Goal: Task Accomplishment & Management: Manage account settings

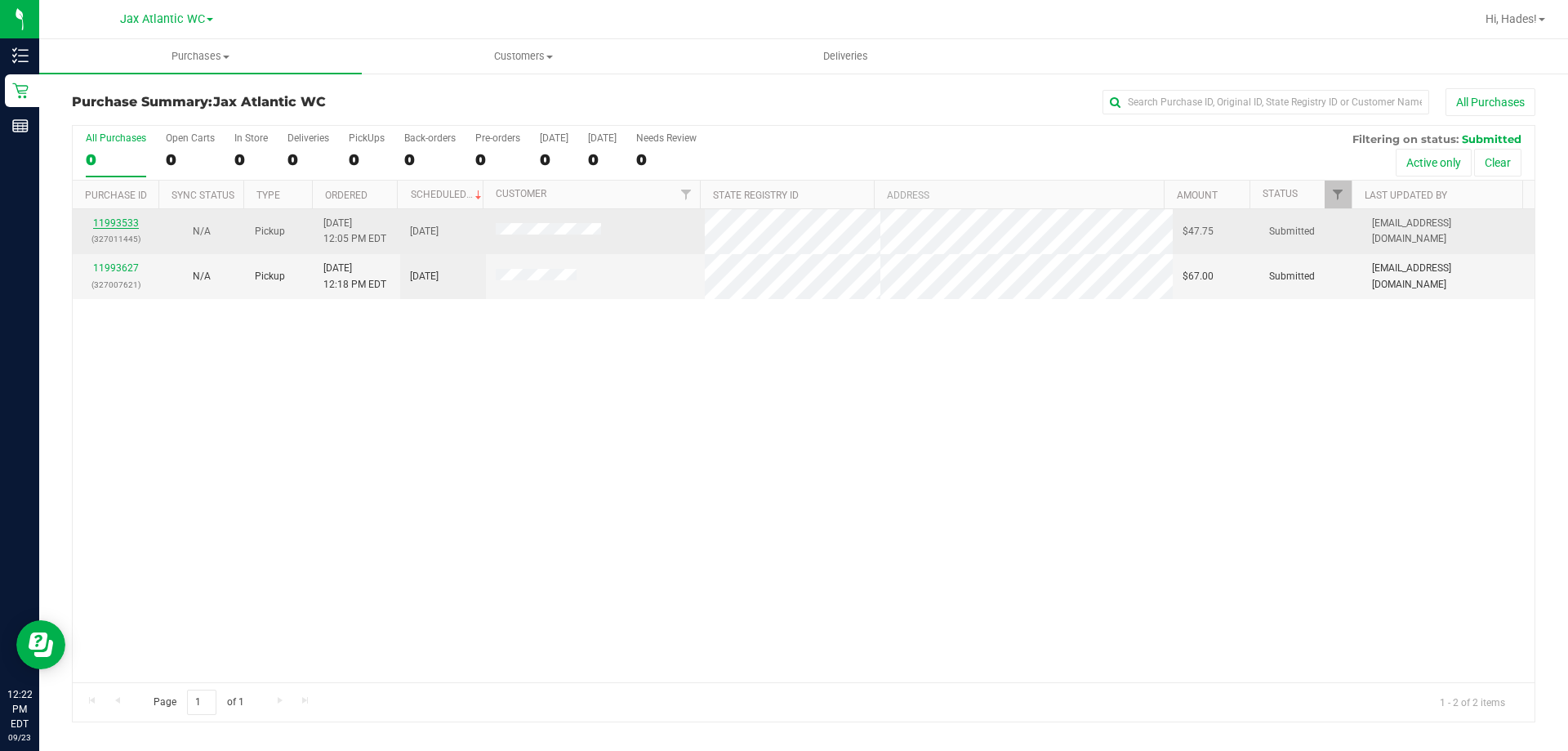
click at [110, 222] on link "11993533" at bounding box center [116, 223] width 46 height 11
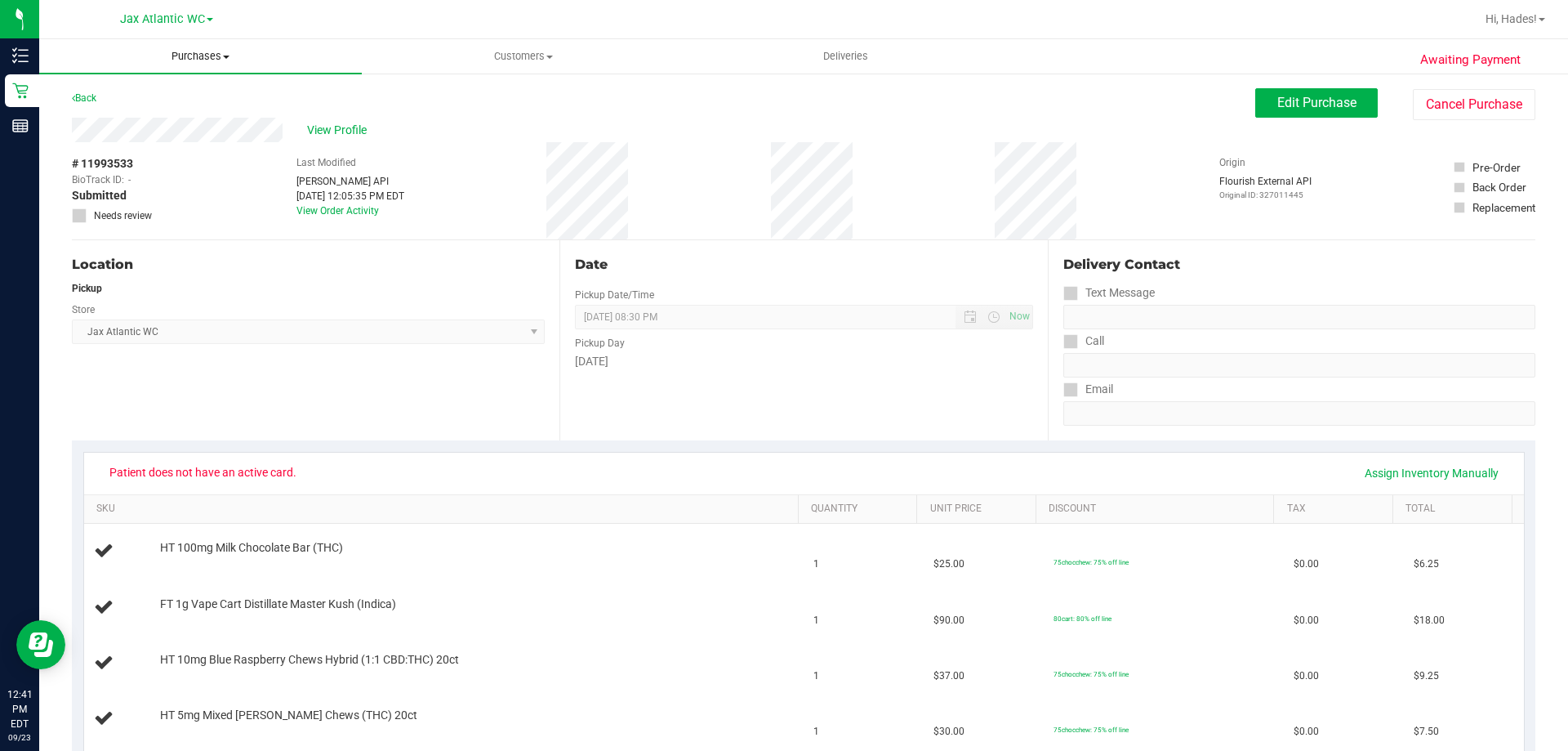
click at [215, 52] on span "Purchases" at bounding box center [201, 56] width 323 height 15
click at [134, 145] on li "All purchases" at bounding box center [201, 137] width 323 height 19
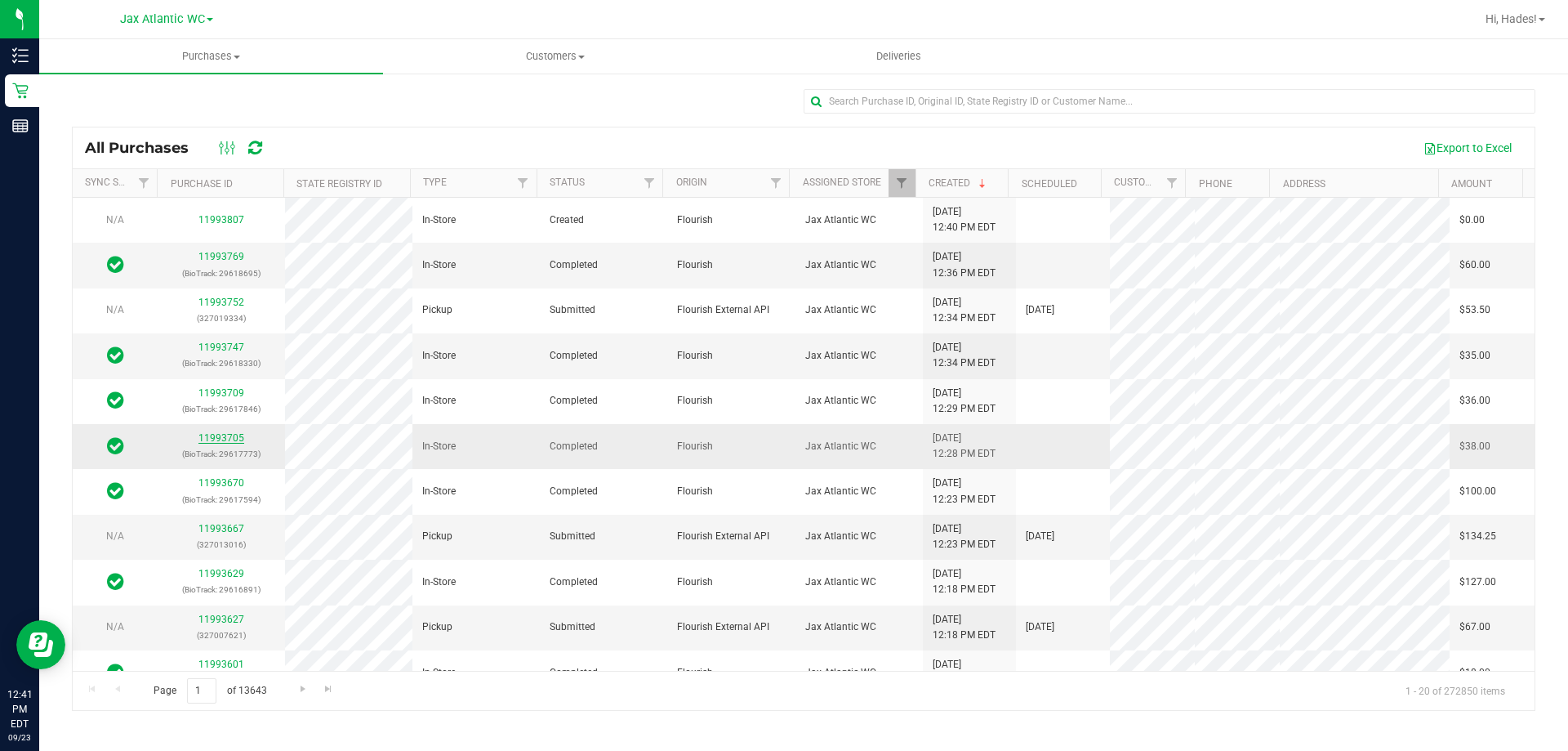
click at [208, 434] on link "11993705" at bounding box center [222, 438] width 46 height 11
click at [229, 346] on link "11993747" at bounding box center [222, 347] width 46 height 11
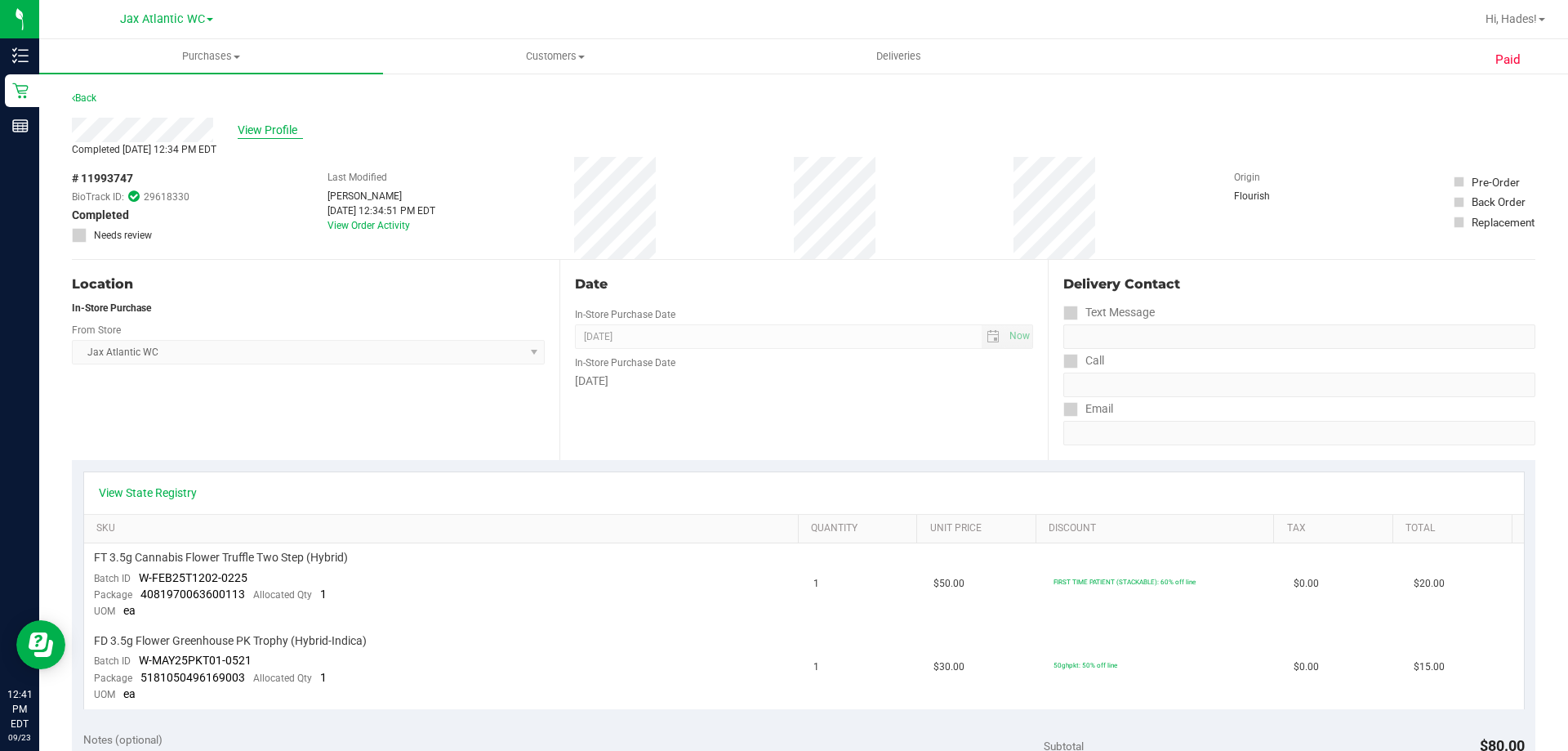
click at [281, 132] on span "View Profile" at bounding box center [270, 130] width 65 height 17
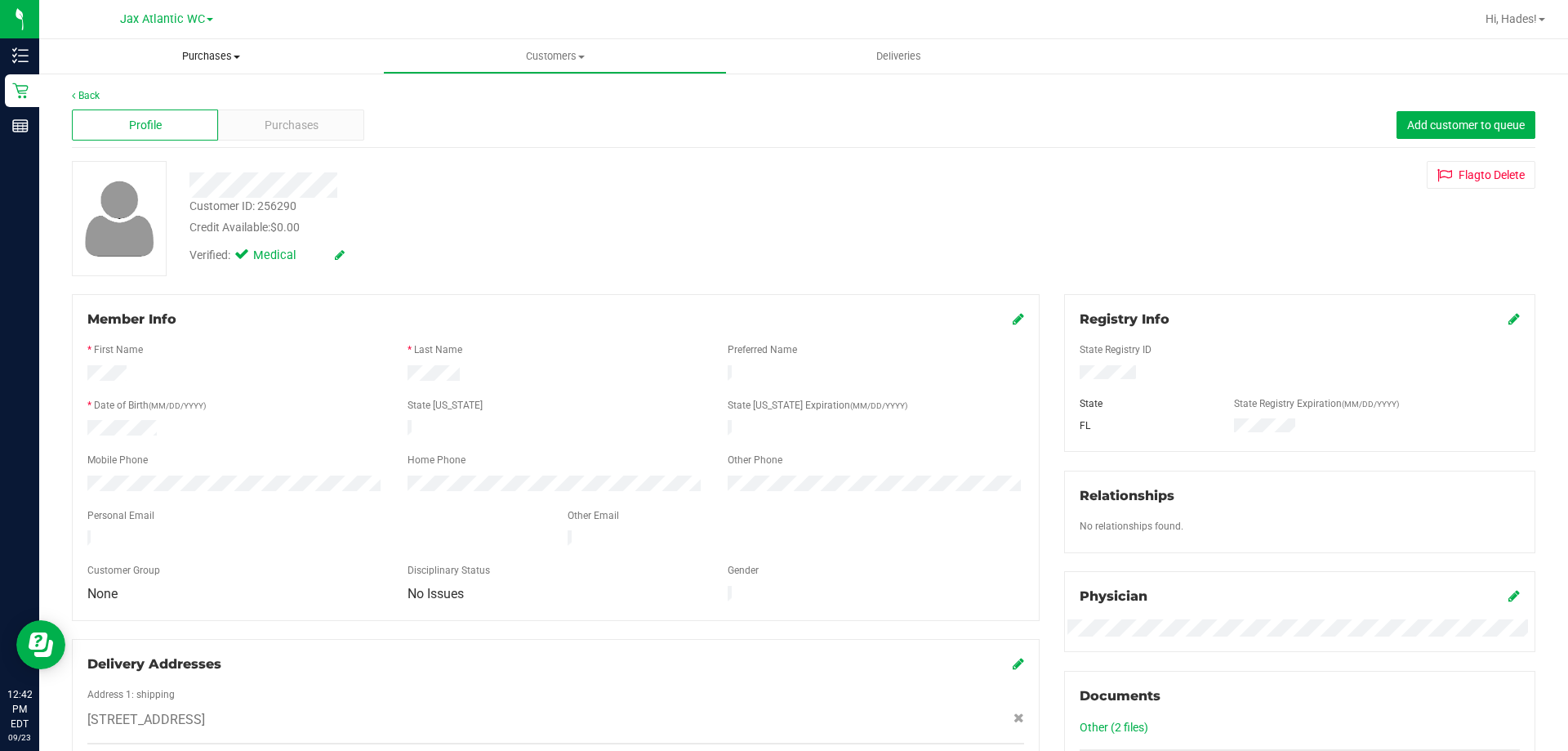
click at [217, 55] on span "Purchases" at bounding box center [212, 56] width 344 height 15
click at [117, 134] on span "All purchases" at bounding box center [98, 137] width 116 height 14
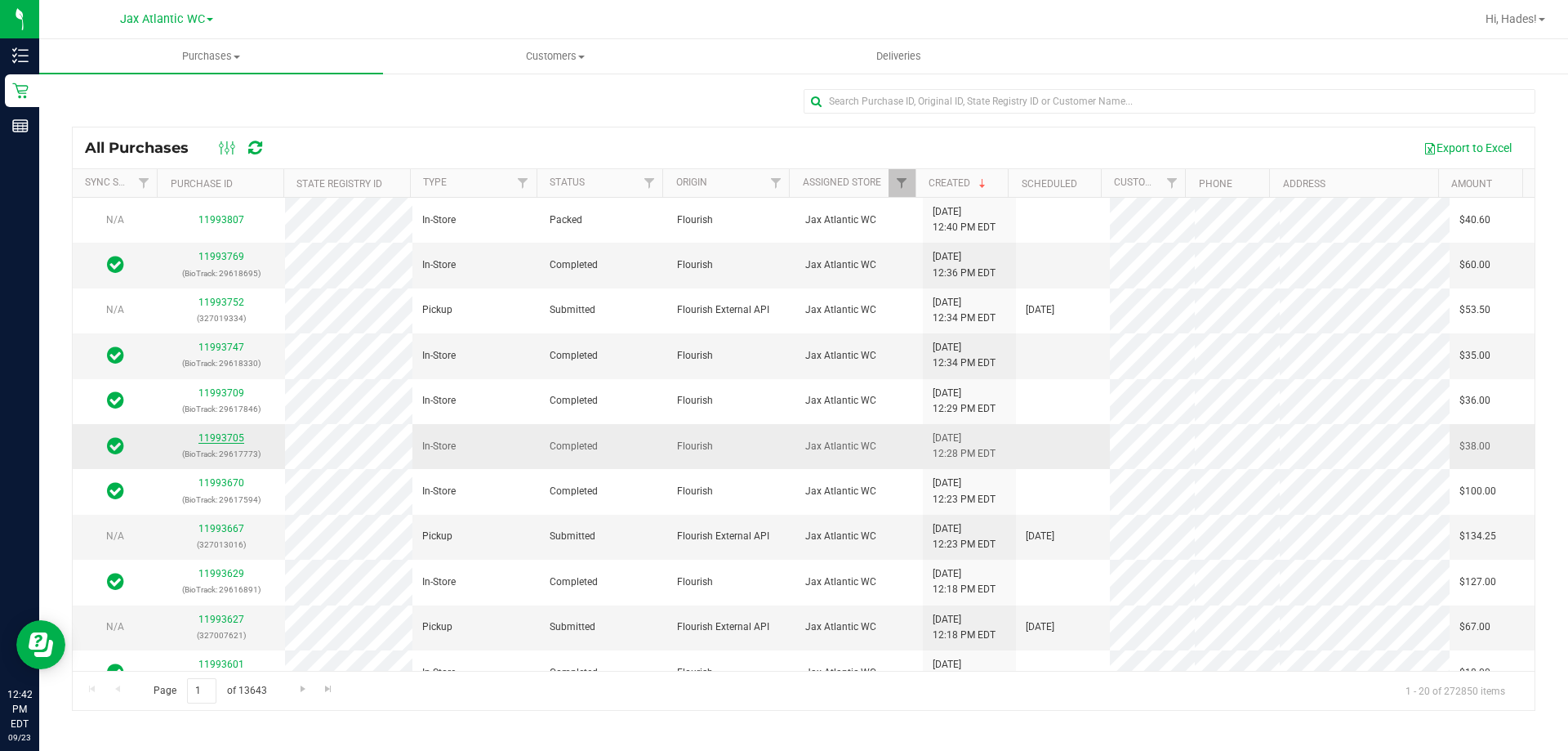
drag, startPoint x: 1078, startPoint y: 392, endPoint x: 213, endPoint y: 433, distance: 866.0
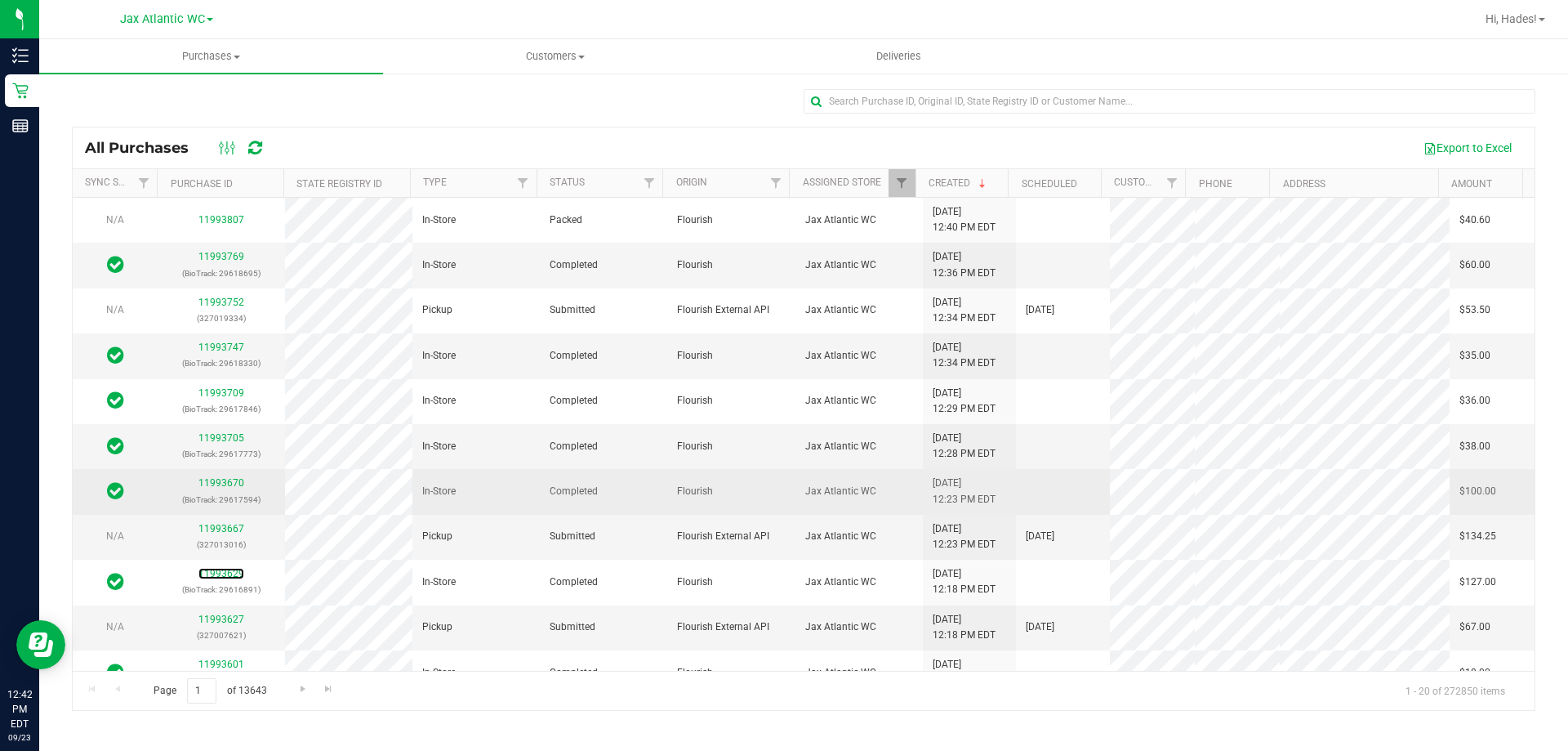
scroll to position [82, 0]
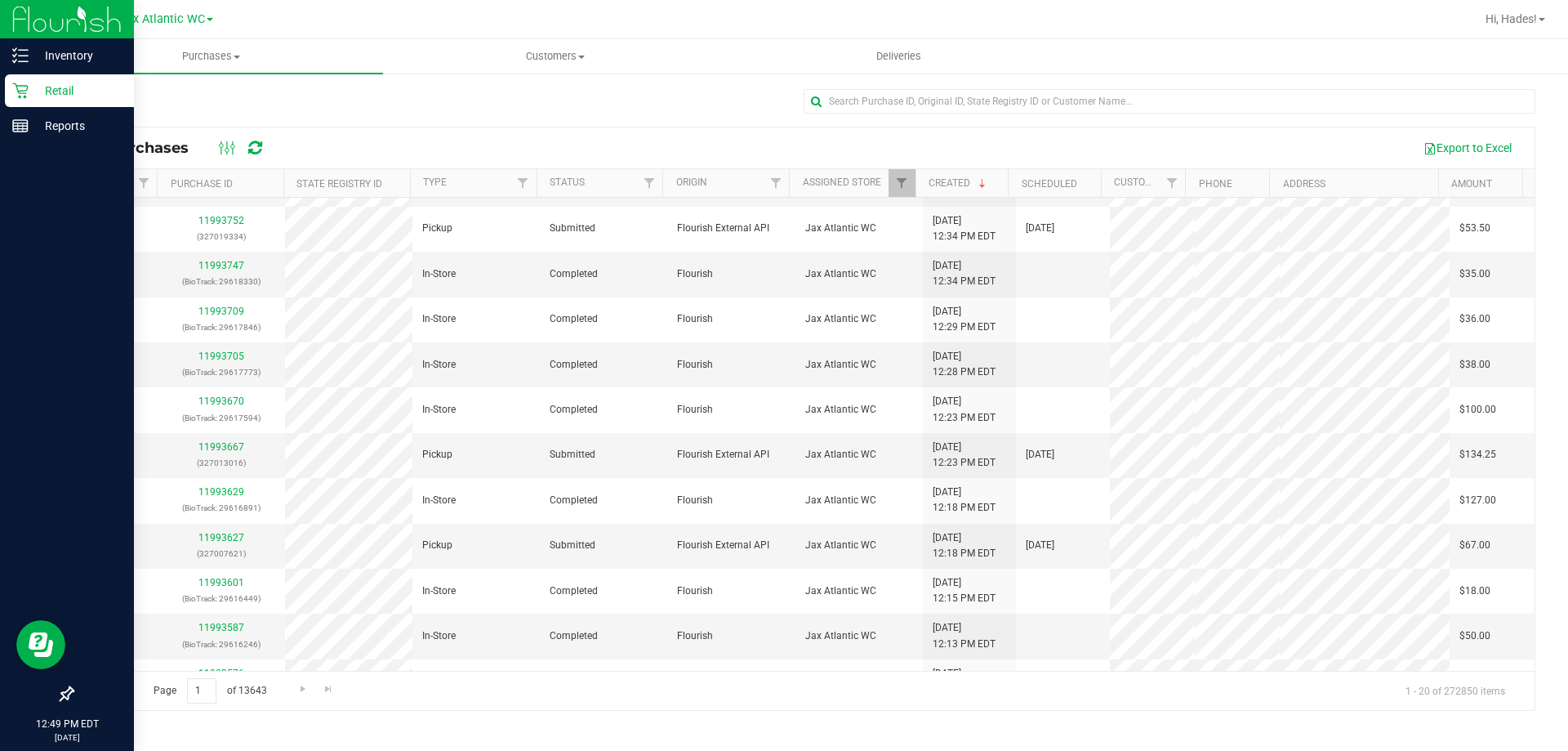
click at [62, 93] on p "Retail" at bounding box center [77, 90] width 98 height 19
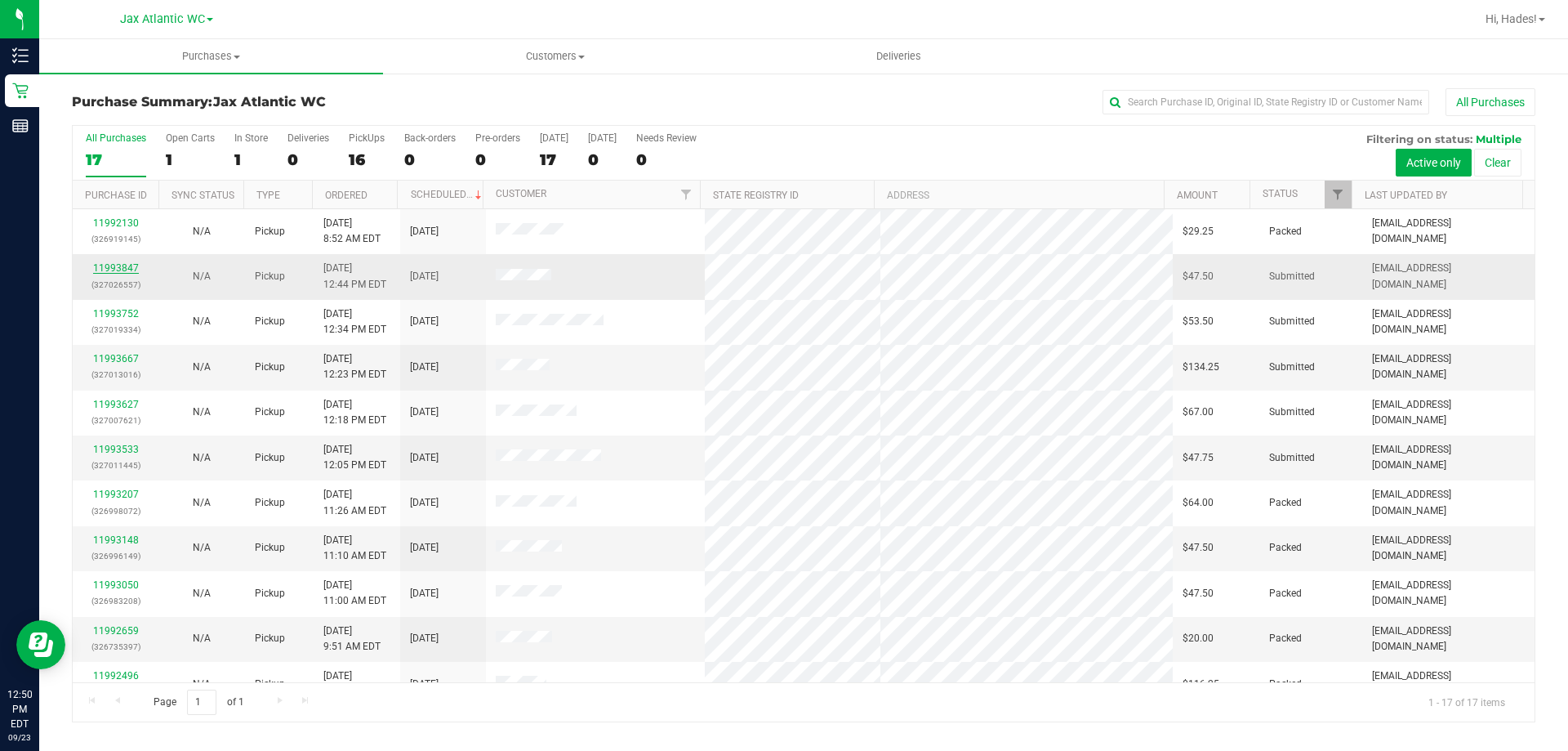
click at [114, 271] on link "11993847" at bounding box center [116, 268] width 46 height 11
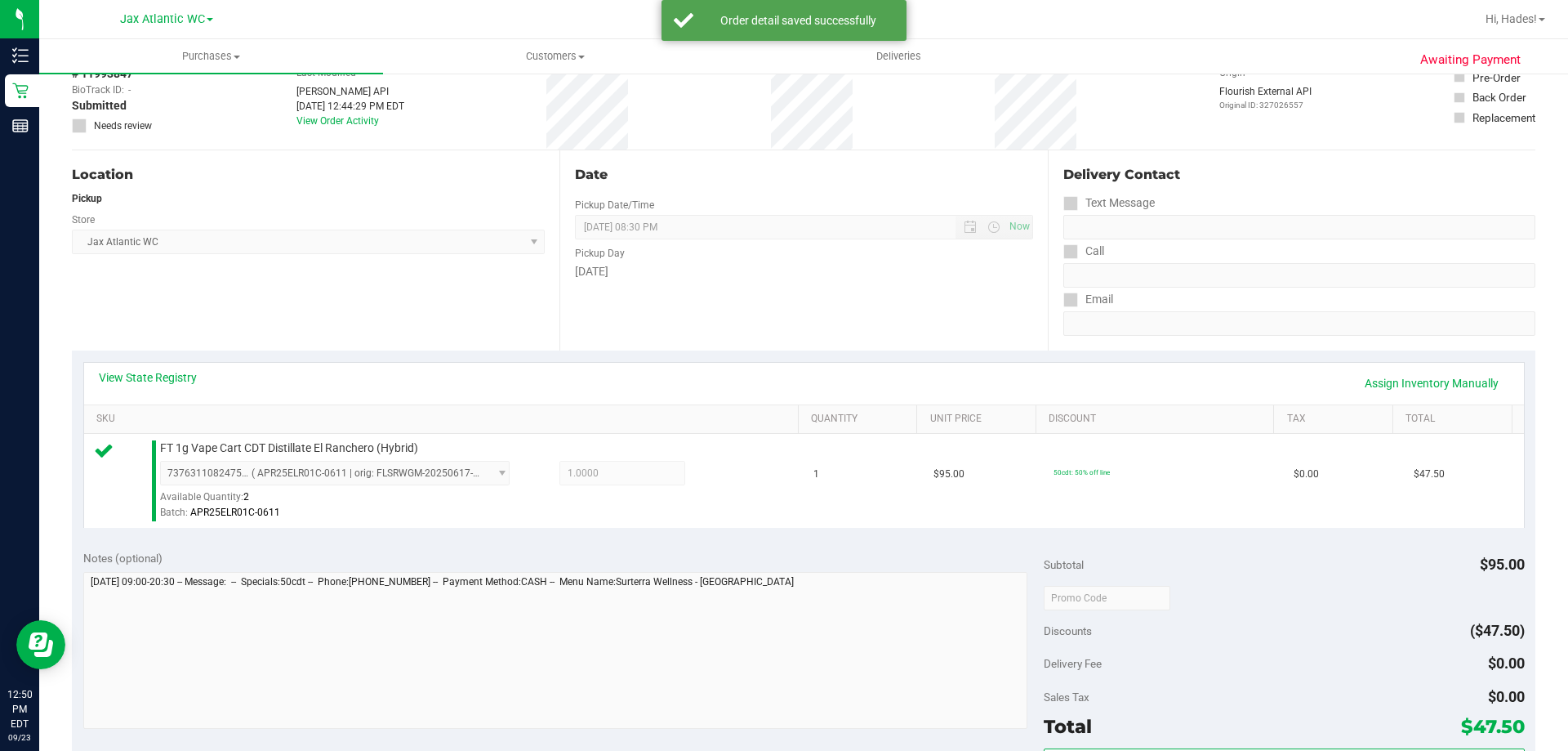
scroll to position [245, 0]
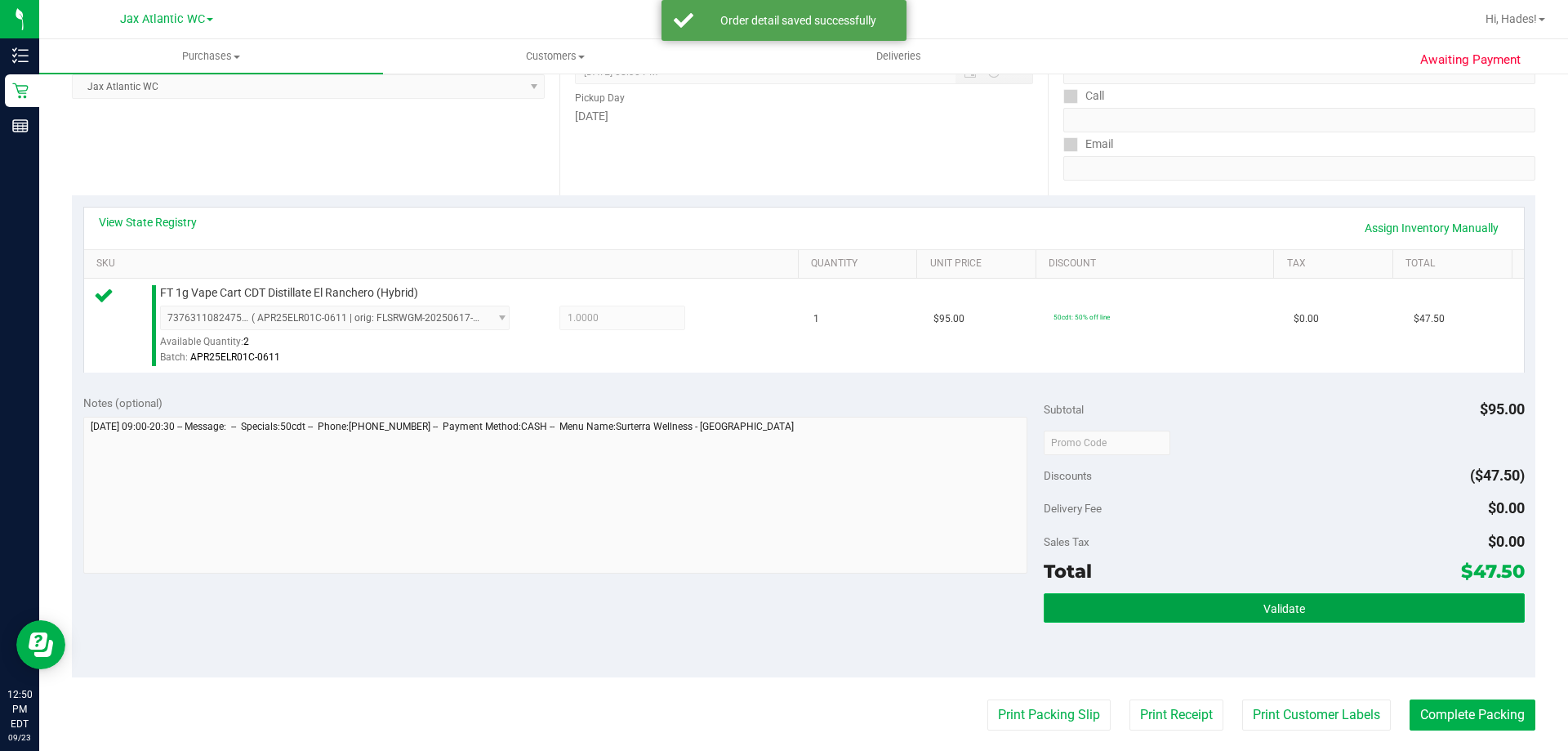
click at [1143, 595] on button "Validate" at bounding box center [1285, 608] width 480 height 29
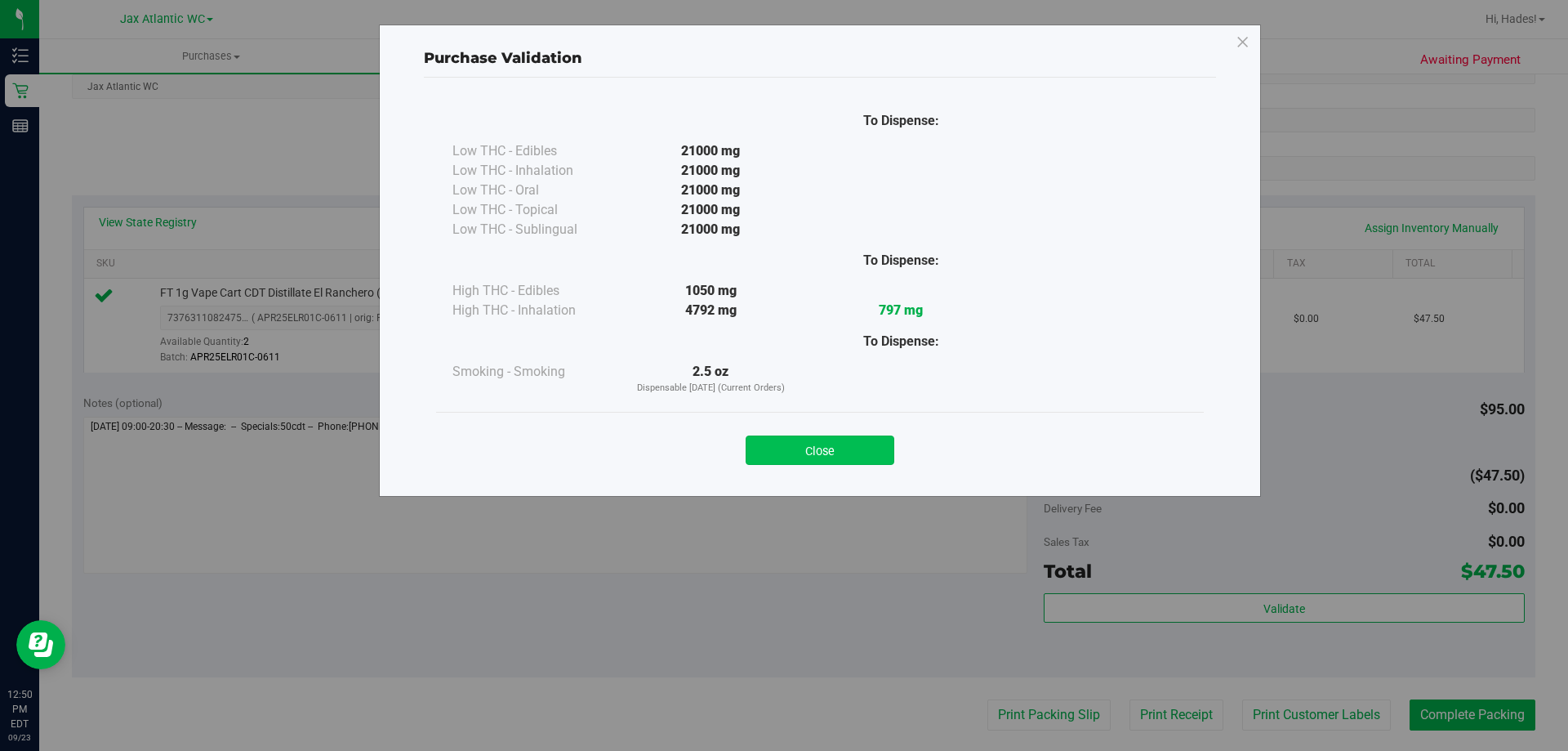
click at [803, 438] on button "Close" at bounding box center [821, 450] width 149 height 29
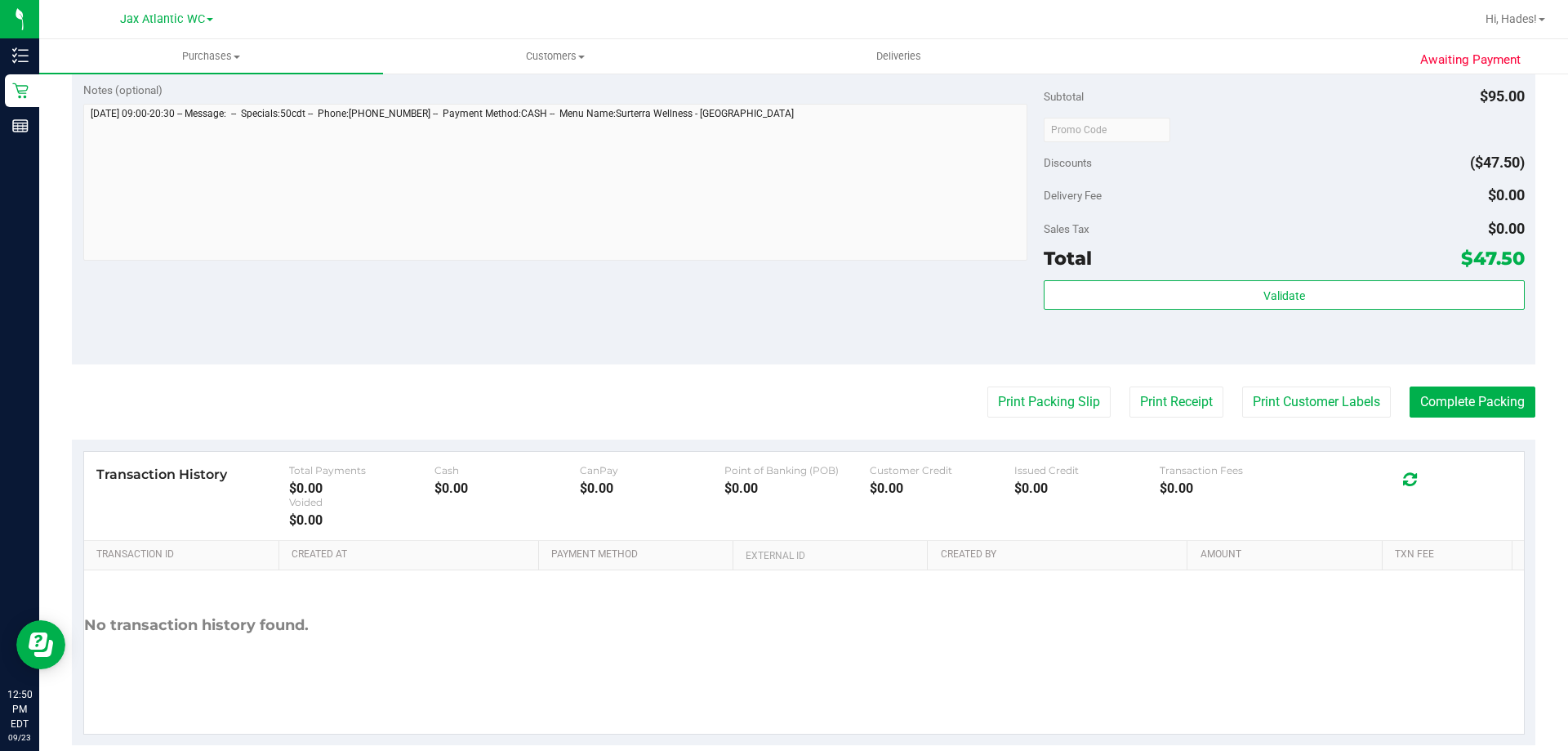
scroll to position [572, 0]
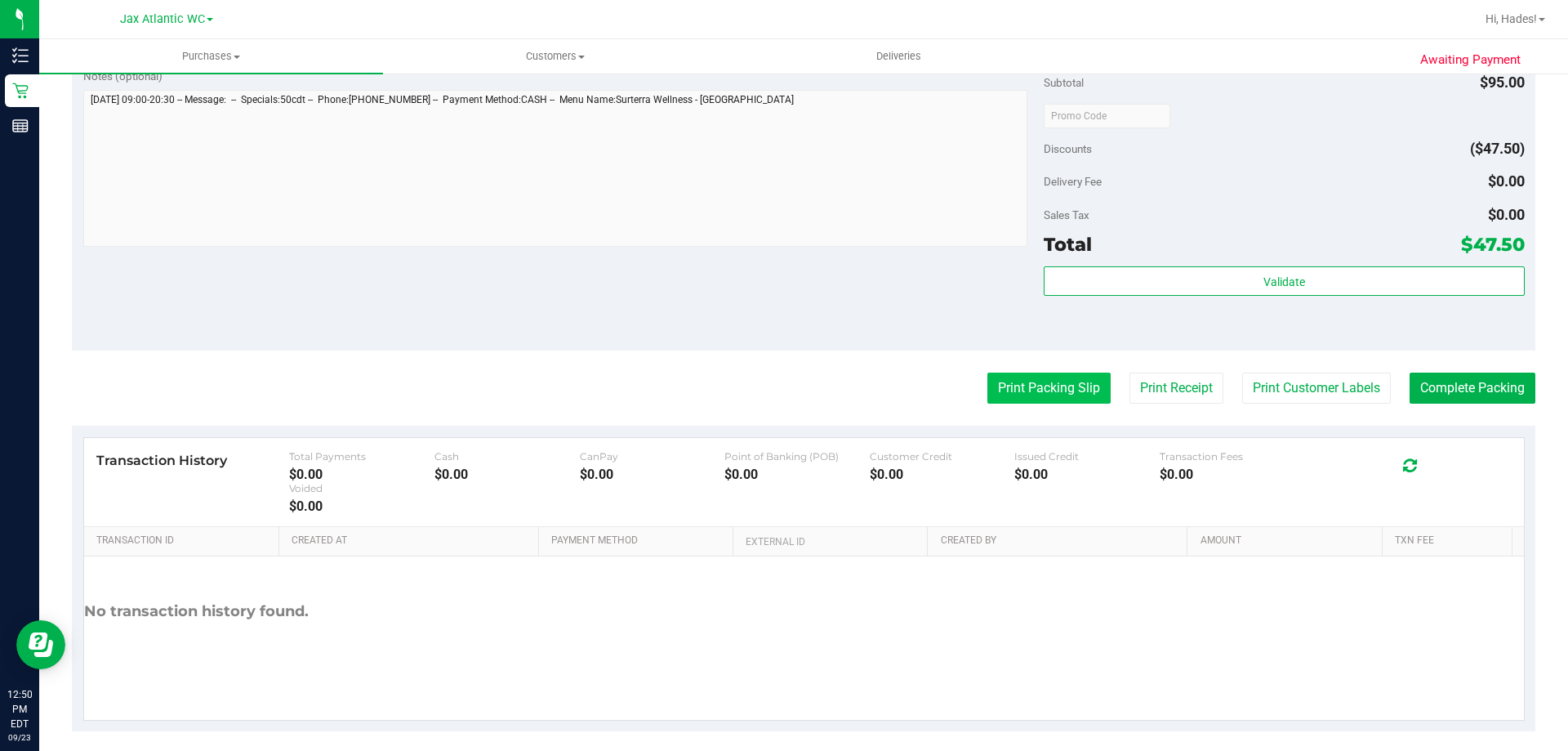
click at [1020, 397] on button "Print Packing Slip" at bounding box center [1049, 388] width 123 height 31
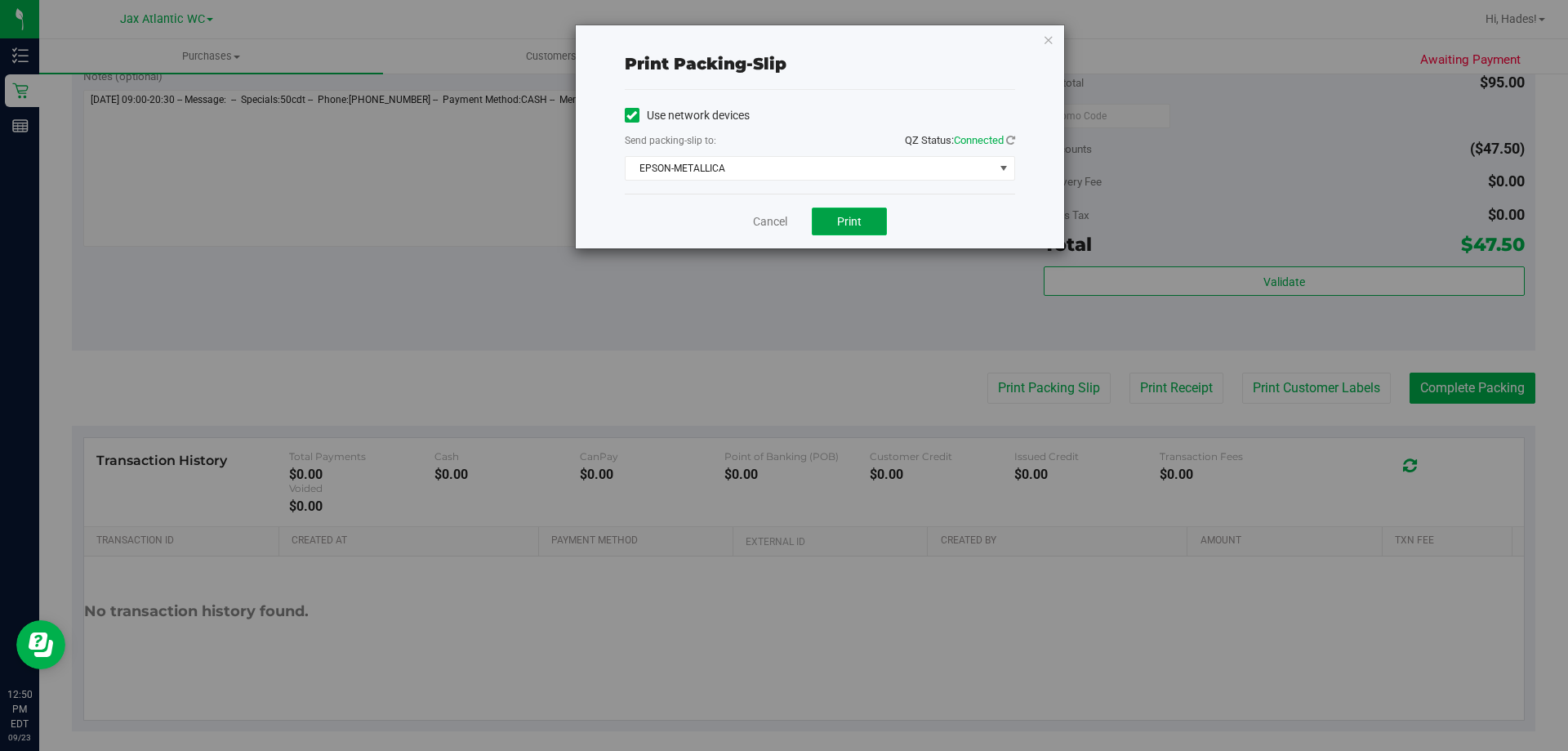
click at [865, 229] on button "Print" at bounding box center [849, 221] width 75 height 28
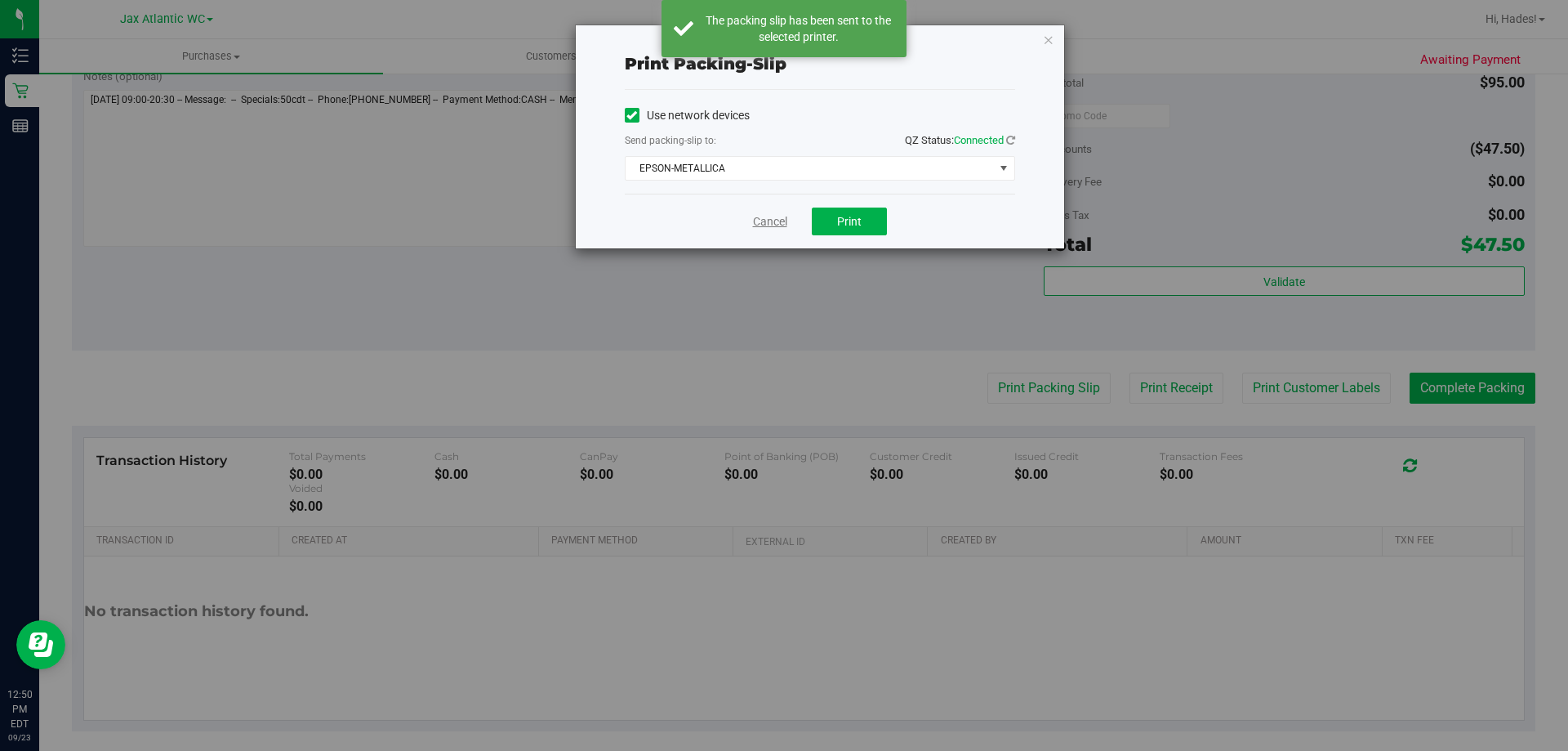
click at [766, 226] on link "Cancel" at bounding box center [770, 222] width 34 height 17
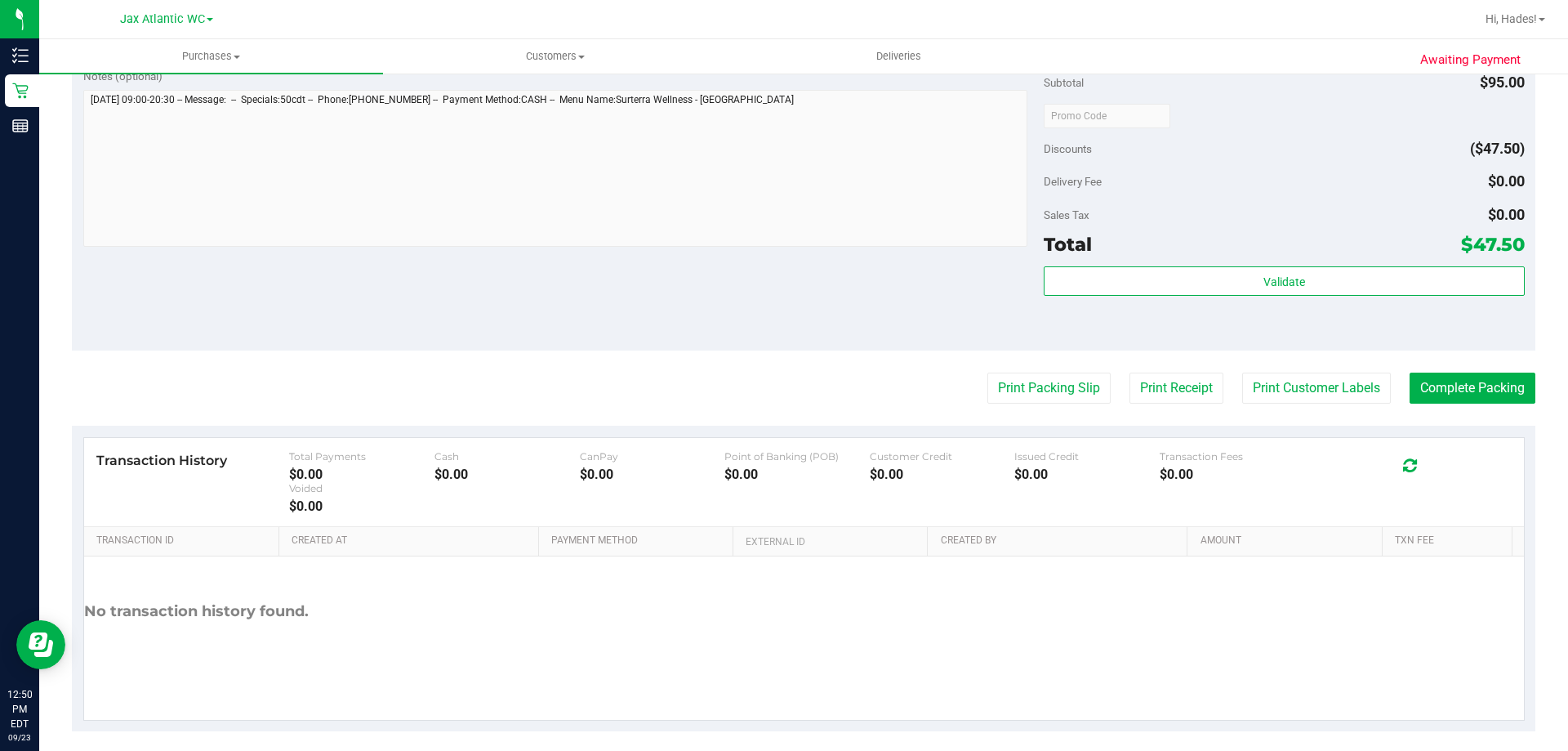
click at [1475, 369] on purchase-details "Back Edit Purchase Cancel Purchase View Profile # 11993847 BioTrack ID: - Submi…" at bounding box center [803, 123] width 1464 height 1215
click at [1477, 389] on button "Complete Packing" at bounding box center [1472, 388] width 126 height 31
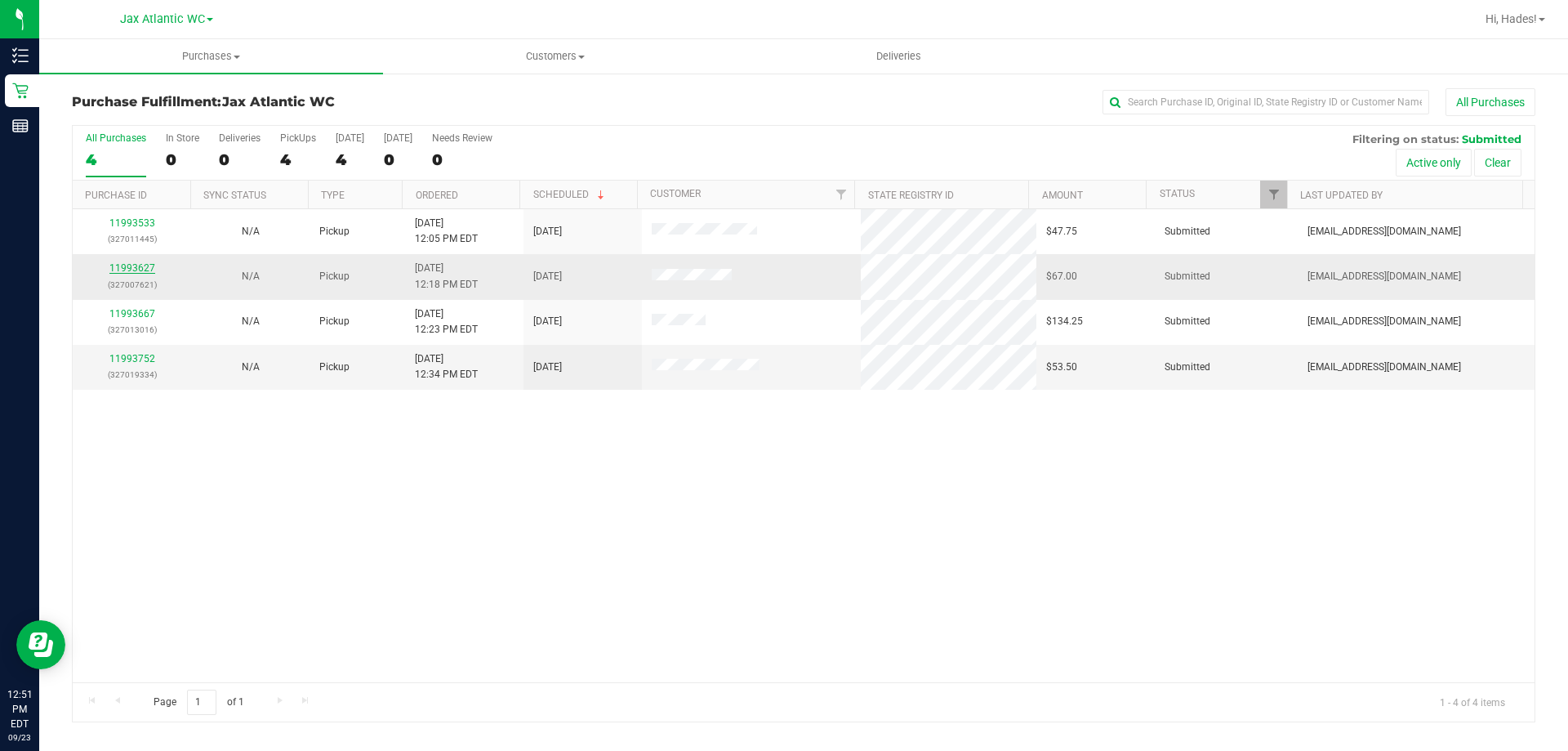
click at [142, 265] on link "11993627" at bounding box center [133, 268] width 46 height 11
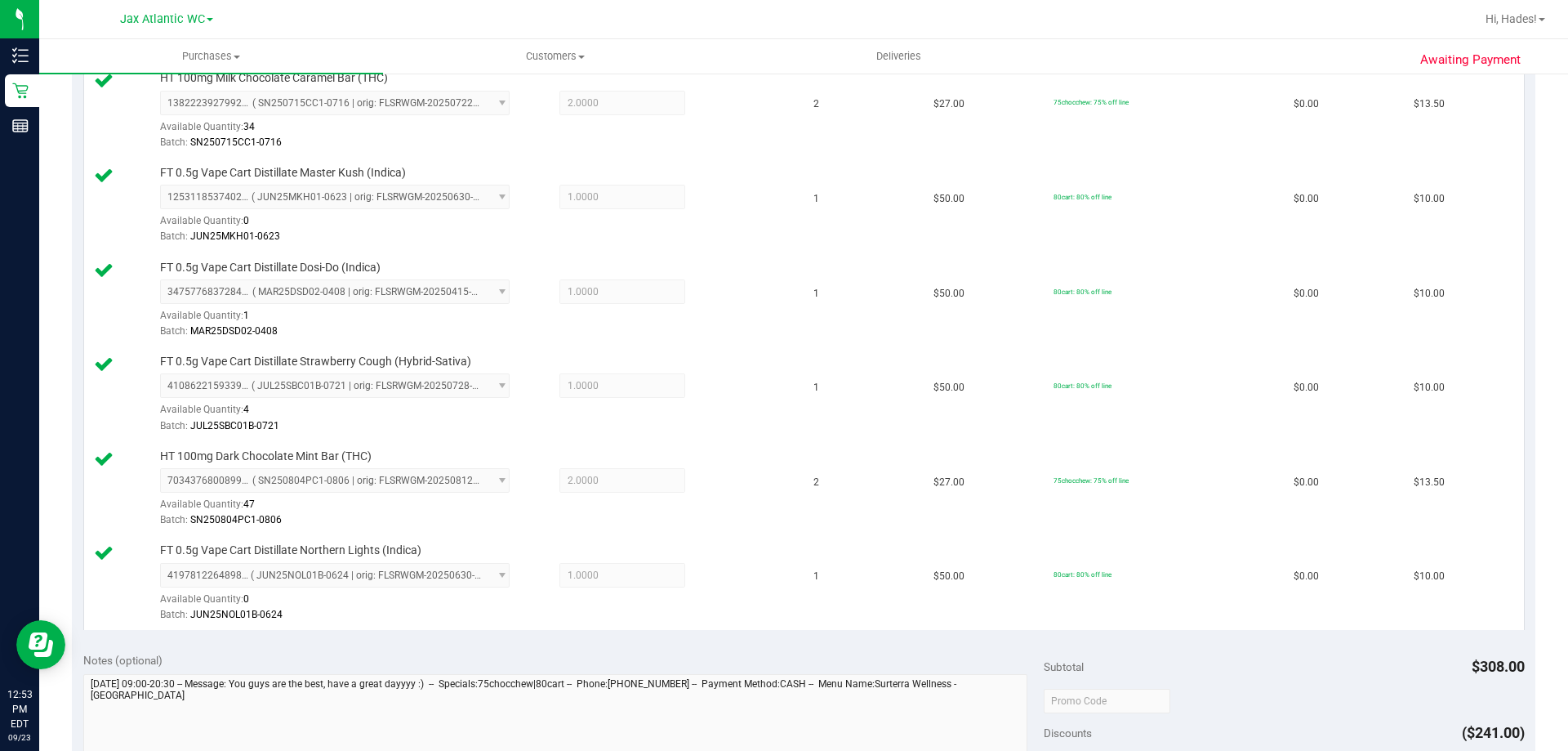
scroll to position [735, 0]
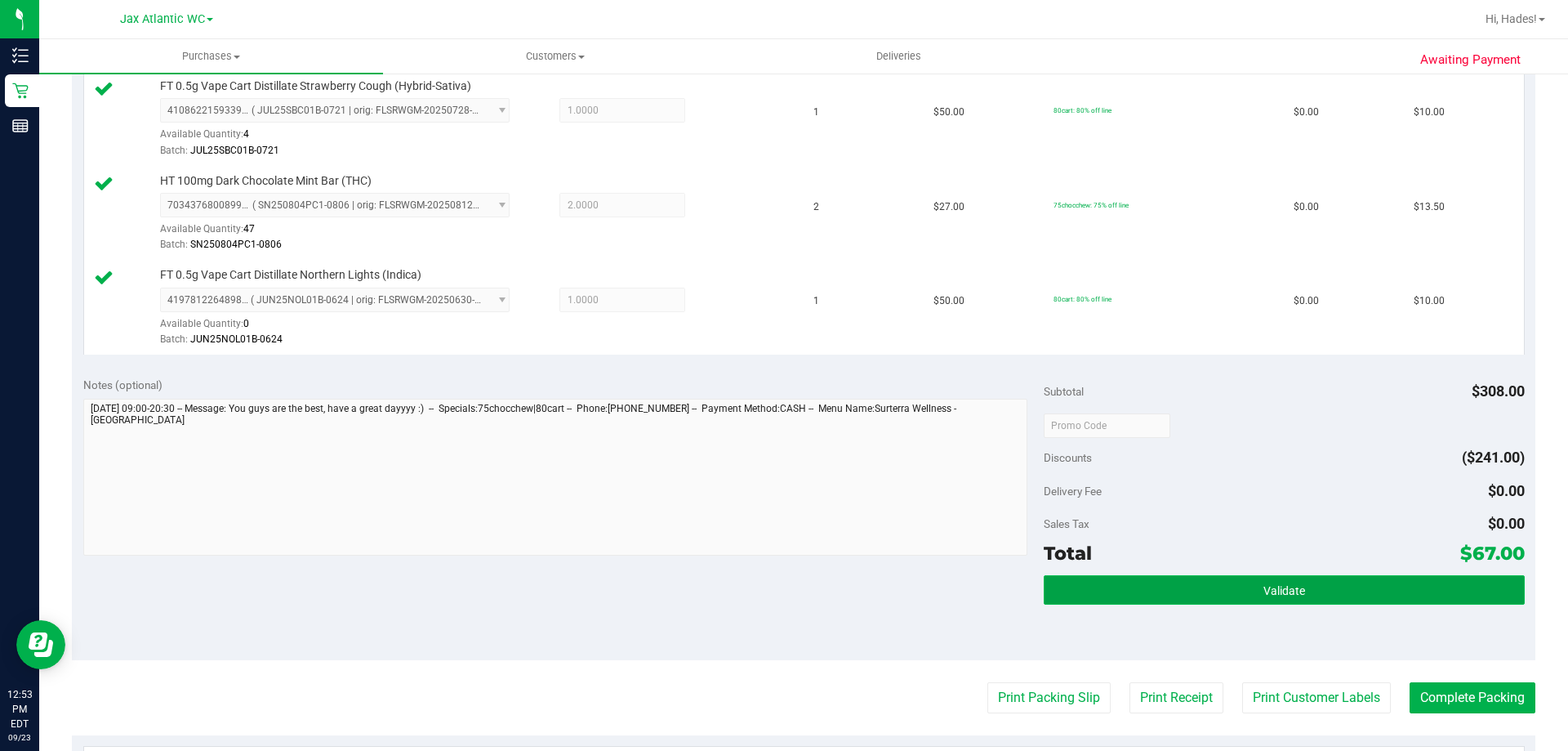
click at [1383, 579] on button "Validate" at bounding box center [1285, 590] width 480 height 29
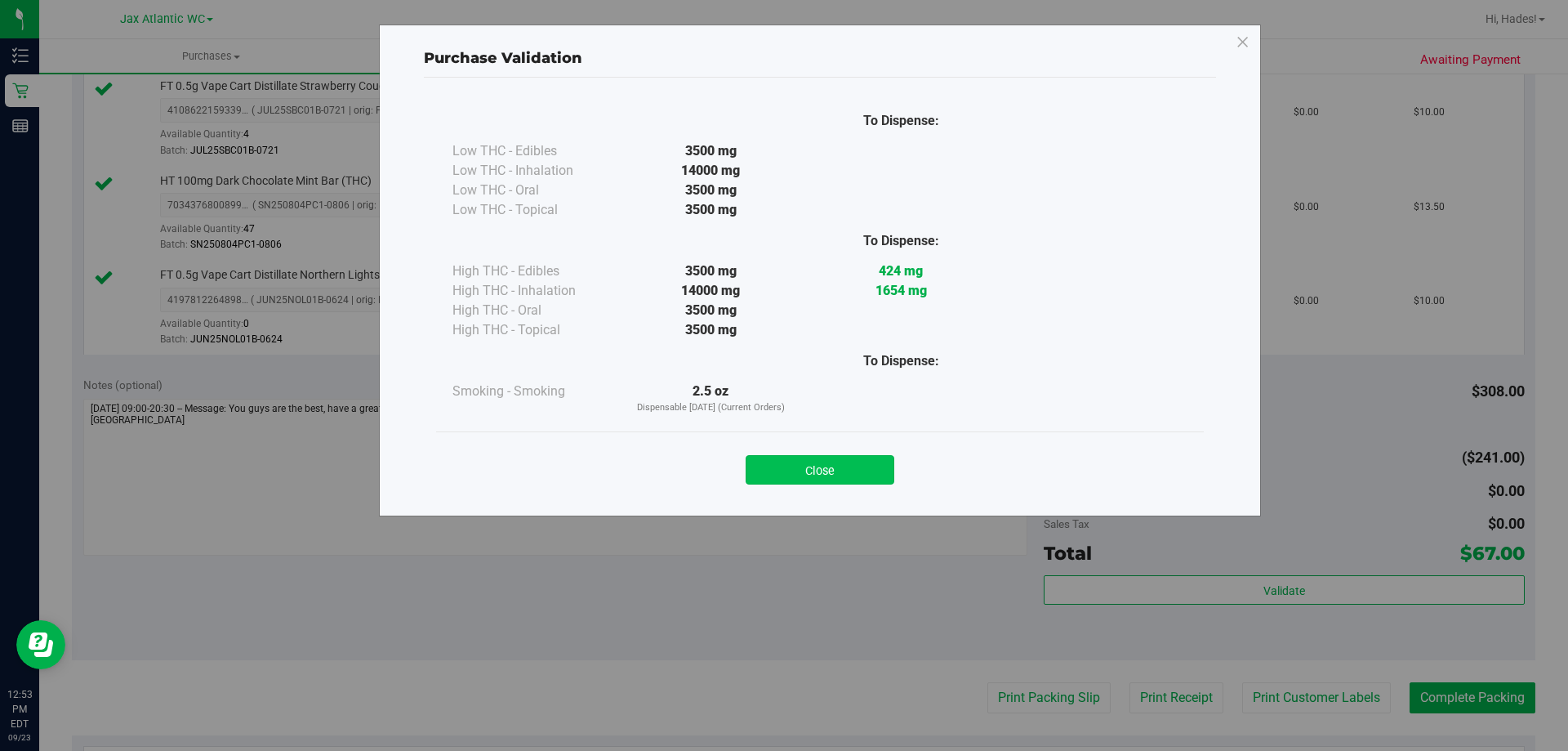
click at [834, 474] on button "Close" at bounding box center [821, 469] width 149 height 29
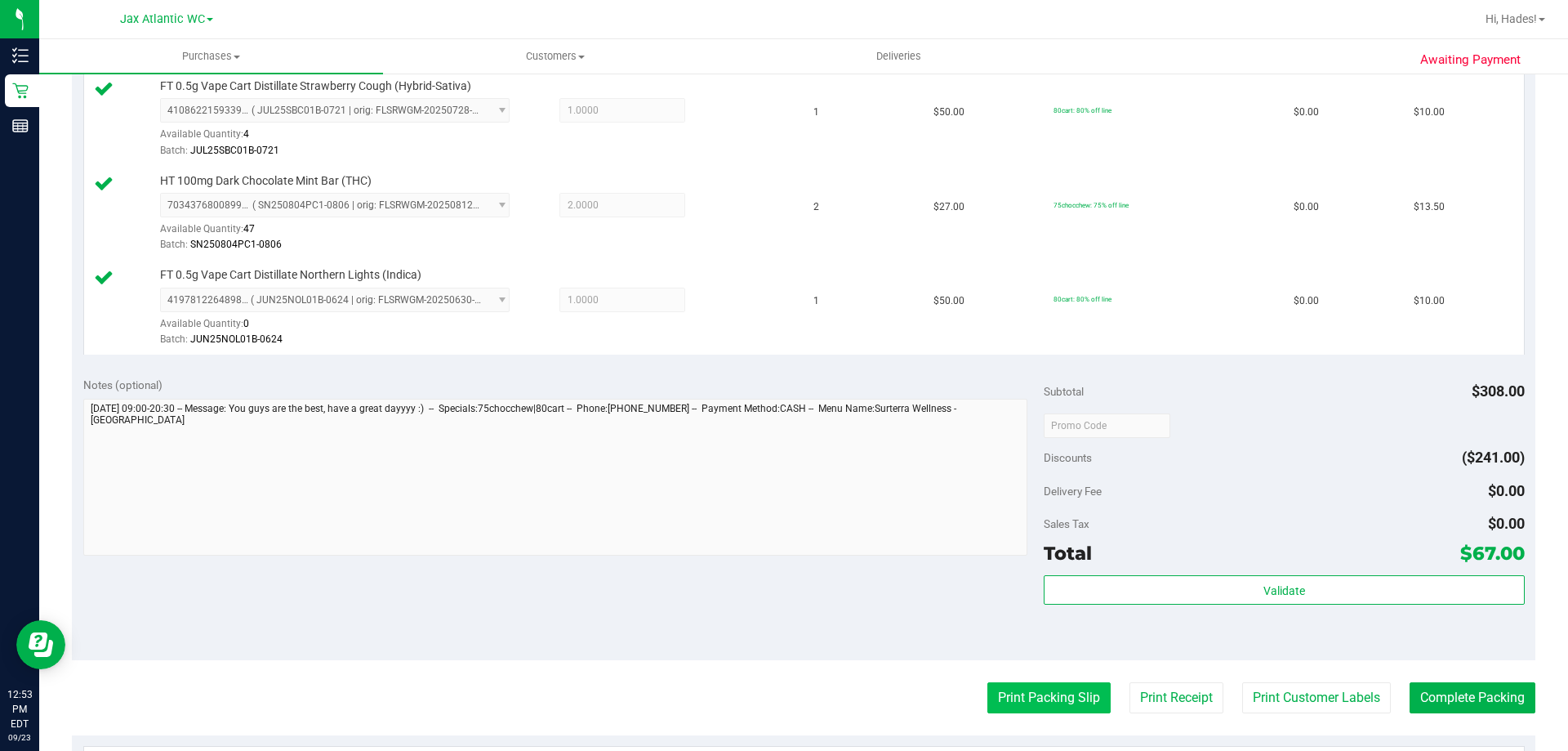
click at [1032, 686] on button "Print Packing Slip" at bounding box center [1049, 698] width 123 height 31
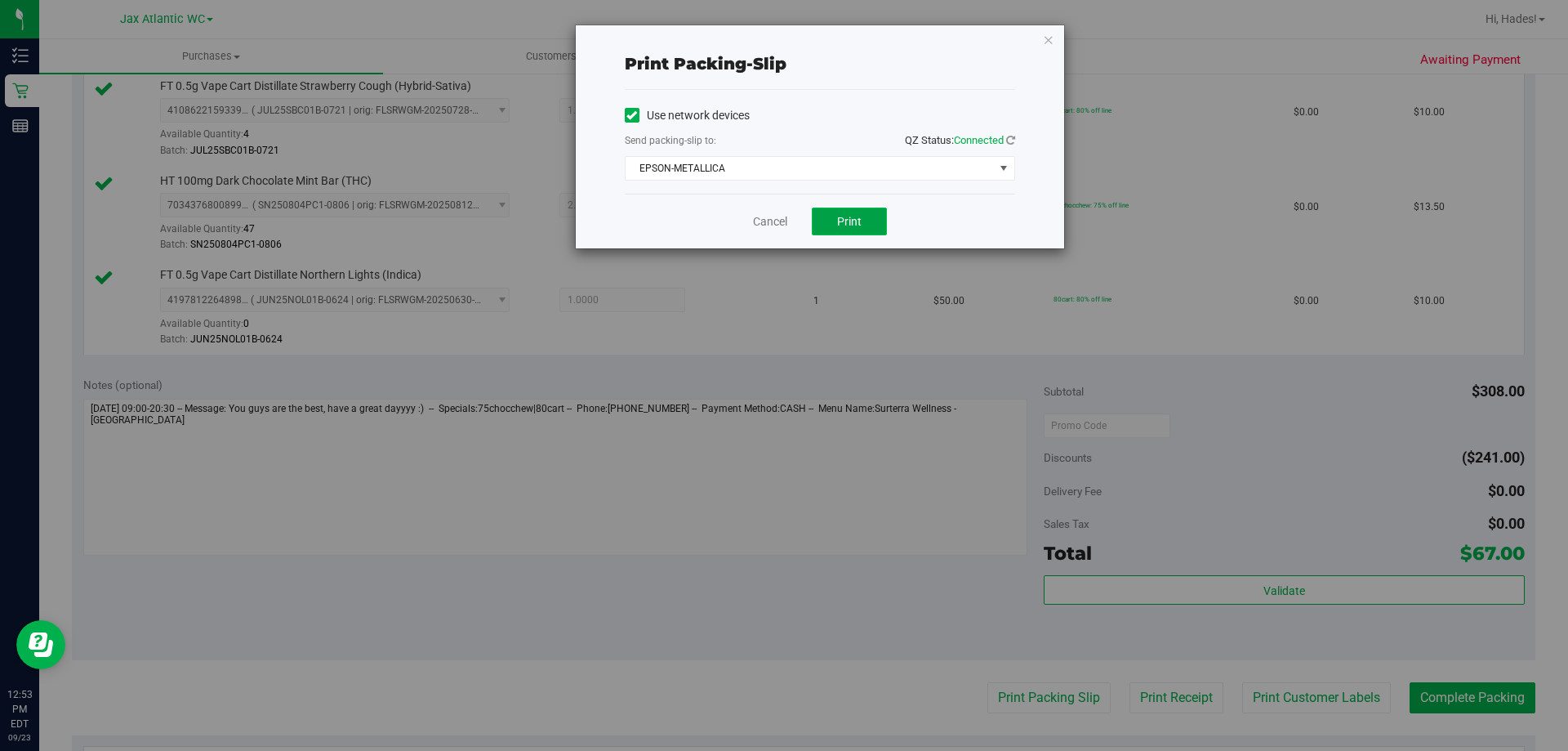
click at [847, 225] on span "Print" at bounding box center [849, 221] width 25 height 13
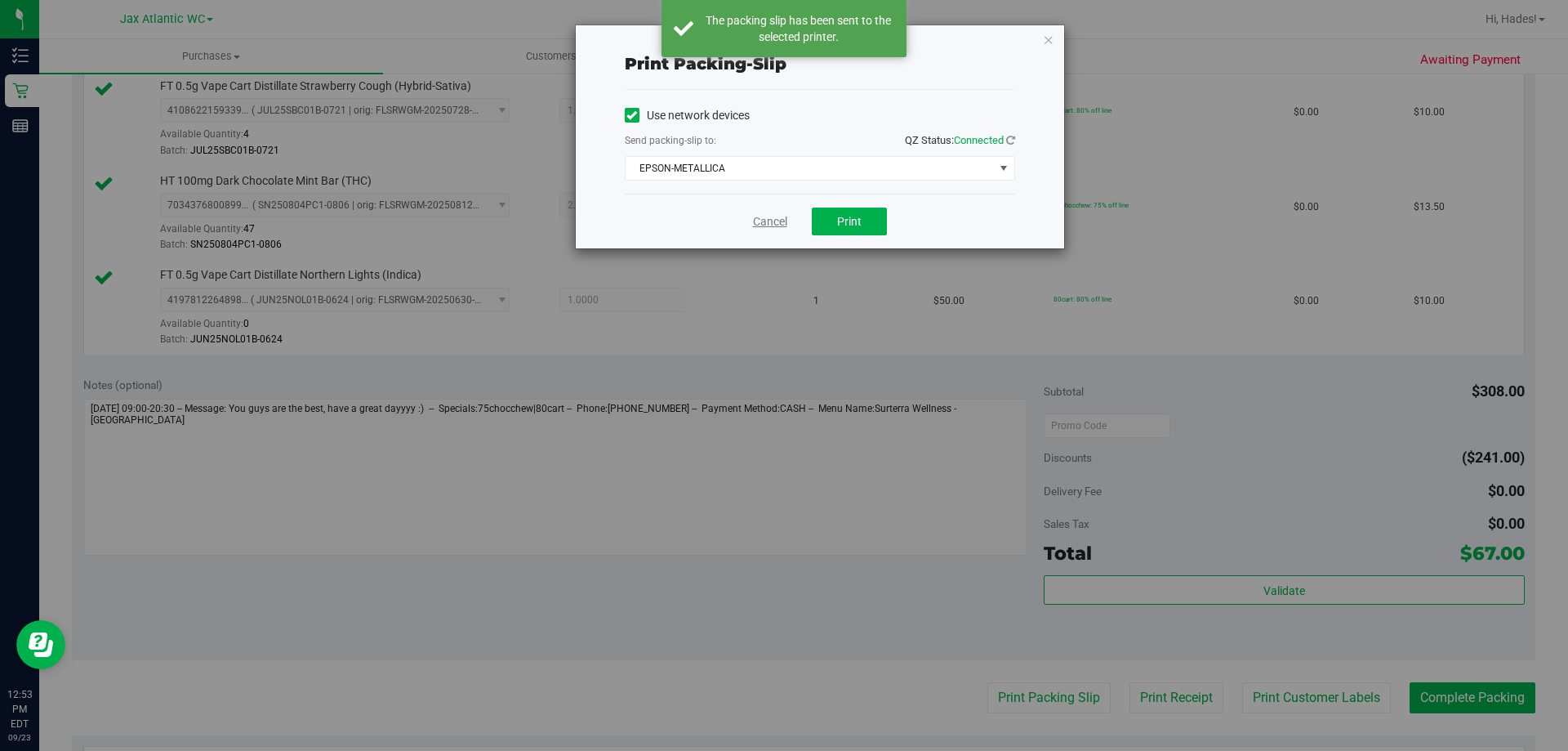
click at [764, 222] on link "Cancel" at bounding box center [770, 222] width 34 height 17
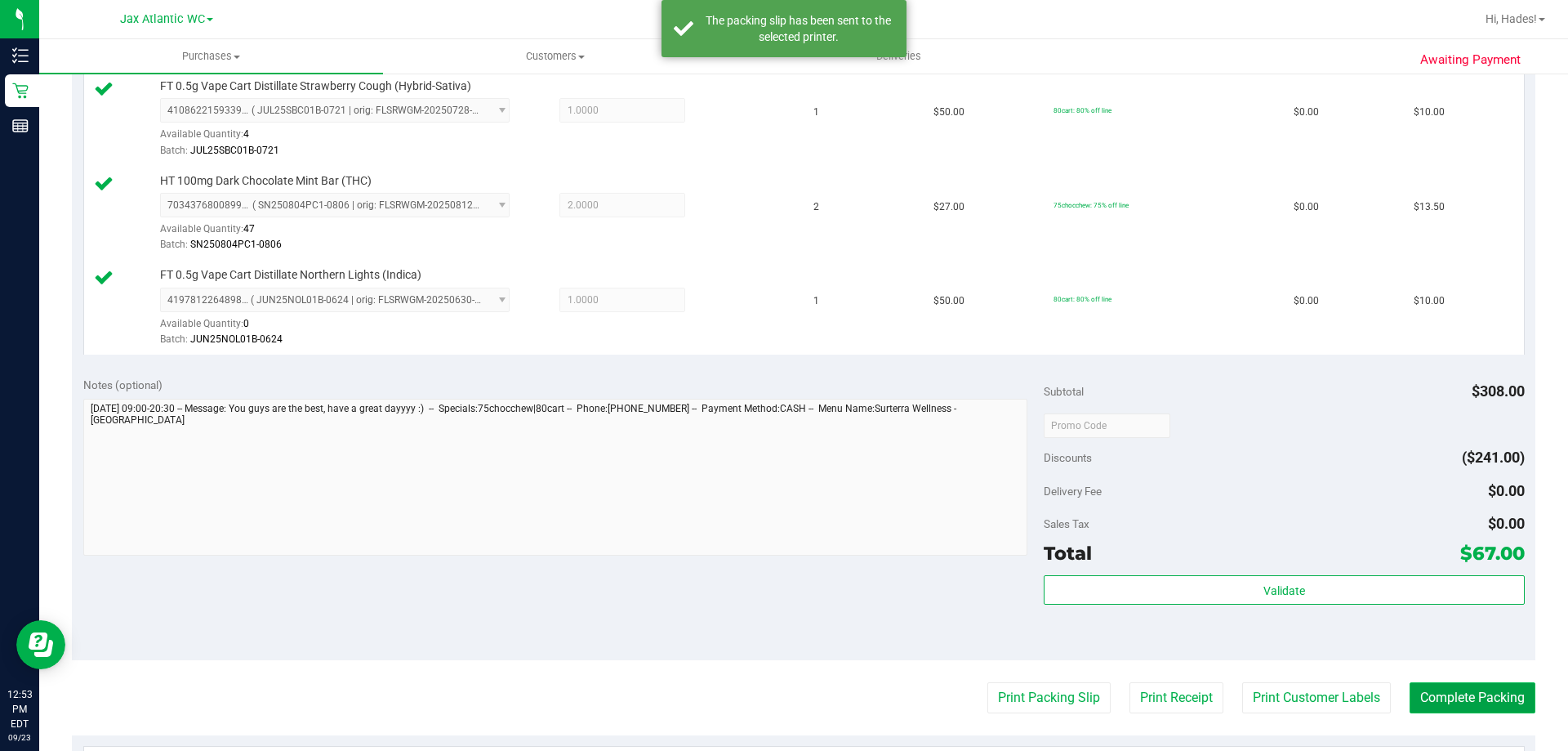
click at [1509, 694] on button "Complete Packing" at bounding box center [1472, 698] width 126 height 31
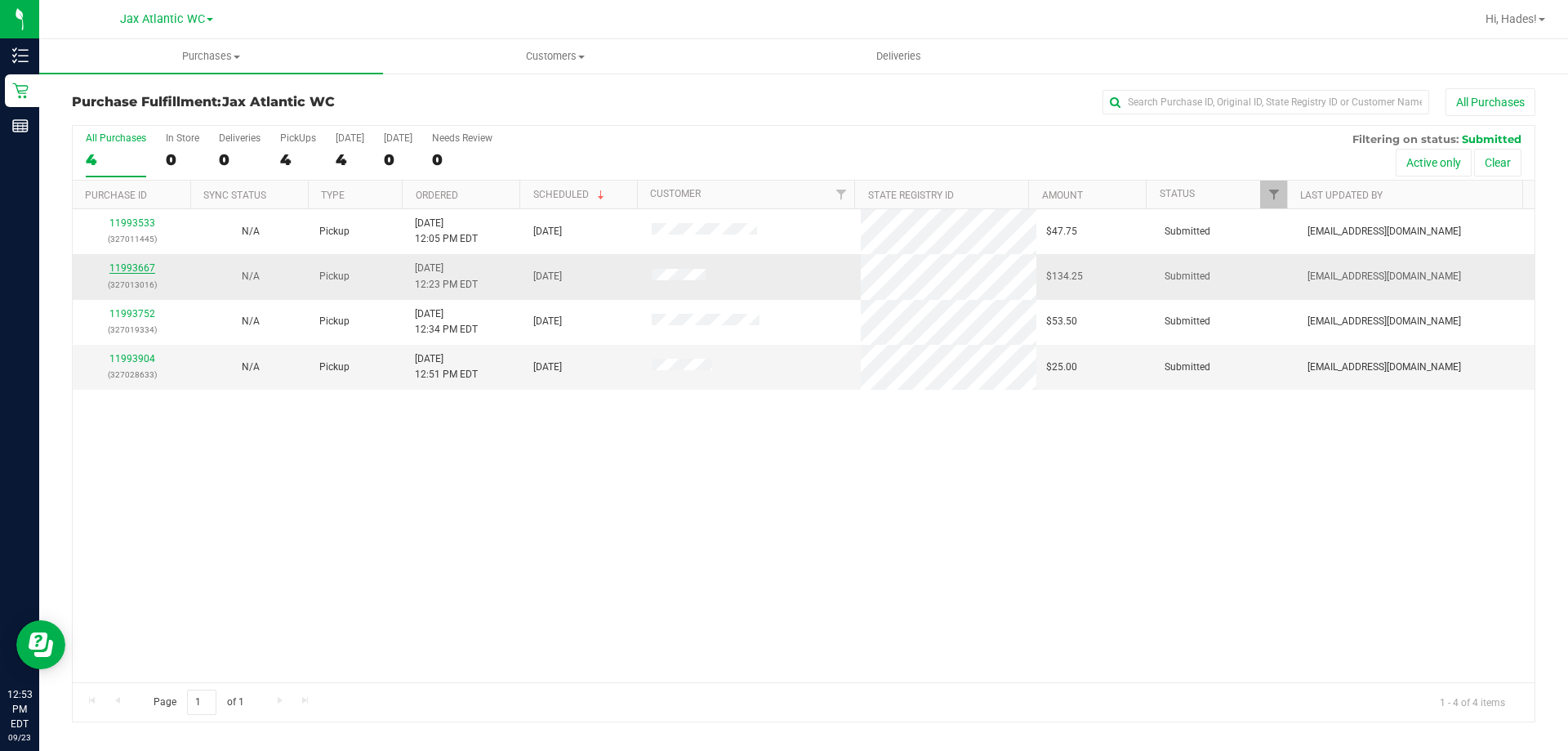
click at [136, 267] on link "11993667" at bounding box center [133, 268] width 46 height 11
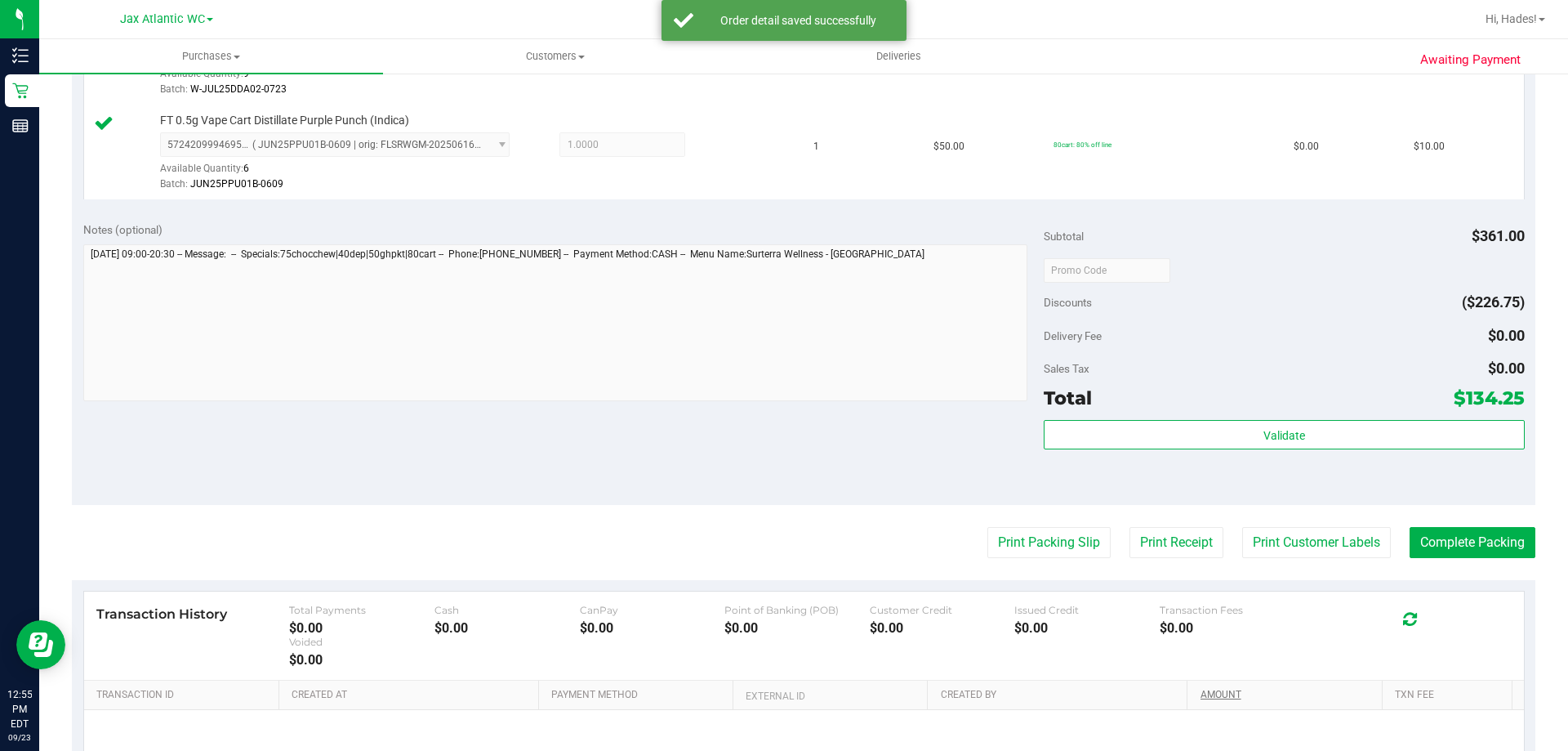
scroll to position [1144, 0]
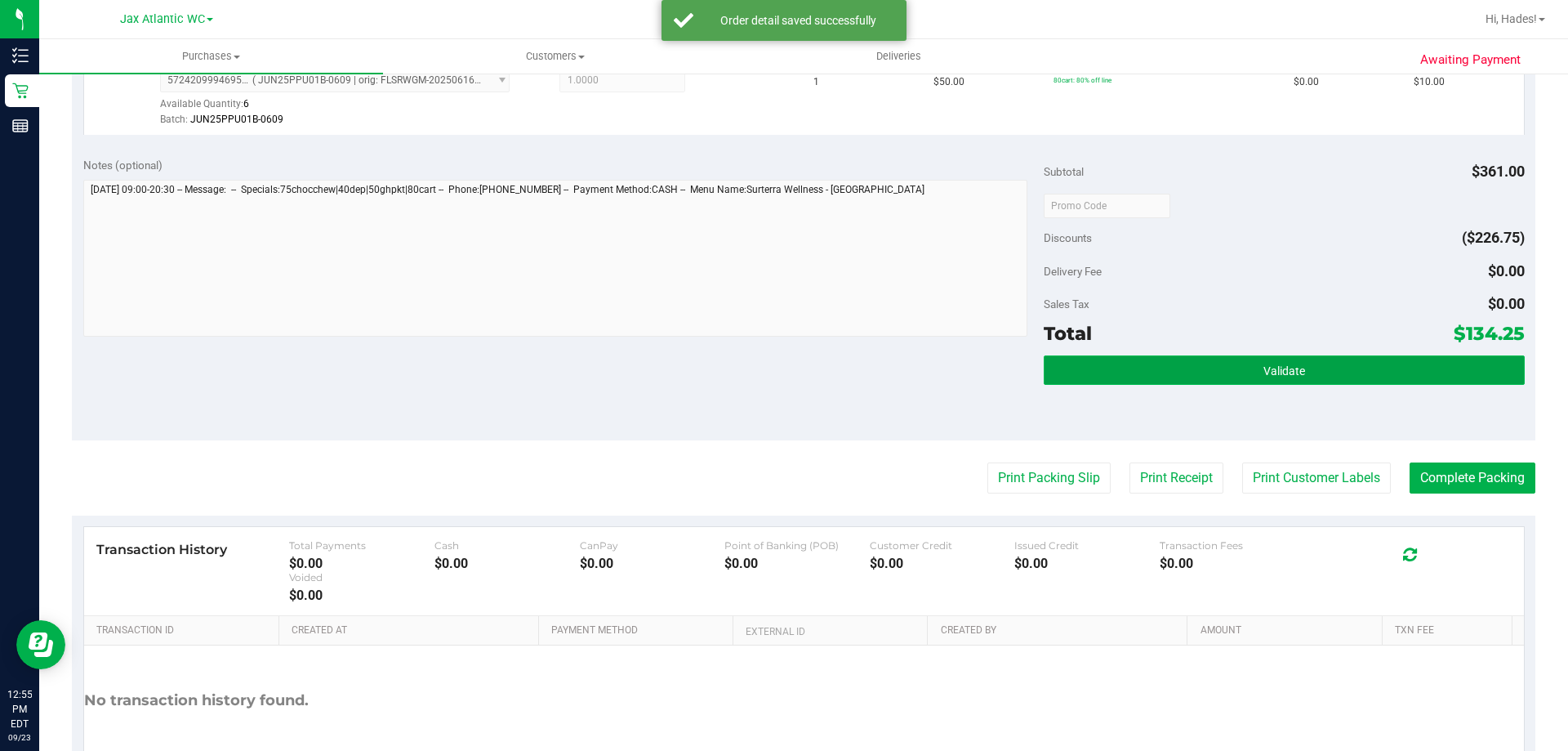
click at [1219, 361] on button "Validate" at bounding box center [1285, 370] width 480 height 29
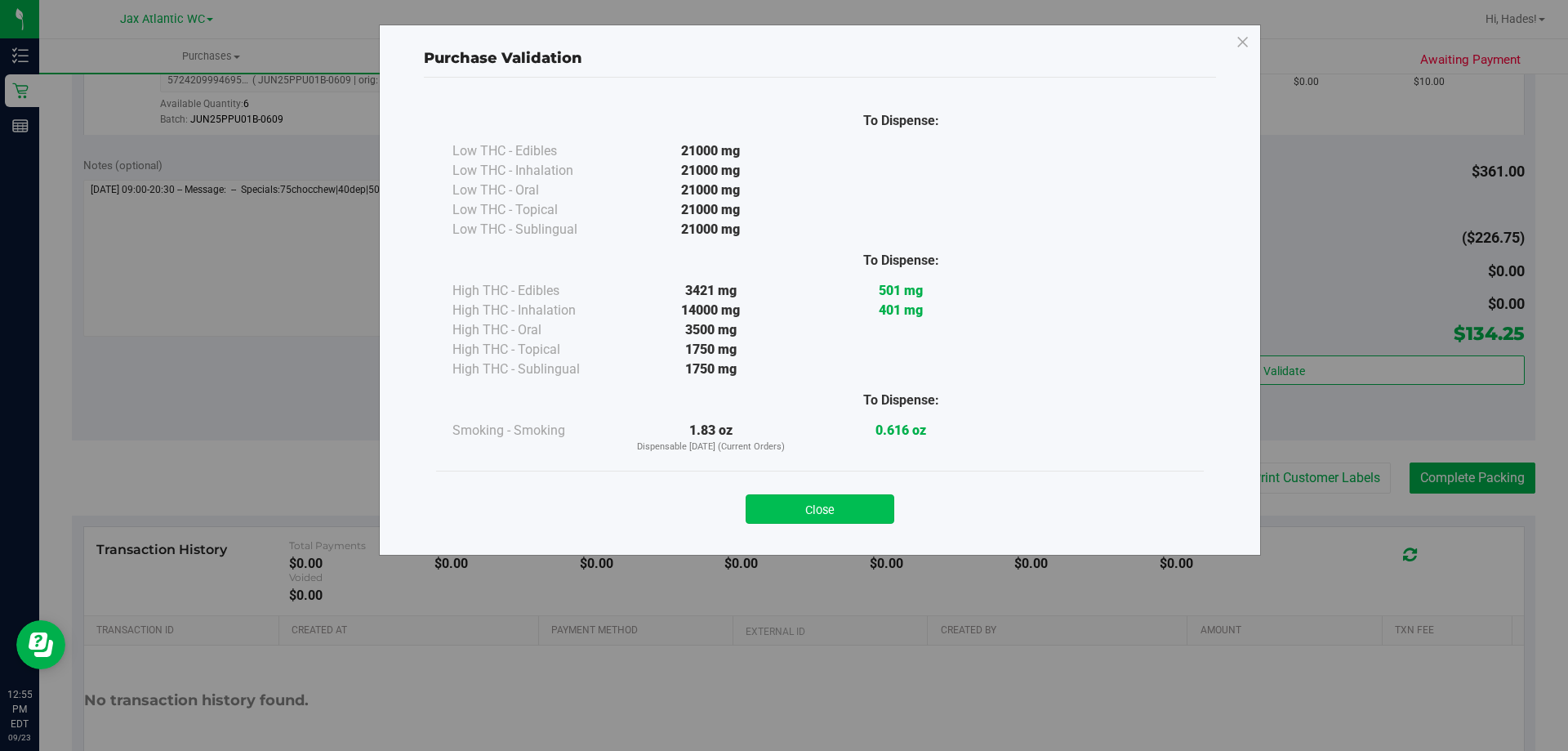
click at [812, 515] on button "Close" at bounding box center [821, 509] width 149 height 29
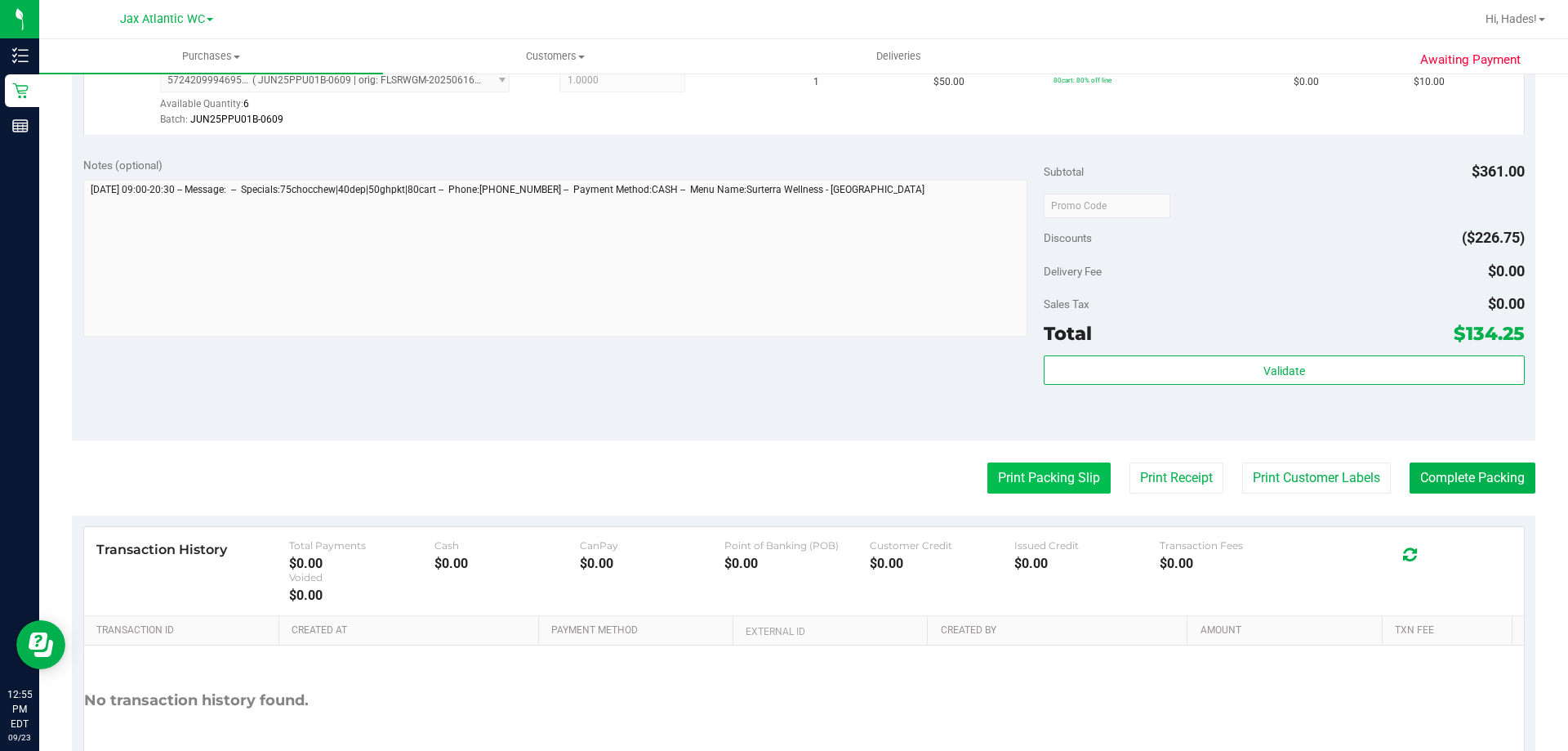
click at [1027, 492] on button "Print Packing Slip" at bounding box center [1049, 478] width 123 height 31
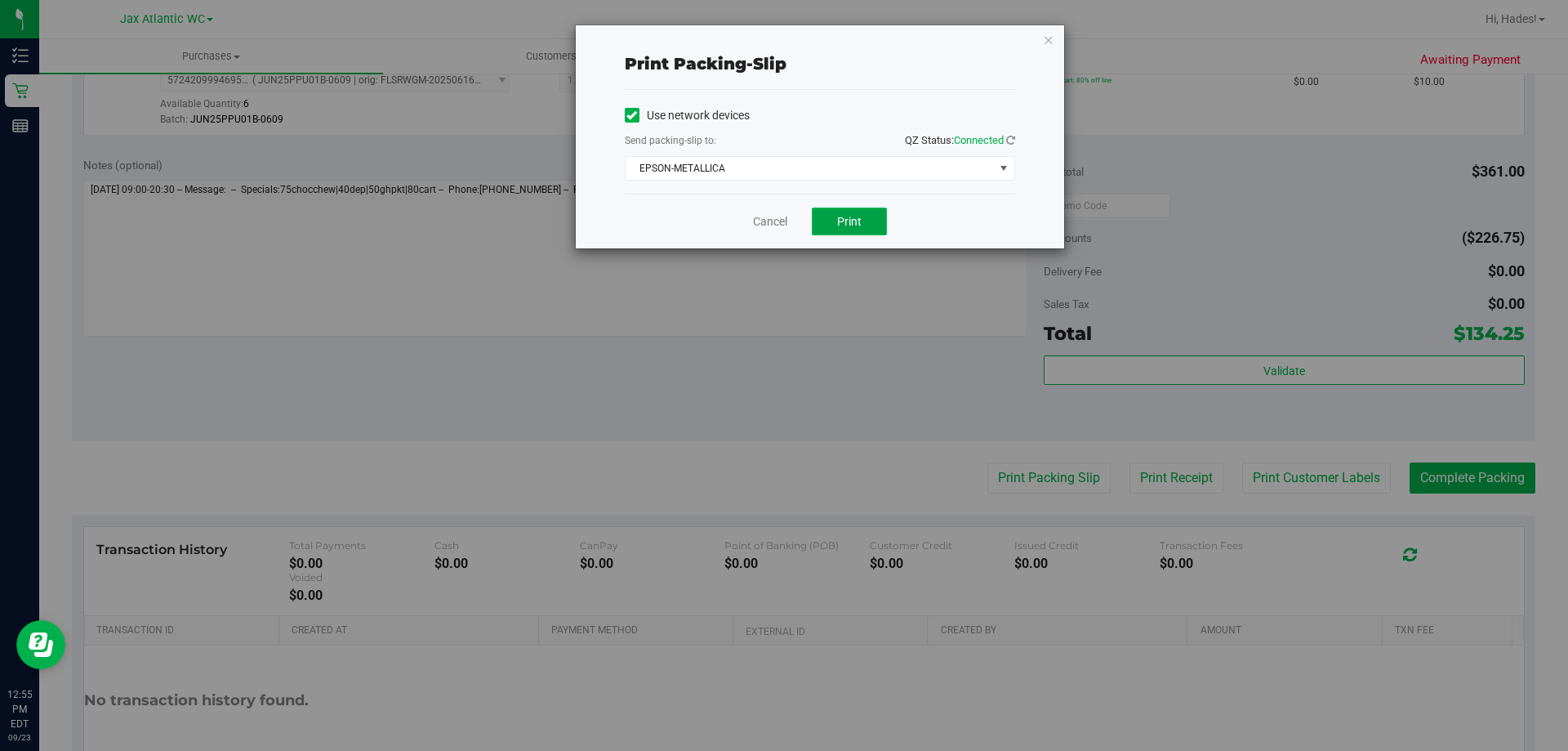
click at [873, 225] on button "Print" at bounding box center [849, 221] width 75 height 28
click at [775, 217] on link "Cancel" at bounding box center [770, 222] width 34 height 17
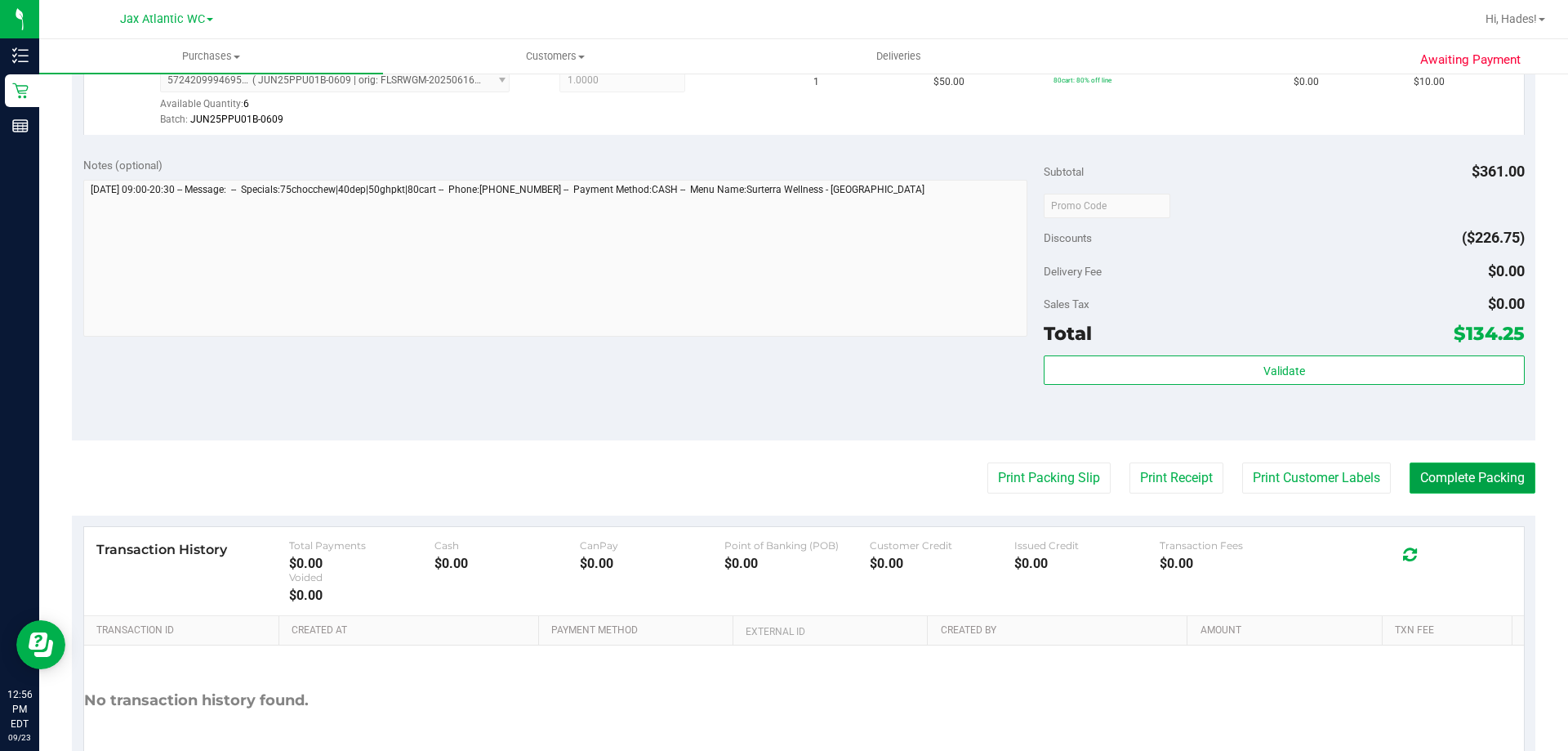
click at [1478, 462] on button "Complete Packing" at bounding box center [1472, 478] width 126 height 31
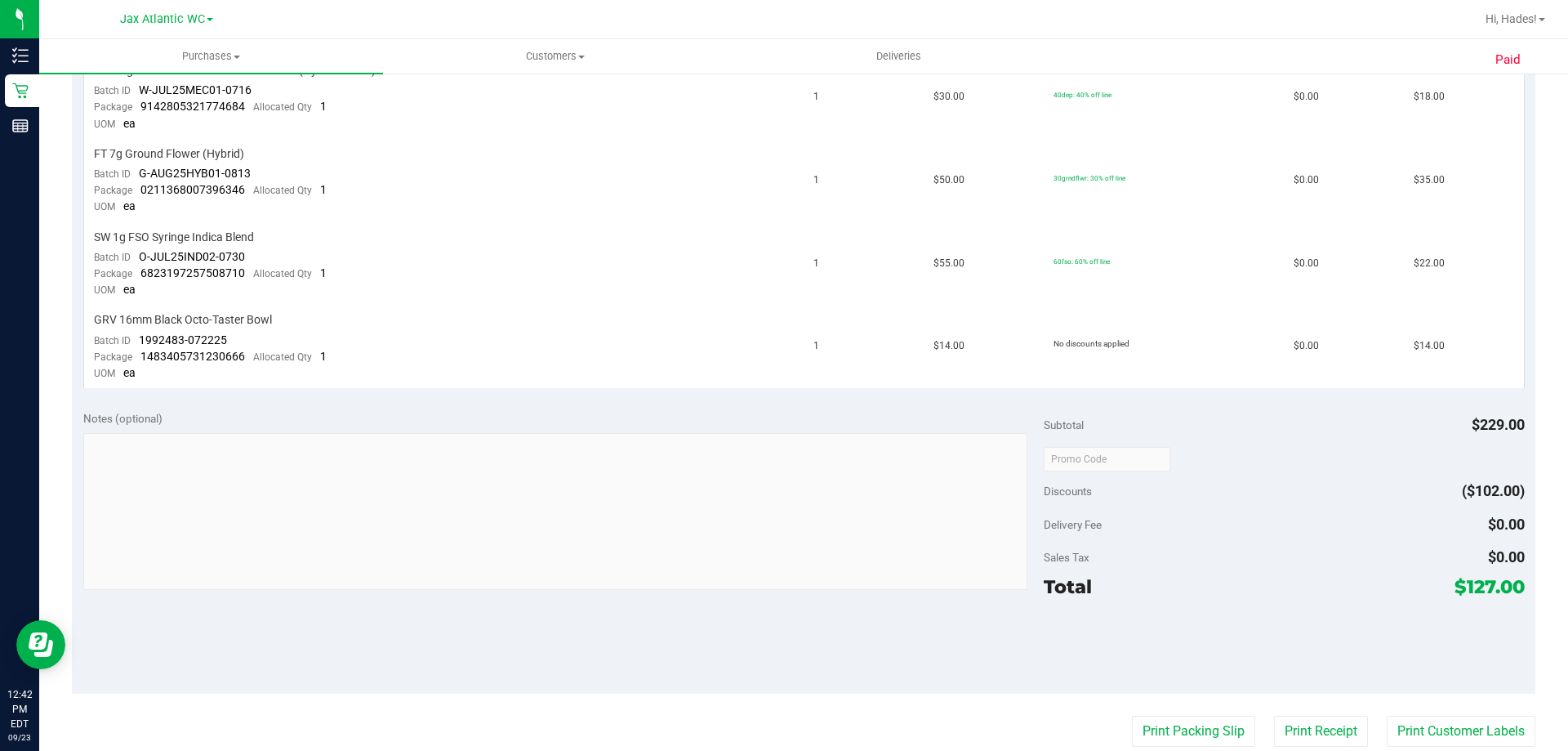
scroll to position [899, 0]
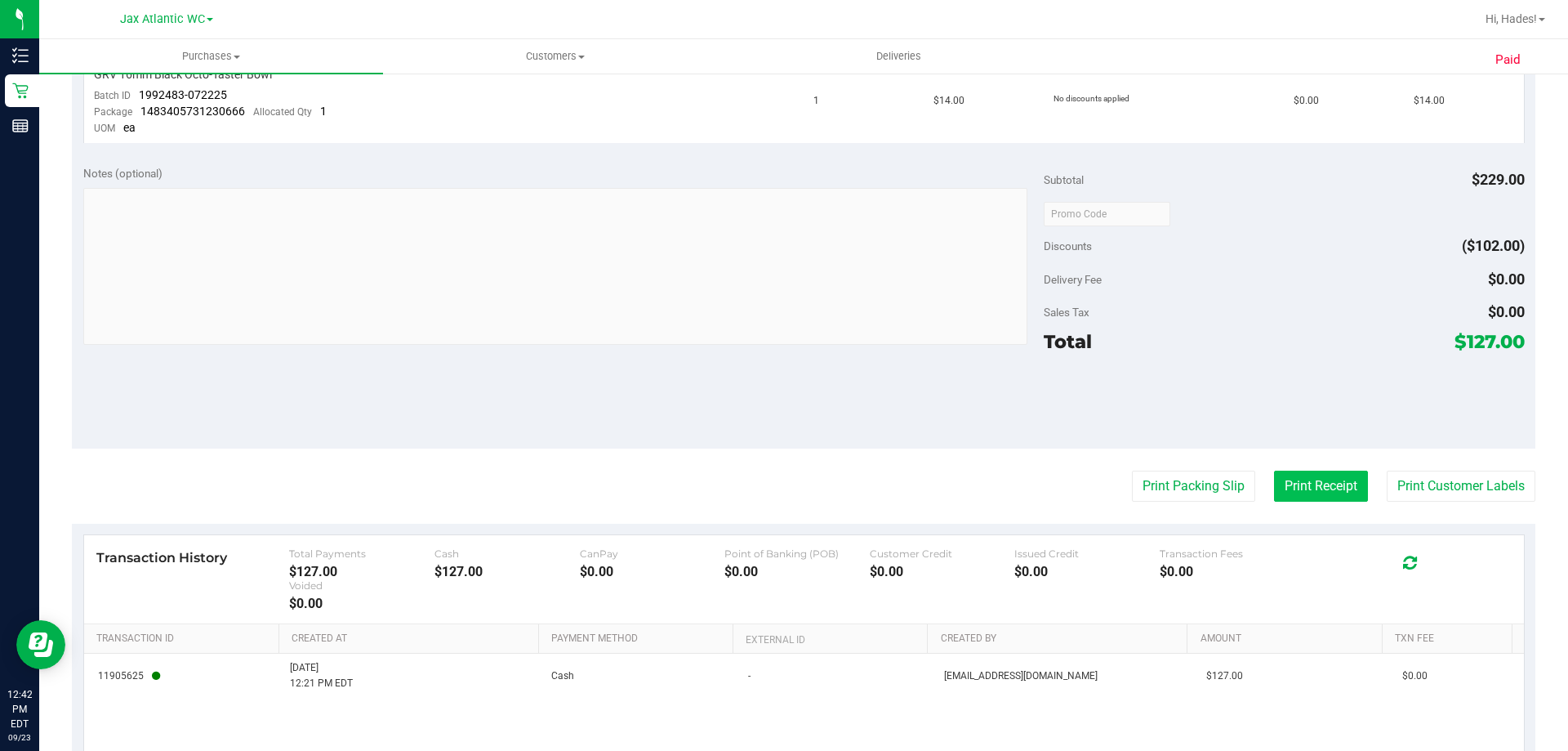
click at [1308, 487] on button "Print Receipt" at bounding box center [1321, 486] width 94 height 31
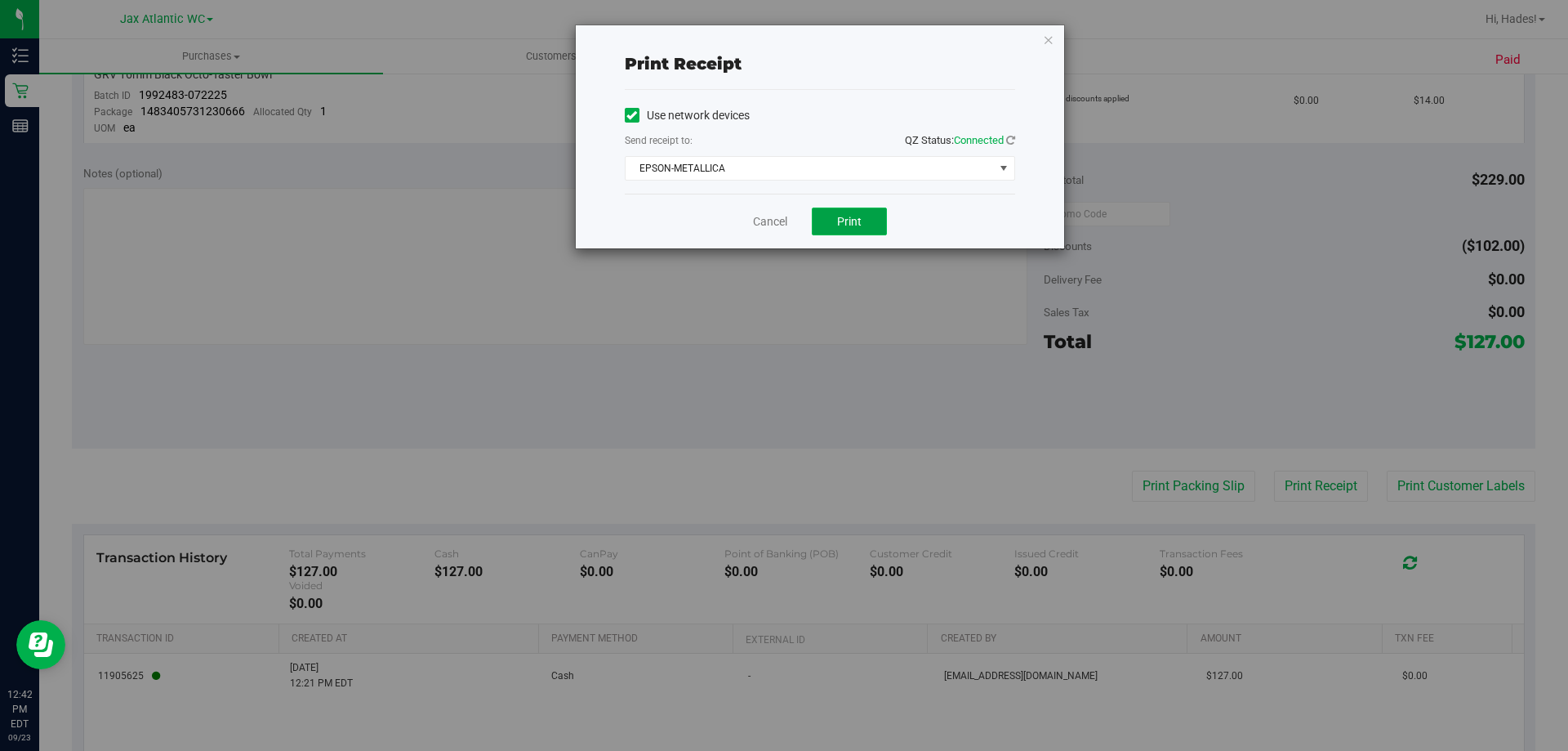
click at [865, 214] on button "Print" at bounding box center [849, 221] width 75 height 28
click at [767, 221] on link "Cancel" at bounding box center [770, 222] width 34 height 17
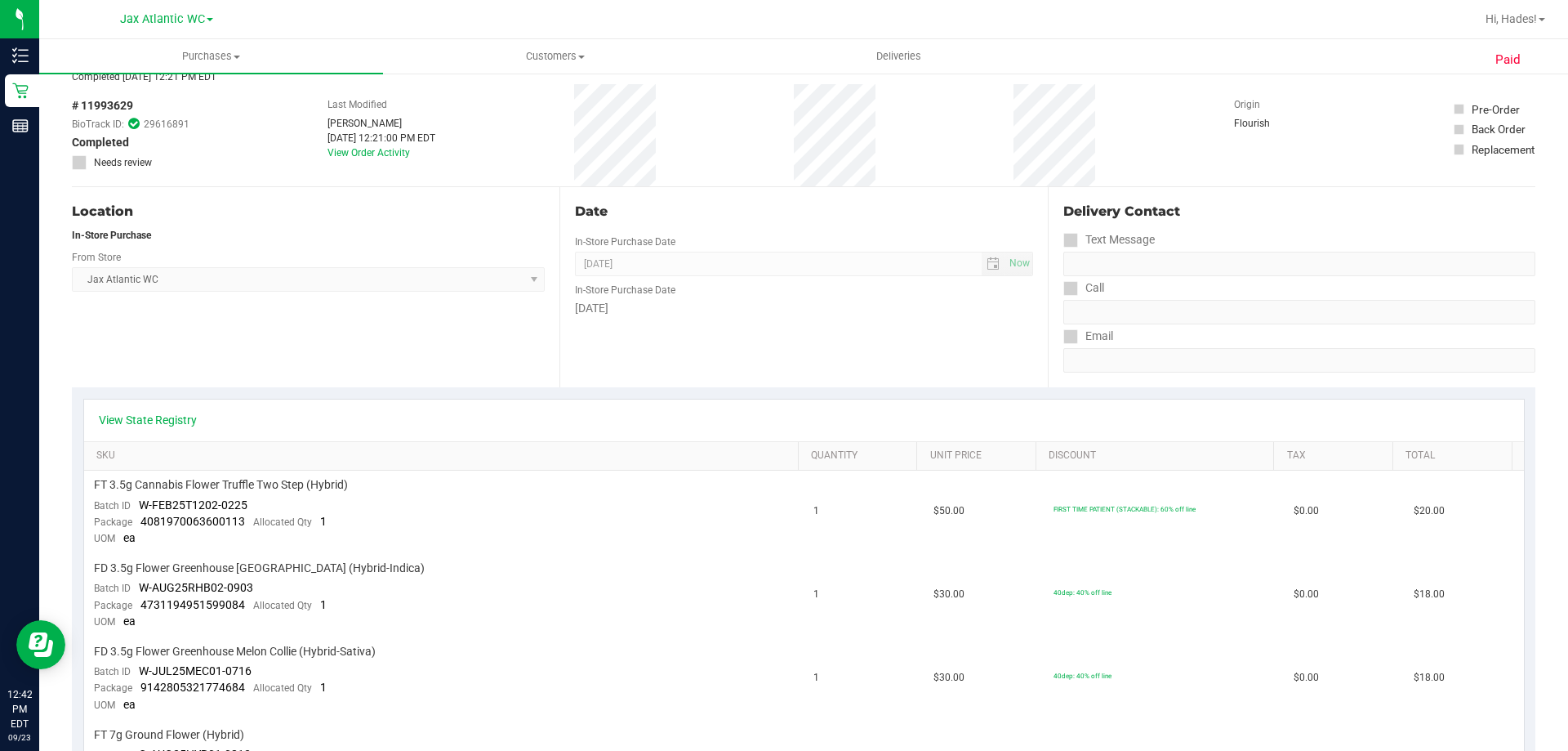
scroll to position [0, 0]
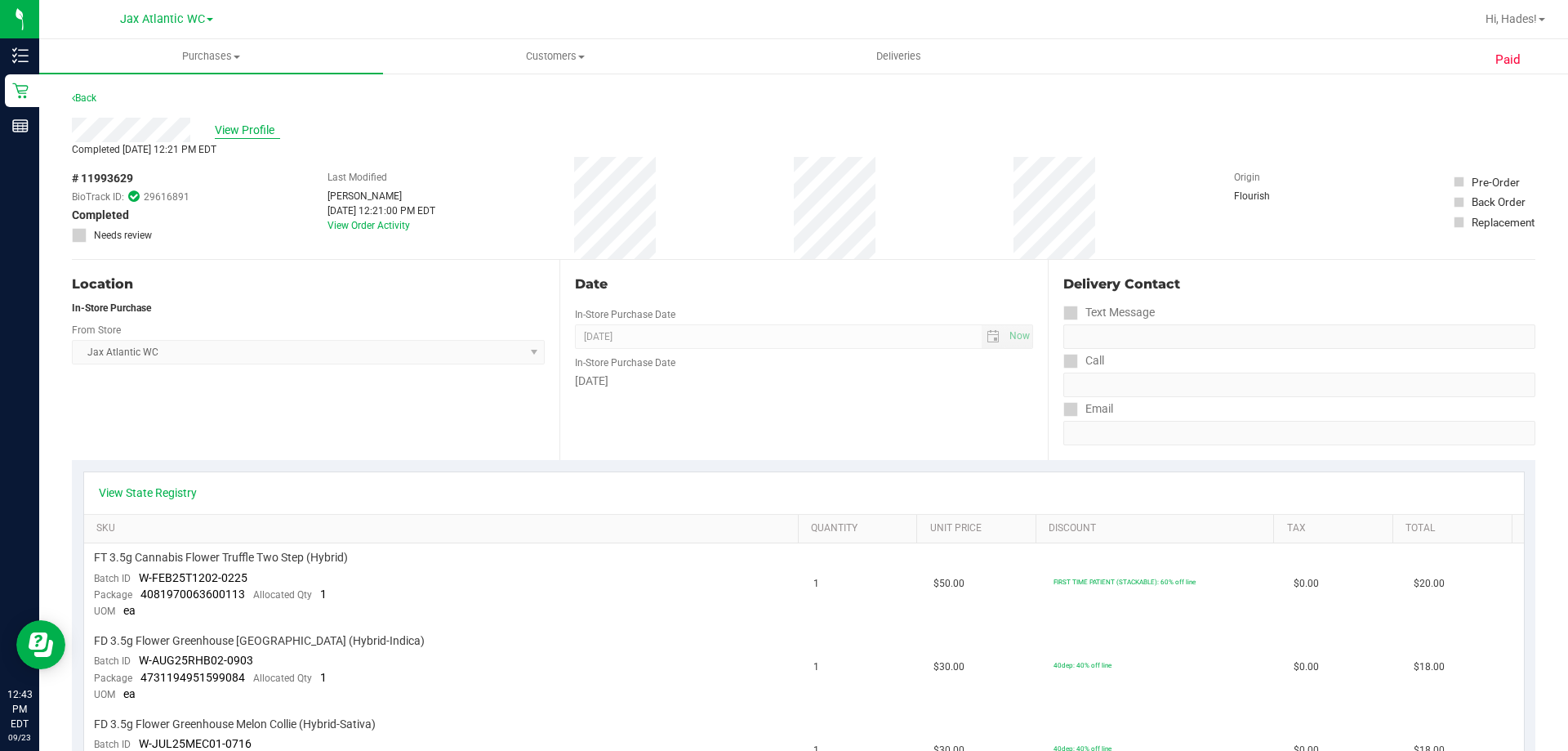
click at [270, 121] on span "View Profile" at bounding box center [247, 130] width 65 height 17
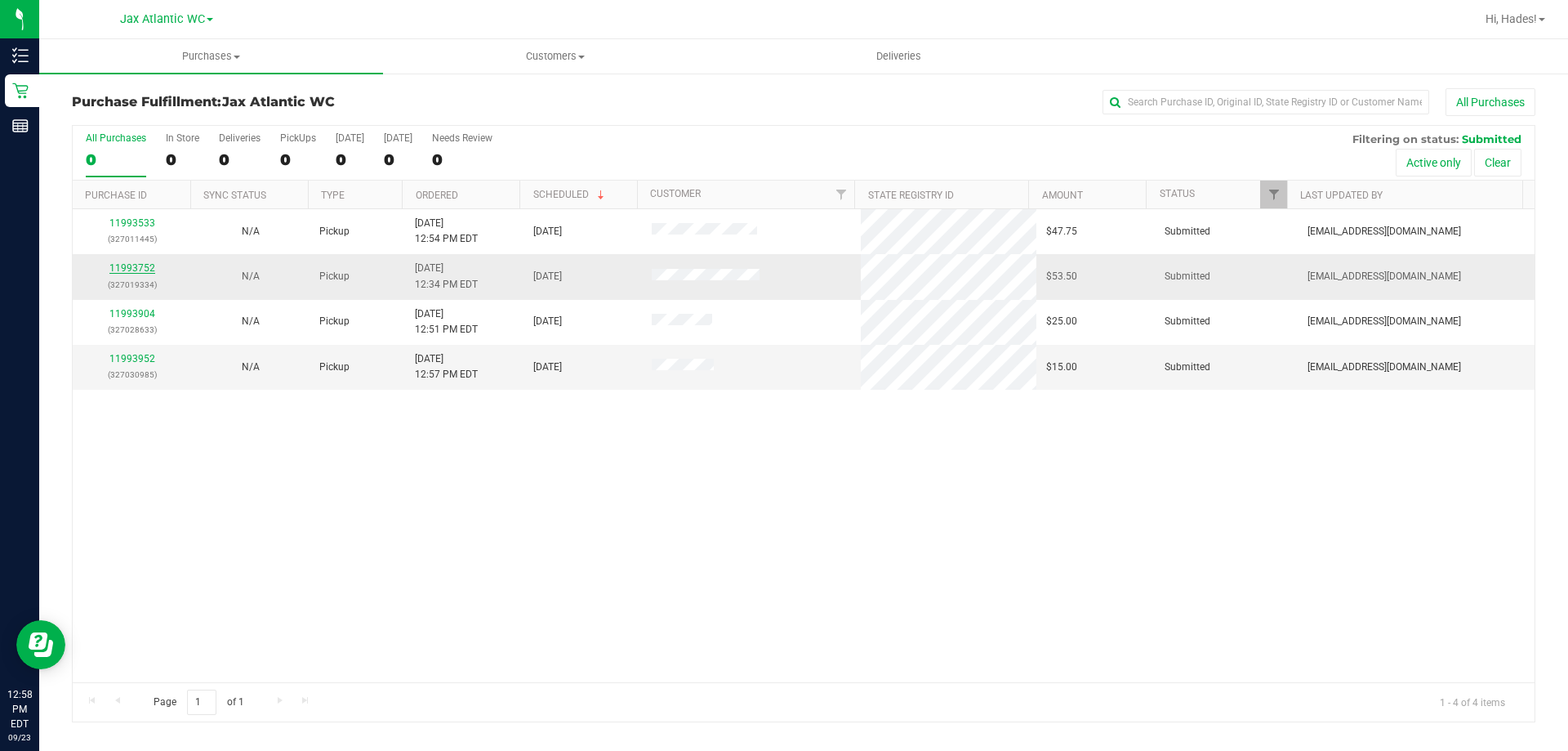
click at [122, 266] on link "11993752" at bounding box center [133, 268] width 46 height 11
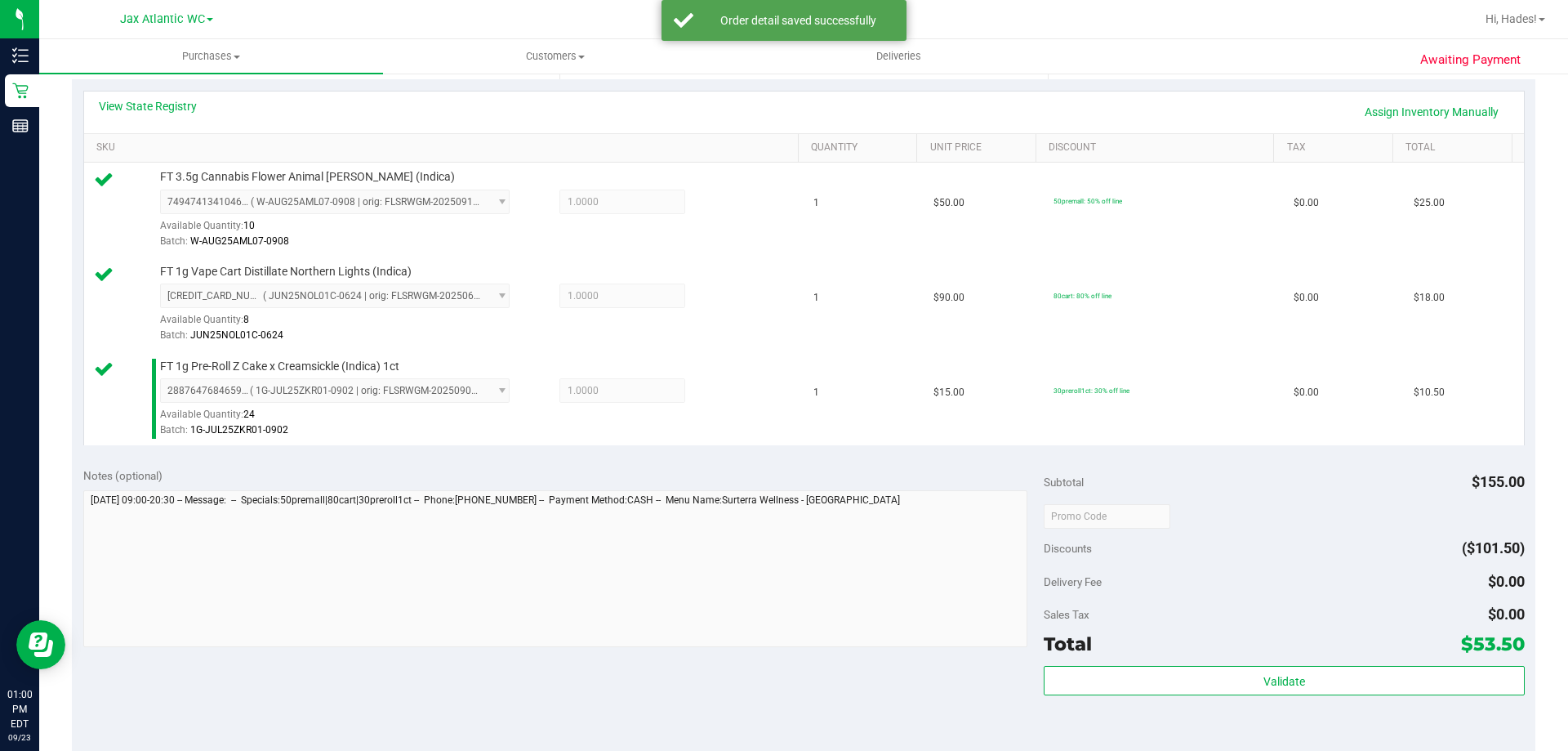
scroll to position [735, 0]
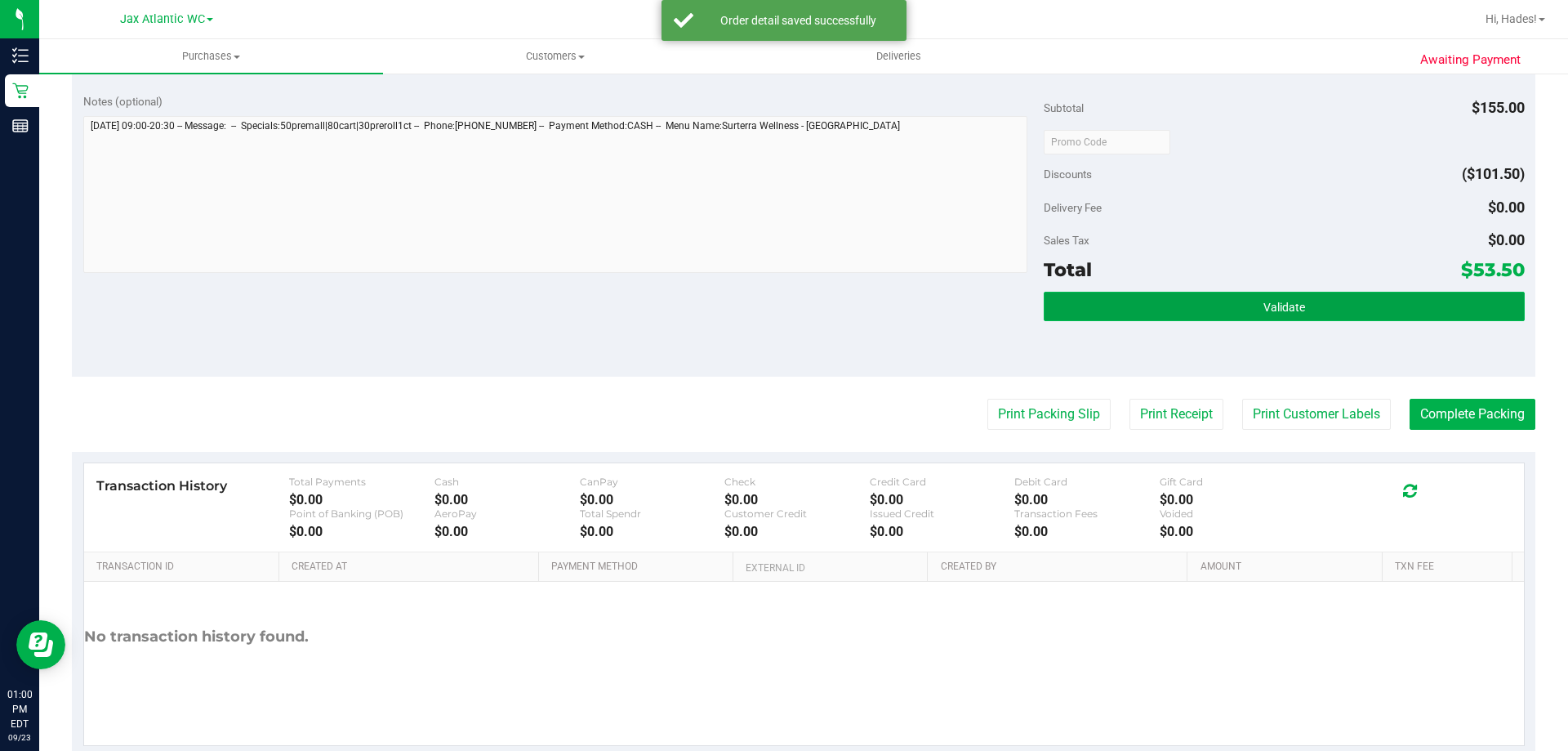
click at [1139, 320] on button "Validate" at bounding box center [1285, 306] width 480 height 29
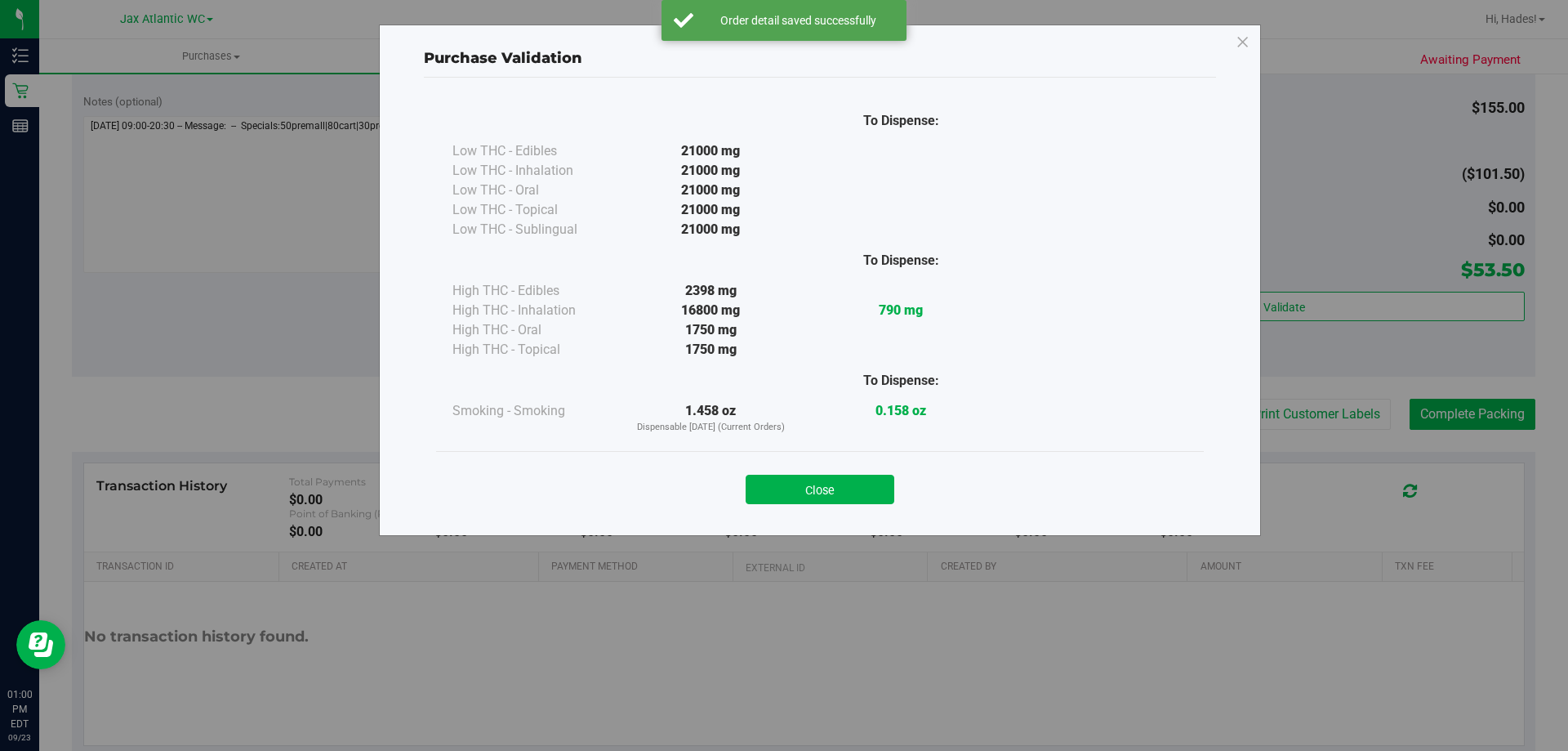
click at [790, 514] on div "Close" at bounding box center [820, 484] width 767 height 66
click at [804, 491] on button "Close" at bounding box center [821, 490] width 149 height 29
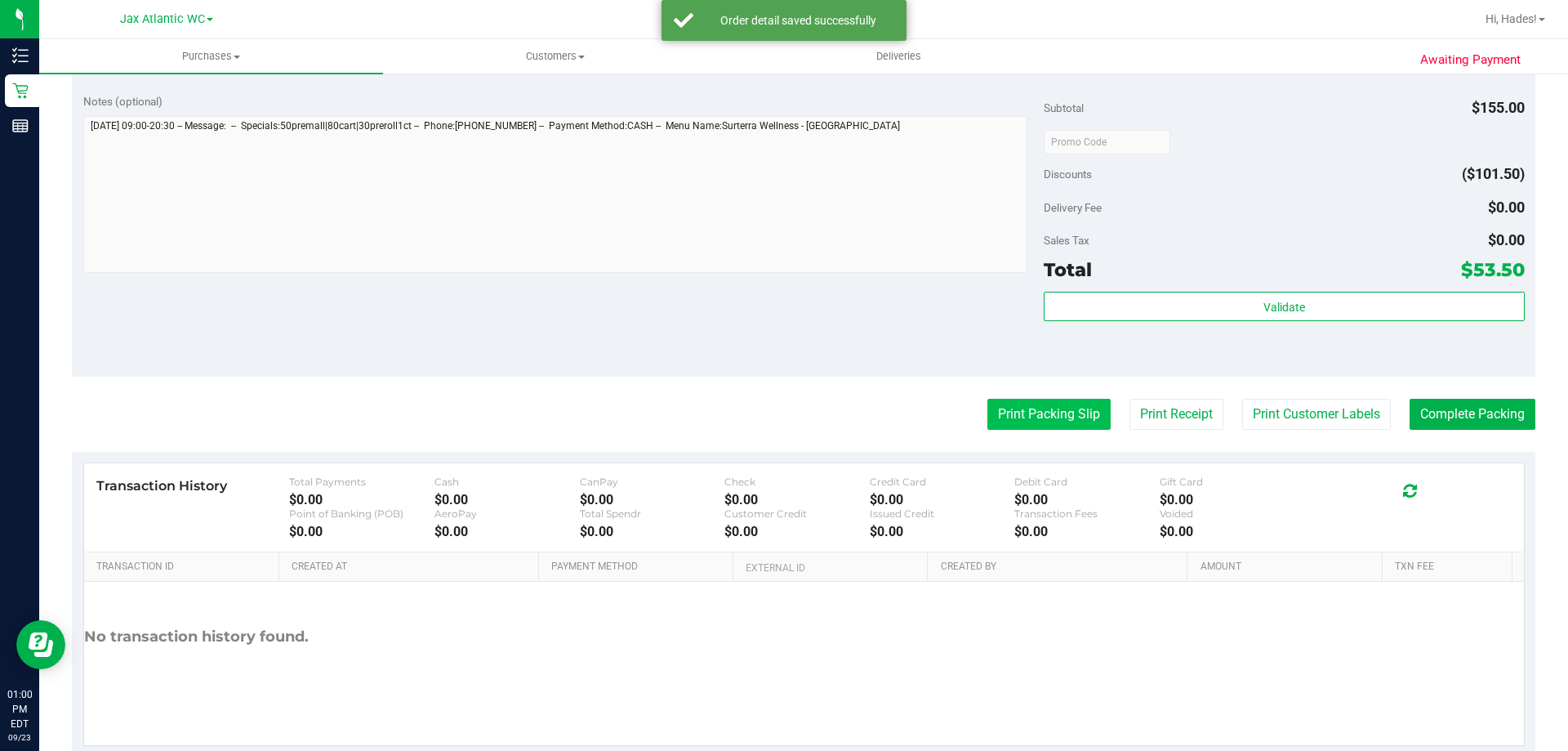
click at [1015, 408] on button "Print Packing Slip" at bounding box center [1049, 414] width 123 height 31
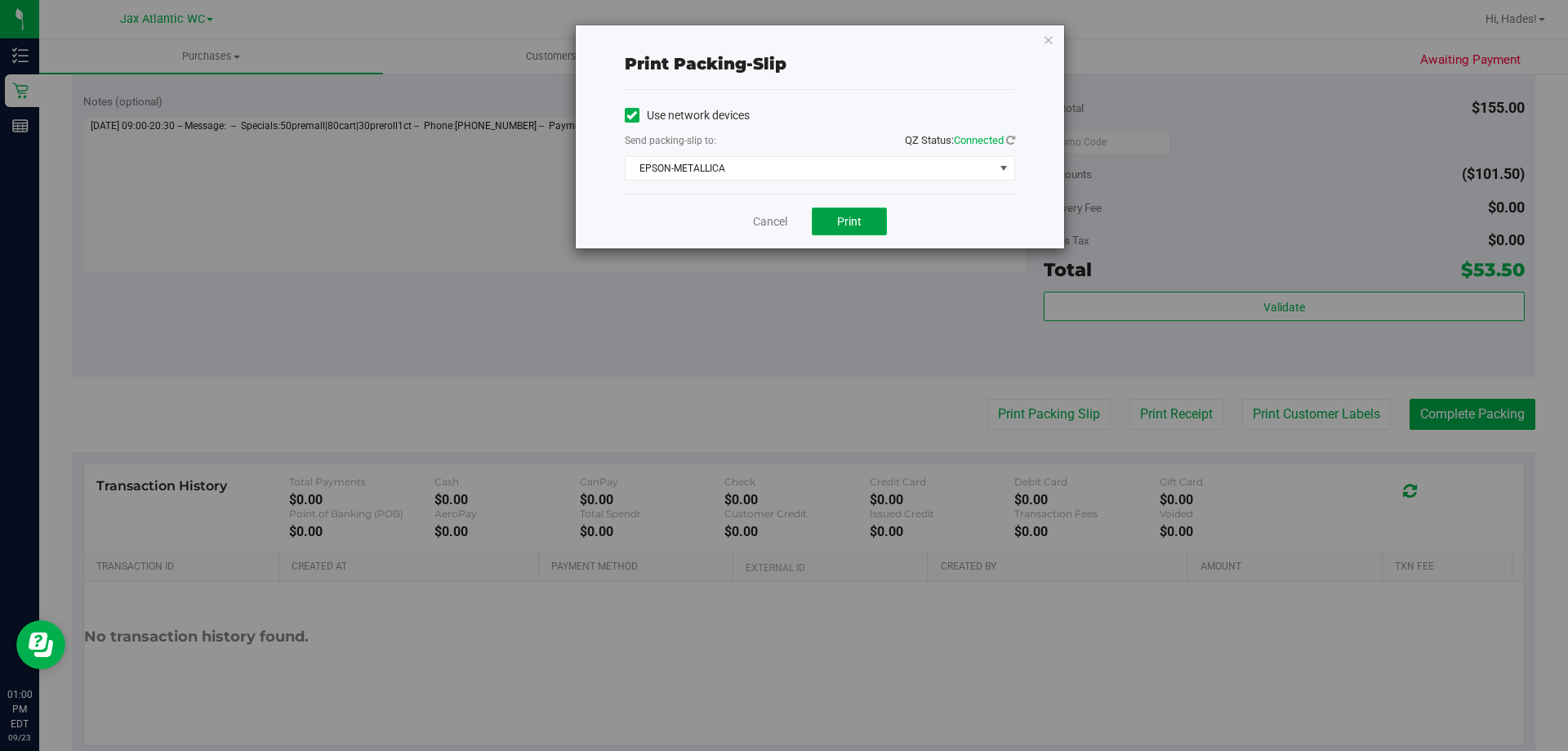
click at [870, 218] on button "Print" at bounding box center [849, 221] width 75 height 28
click at [768, 223] on link "Cancel" at bounding box center [770, 222] width 34 height 17
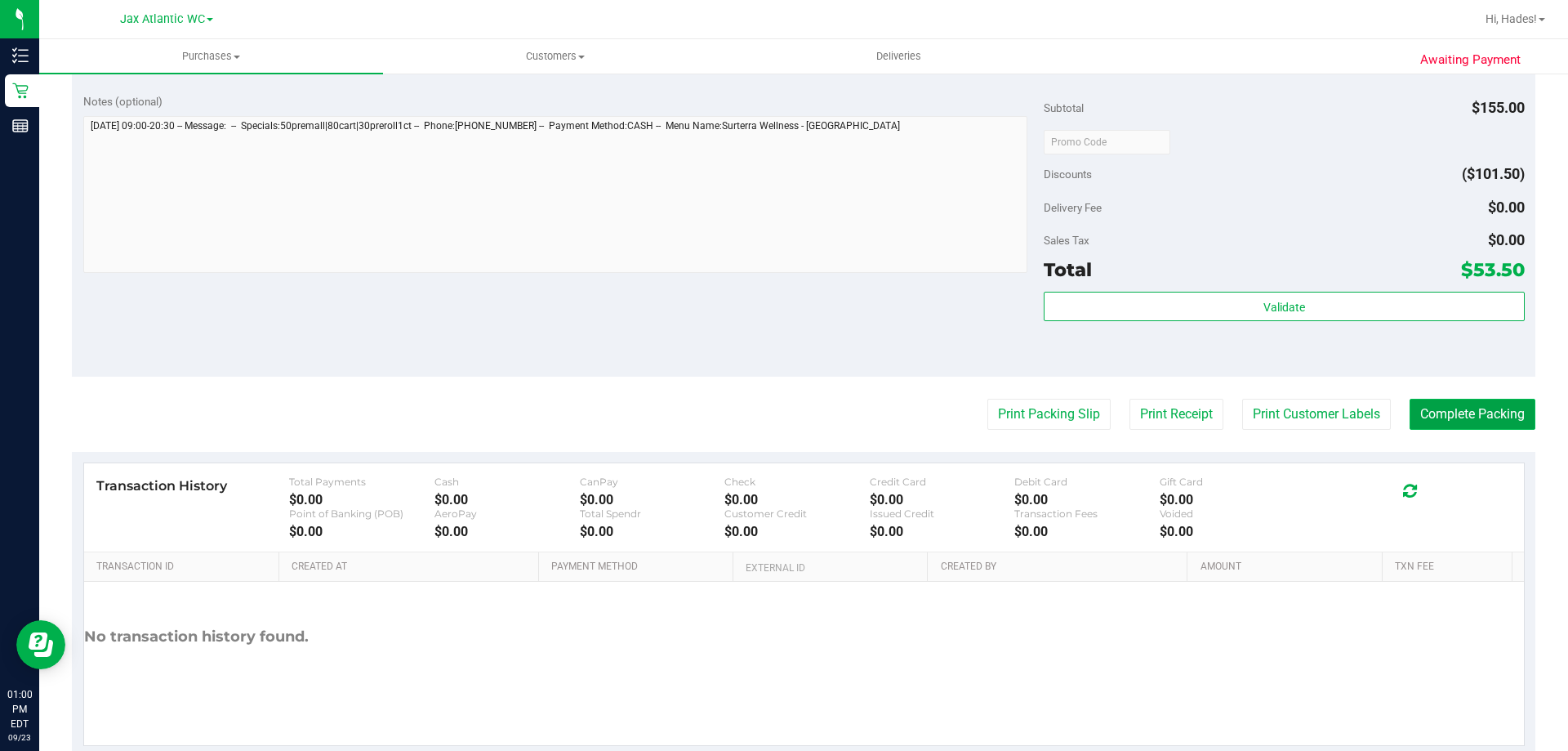
click at [1493, 410] on button "Complete Packing" at bounding box center [1472, 414] width 126 height 31
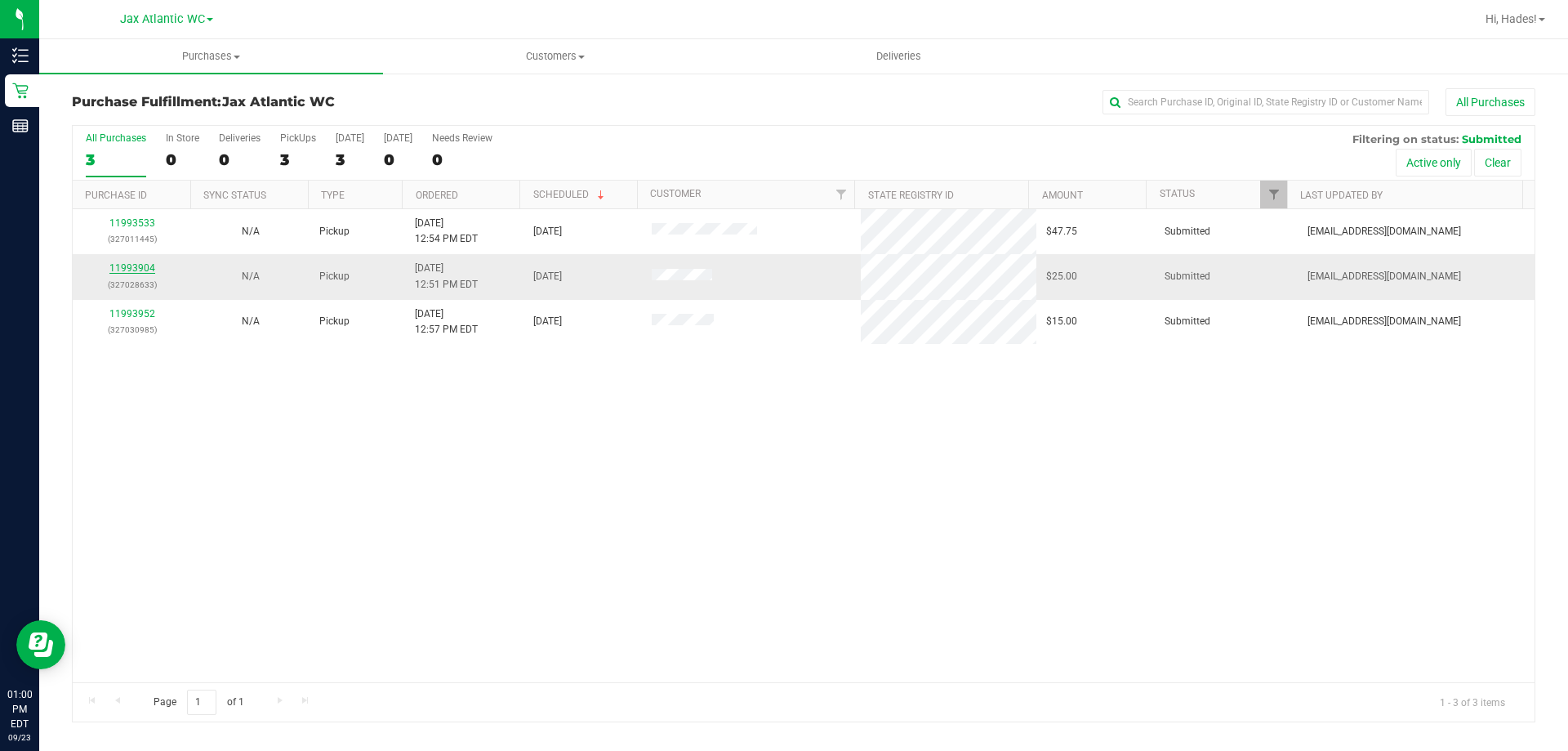
click at [140, 264] on link "11993904" at bounding box center [133, 268] width 46 height 11
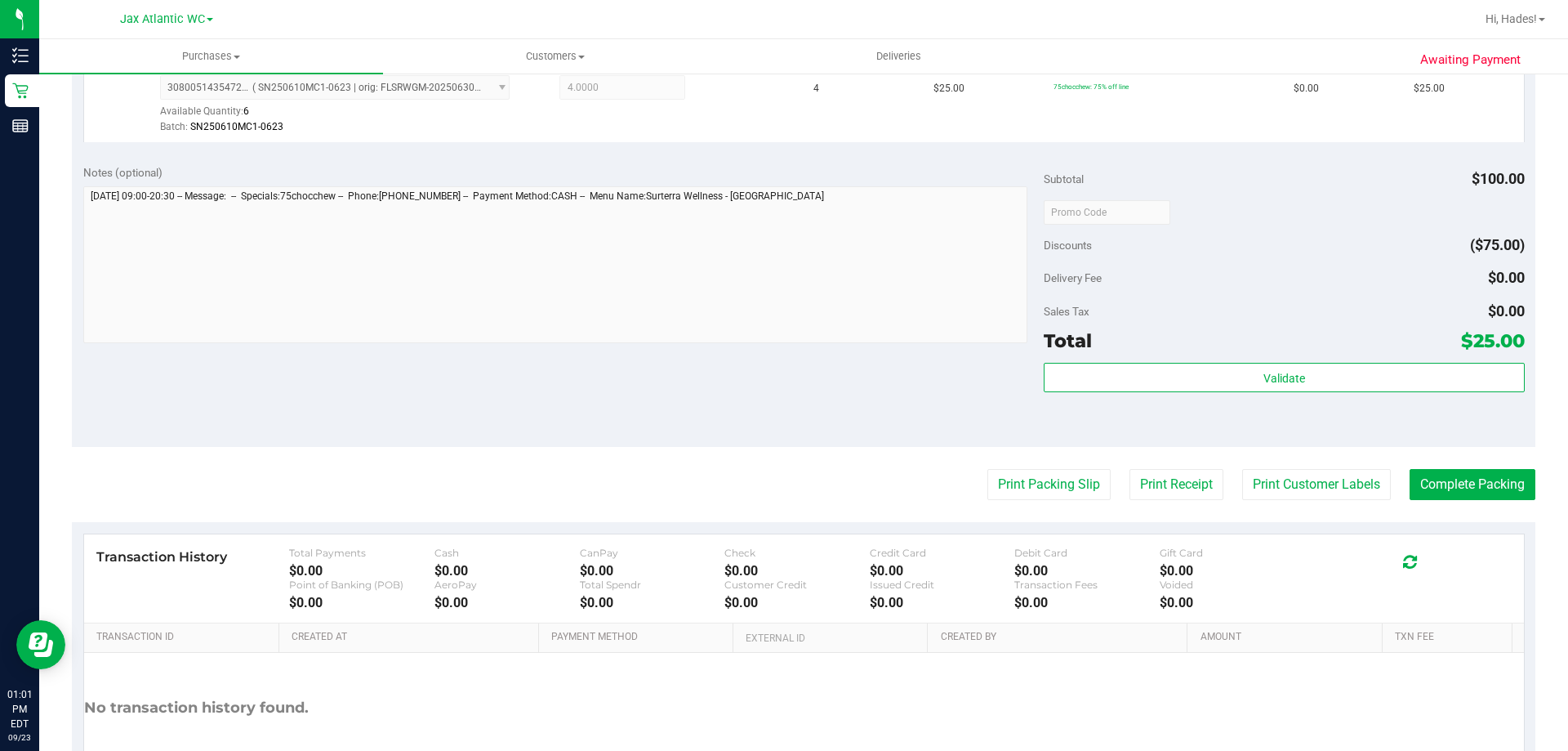
scroll to position [491, 0]
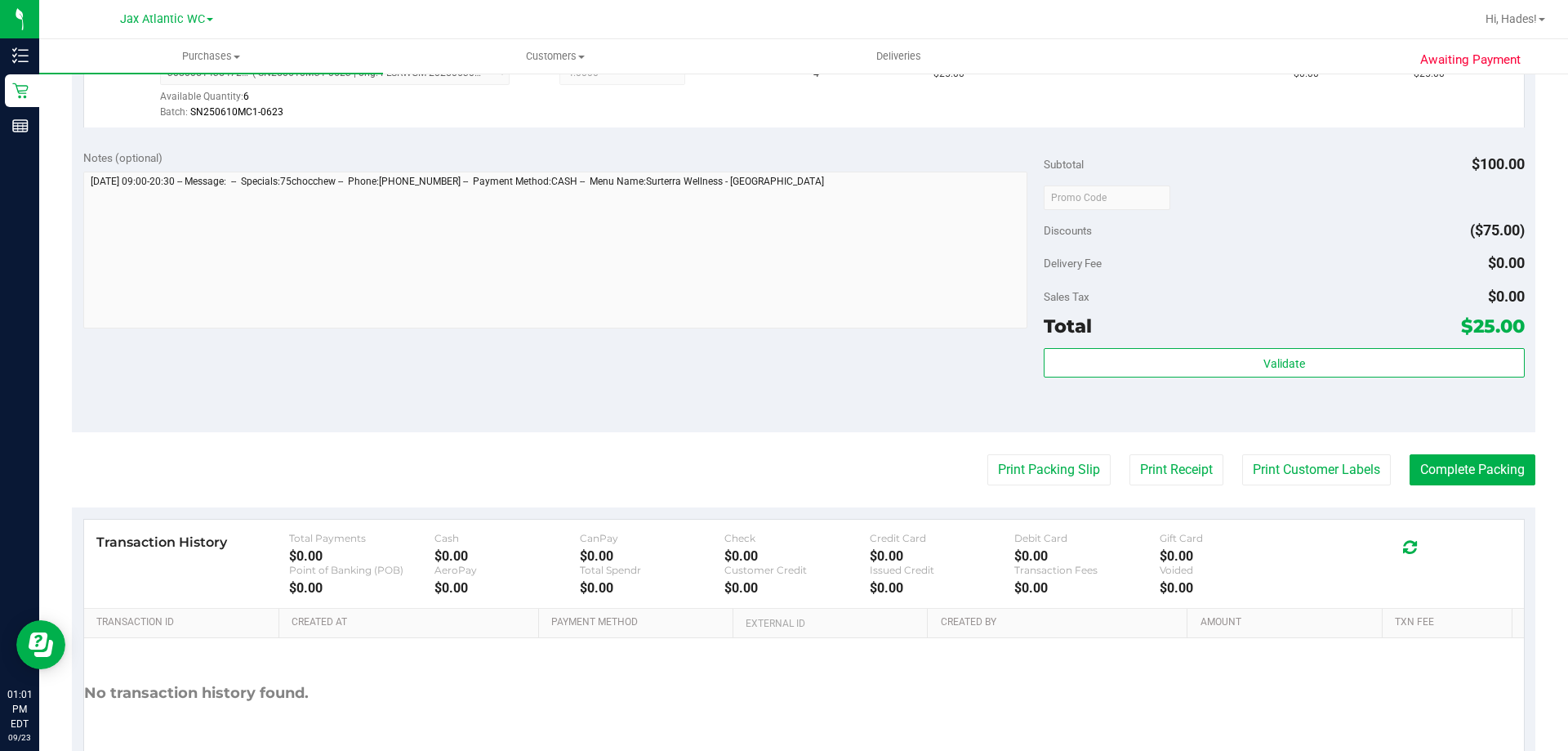
click at [1205, 385] on div "Validate" at bounding box center [1285, 385] width 480 height 74
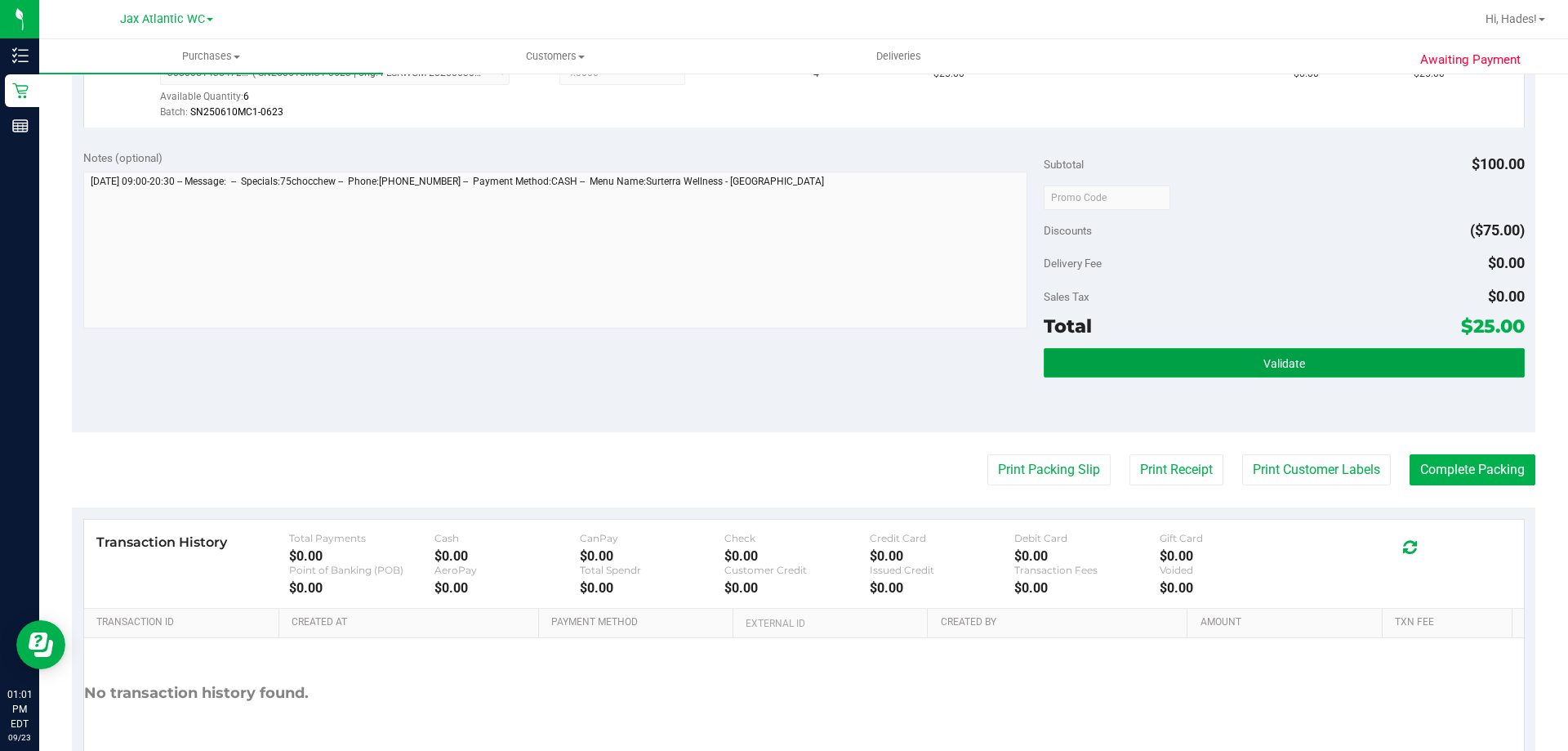
click at [1219, 361] on button "Validate" at bounding box center [1285, 363] width 480 height 29
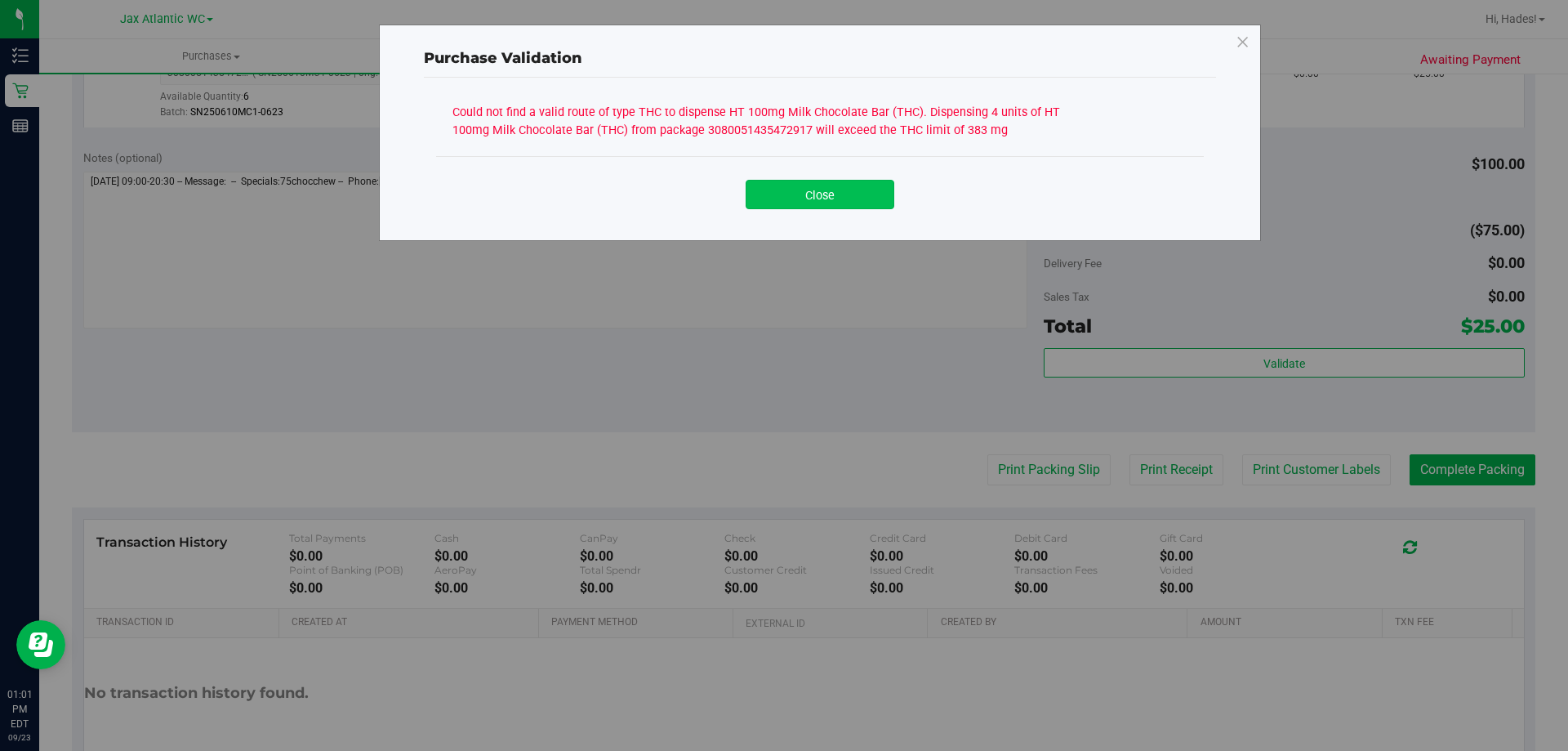
click at [840, 194] on button "Close" at bounding box center [821, 194] width 149 height 29
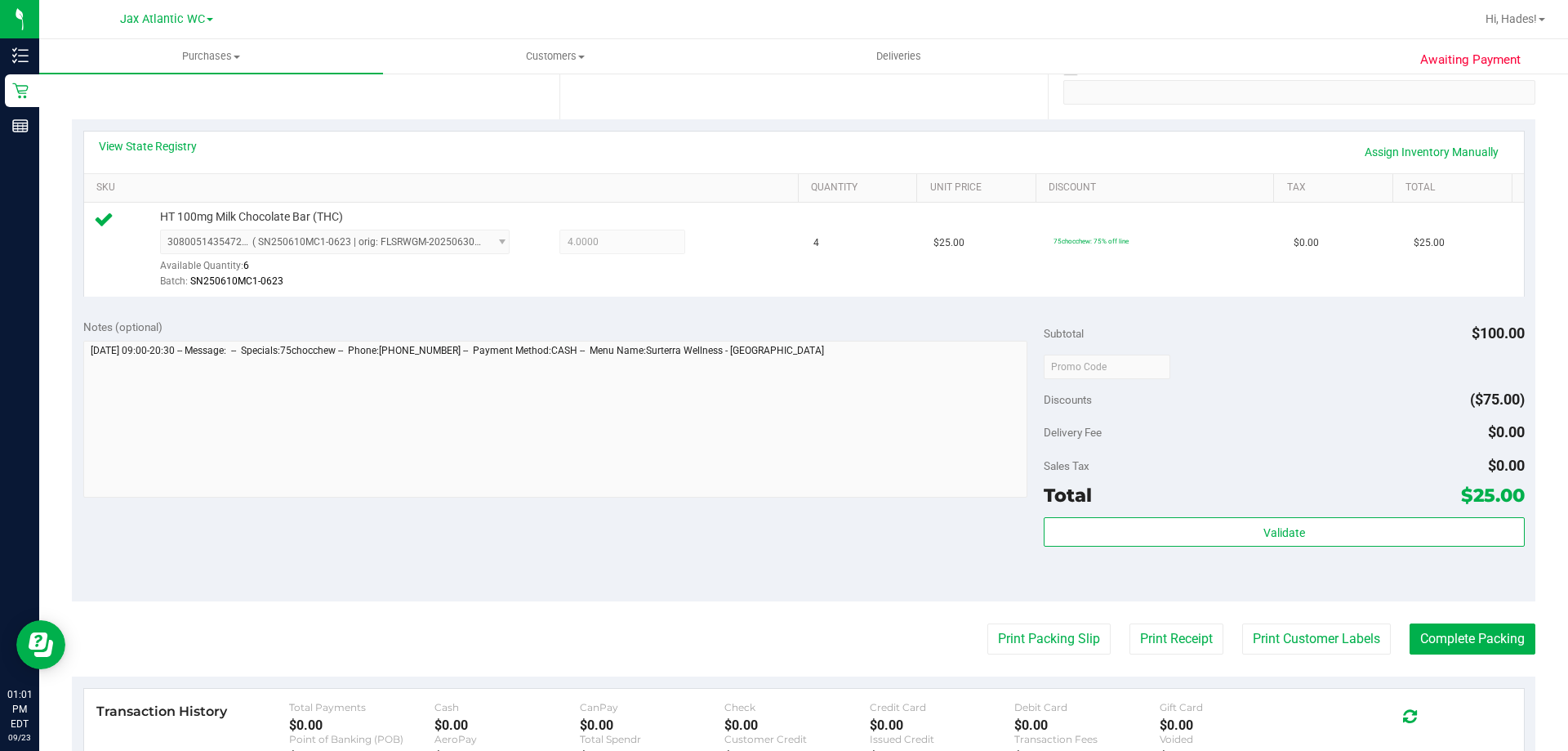
scroll to position [0, 0]
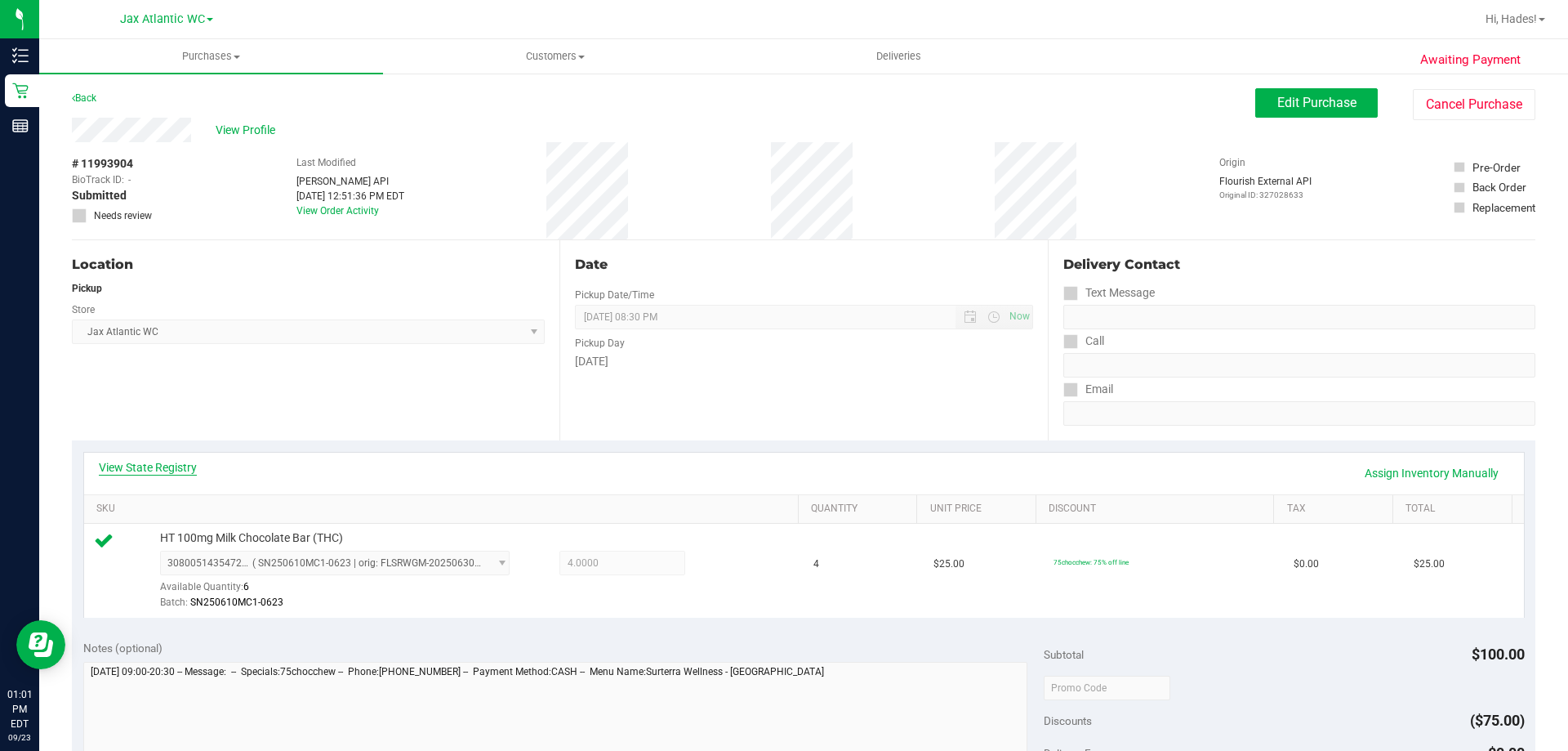
click at [166, 466] on link "View State Registry" at bounding box center [147, 468] width 98 height 17
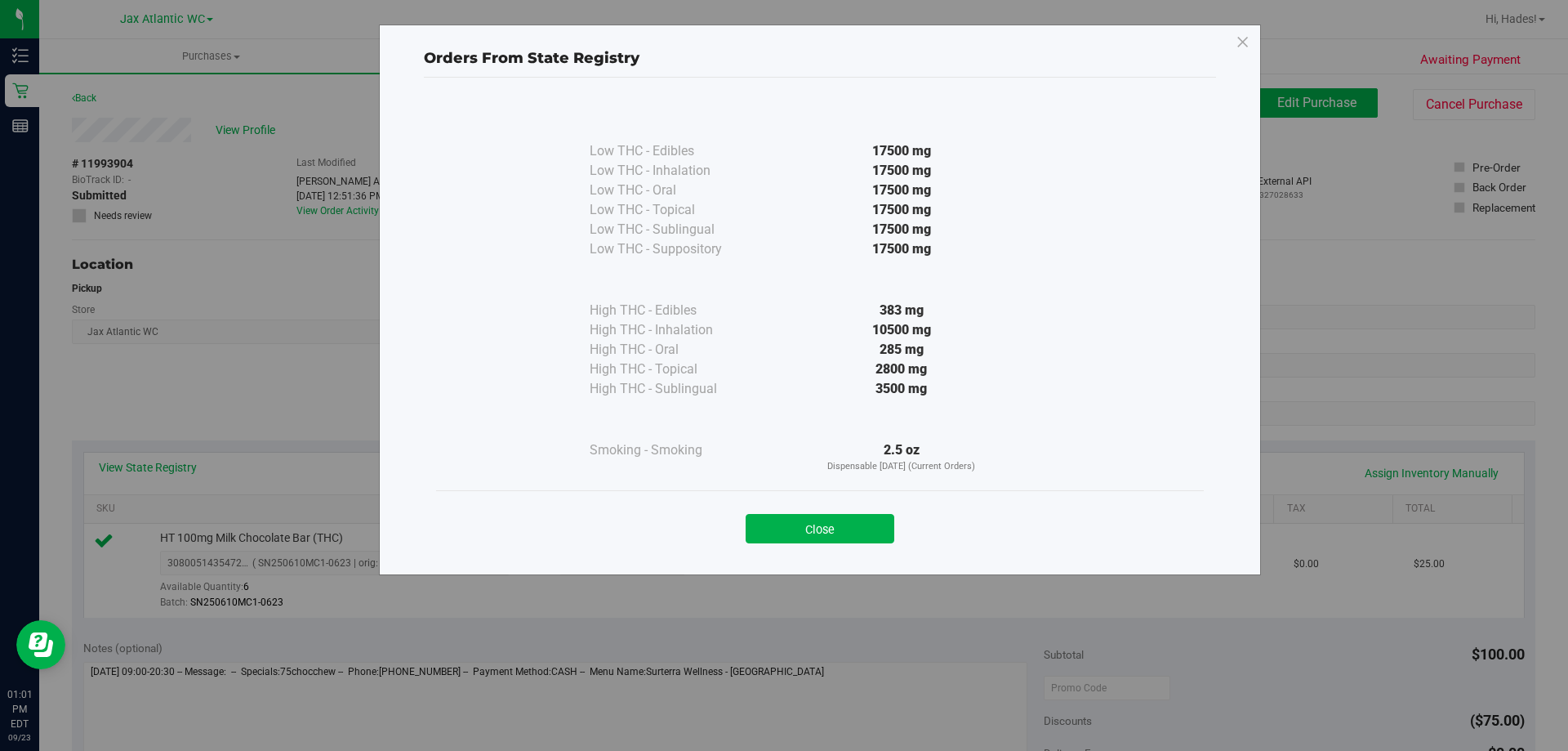
click at [807, 526] on button "Close" at bounding box center [821, 528] width 149 height 29
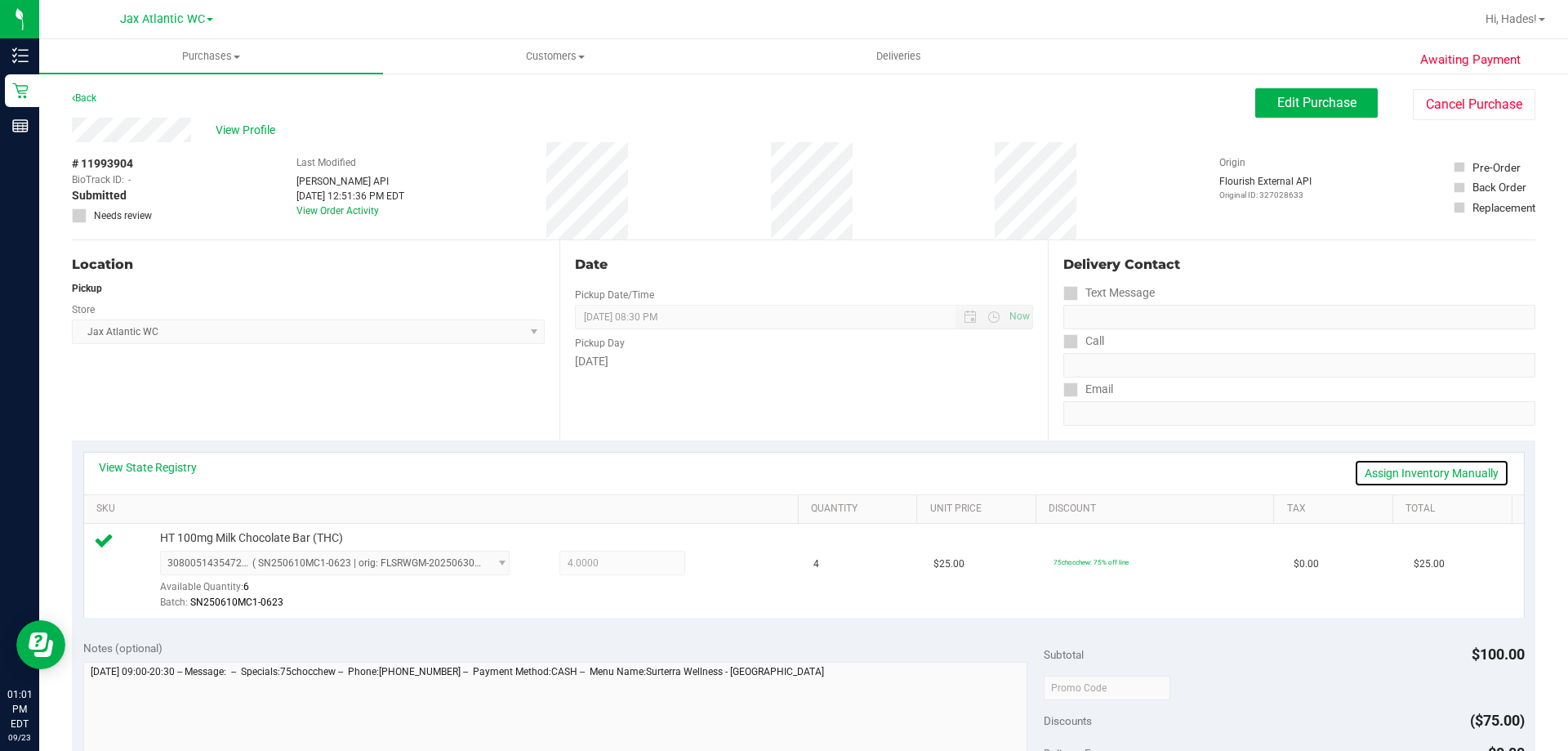
click at [1372, 476] on link "Assign Inventory Manually" at bounding box center [1432, 473] width 156 height 28
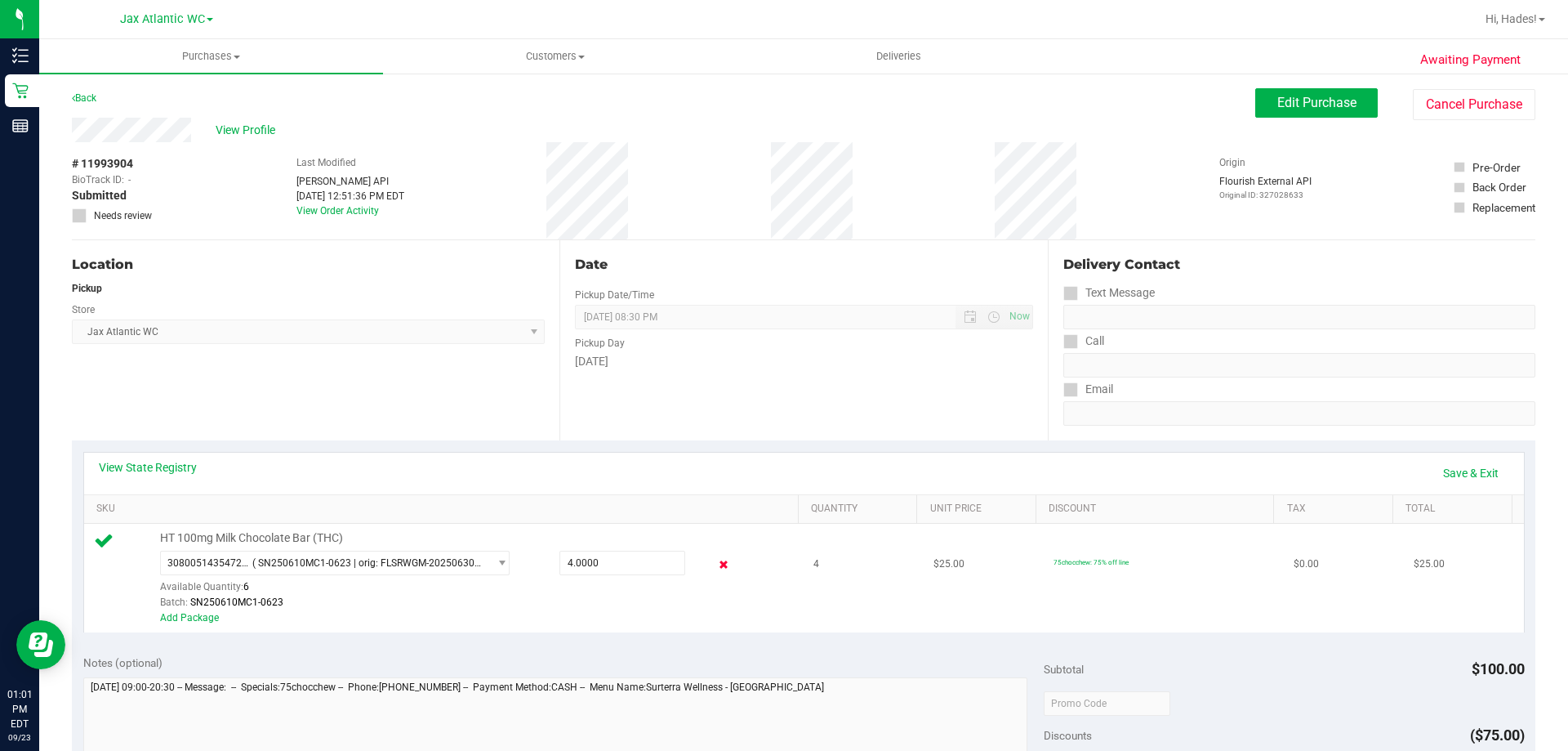
click at [716, 564] on icon at bounding box center [724, 565] width 17 height 18
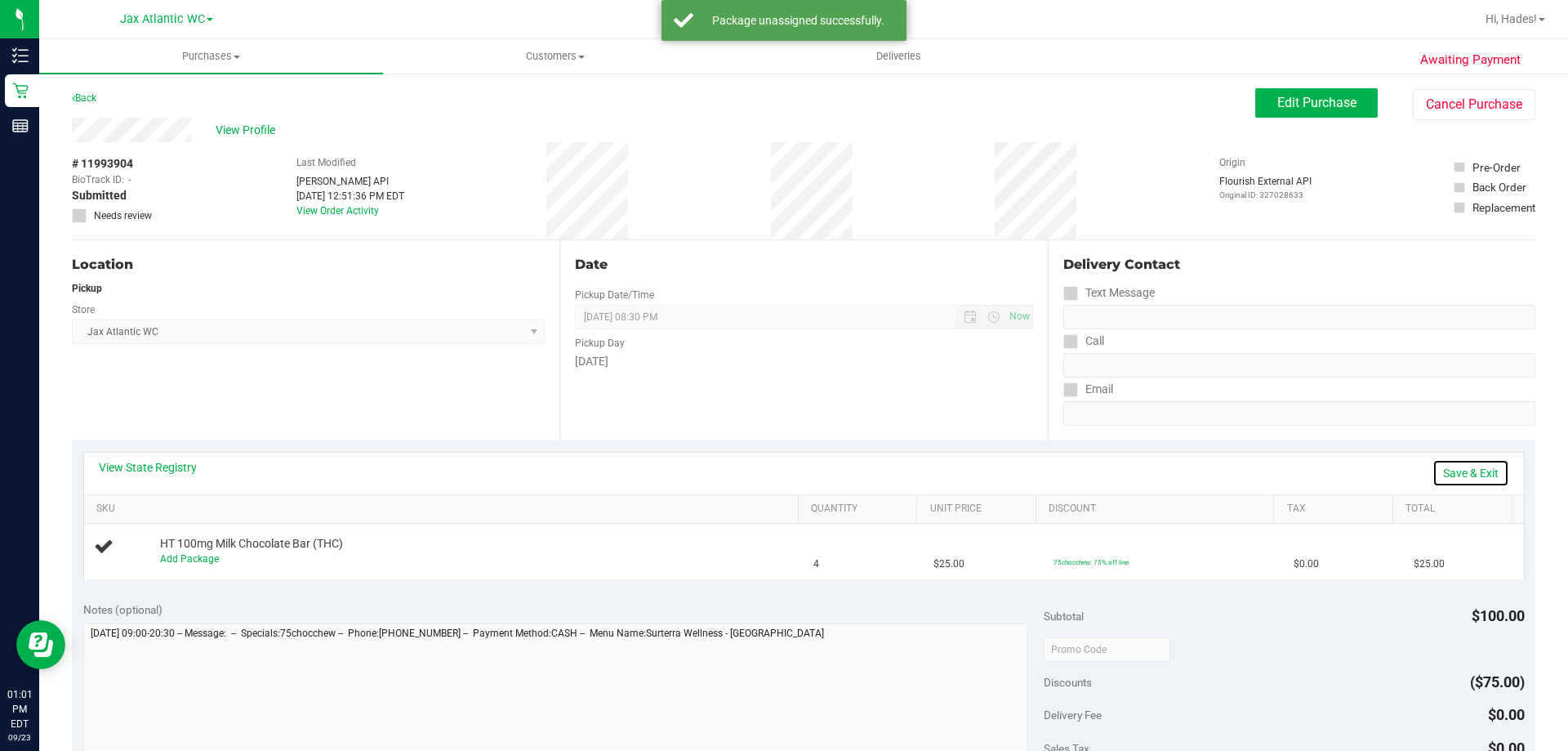
click at [1450, 471] on link "Save & Exit" at bounding box center [1470, 473] width 76 height 28
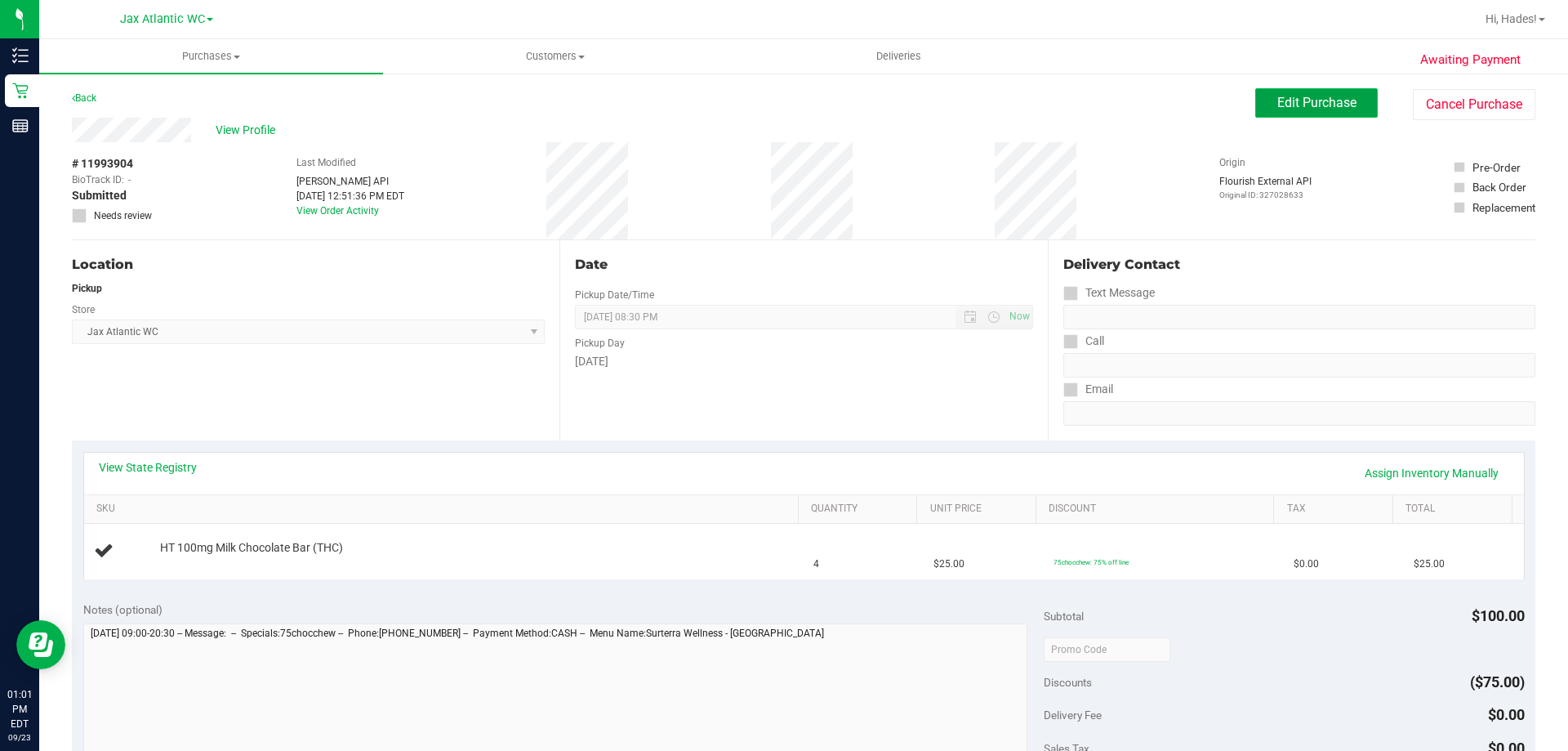
click at [1285, 98] on span "Edit Purchase" at bounding box center [1317, 102] width 79 height 16
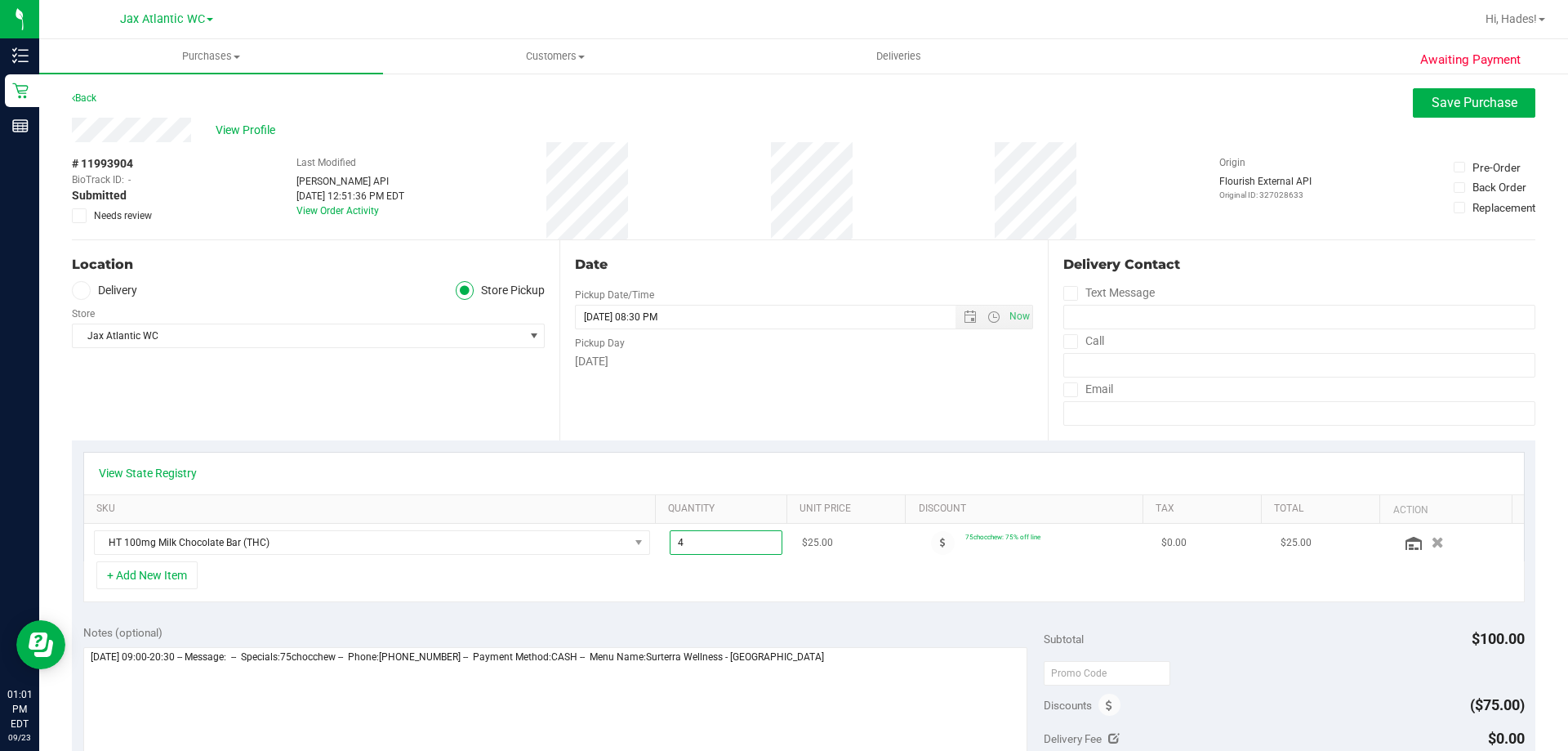
click at [727, 549] on span "4.00 4" at bounding box center [726, 542] width 113 height 25
type input "3"
type input "3.00"
click at [634, 595] on div "+ Add New Item" at bounding box center [804, 582] width 1442 height 40
click at [1496, 97] on span "Save Purchase" at bounding box center [1474, 102] width 86 height 16
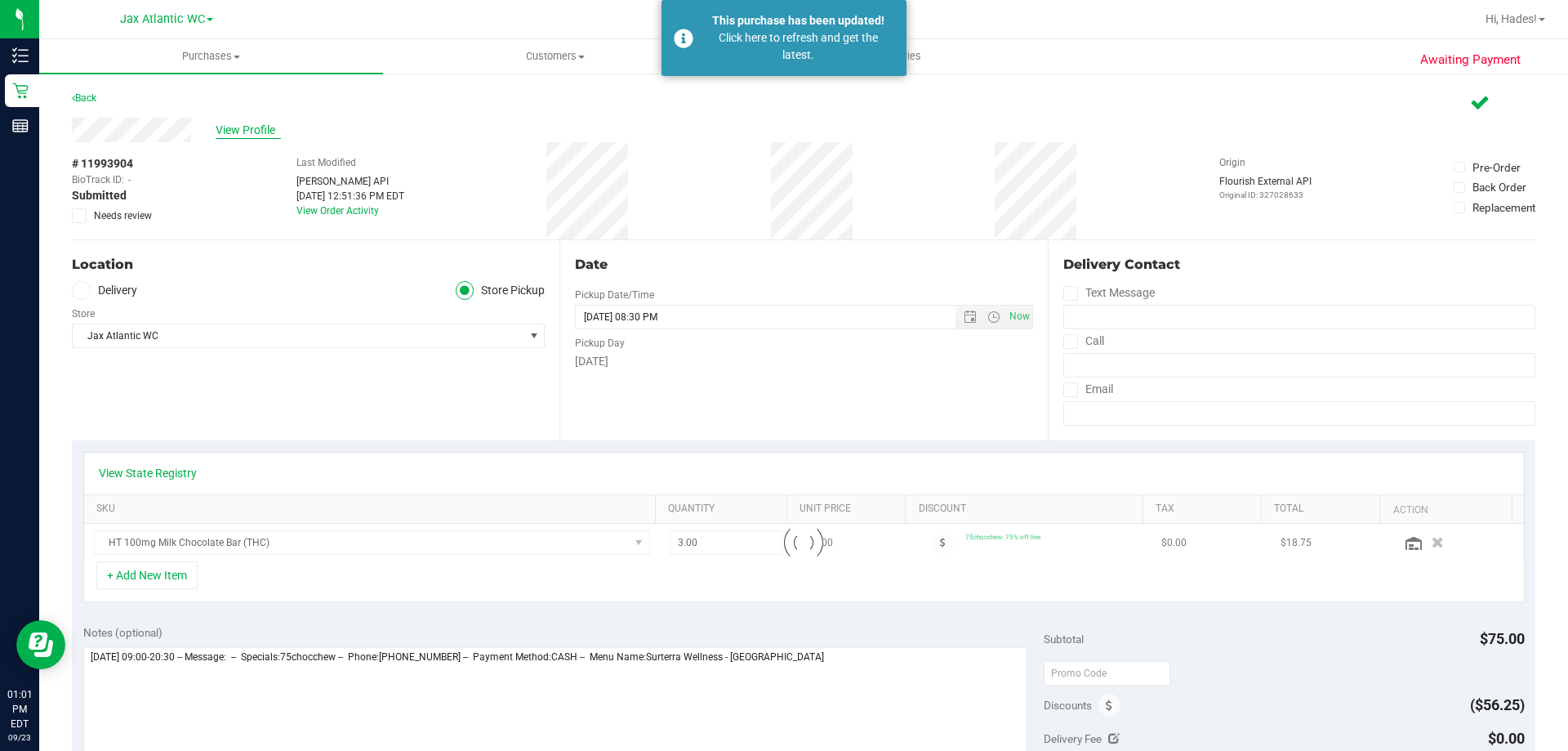
click at [262, 127] on div "Purchases Summary of purchases Fulfillment All purchases Customers All customer…" at bounding box center [804, 395] width 1529 height 711
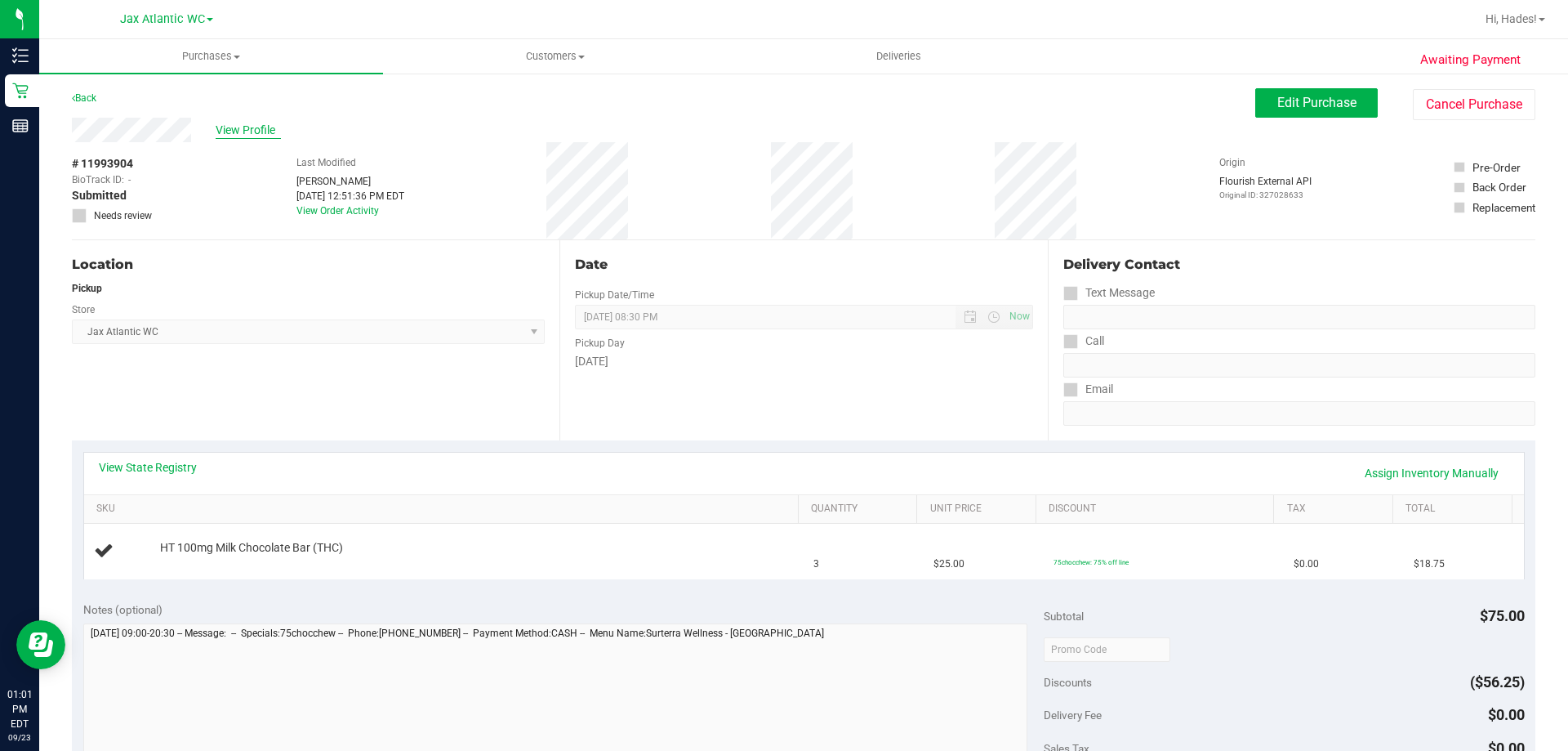
click at [257, 128] on span "View Profile" at bounding box center [248, 130] width 65 height 17
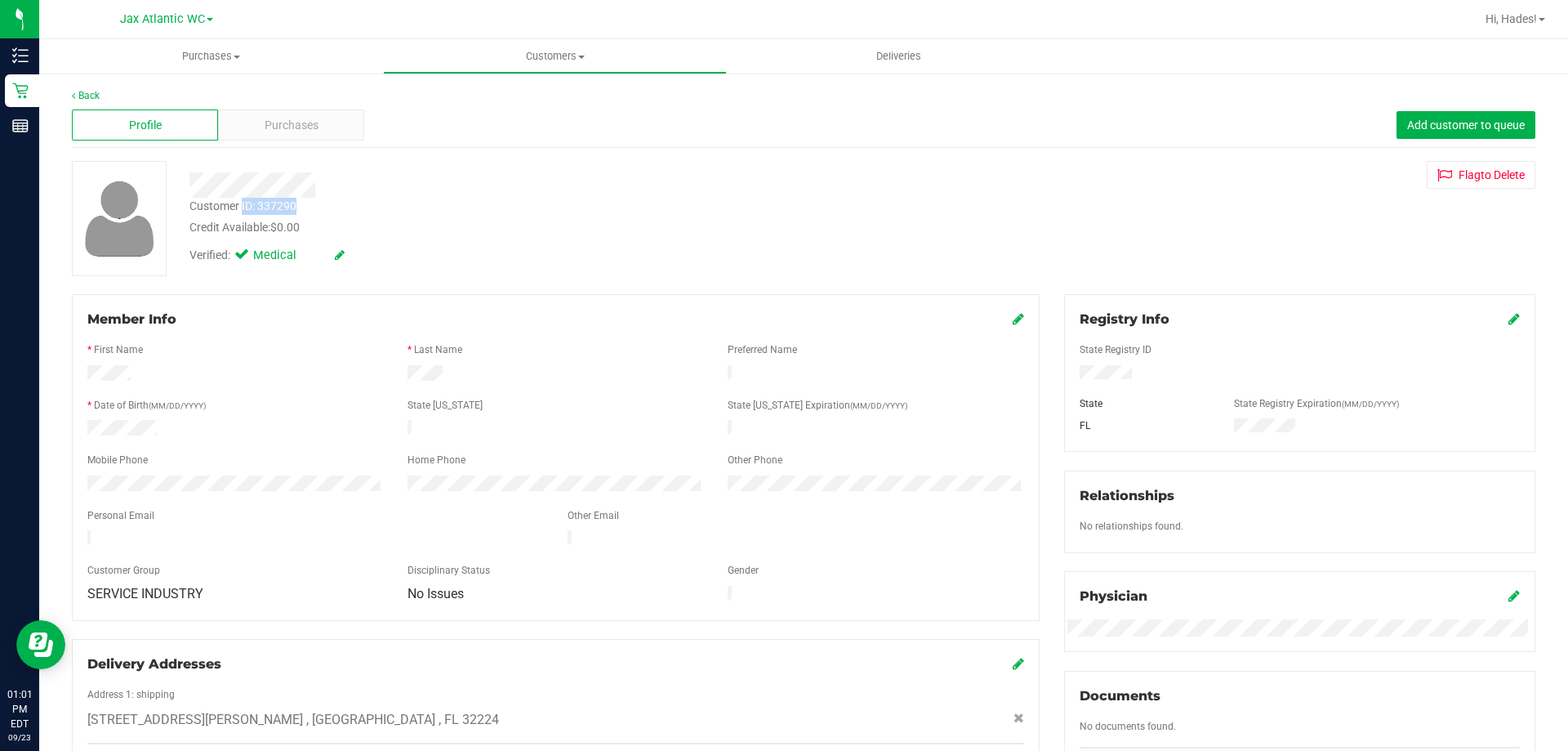
drag, startPoint x: 302, startPoint y: 205, endPoint x: 242, endPoint y: 207, distance: 60.0
click at [242, 207] on div "Customer ID: 337290 Credit Available: $0.00" at bounding box center [549, 217] width 744 height 39
copy div "ID: 337290"
click at [87, 93] on link "Back" at bounding box center [86, 96] width 28 height 11
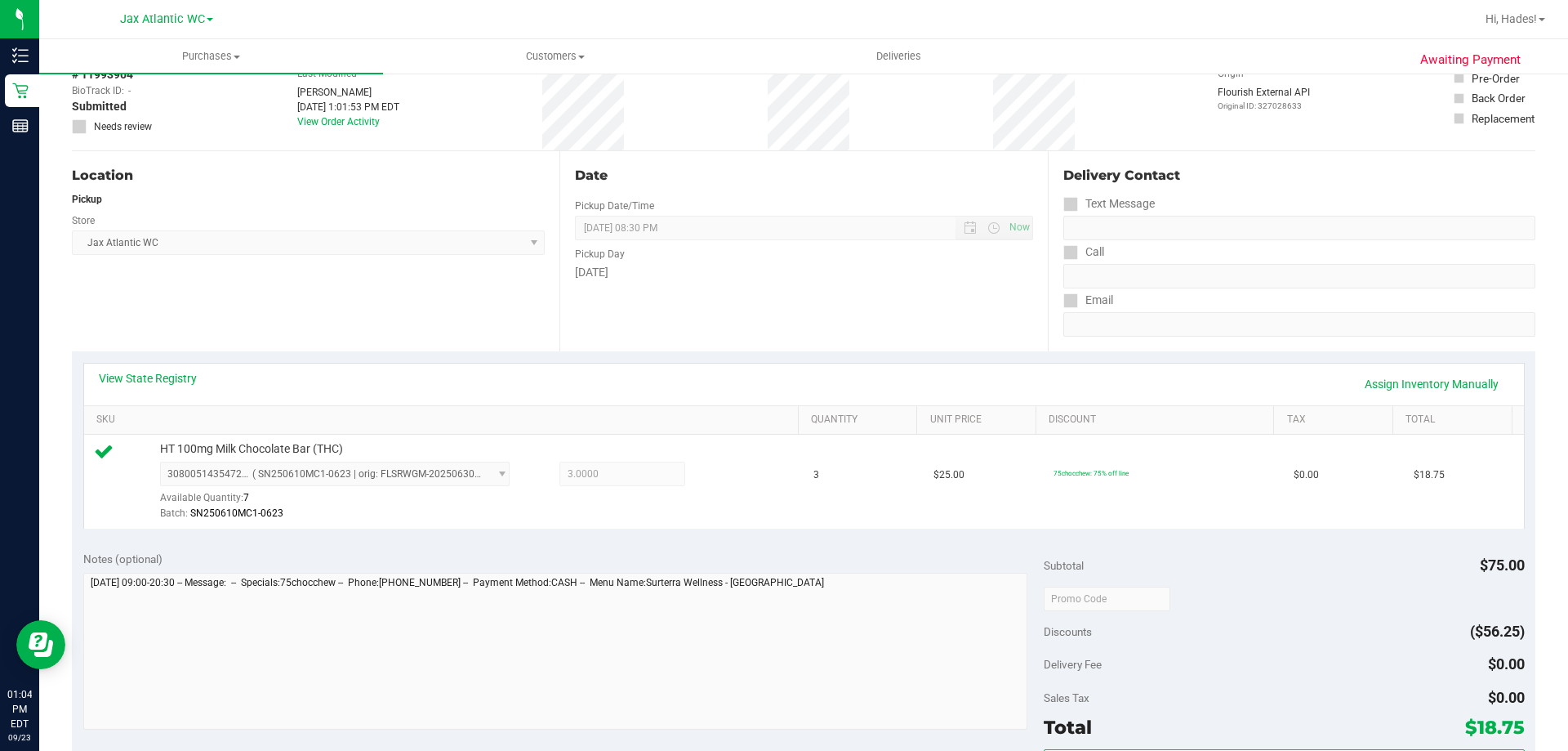
scroll to position [327, 0]
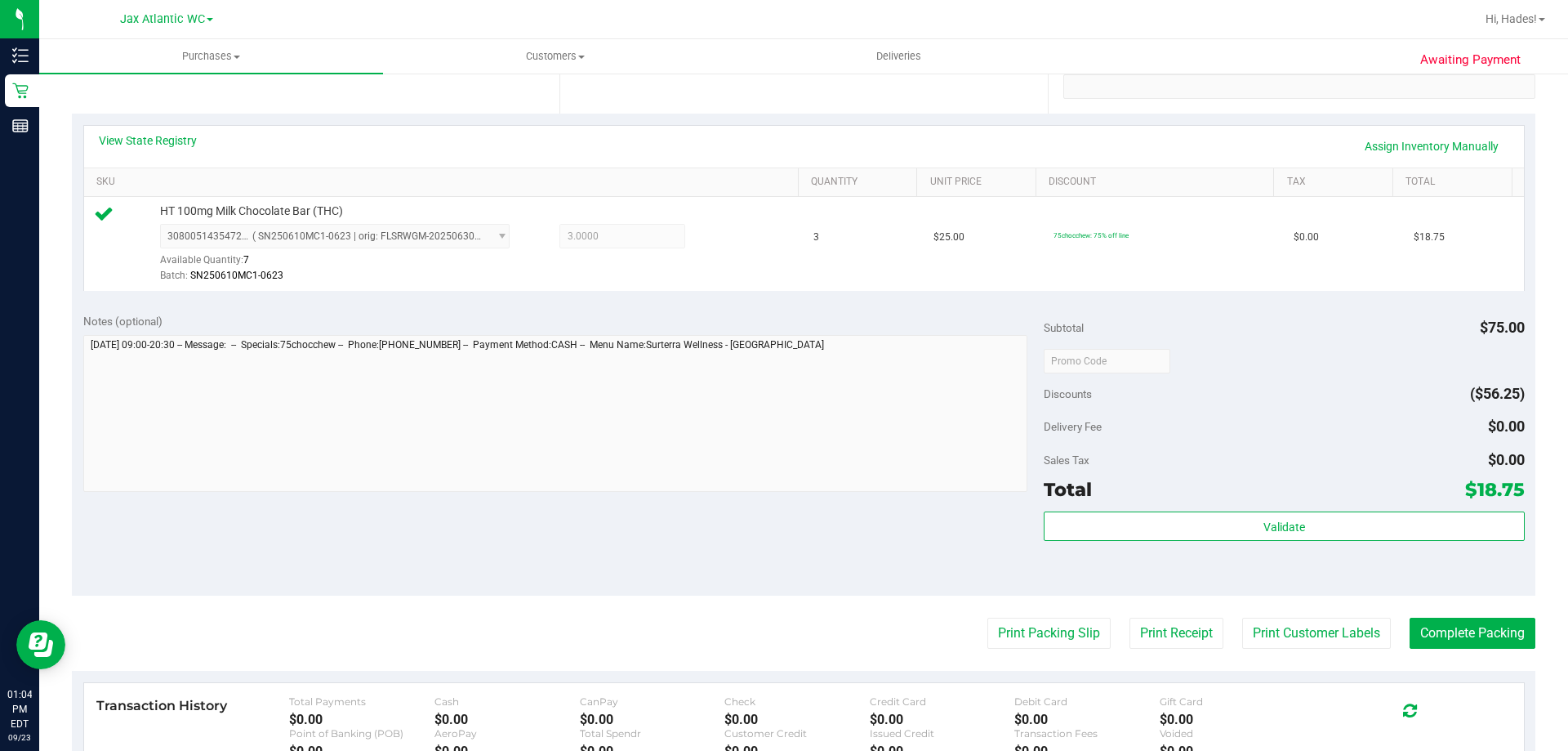
click at [1120, 510] on div "Subtotal $75.00 Discounts ($56.25) Delivery Fee $0.00 Sales Tax $0.00 Total $18…" at bounding box center [1285, 449] width 480 height 272
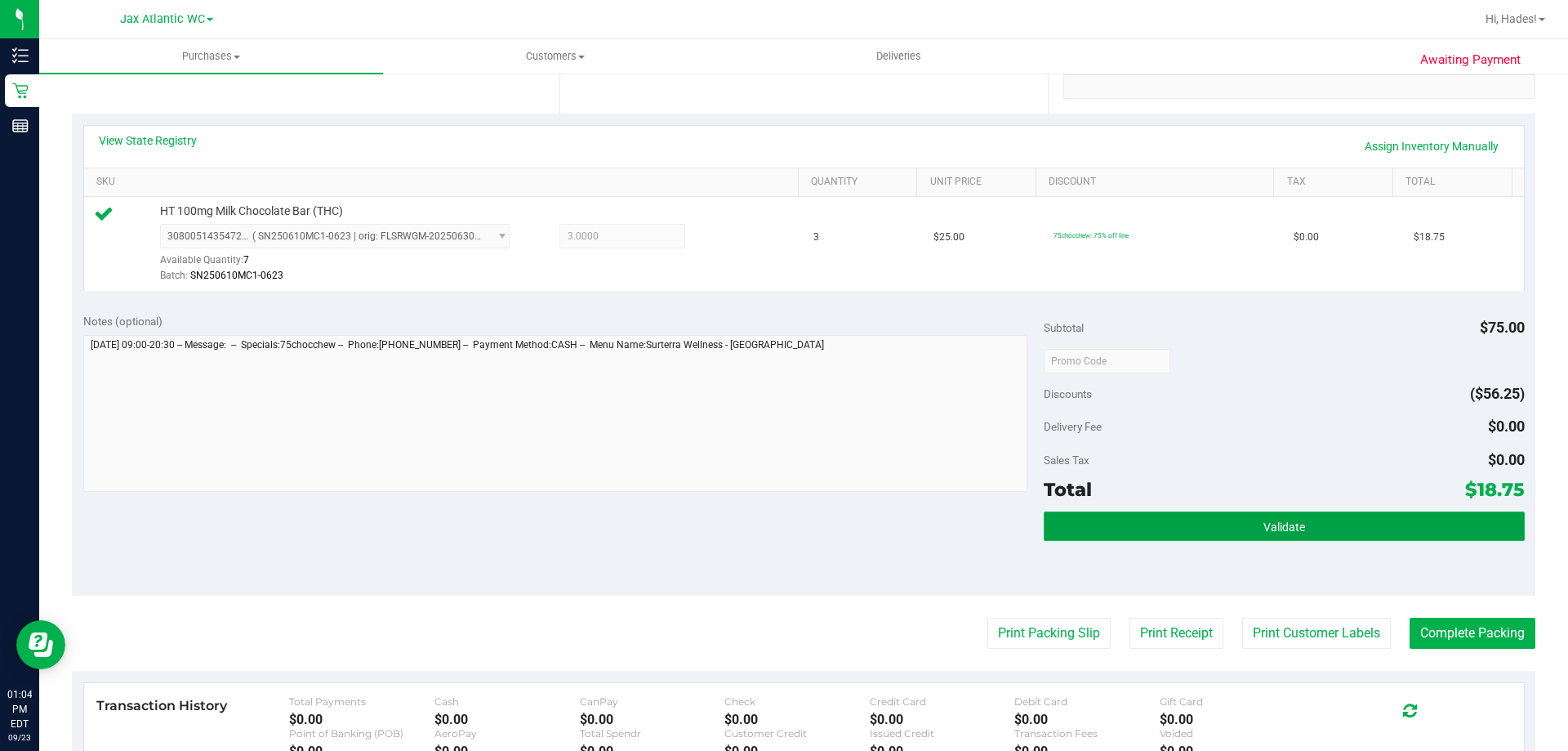
click at [1120, 516] on button "Validate" at bounding box center [1285, 526] width 480 height 29
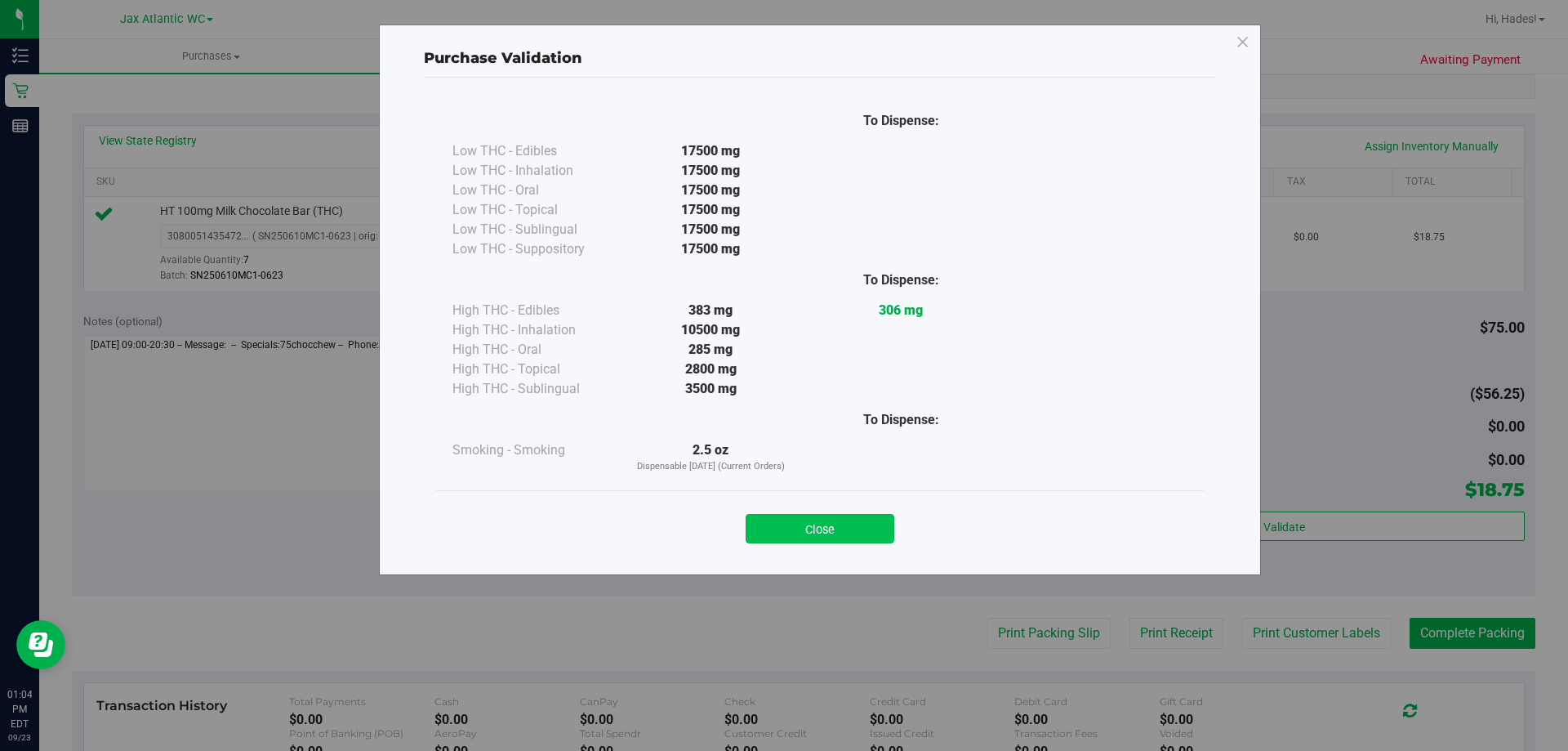
click at [836, 514] on button "Close" at bounding box center [821, 528] width 149 height 29
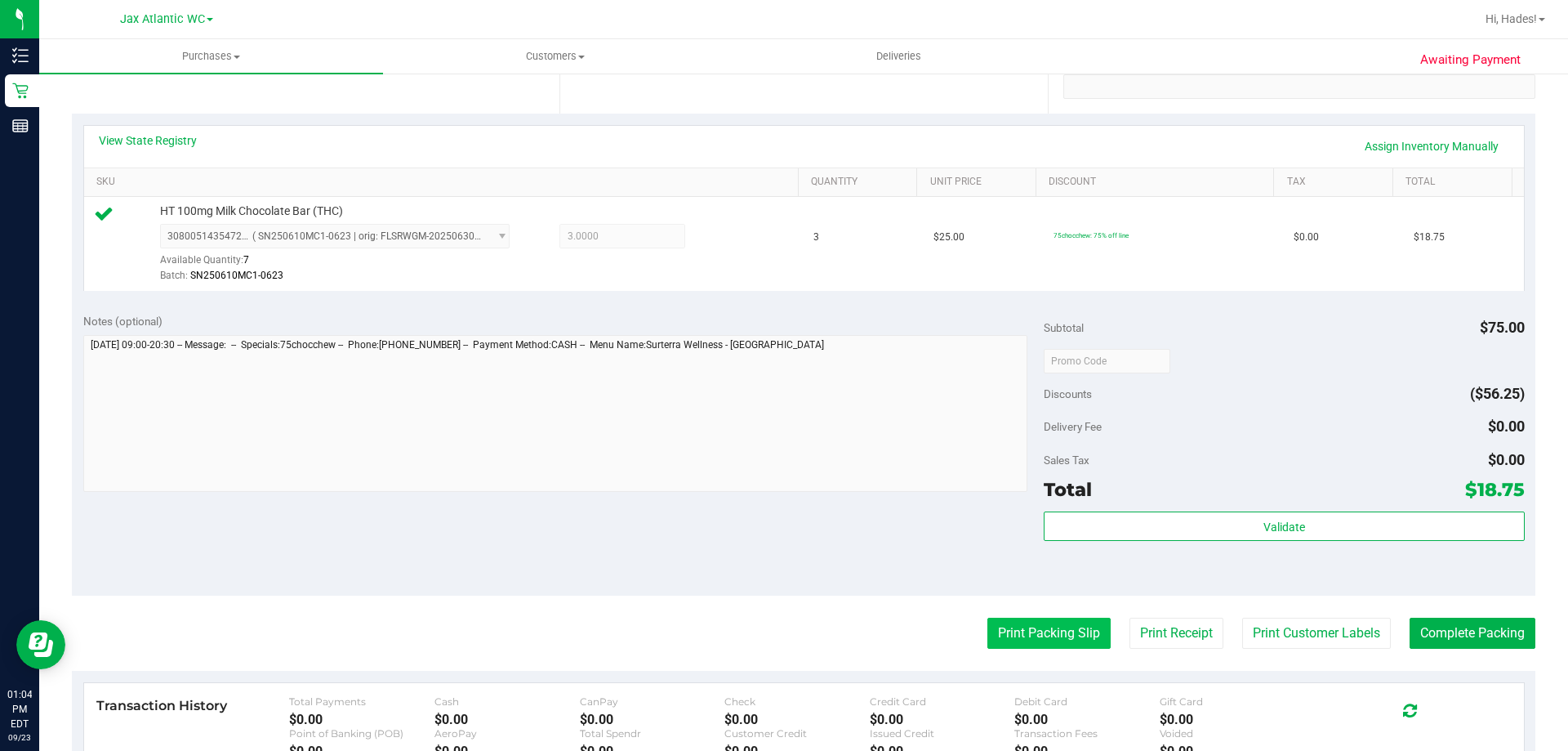
click at [999, 624] on button "Print Packing Slip" at bounding box center [1049, 633] width 123 height 31
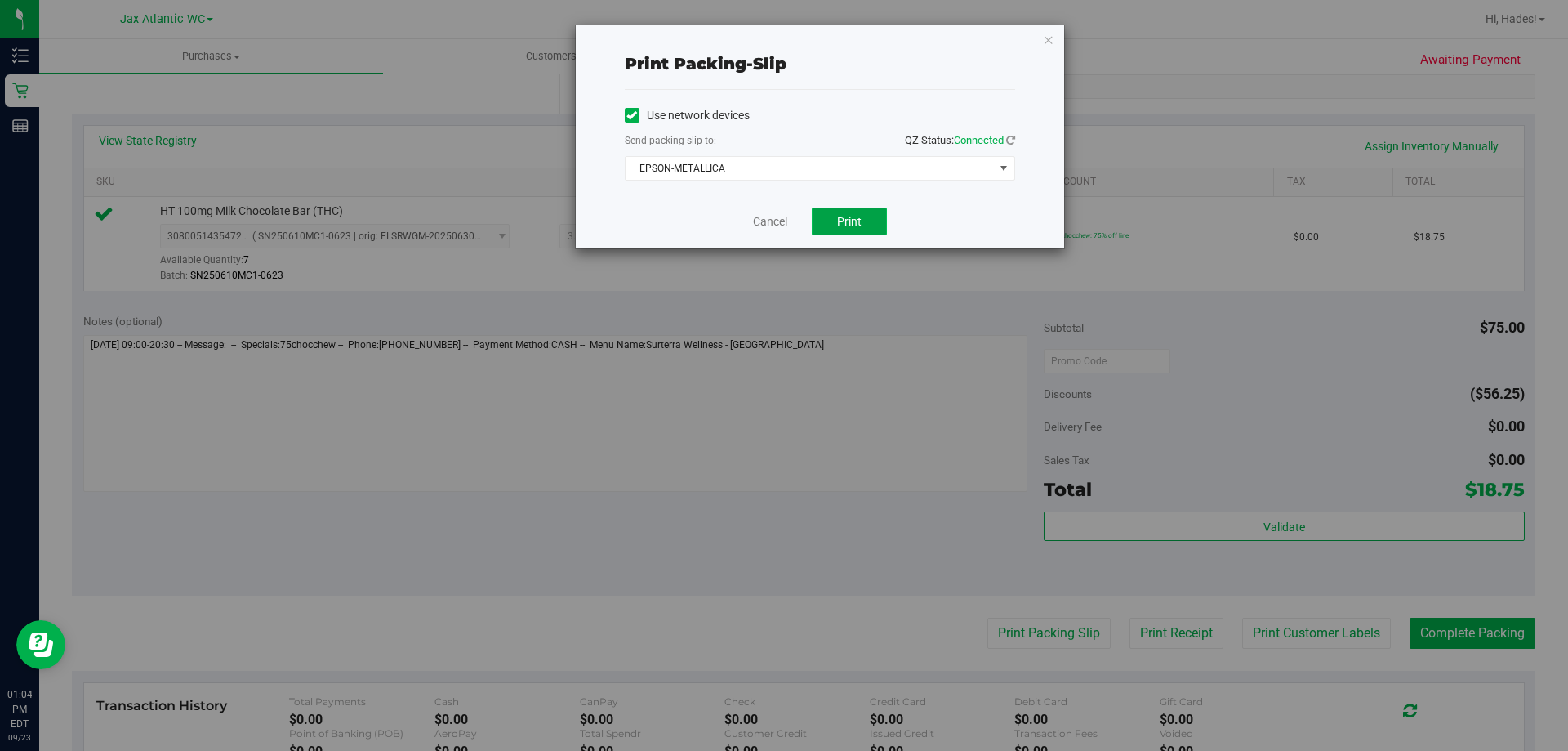
click at [856, 212] on button "Print" at bounding box center [849, 221] width 75 height 28
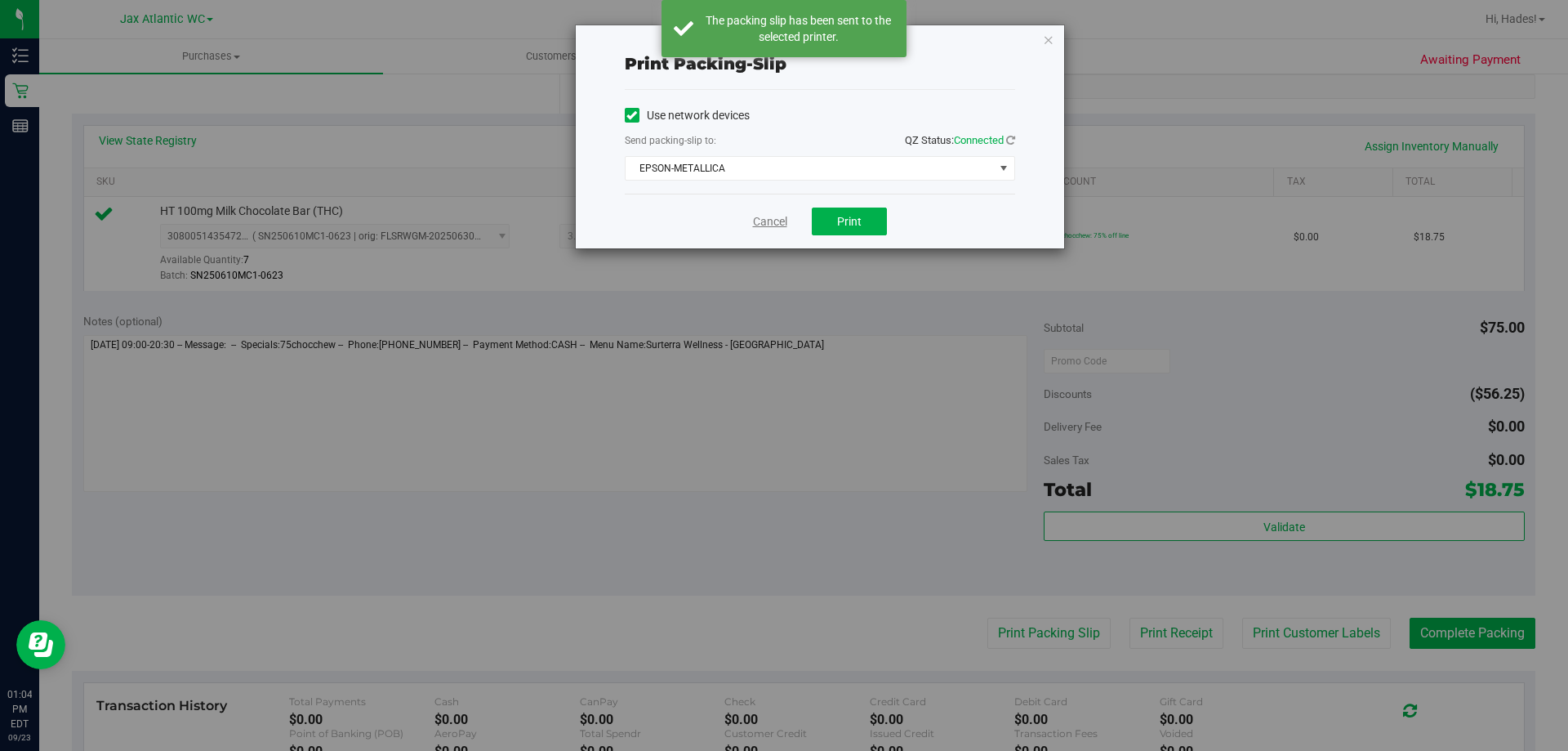
click at [774, 222] on link "Cancel" at bounding box center [770, 222] width 34 height 17
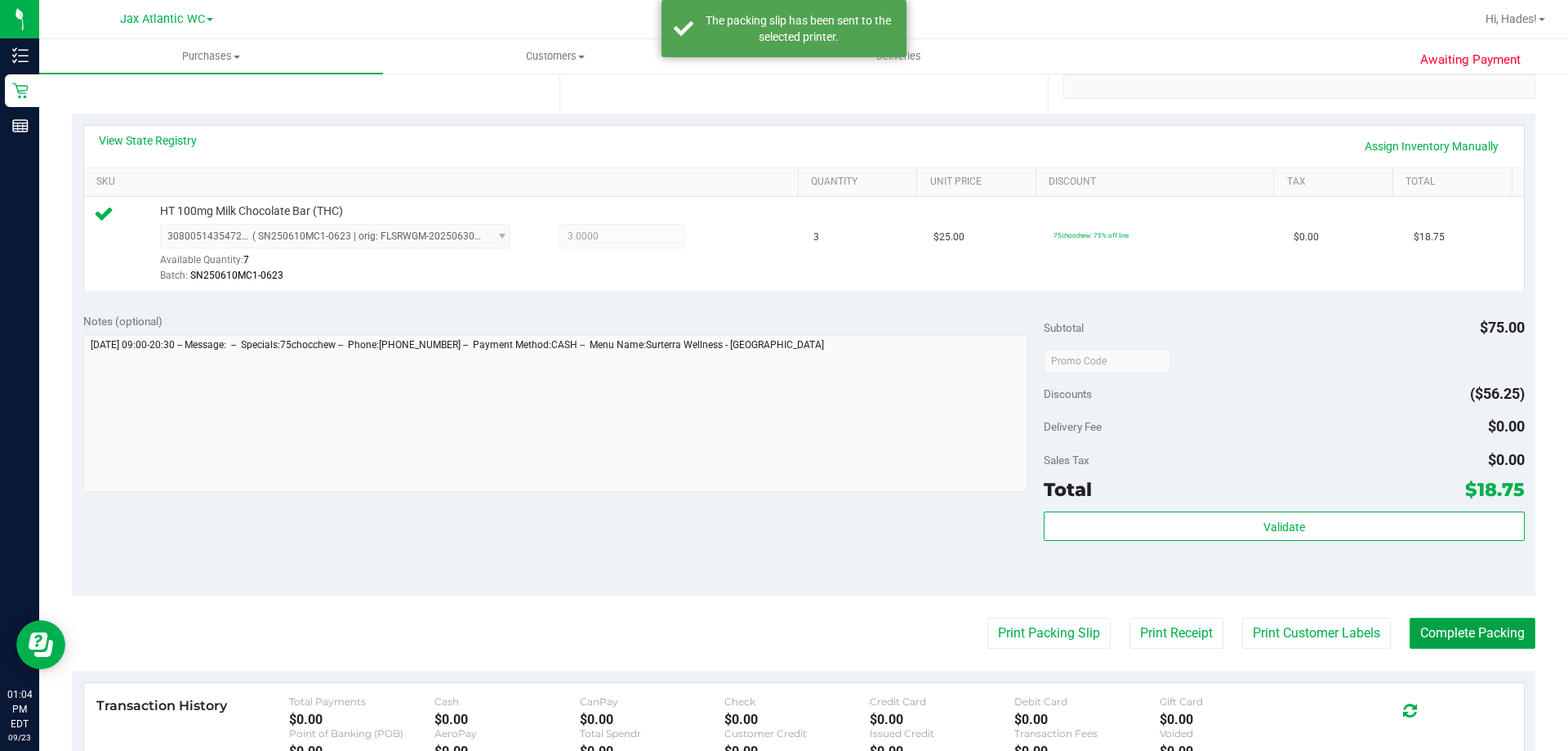
click at [1456, 630] on button "Complete Packing" at bounding box center [1472, 633] width 126 height 31
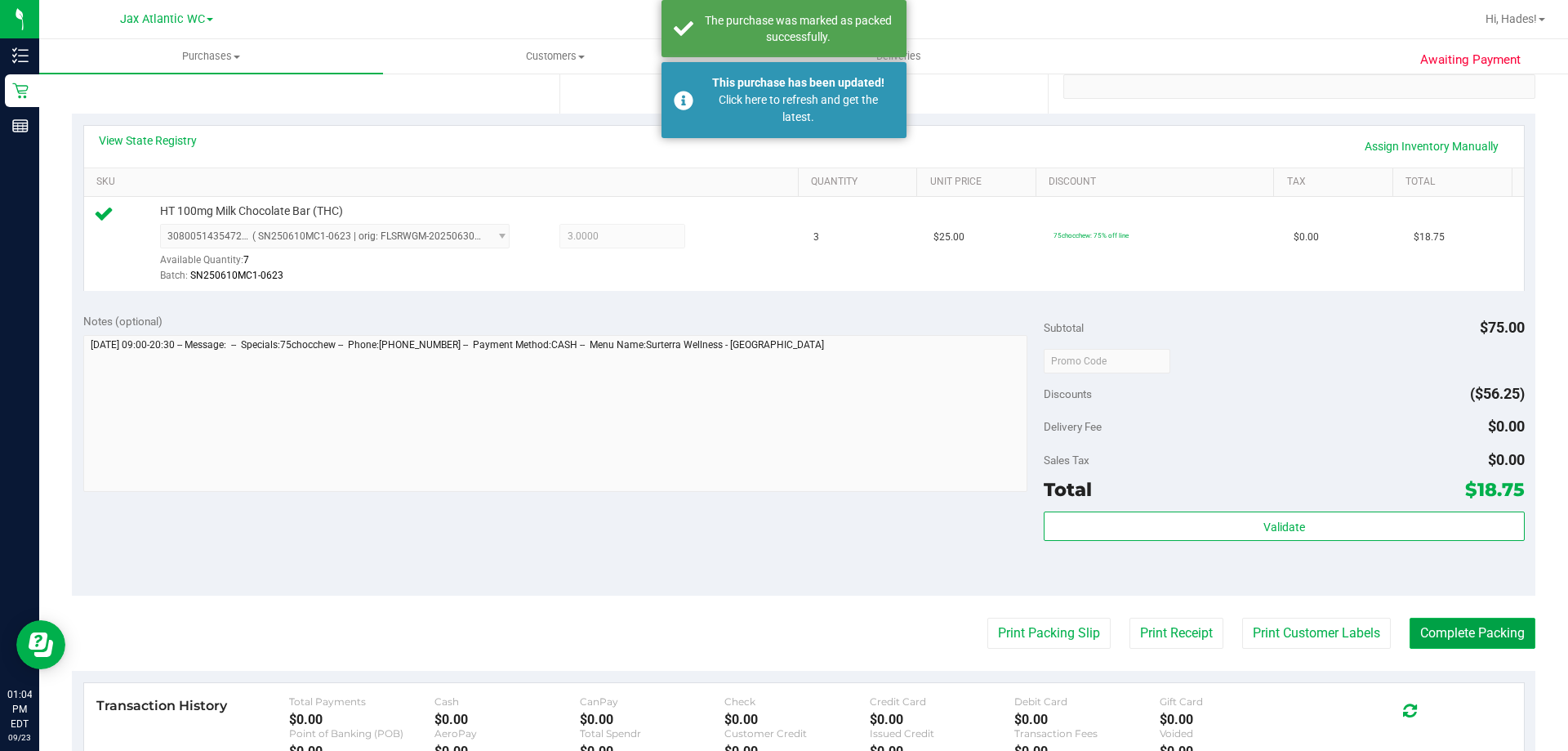
click at [1410, 618] on button "Complete Packing" at bounding box center [1472, 633] width 126 height 31
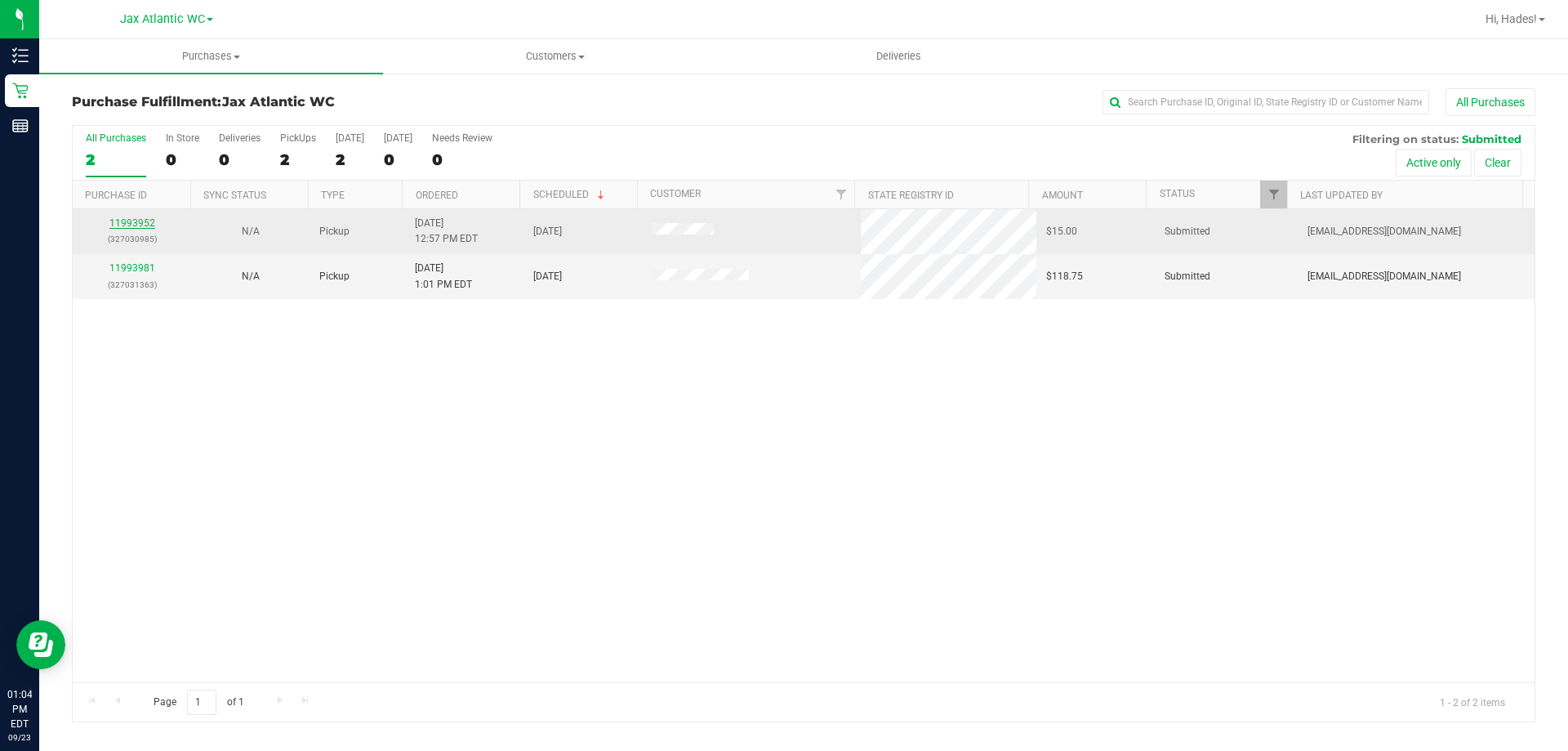
click at [129, 220] on link "11993952" at bounding box center [133, 223] width 46 height 11
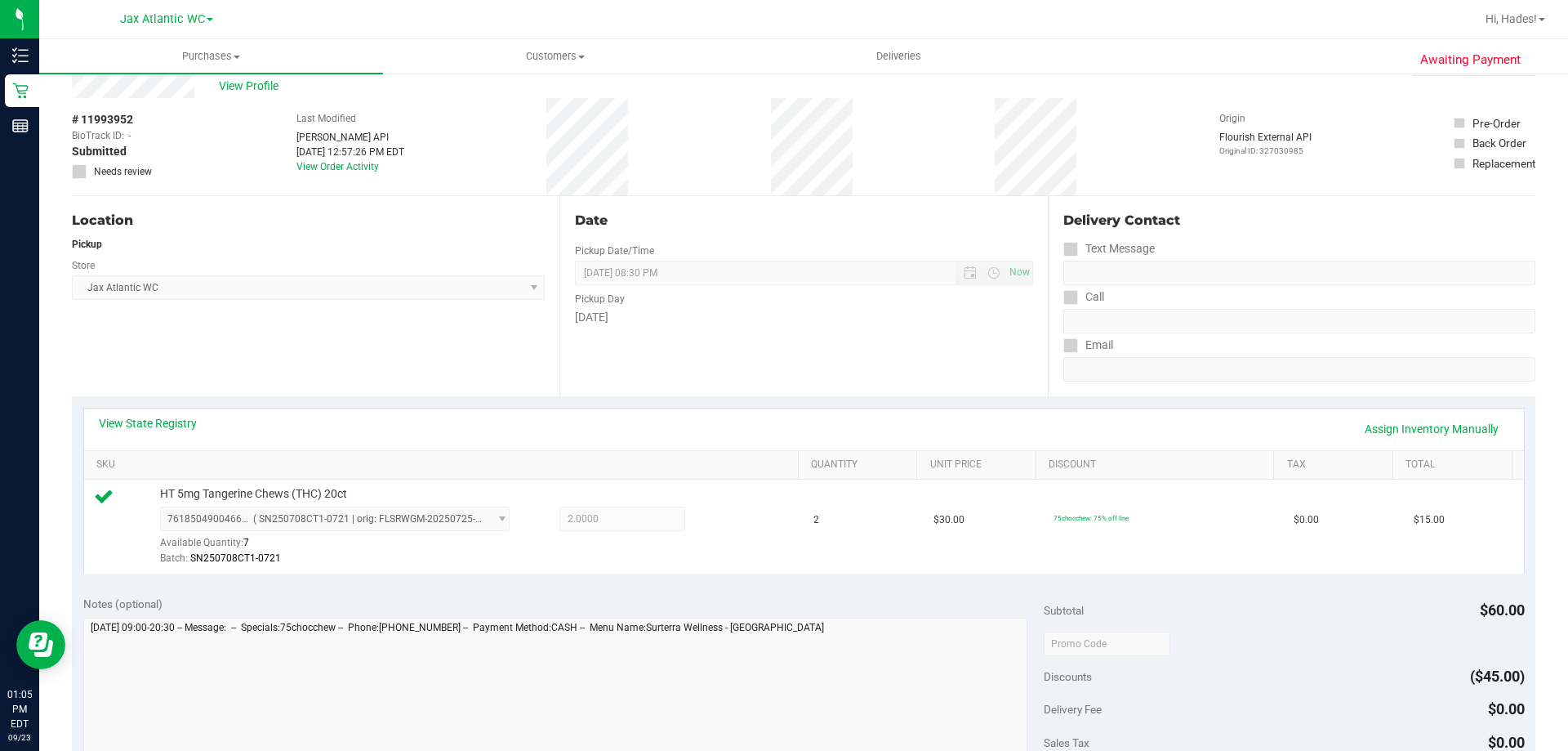
scroll to position [164, 0]
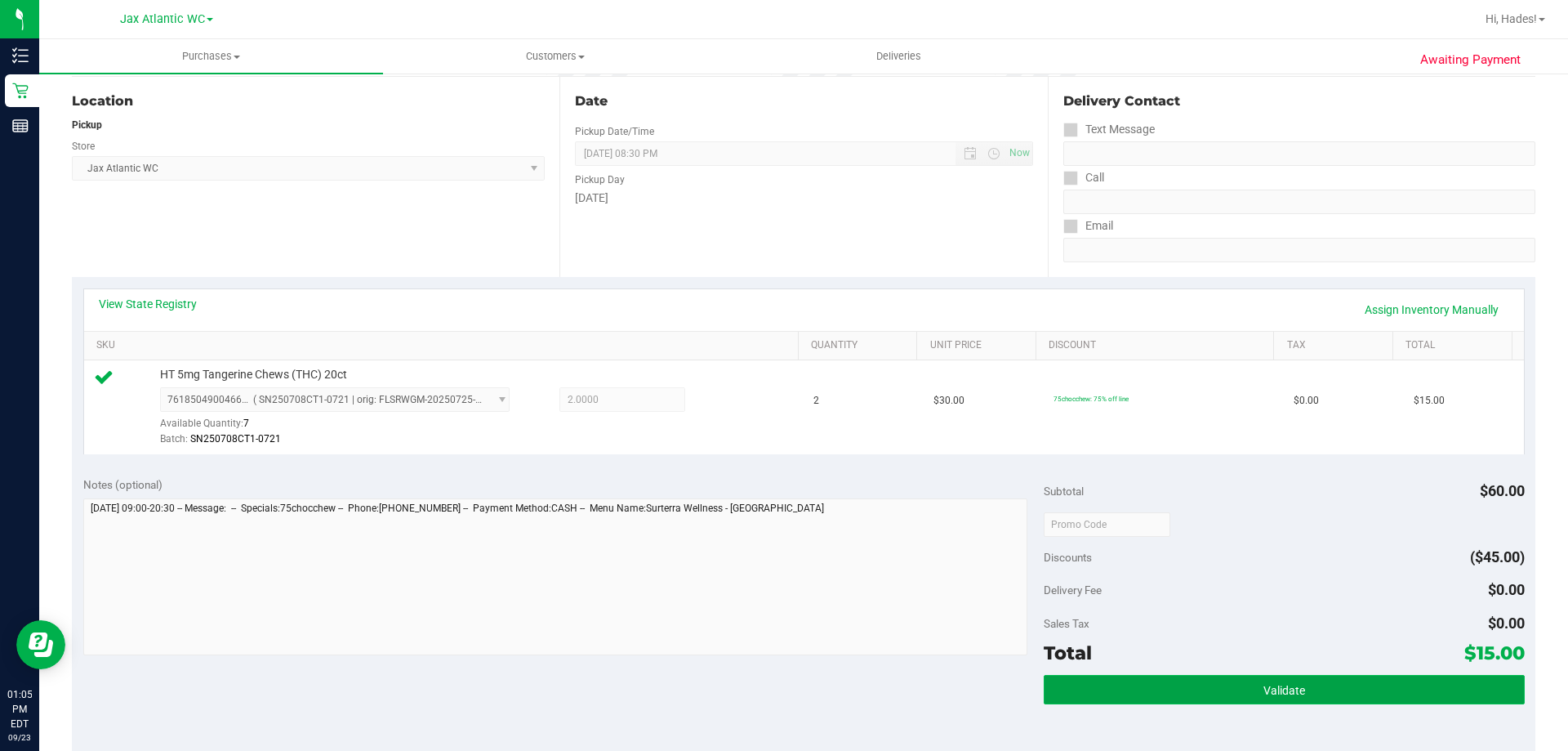
drag, startPoint x: 1381, startPoint y: 687, endPoint x: 1372, endPoint y: 686, distance: 9.1
click at [1381, 687] on button "Validate" at bounding box center [1285, 689] width 480 height 29
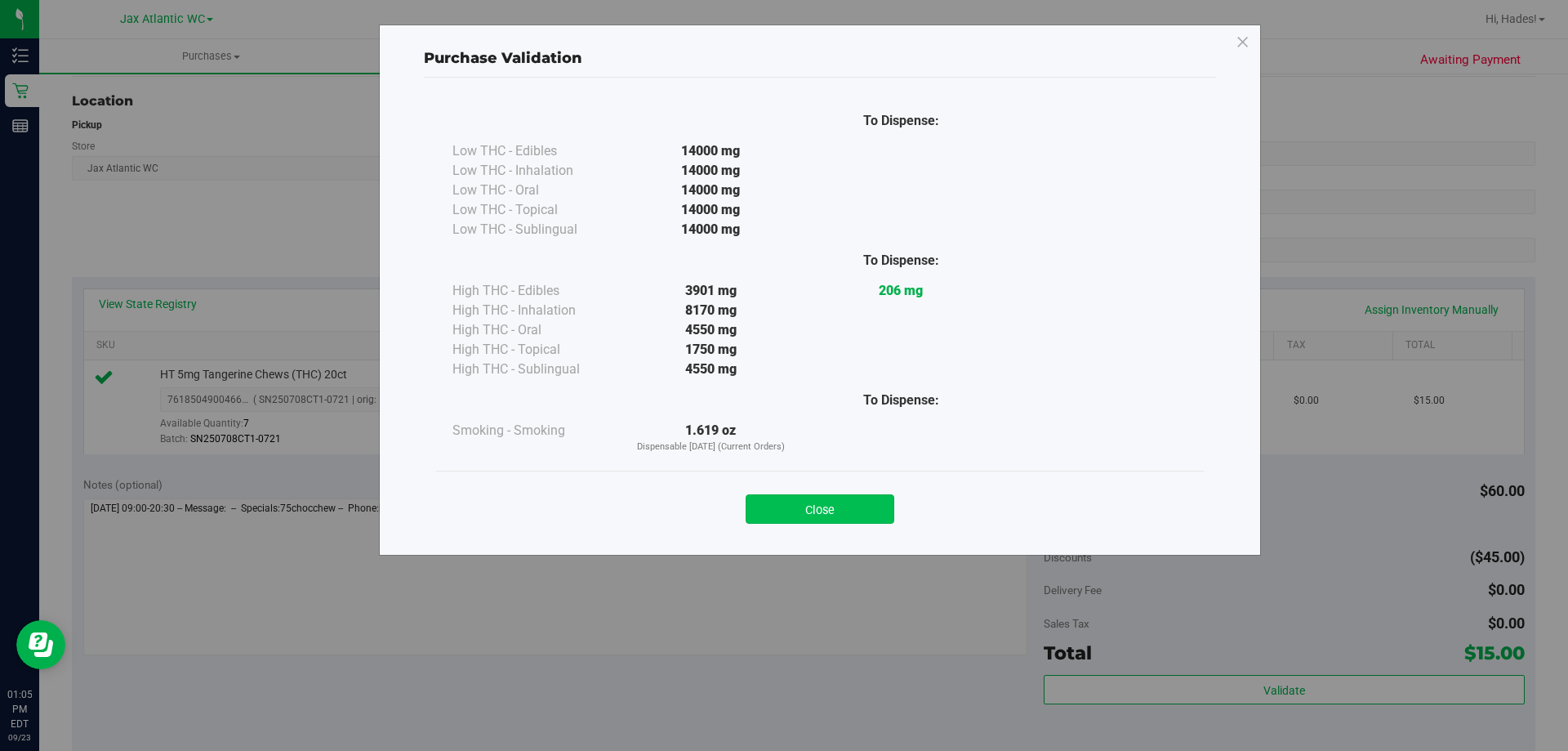
click at [830, 499] on button "Close" at bounding box center [821, 509] width 149 height 29
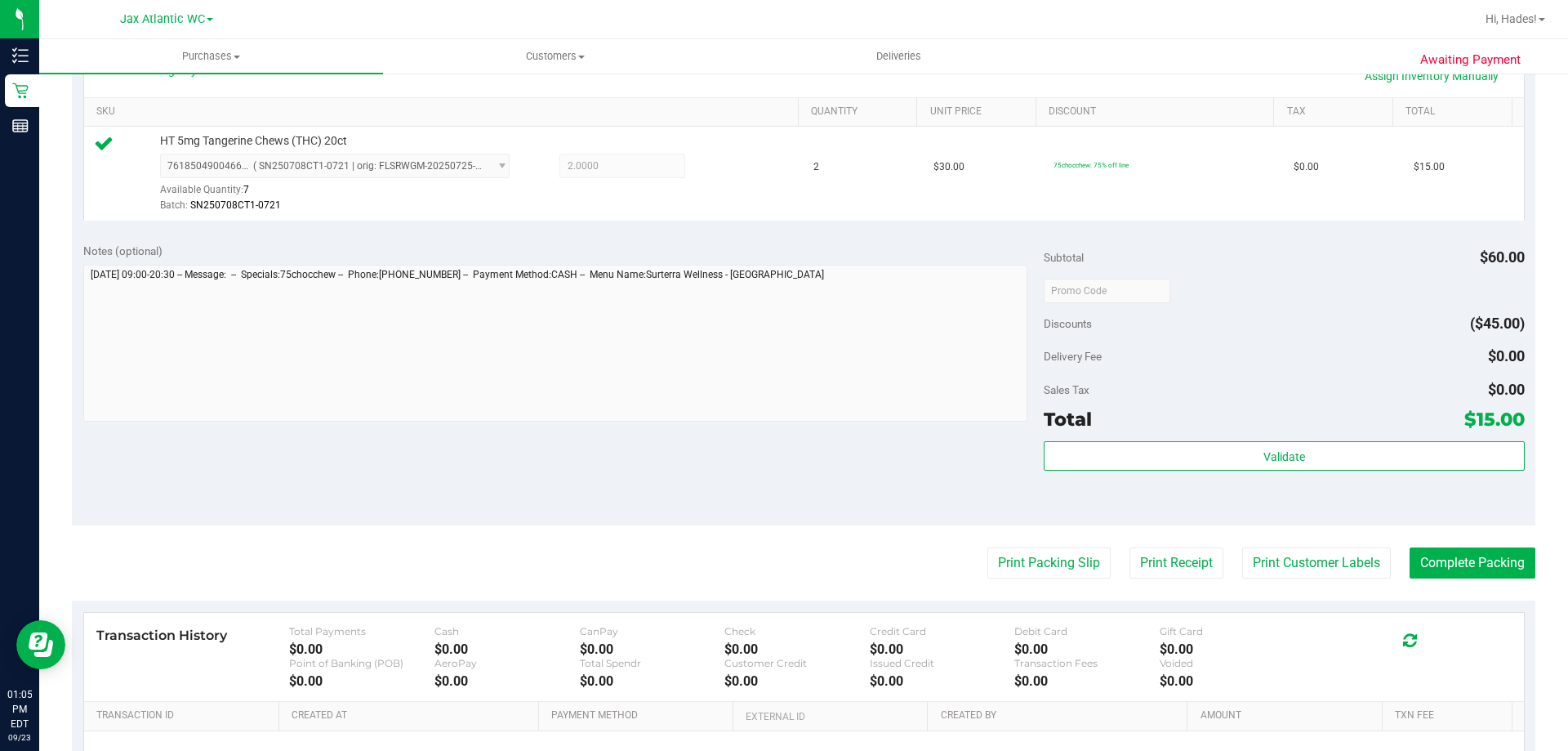
scroll to position [572, 0]
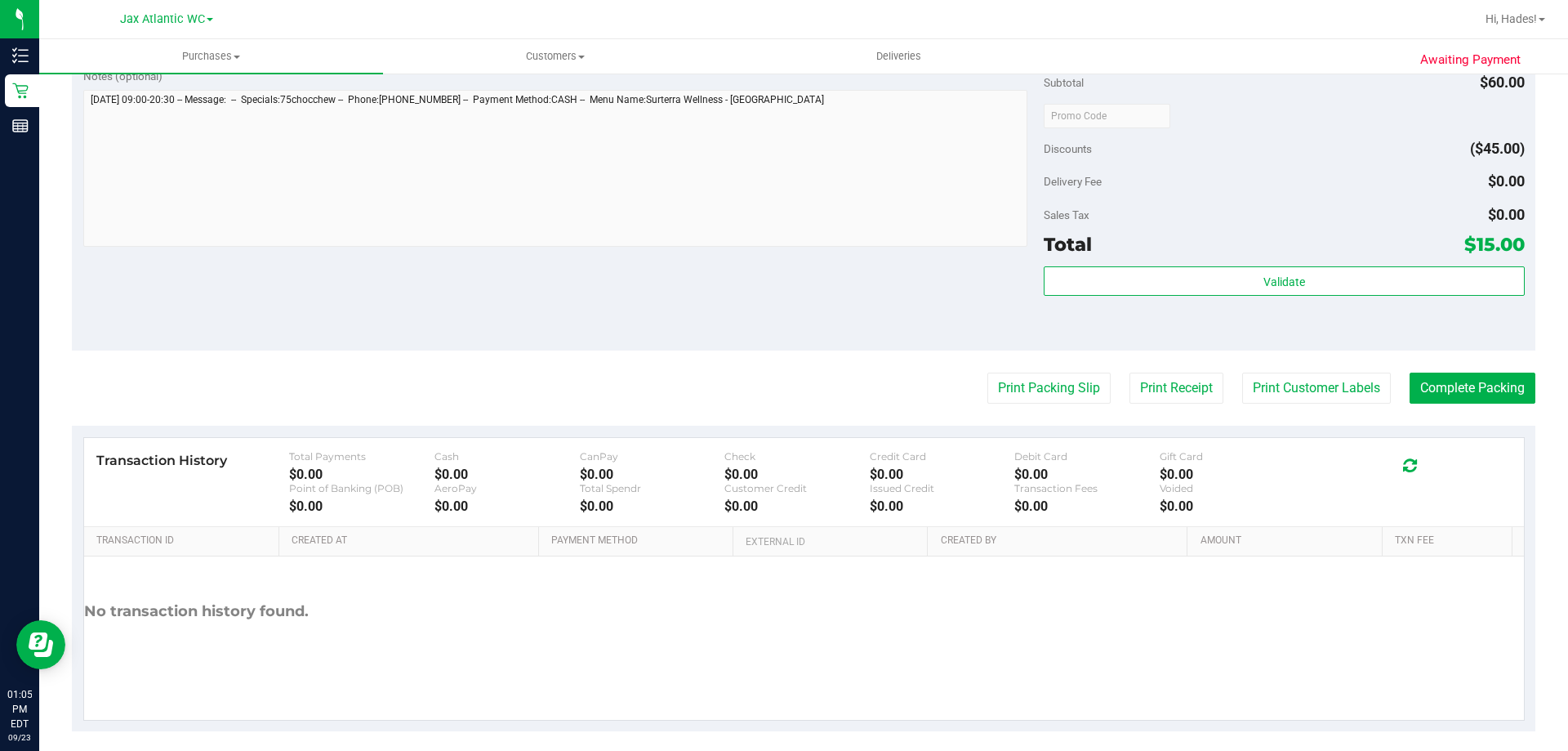
click at [1033, 409] on purchase-details "Back Edit Purchase Cancel Purchase View Profile # 11993952 BioTrack ID: - Submi…" at bounding box center [803, 123] width 1464 height 1215
click at [1045, 386] on button "Print Packing Slip" at bounding box center [1049, 388] width 123 height 31
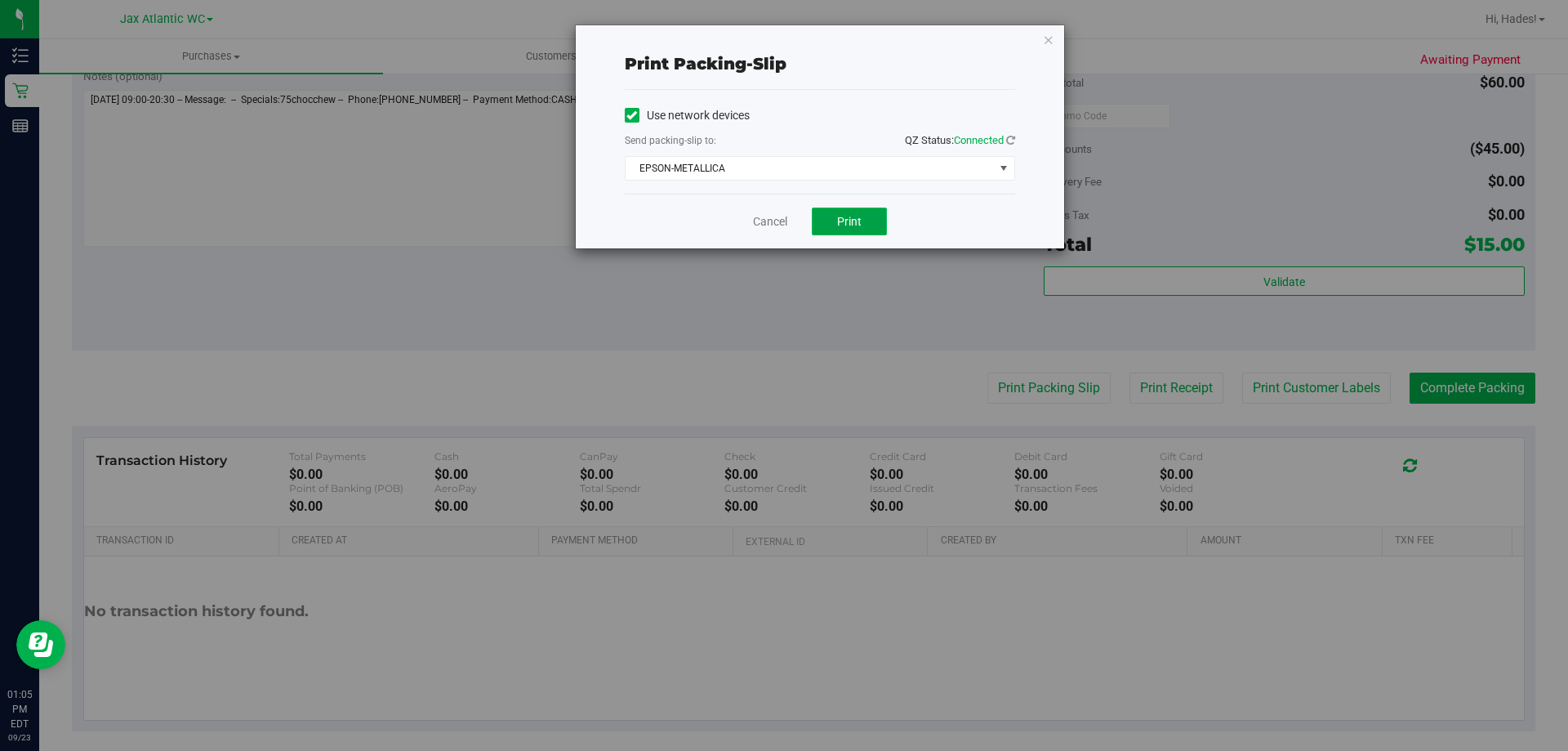
click at [872, 225] on button "Print" at bounding box center [849, 221] width 75 height 28
click at [769, 224] on link "Cancel" at bounding box center [770, 222] width 34 height 17
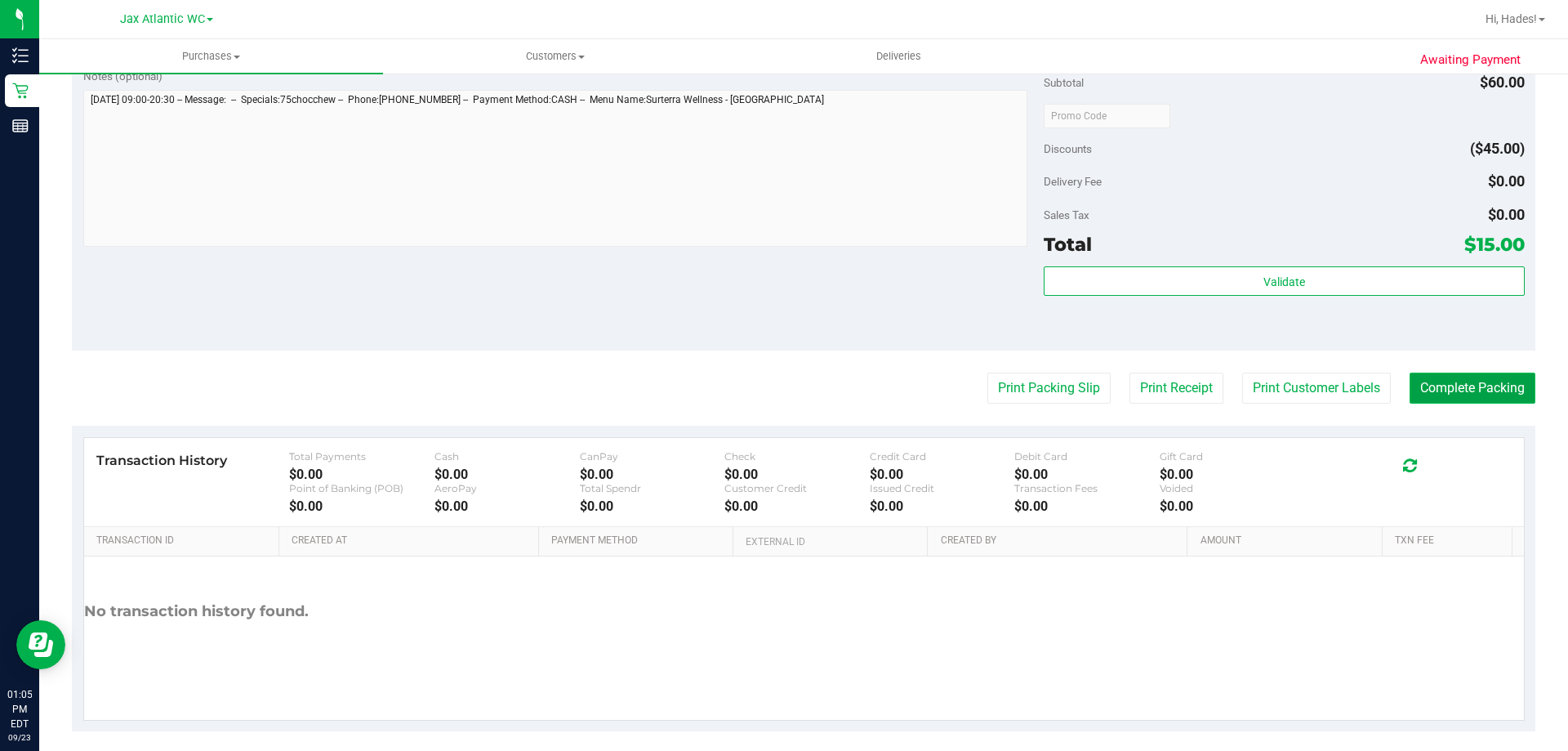
click at [1445, 389] on button "Complete Packing" at bounding box center [1472, 388] width 126 height 31
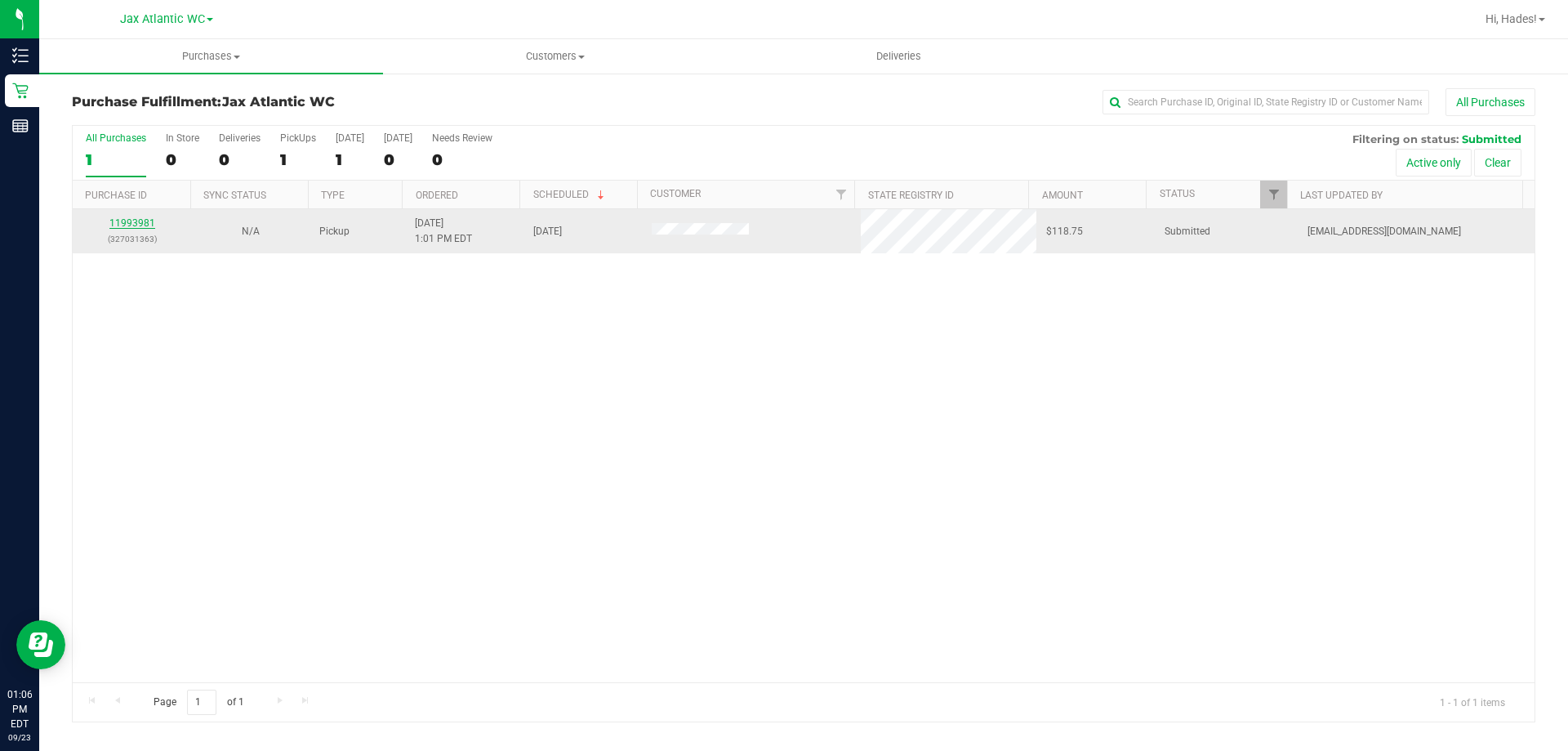
click at [131, 222] on link "11993981" at bounding box center [133, 223] width 46 height 11
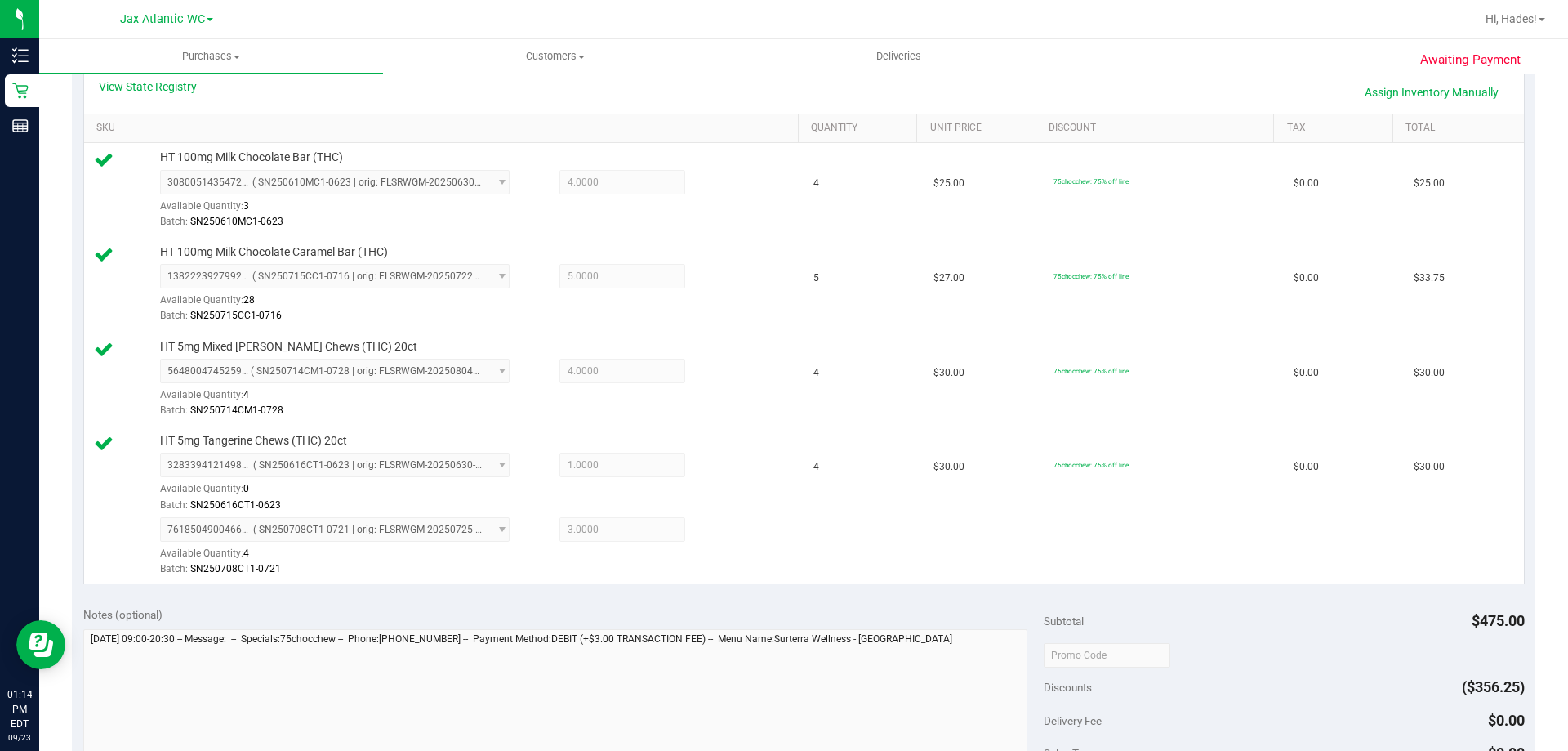
scroll to position [653, 0]
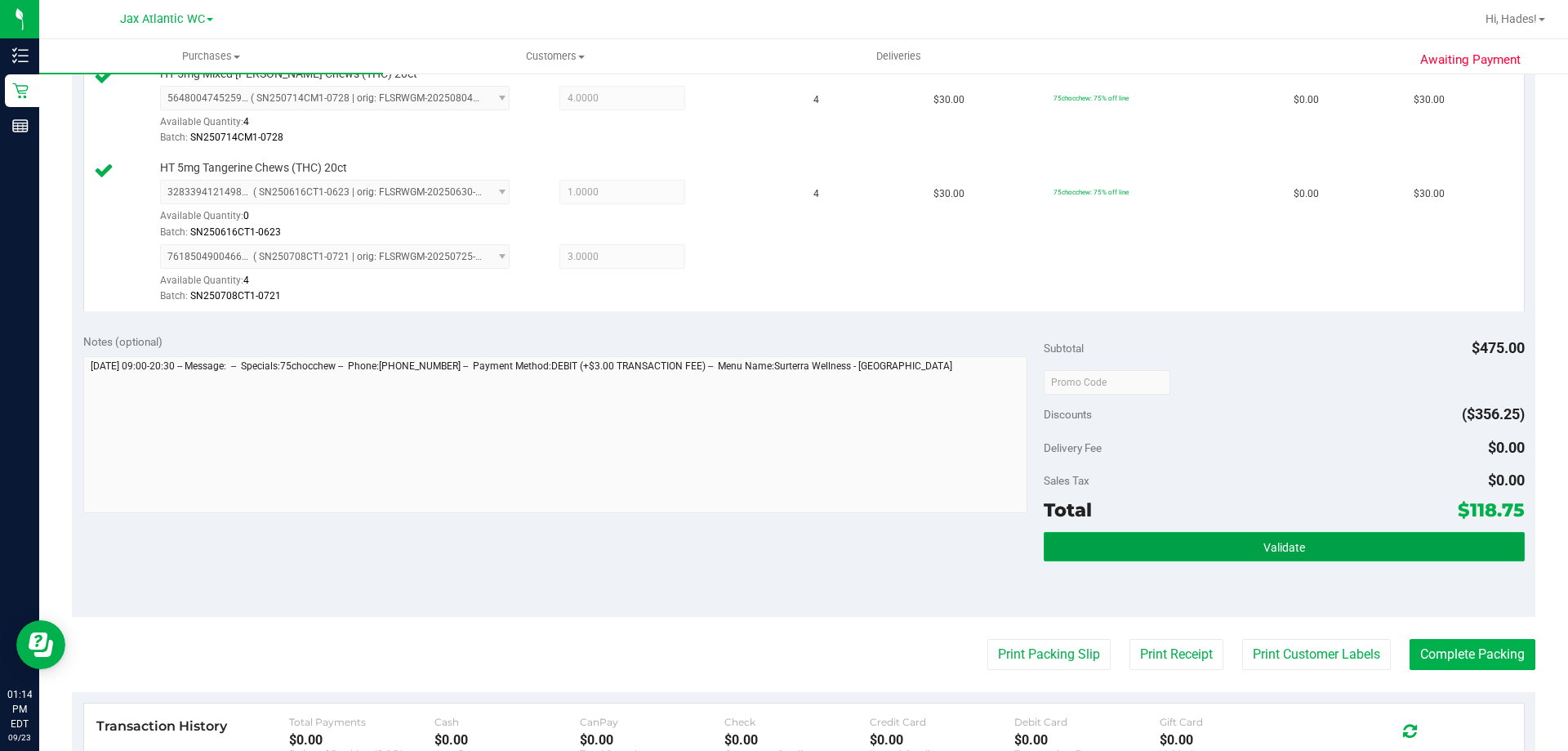
click at [1274, 556] on button "Validate" at bounding box center [1285, 547] width 480 height 29
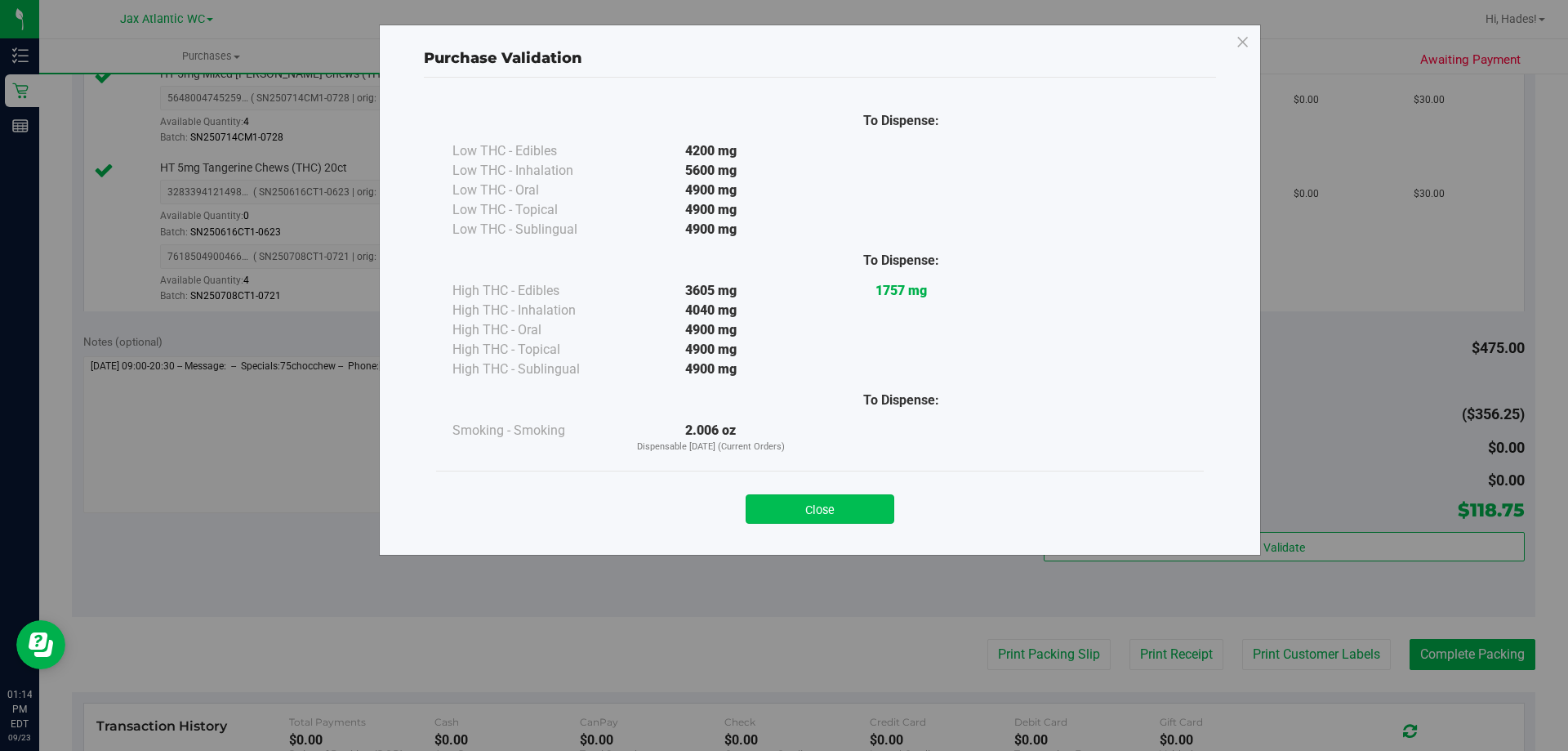
click at [855, 507] on button "Close" at bounding box center [821, 509] width 149 height 29
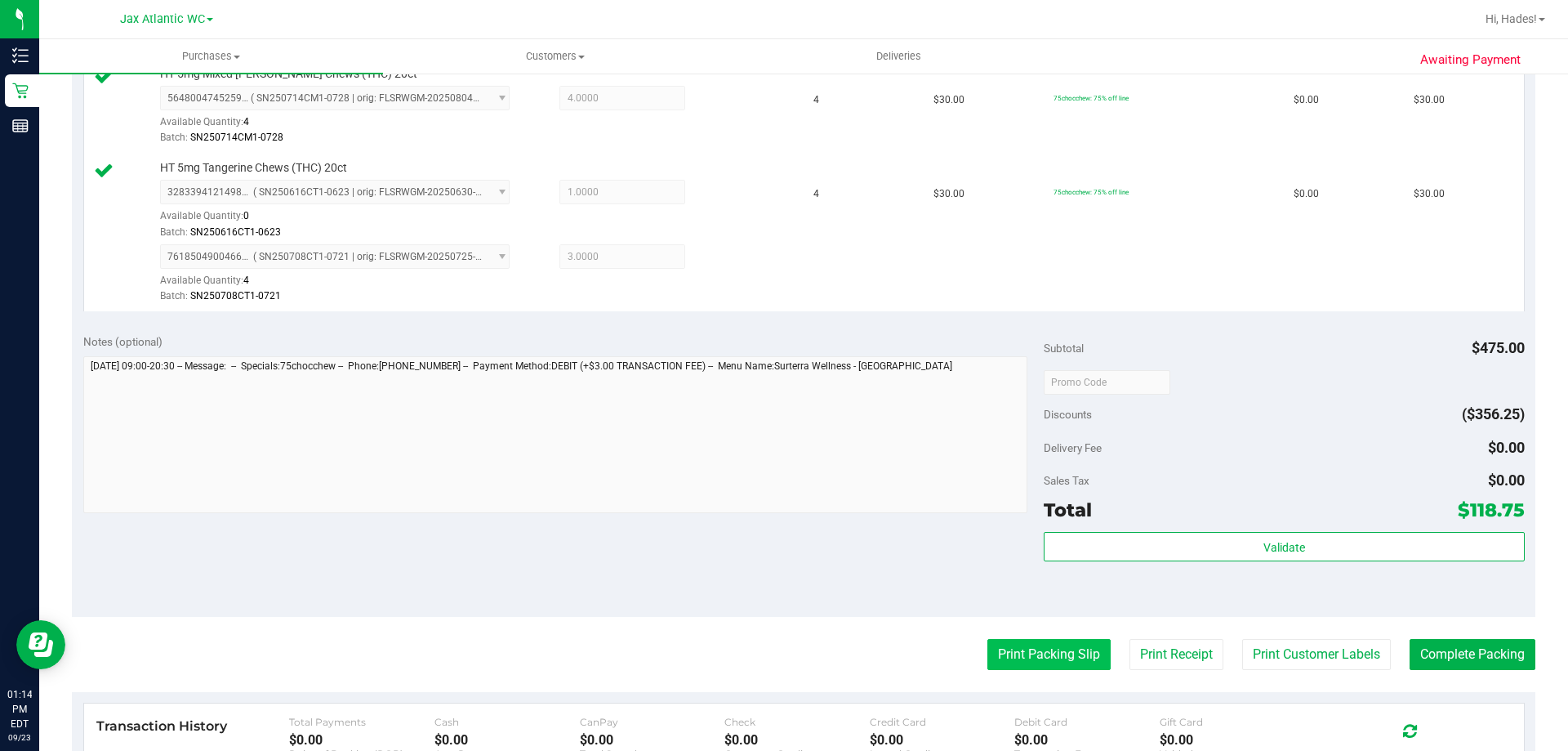
click at [1063, 658] on button "Print Packing Slip" at bounding box center [1049, 654] width 123 height 31
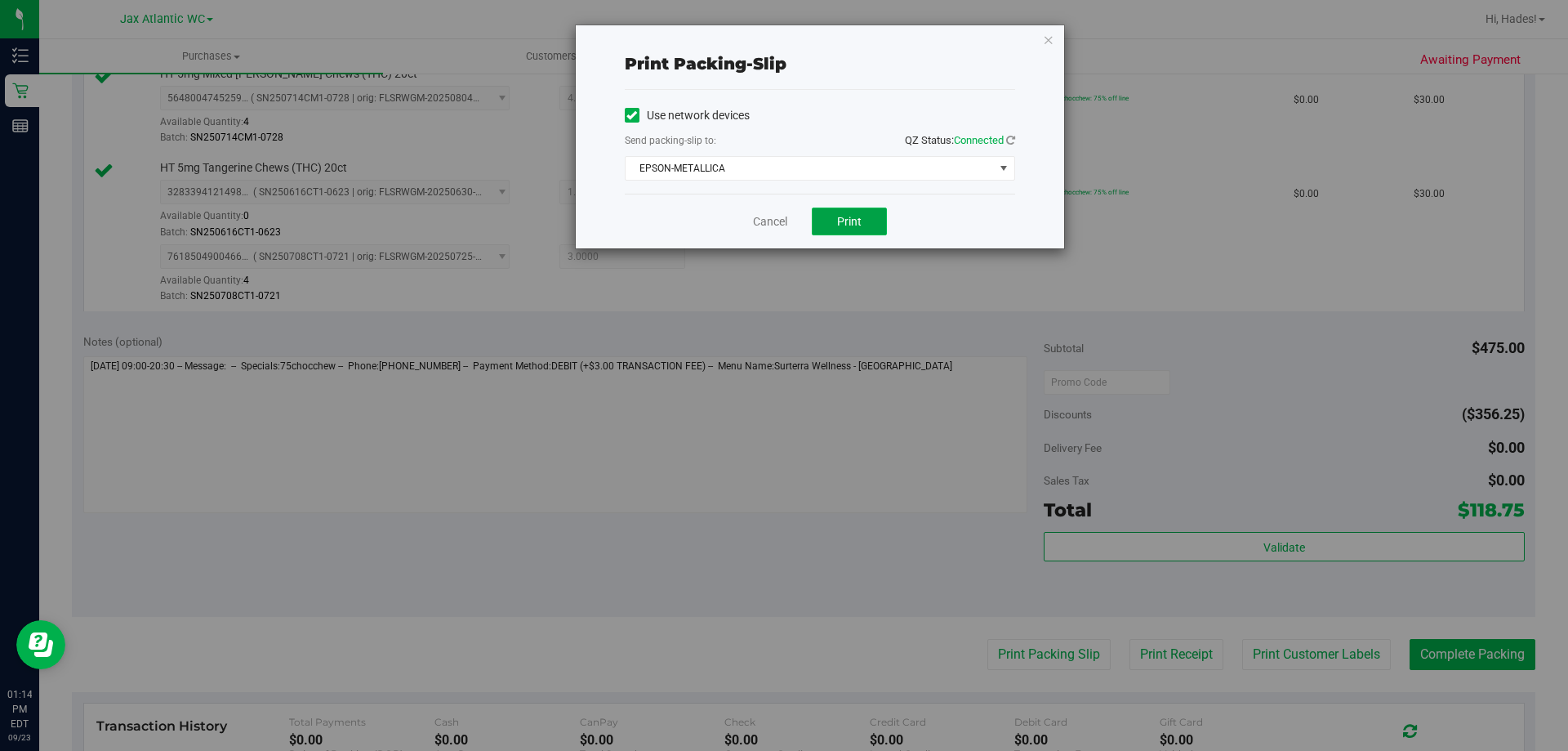
click at [845, 214] on button "Print" at bounding box center [849, 221] width 75 height 28
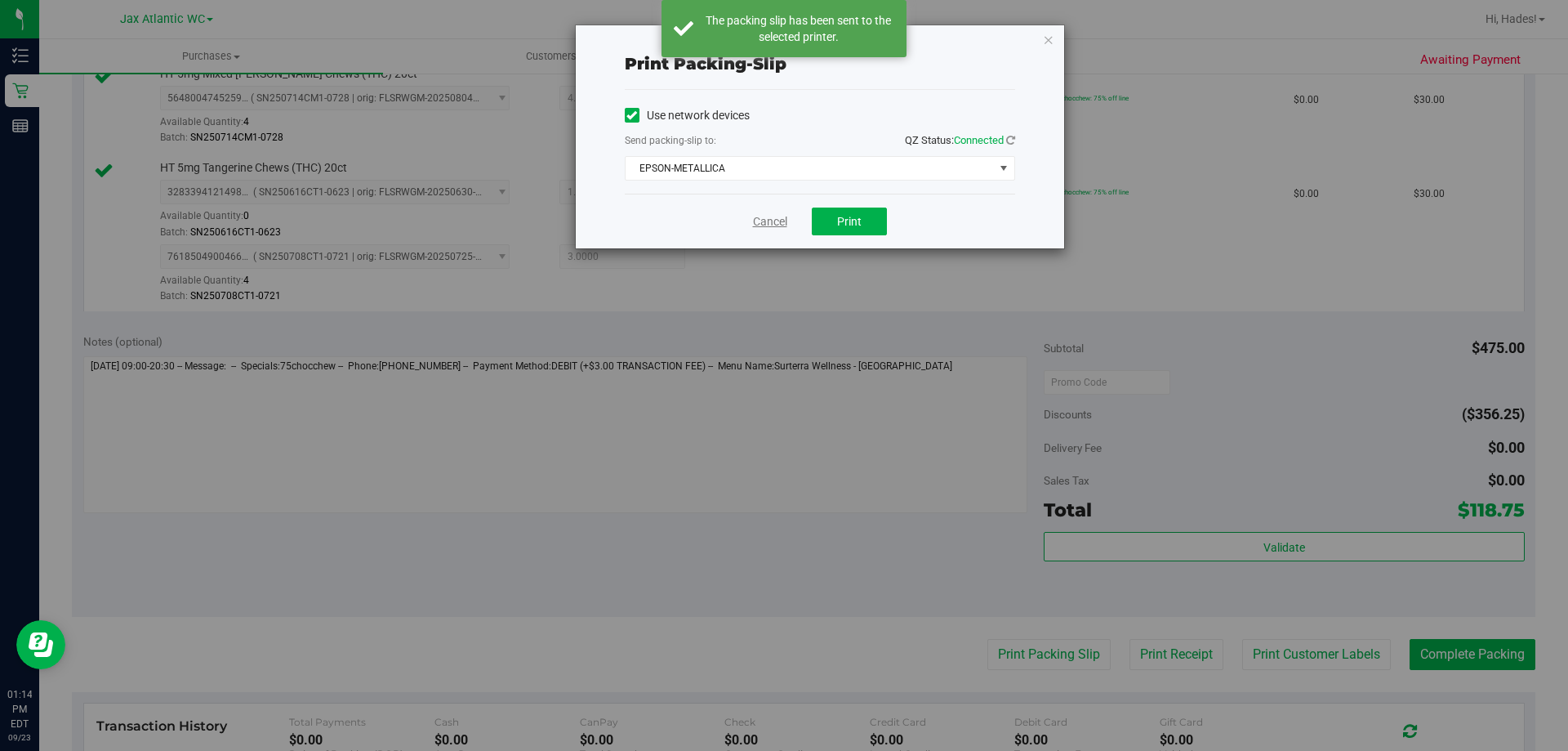
click at [778, 222] on link "Cancel" at bounding box center [770, 222] width 34 height 17
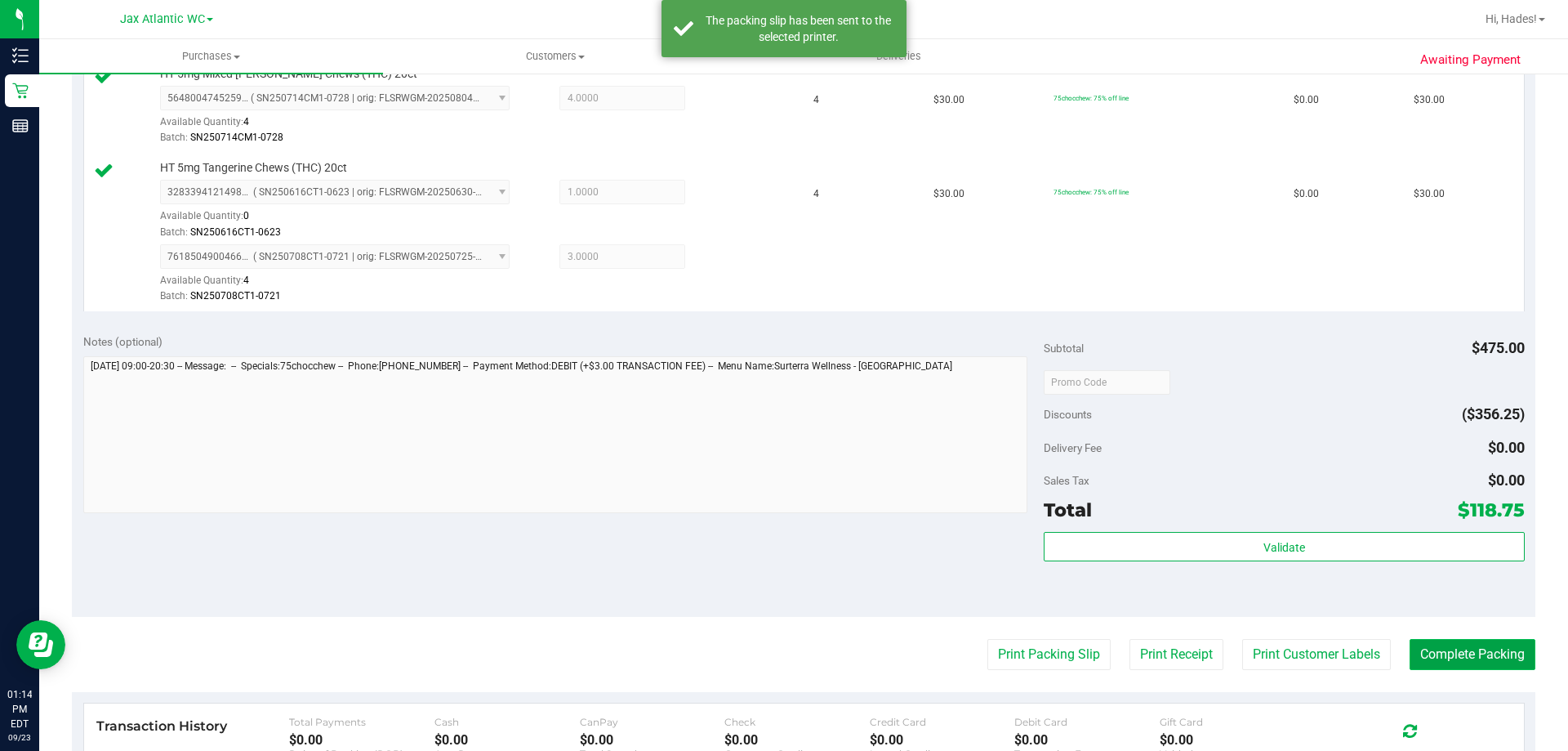
click at [1470, 653] on button "Complete Packing" at bounding box center [1472, 654] width 126 height 31
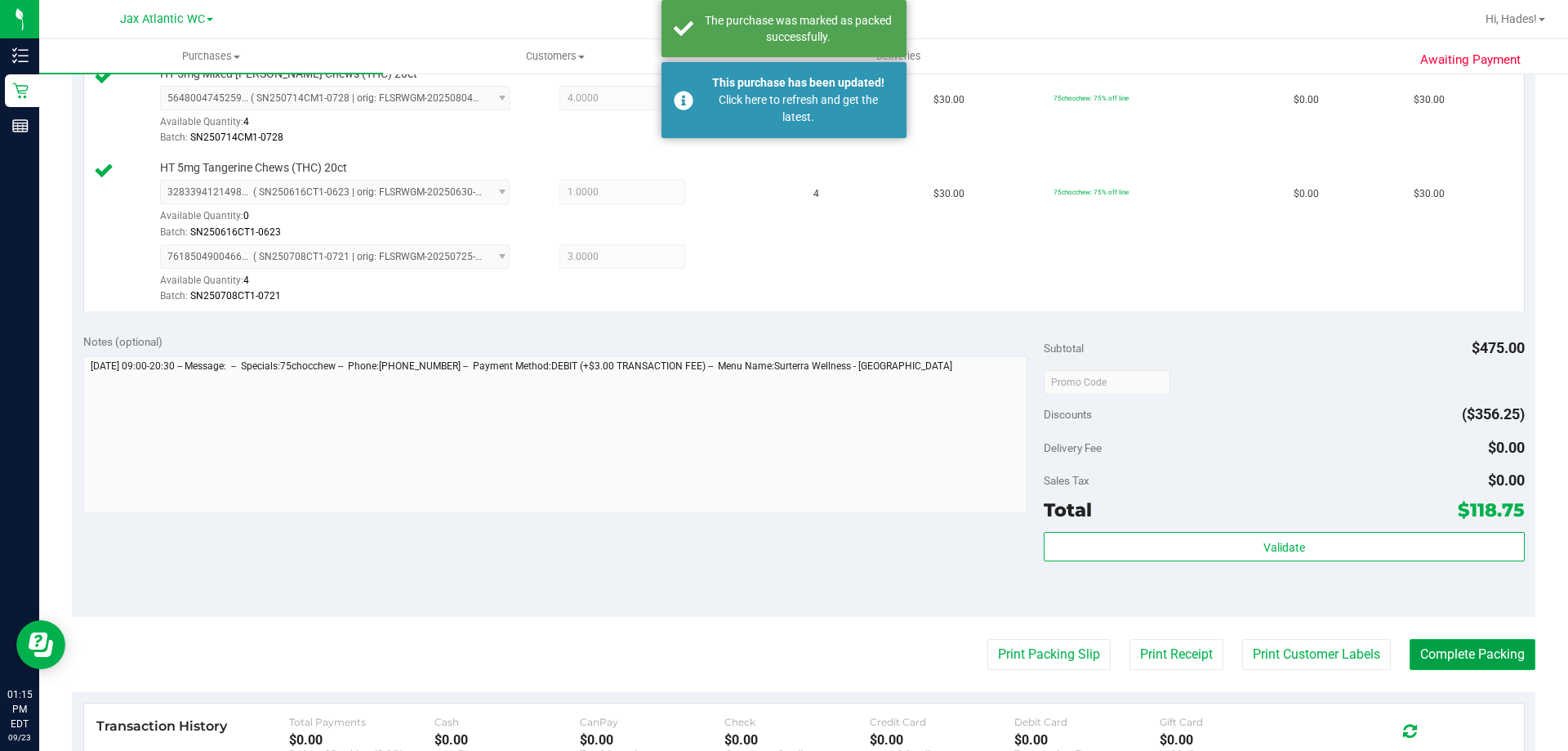
click at [1456, 641] on button "Complete Packing" at bounding box center [1472, 654] width 126 height 31
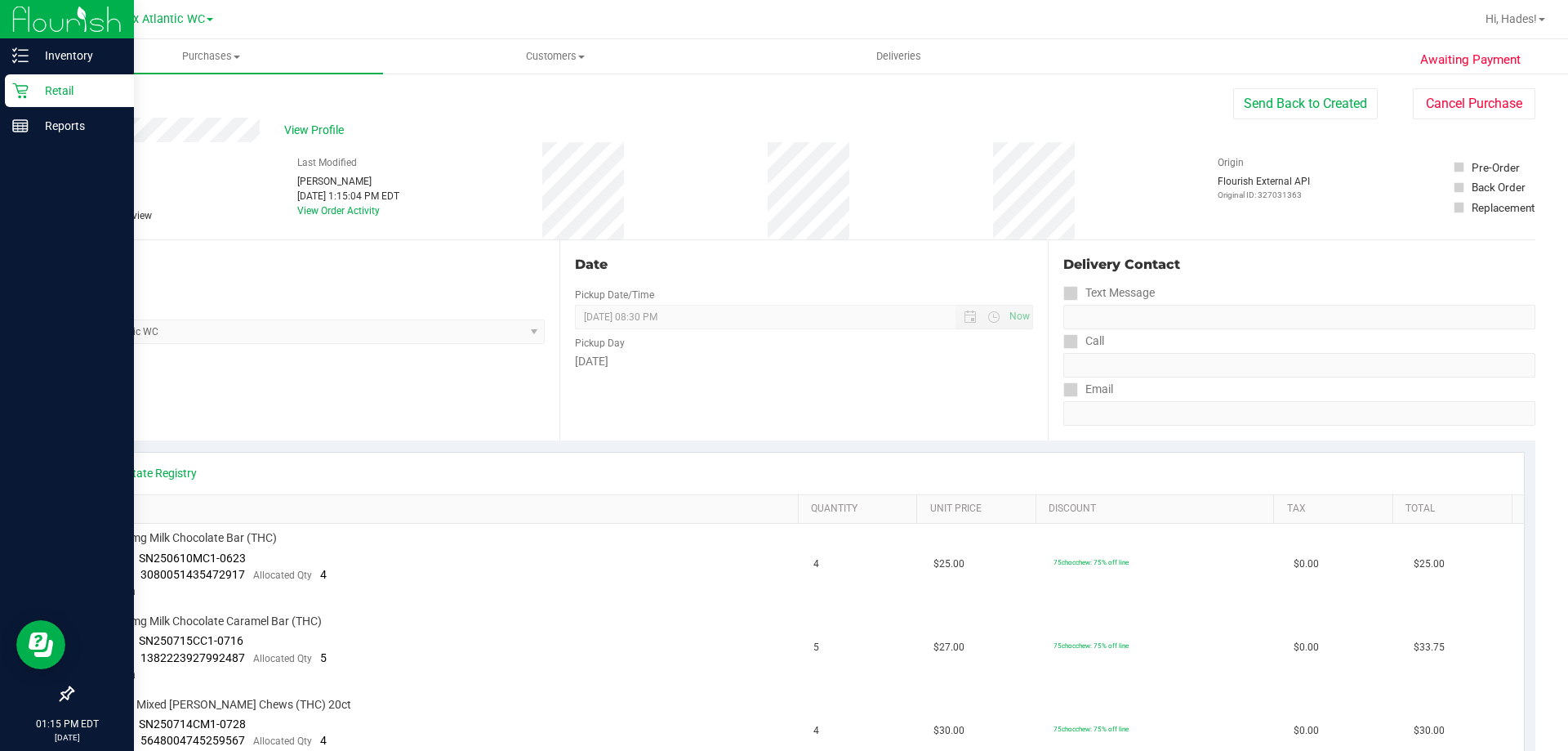
click at [8, 92] on div "Retail" at bounding box center [69, 91] width 129 height 33
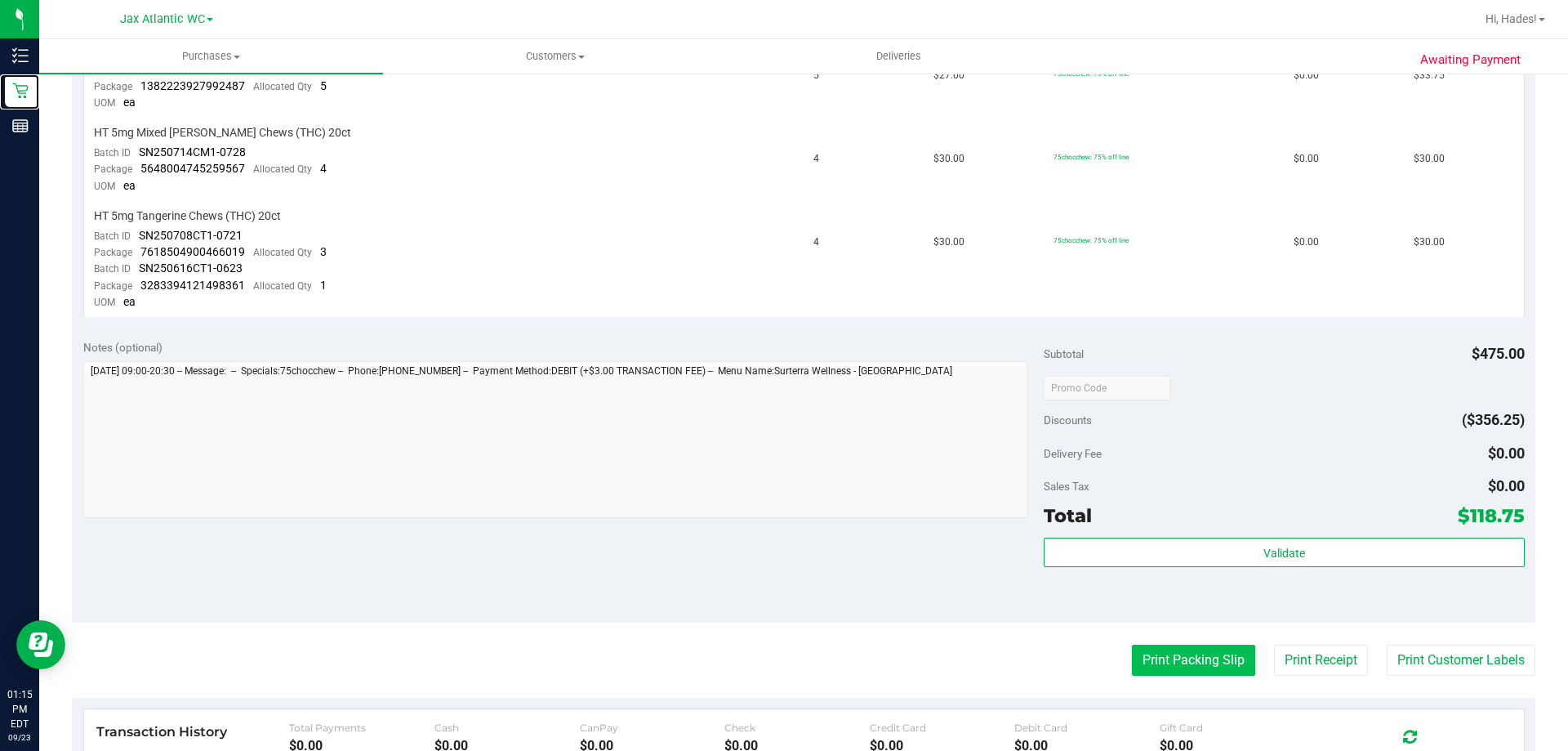
scroll to position [653, 0]
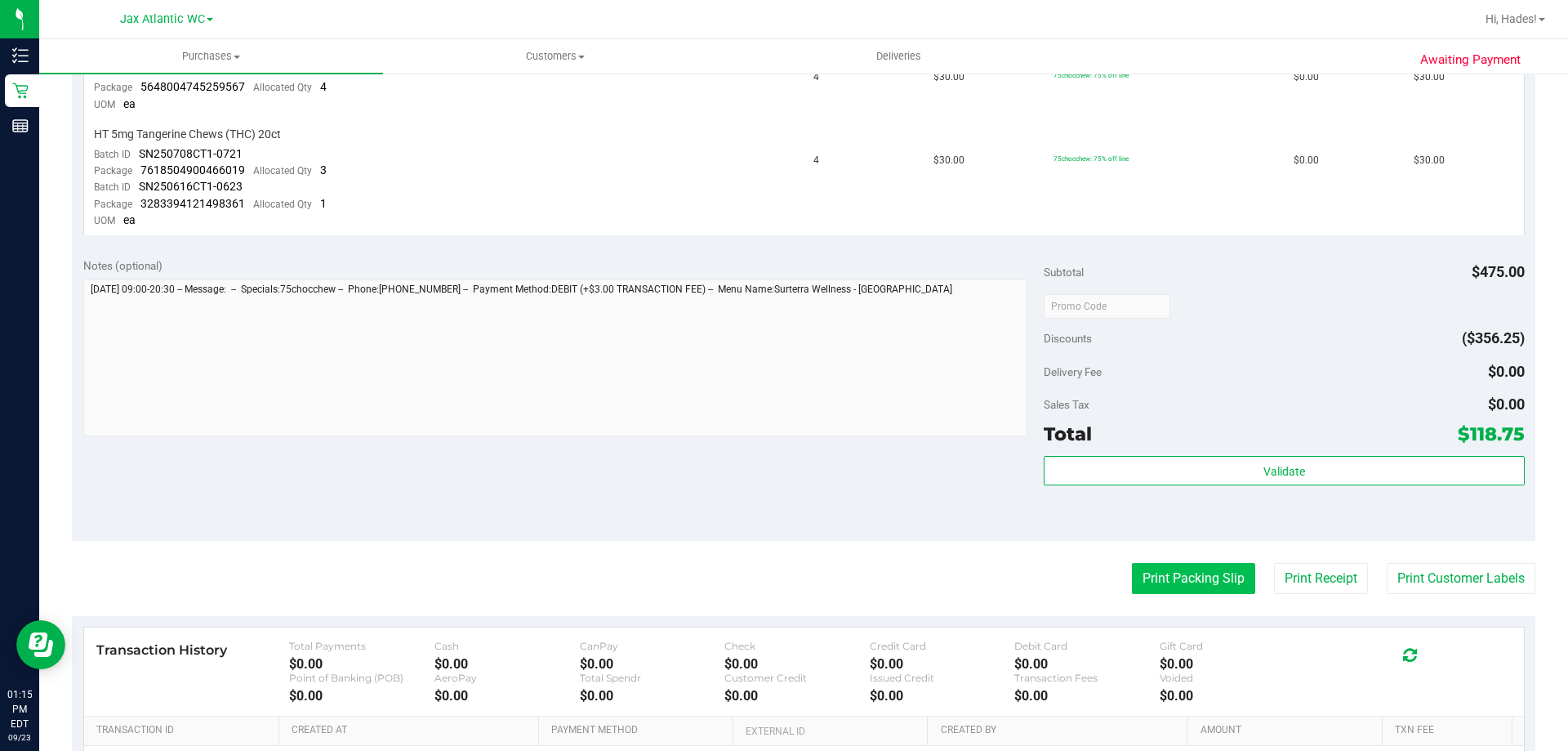
click at [1197, 585] on button "Print Packing Slip" at bounding box center [1193, 579] width 123 height 31
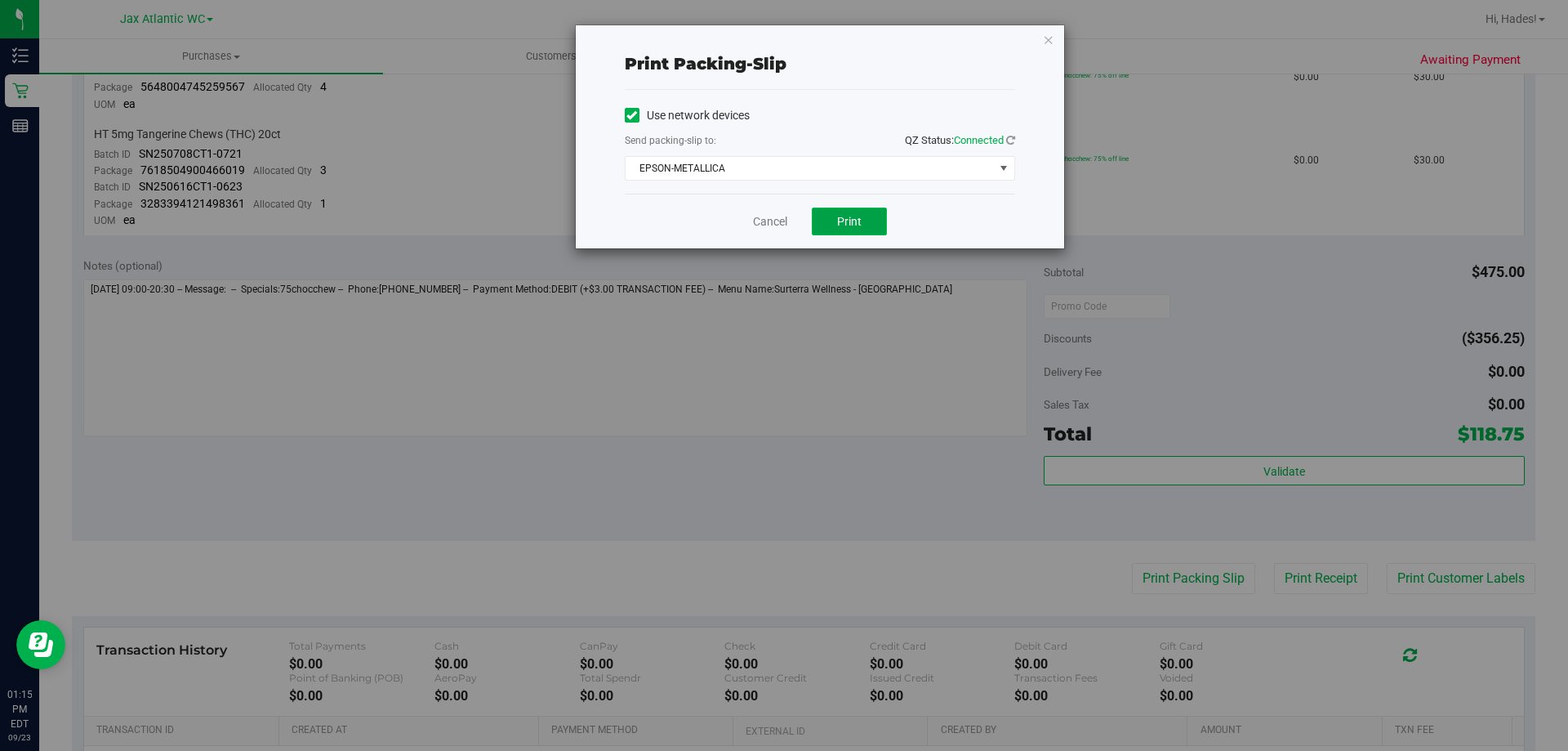
click at [877, 222] on button "Print" at bounding box center [849, 221] width 75 height 28
click at [778, 216] on link "Cancel" at bounding box center [770, 222] width 34 height 17
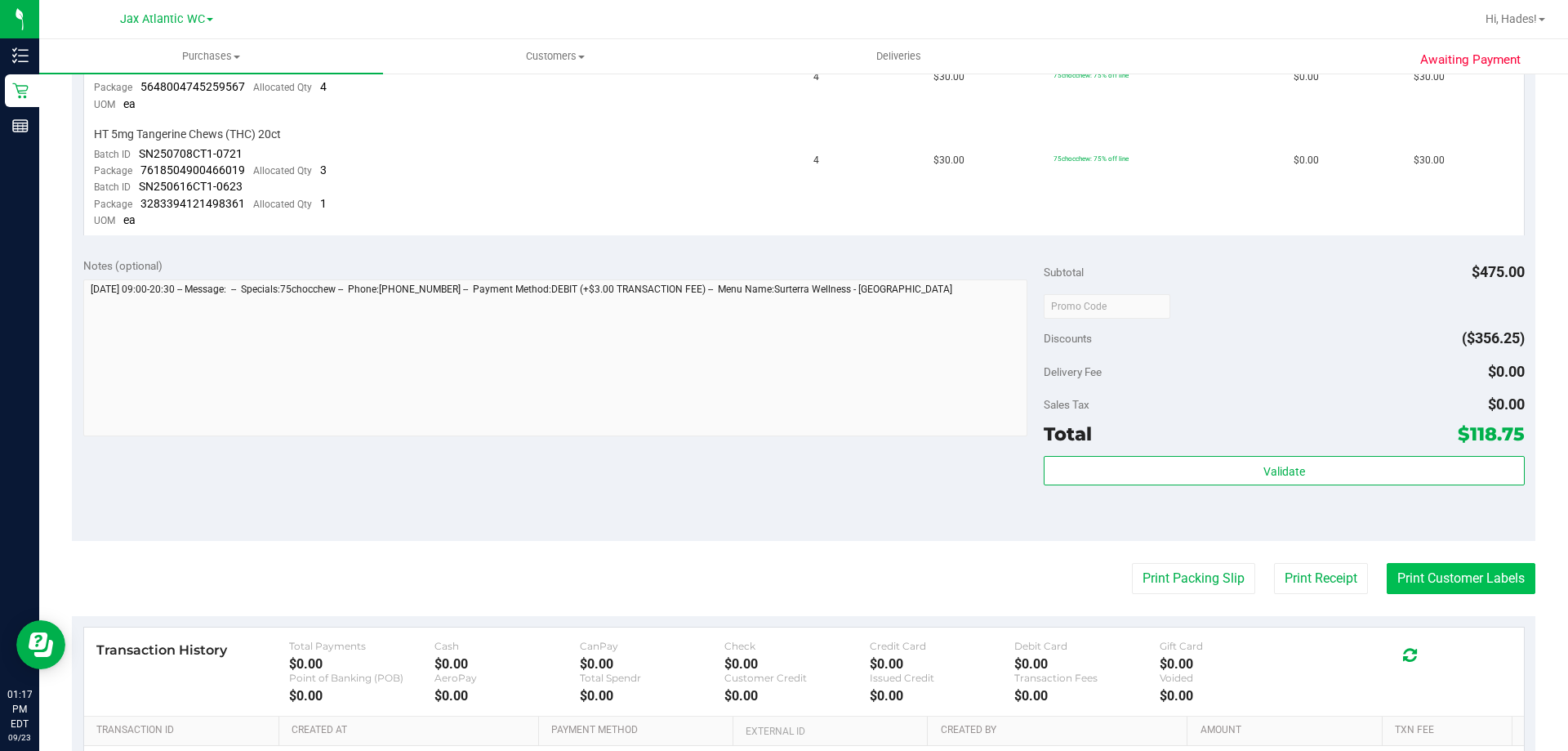
click at [1487, 571] on button "Print Customer Labels" at bounding box center [1461, 579] width 149 height 31
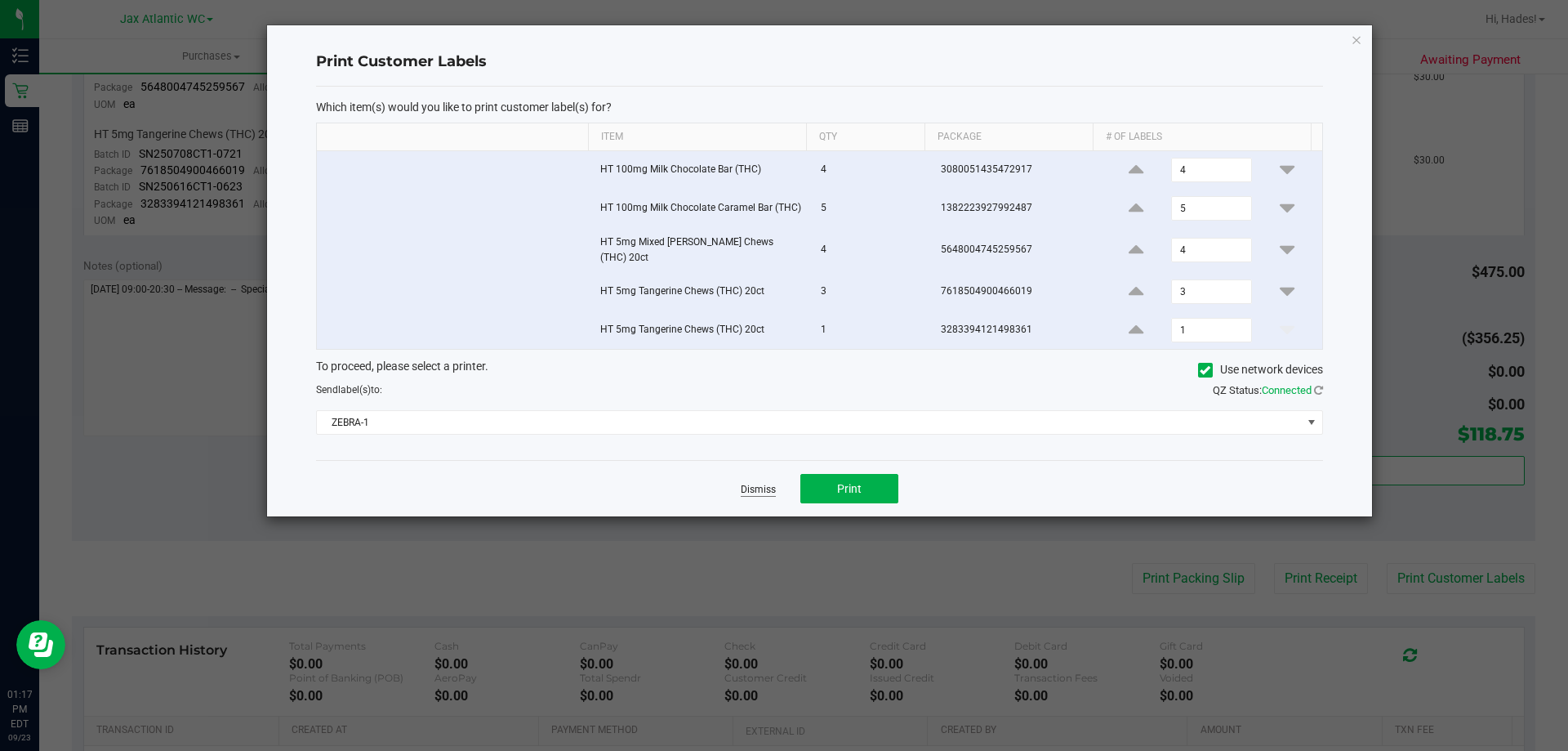
click at [753, 486] on link "Dismiss" at bounding box center [758, 490] width 35 height 14
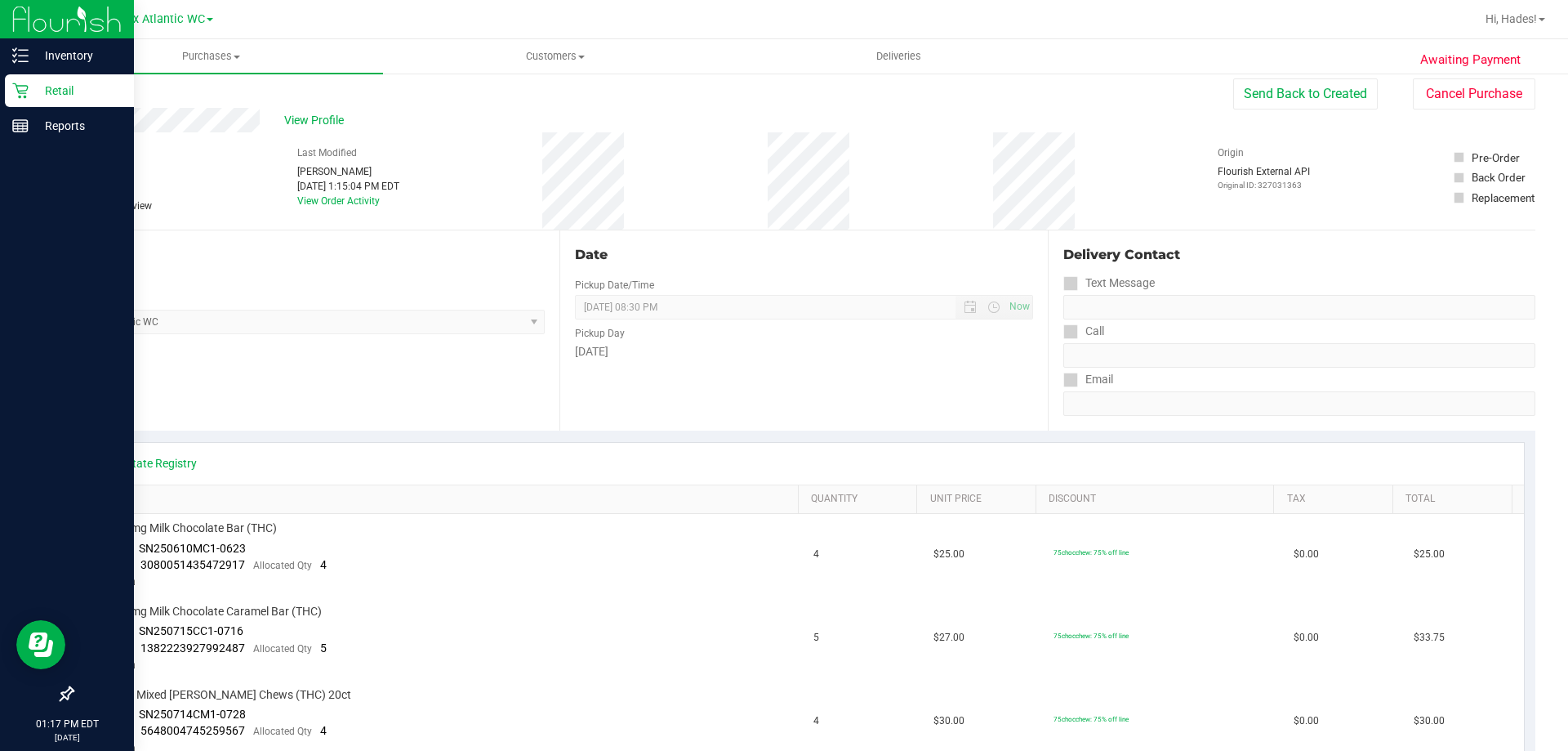
scroll to position [0, 0]
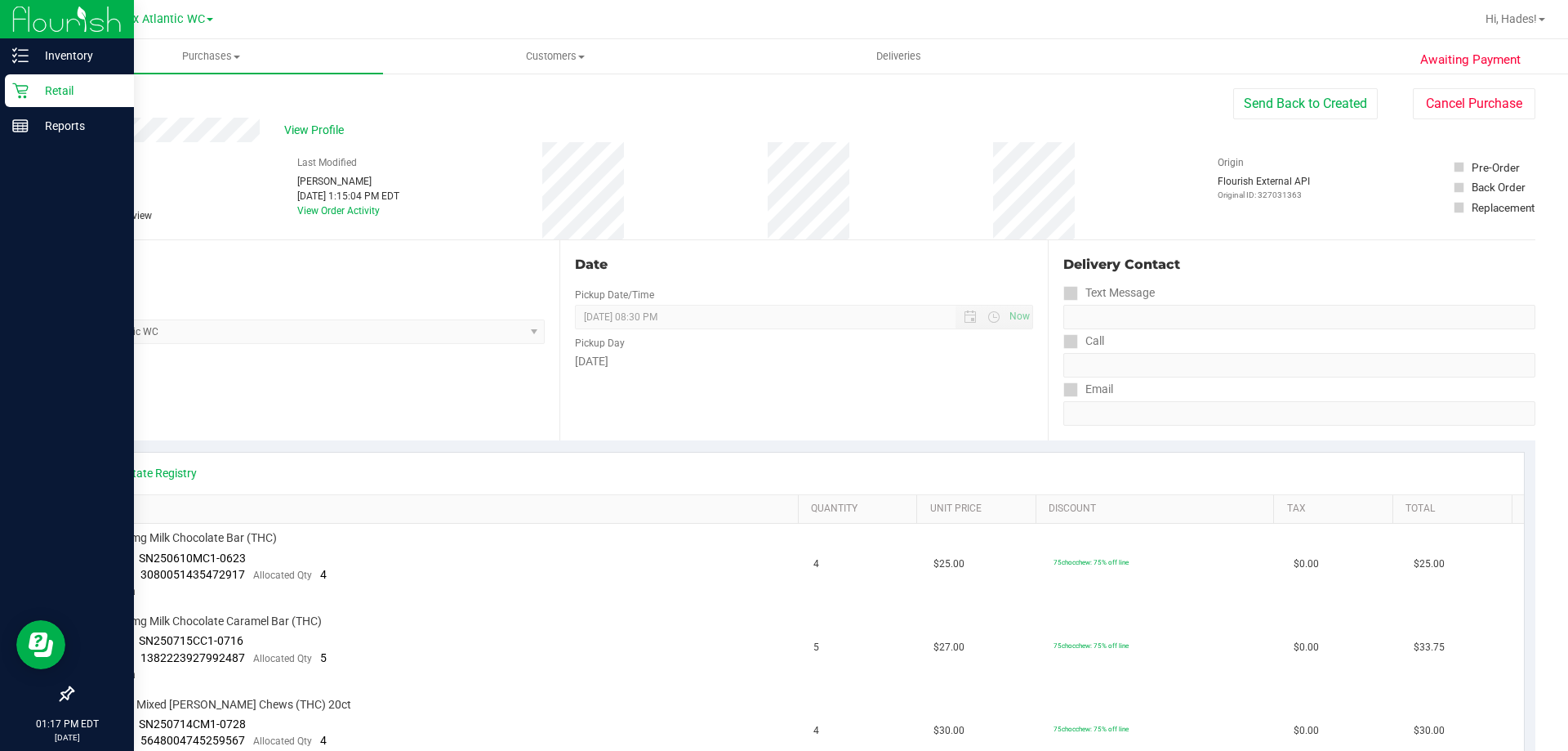
click at [43, 94] on p "Retail" at bounding box center [77, 90] width 98 height 19
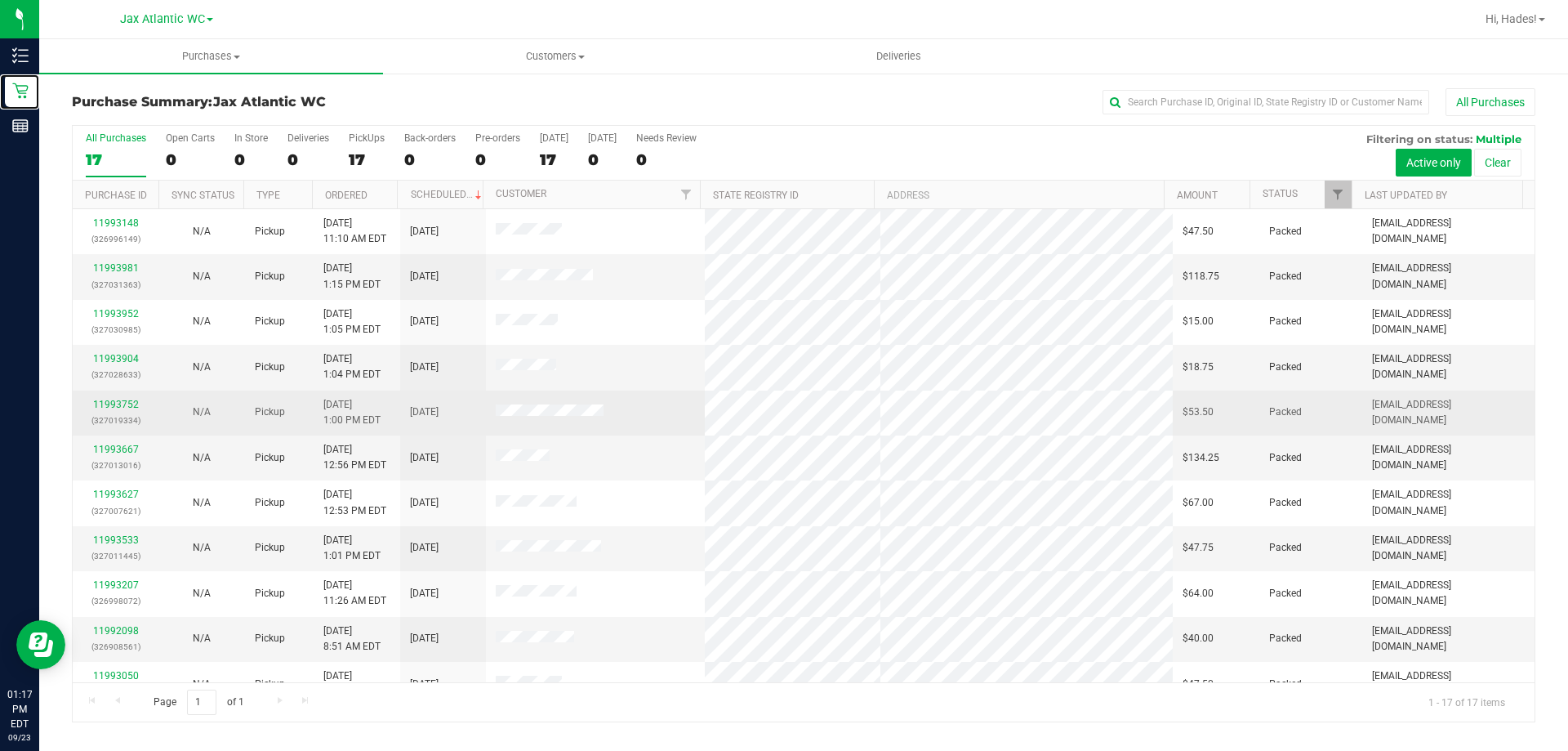
scroll to position [295, 0]
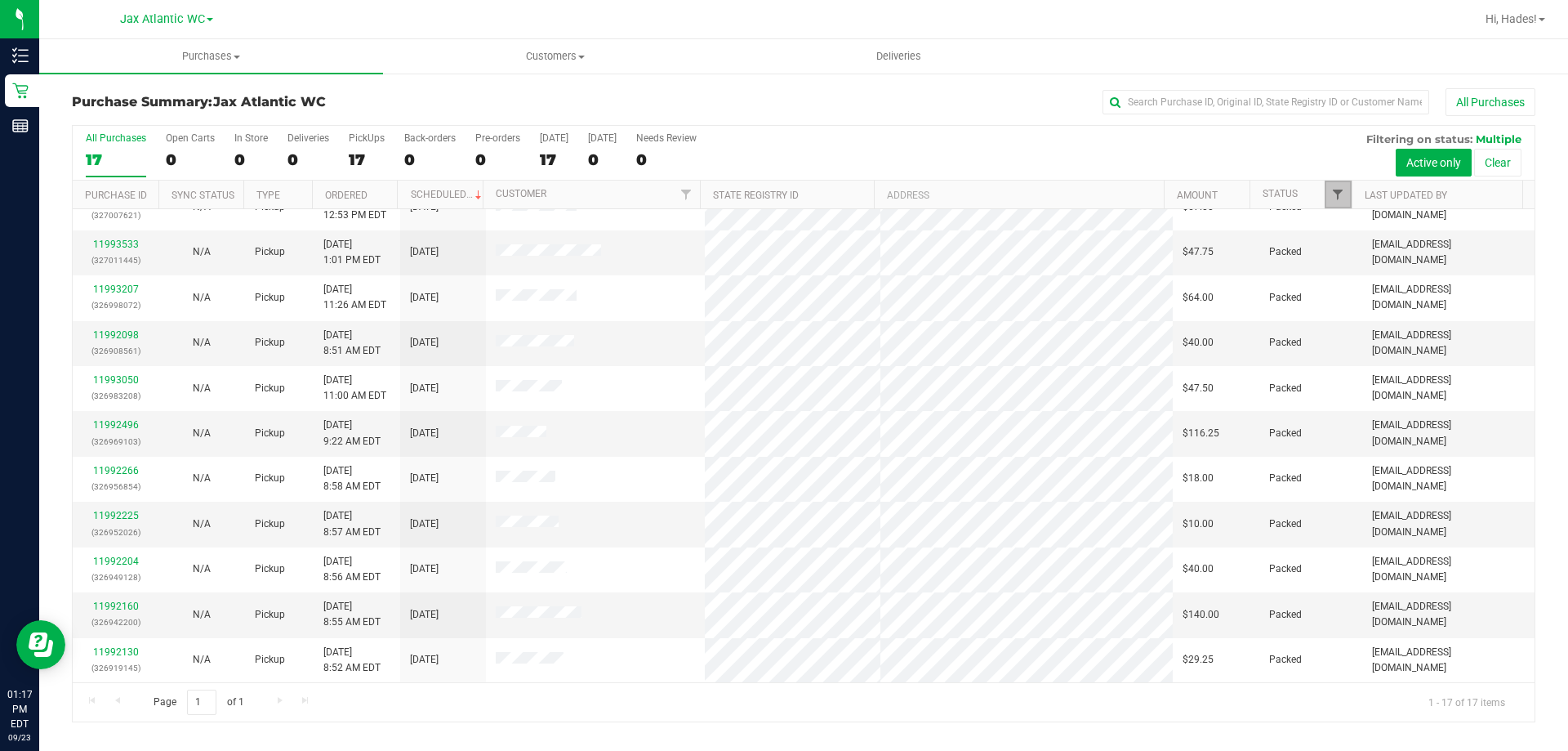
click at [1344, 197] on span "Filter" at bounding box center [1338, 194] width 13 height 13
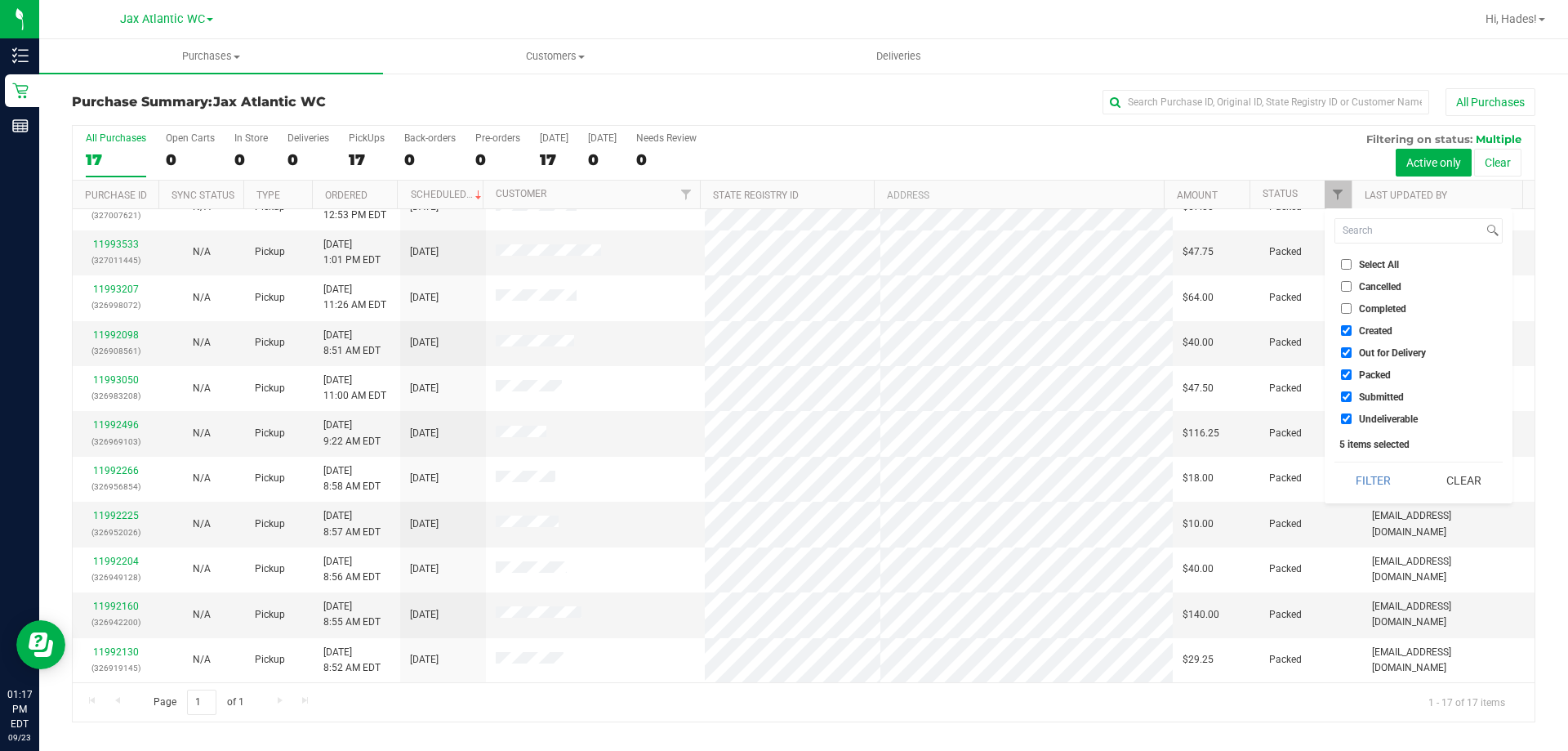
click at [1343, 331] on input "Created" at bounding box center [1347, 330] width 11 height 11
checkbox input "false"
click at [1343, 350] on input "Out for Delivery" at bounding box center [1347, 352] width 11 height 11
checkbox input "false"
click at [1343, 375] on input "Packed" at bounding box center [1347, 375] width 11 height 11
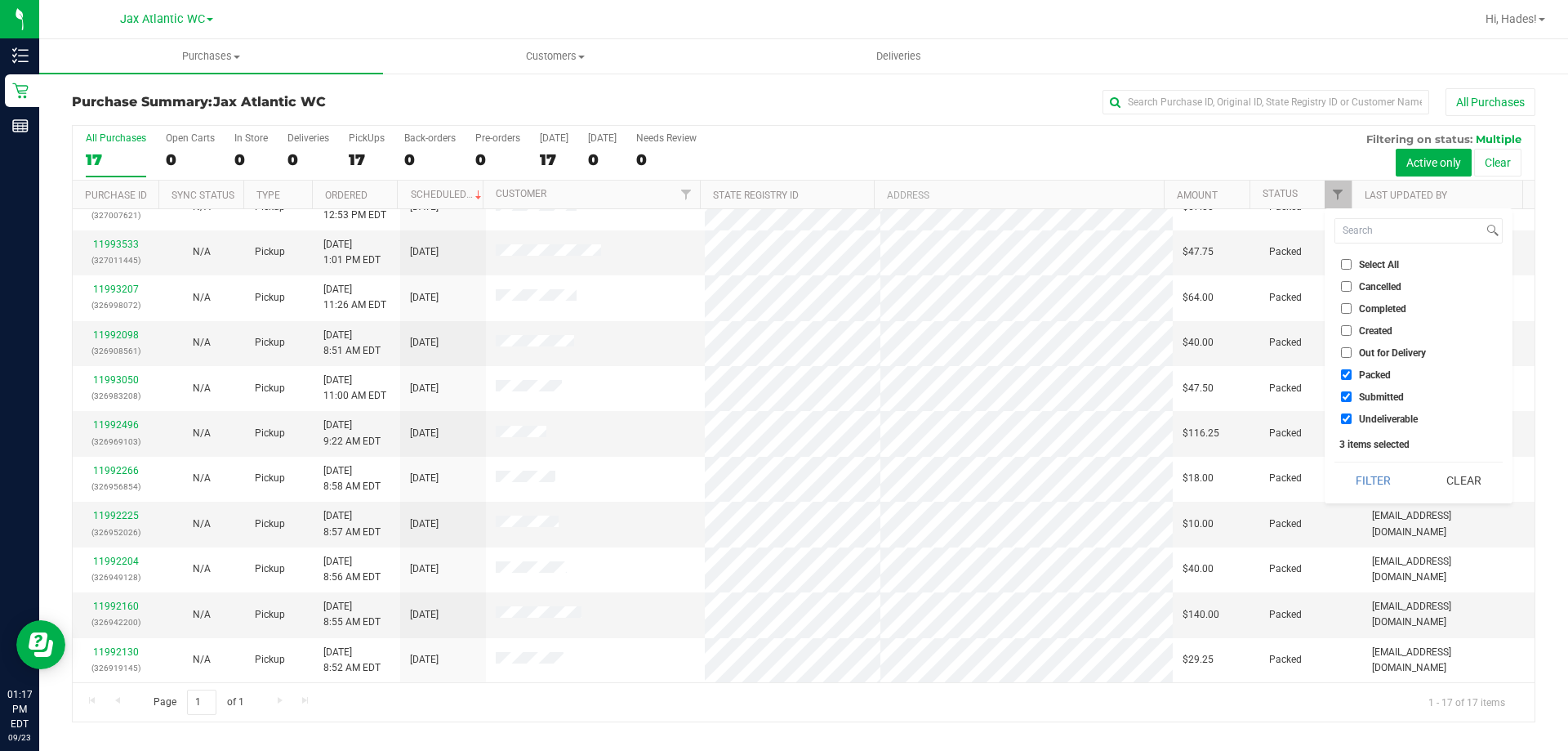
checkbox input "false"
click at [1346, 422] on input "Undeliverable" at bounding box center [1347, 419] width 11 height 11
checkbox input "false"
click at [1364, 473] on button "Filter" at bounding box center [1374, 479] width 78 height 36
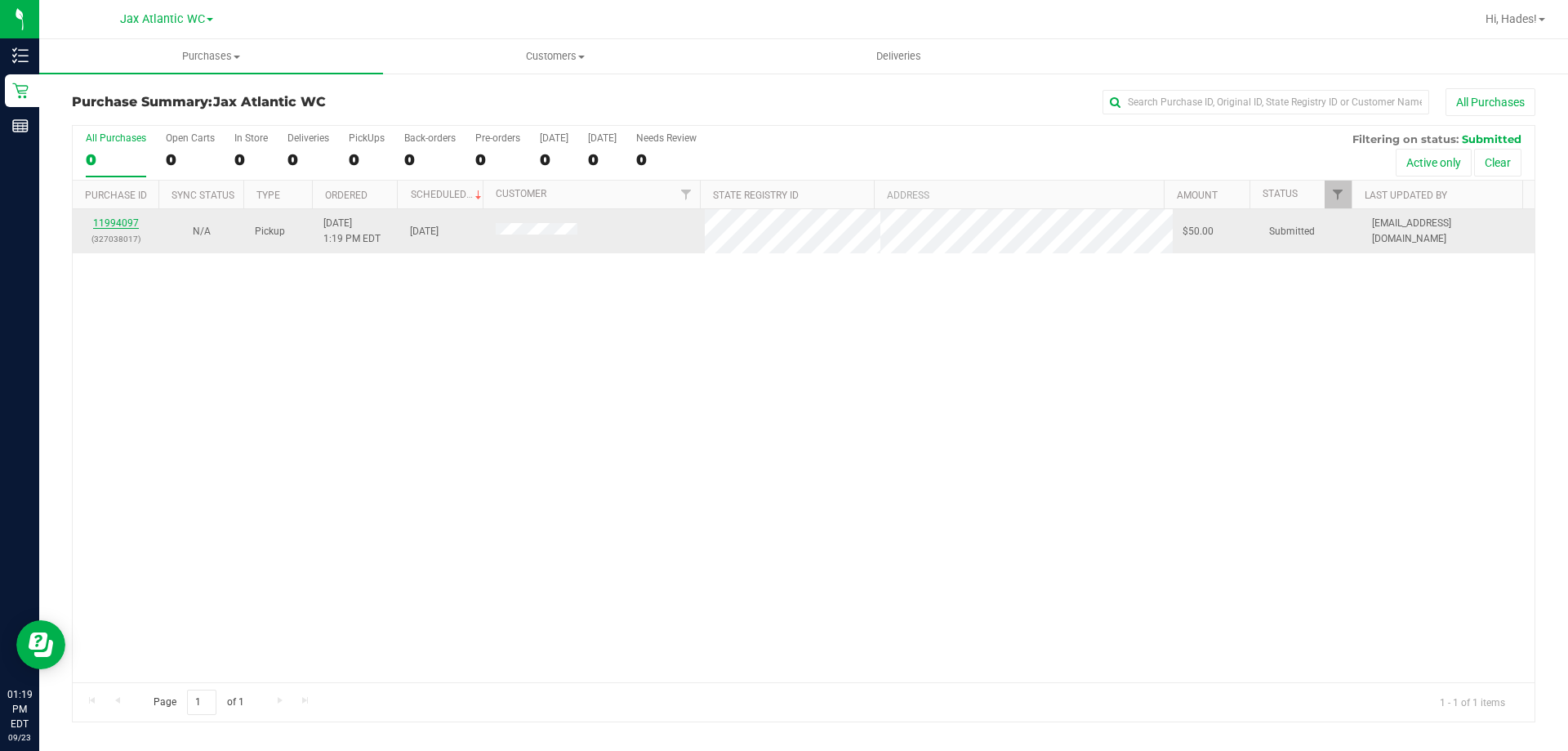
click at [134, 217] on link "11994097" at bounding box center [116, 223] width 46 height 11
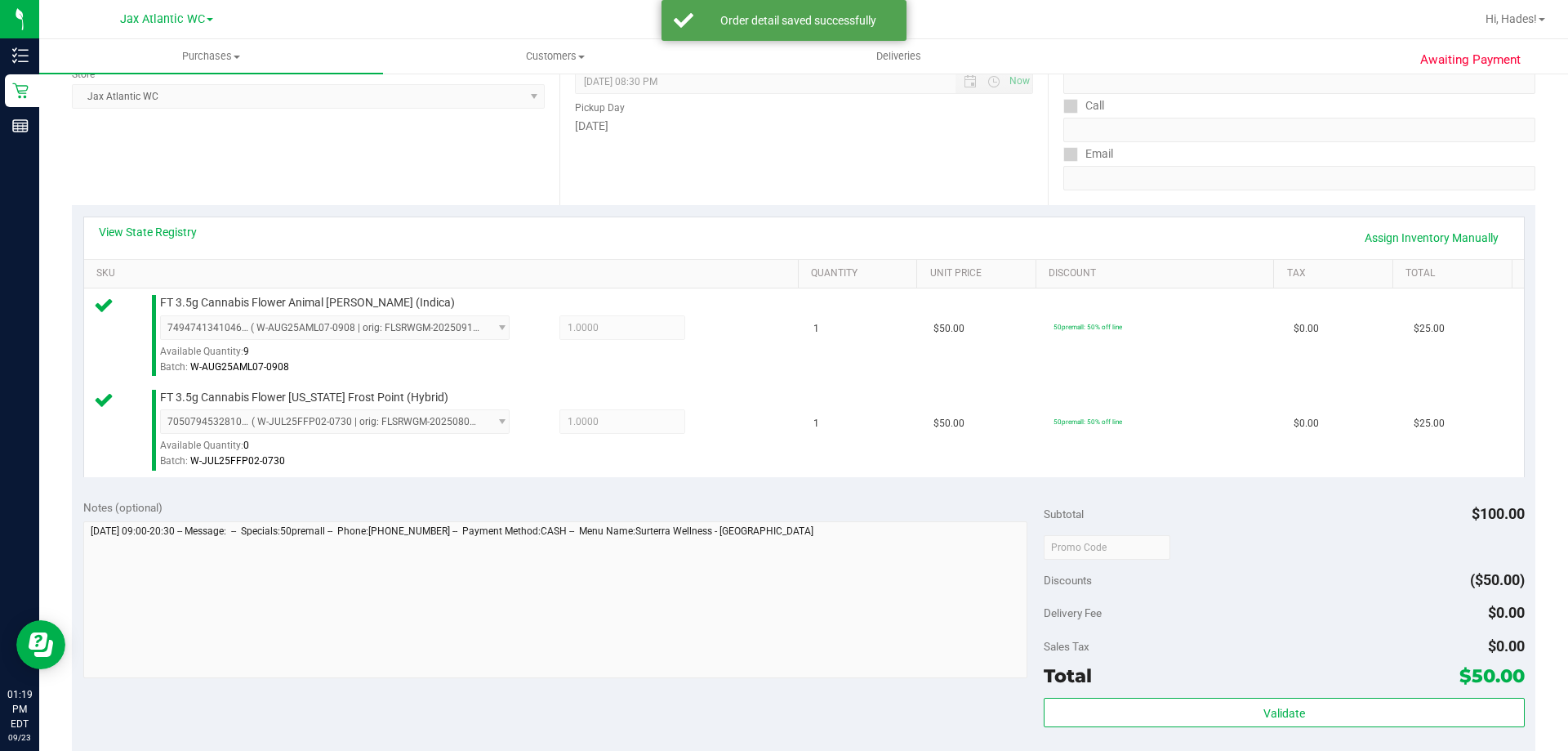
scroll to position [245, 0]
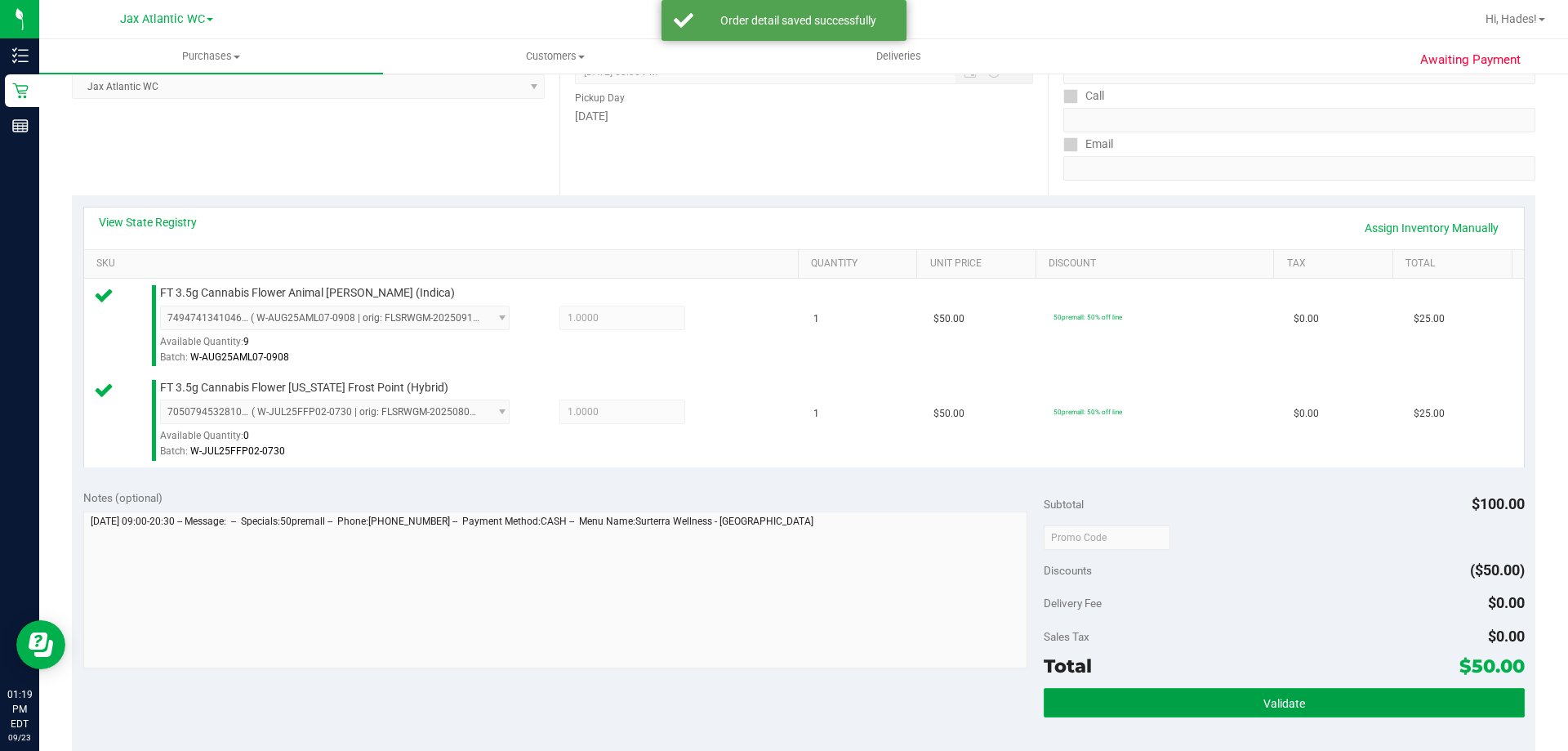
click at [1304, 699] on button "Validate" at bounding box center [1285, 702] width 480 height 29
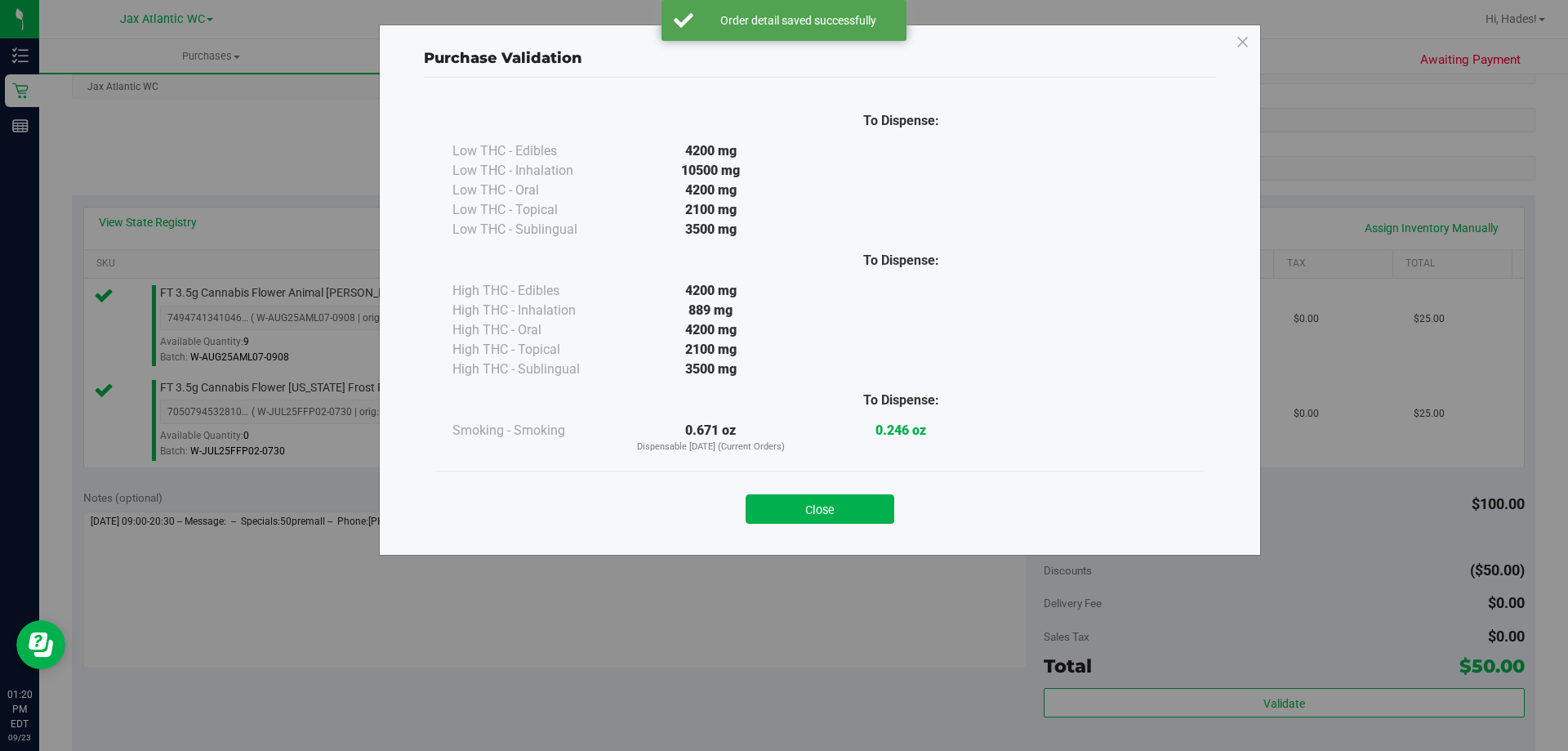
click at [849, 499] on button "Close" at bounding box center [821, 509] width 149 height 29
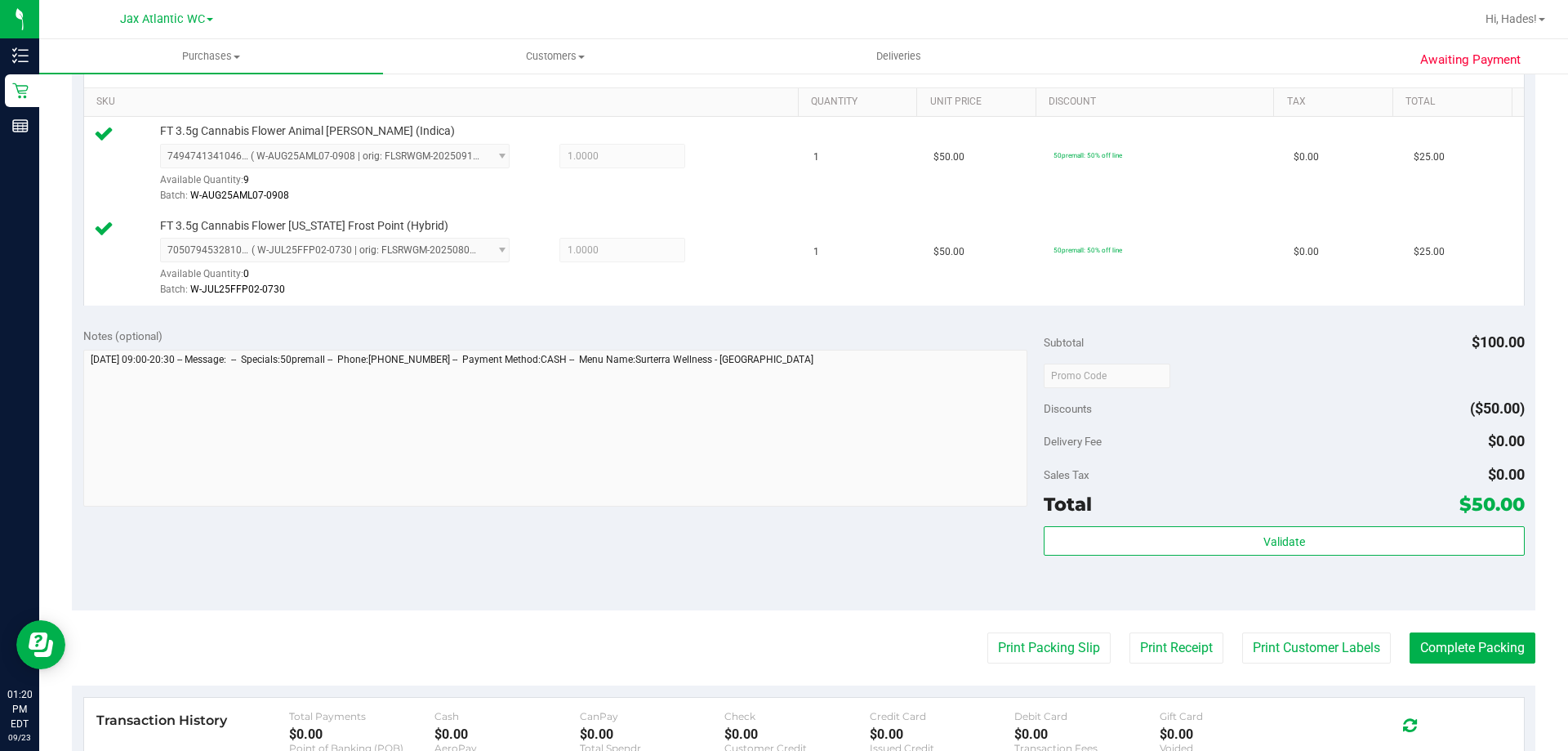
scroll to position [653, 0]
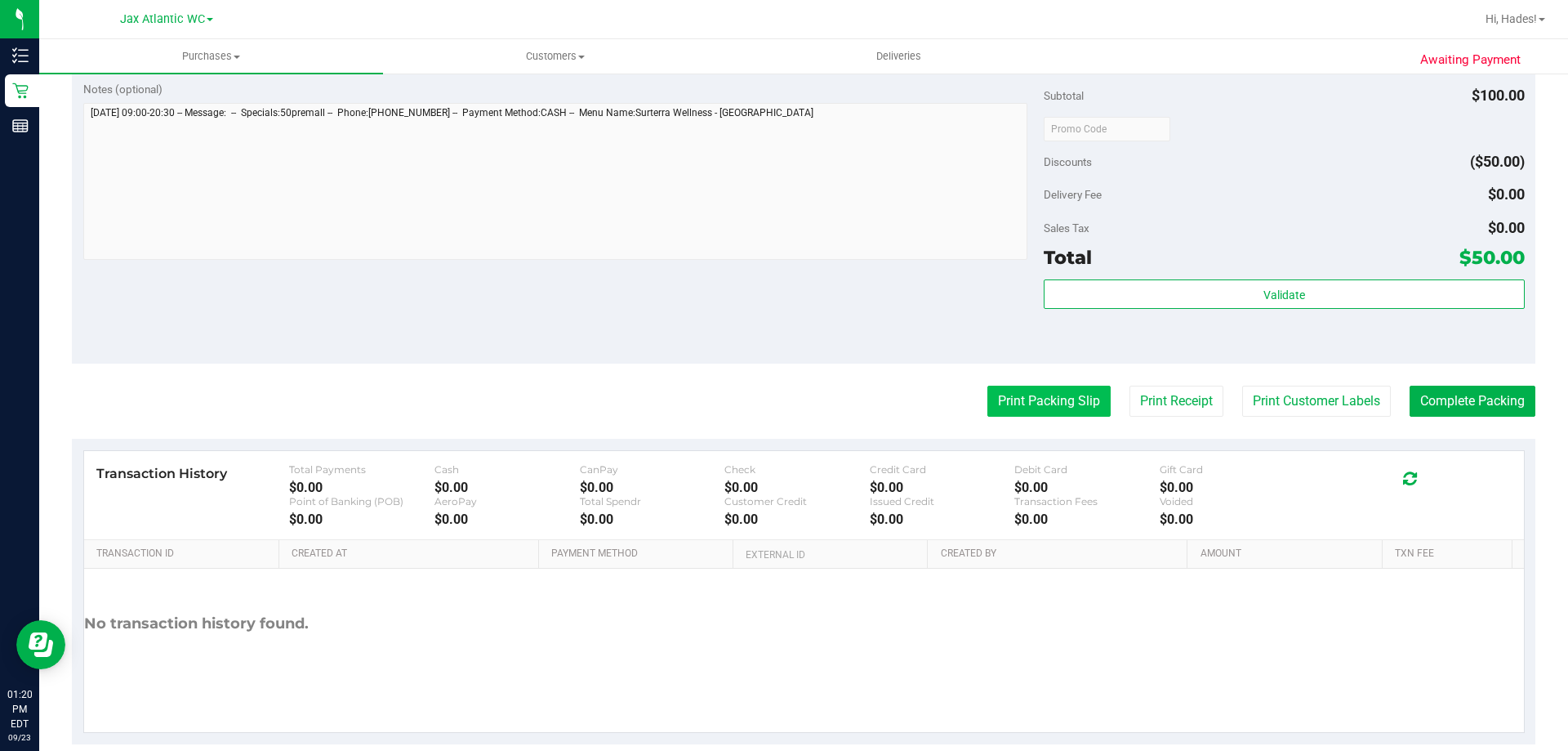
click at [1061, 400] on button "Print Packing Slip" at bounding box center [1049, 401] width 123 height 31
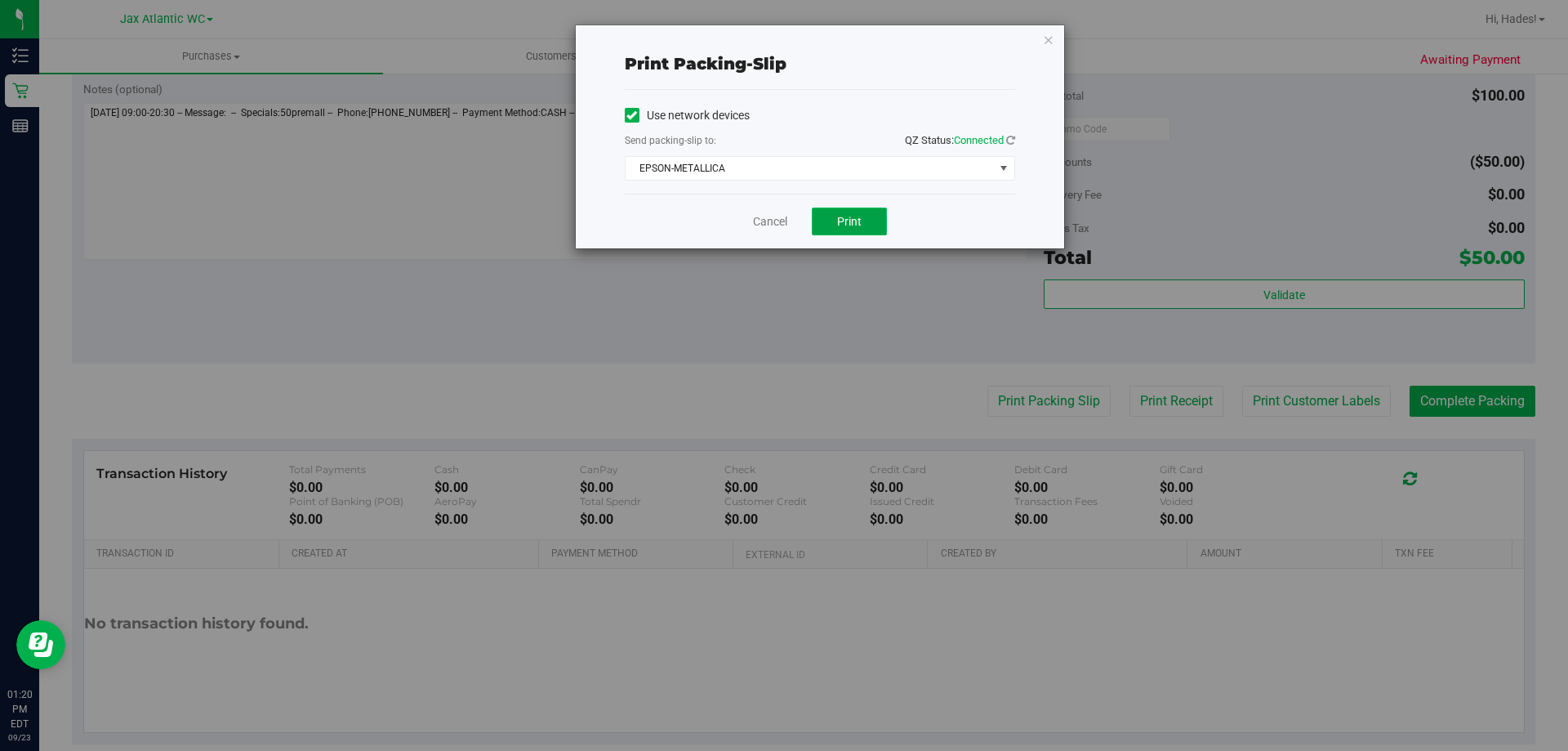
click at [864, 219] on button "Print" at bounding box center [849, 221] width 75 height 28
click at [785, 218] on link "Cancel" at bounding box center [770, 222] width 34 height 17
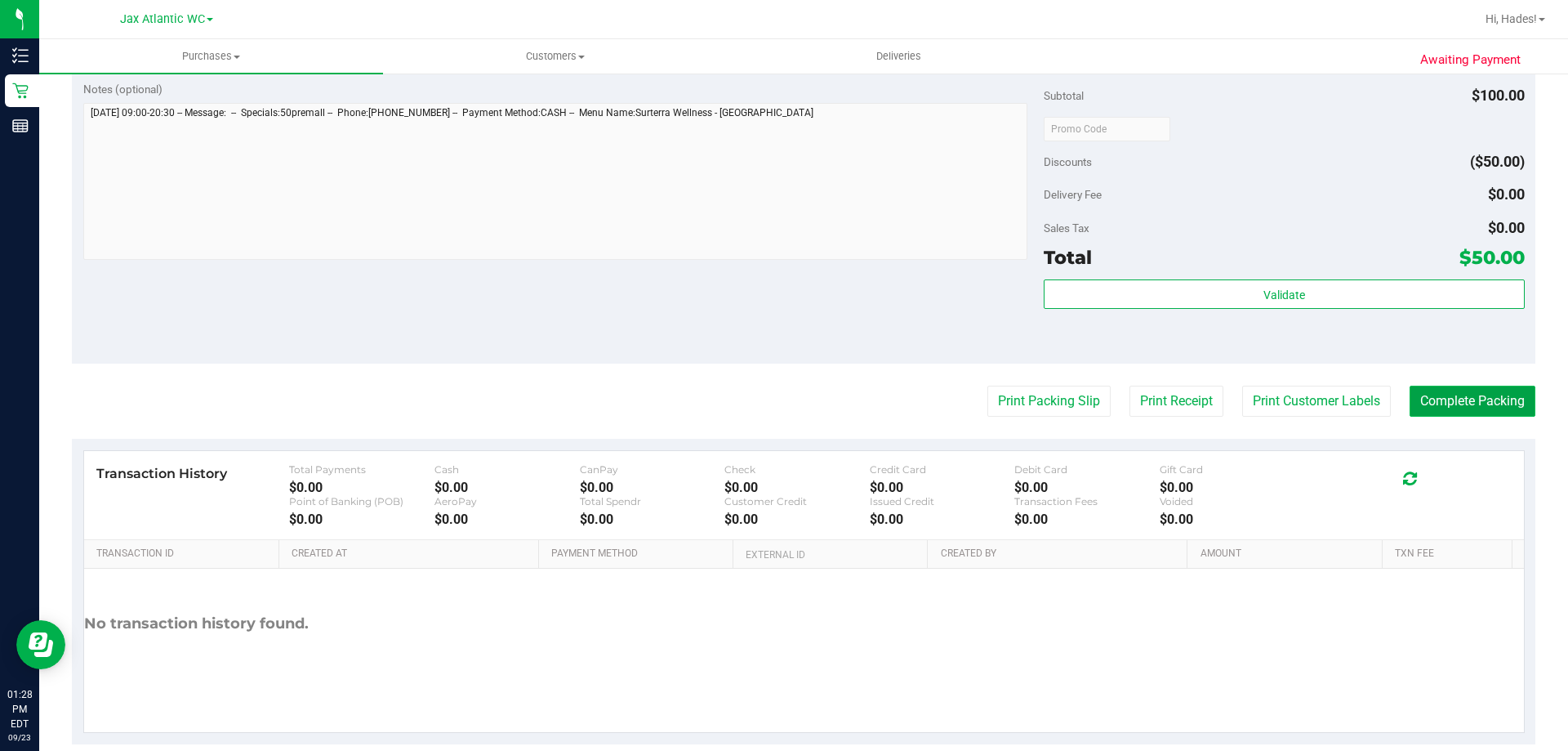
click at [1478, 399] on button "Complete Packing" at bounding box center [1472, 401] width 126 height 31
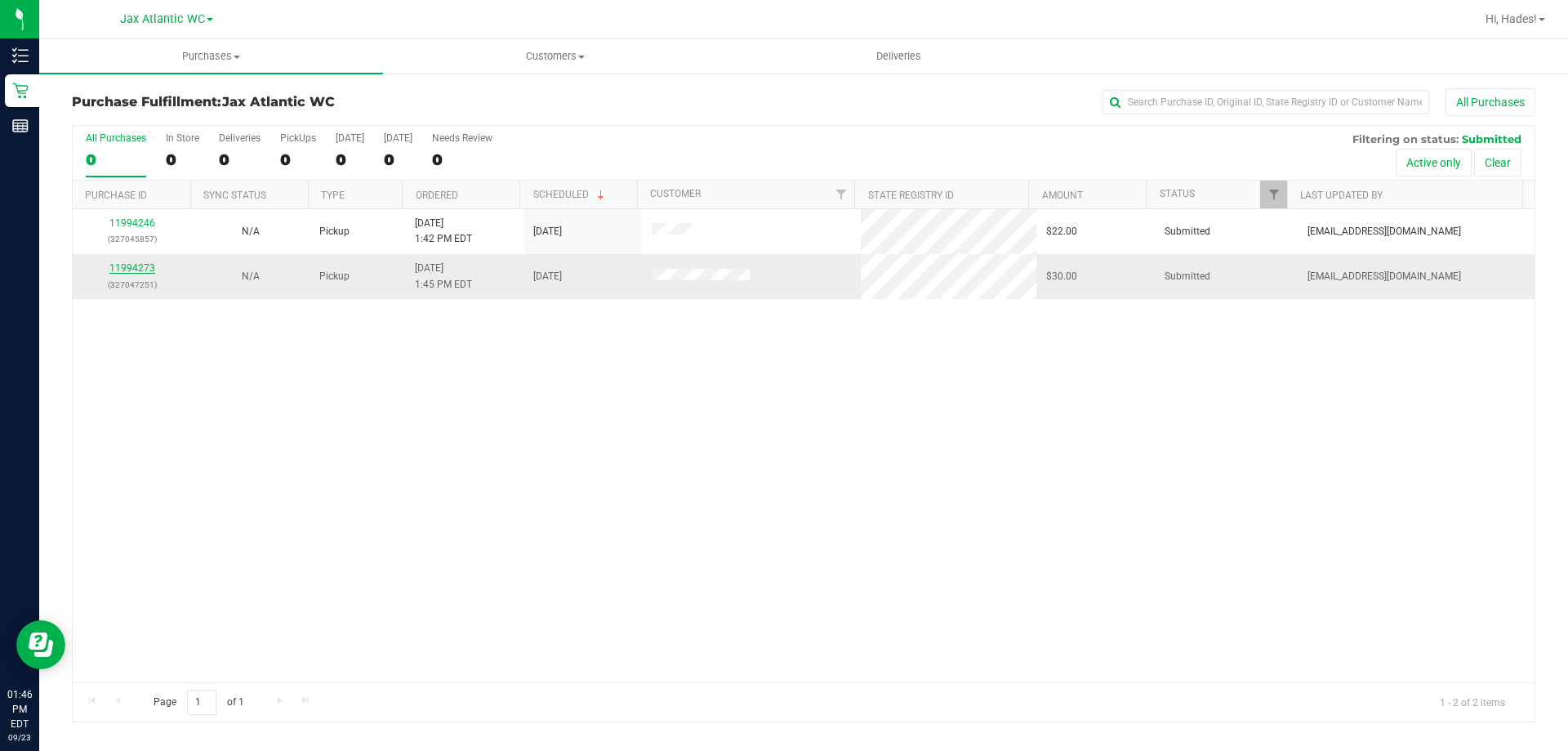
click at [134, 266] on link "11994273" at bounding box center [133, 268] width 46 height 11
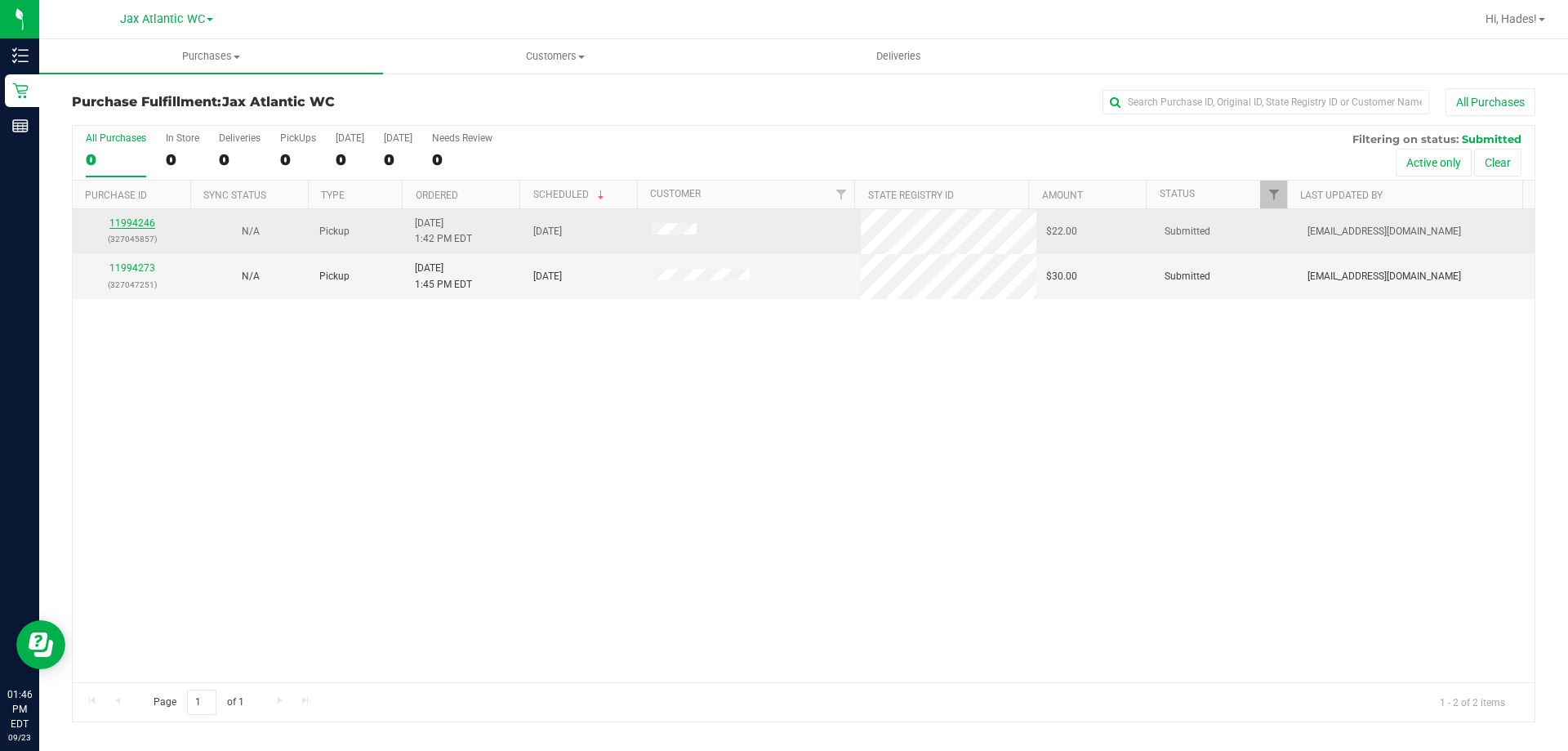
click at [131, 224] on link "11994246" at bounding box center [133, 223] width 46 height 11
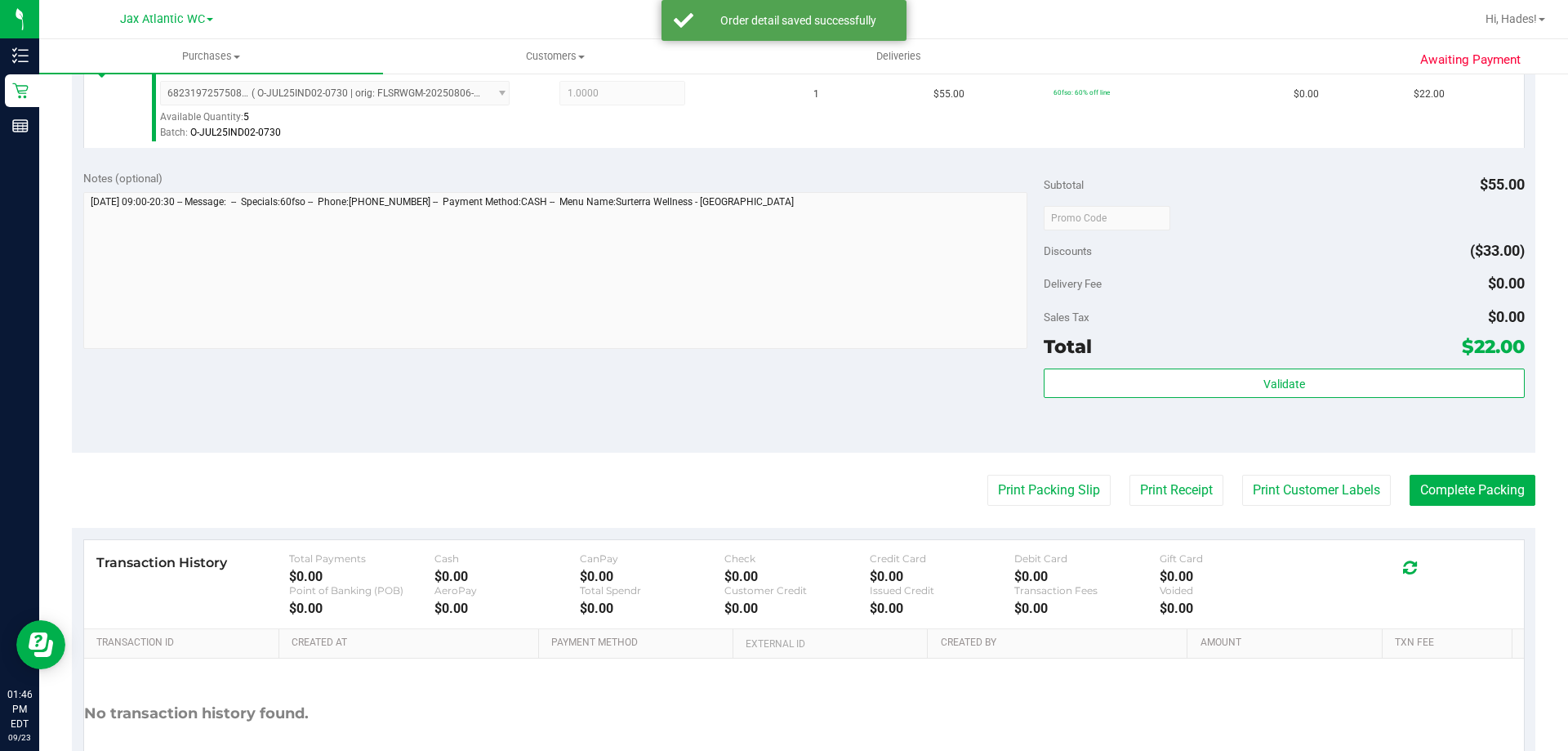
scroll to position [491, 0]
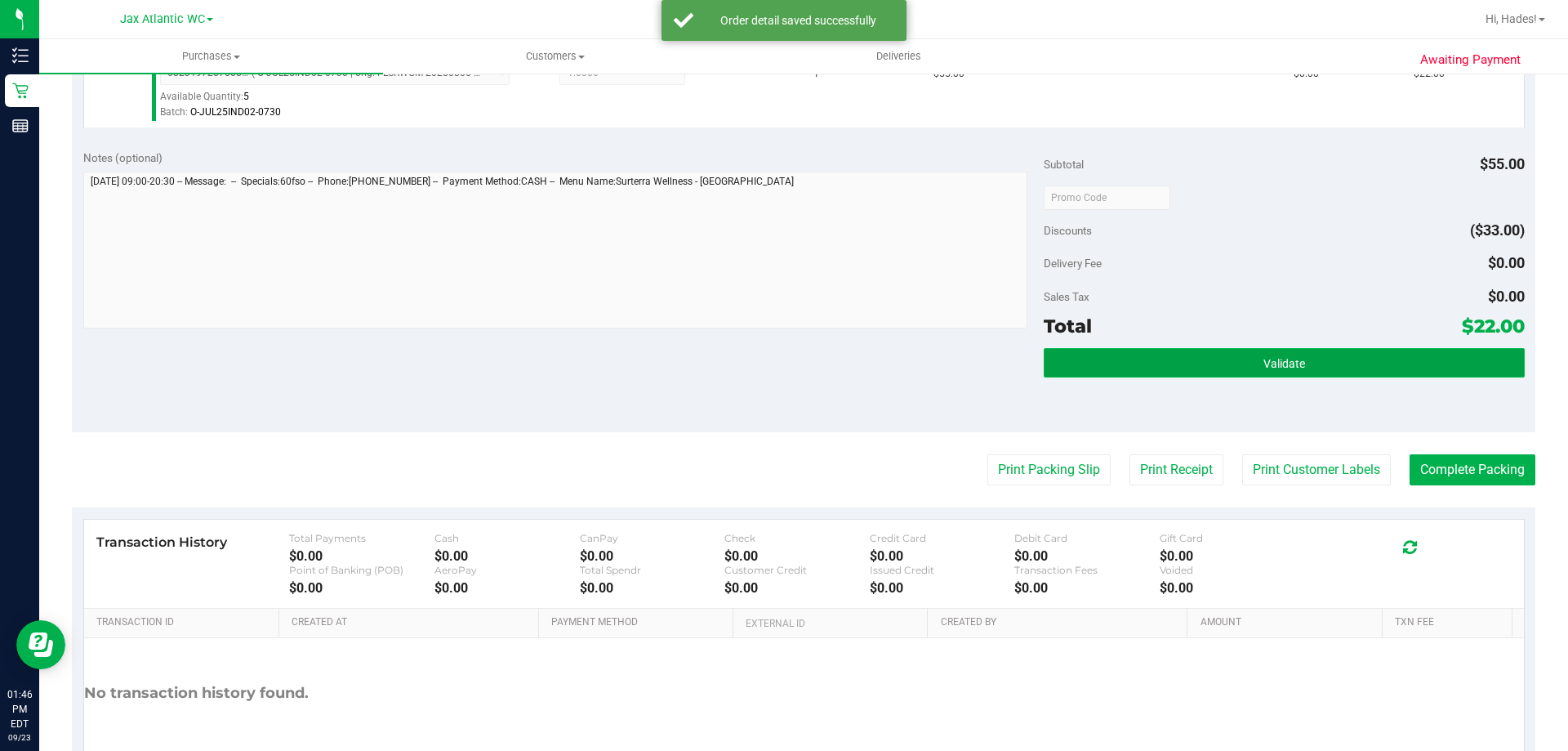
click at [1219, 374] on button "Validate" at bounding box center [1285, 363] width 480 height 29
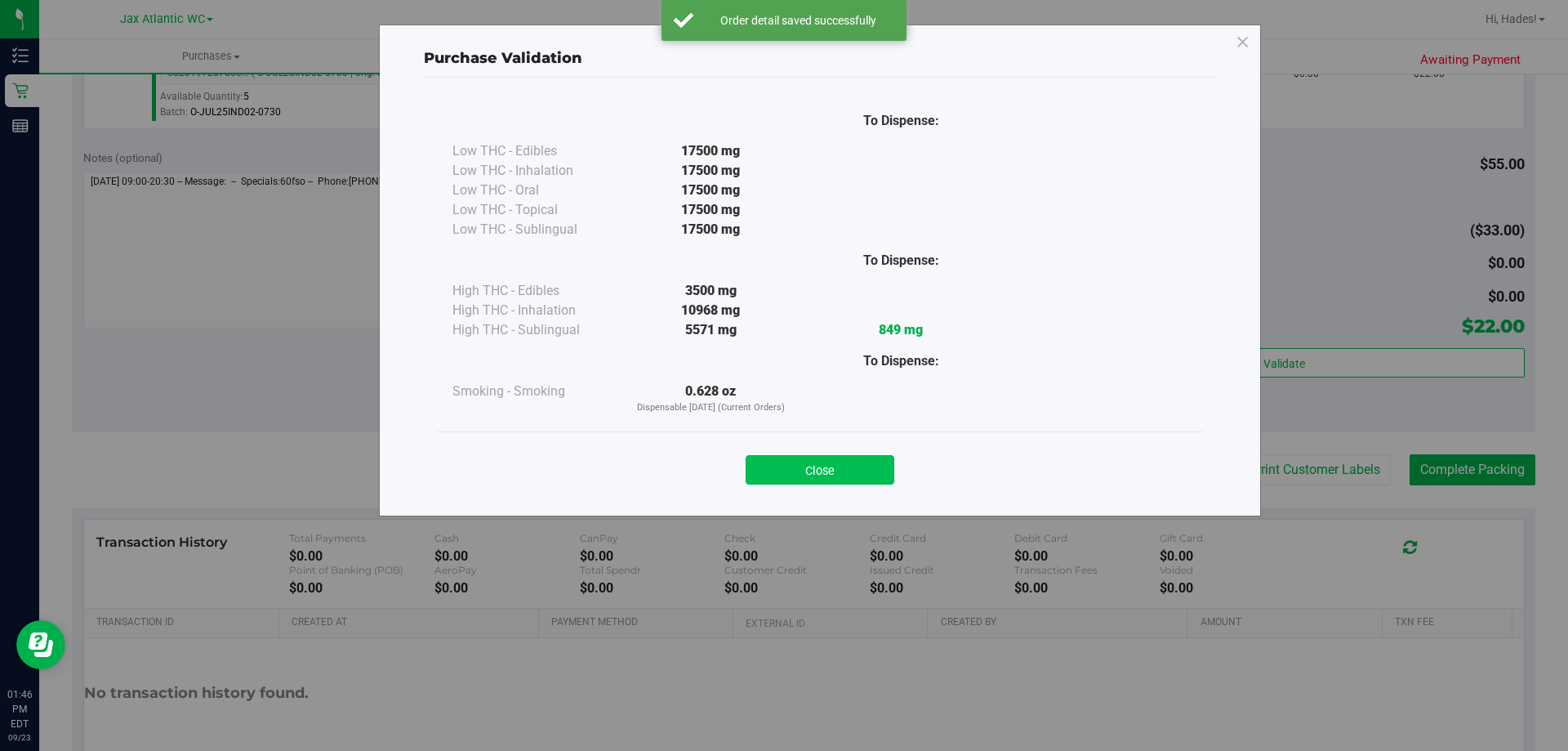
click at [851, 474] on button "Close" at bounding box center [821, 469] width 149 height 29
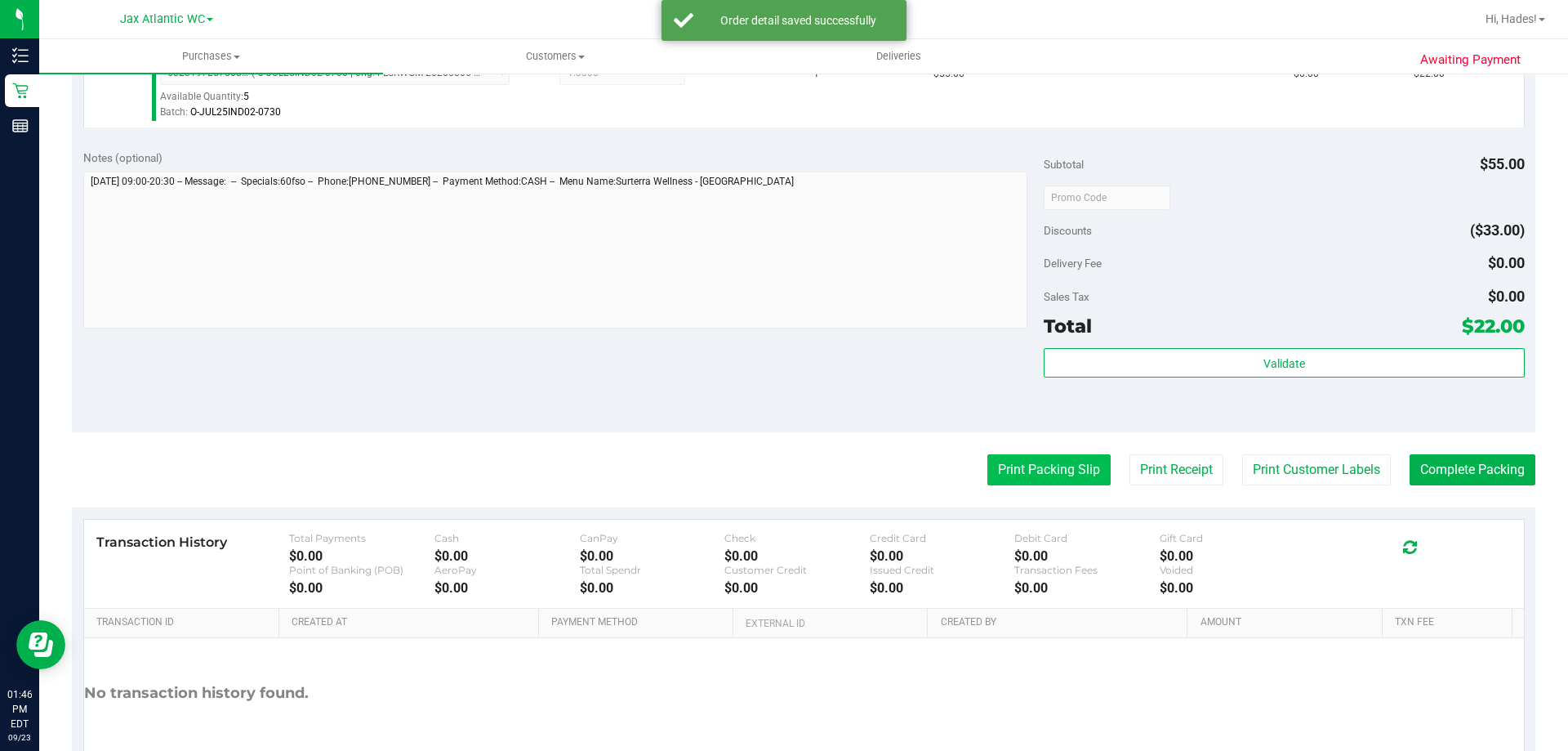
click at [1046, 470] on button "Print Packing Slip" at bounding box center [1049, 470] width 123 height 31
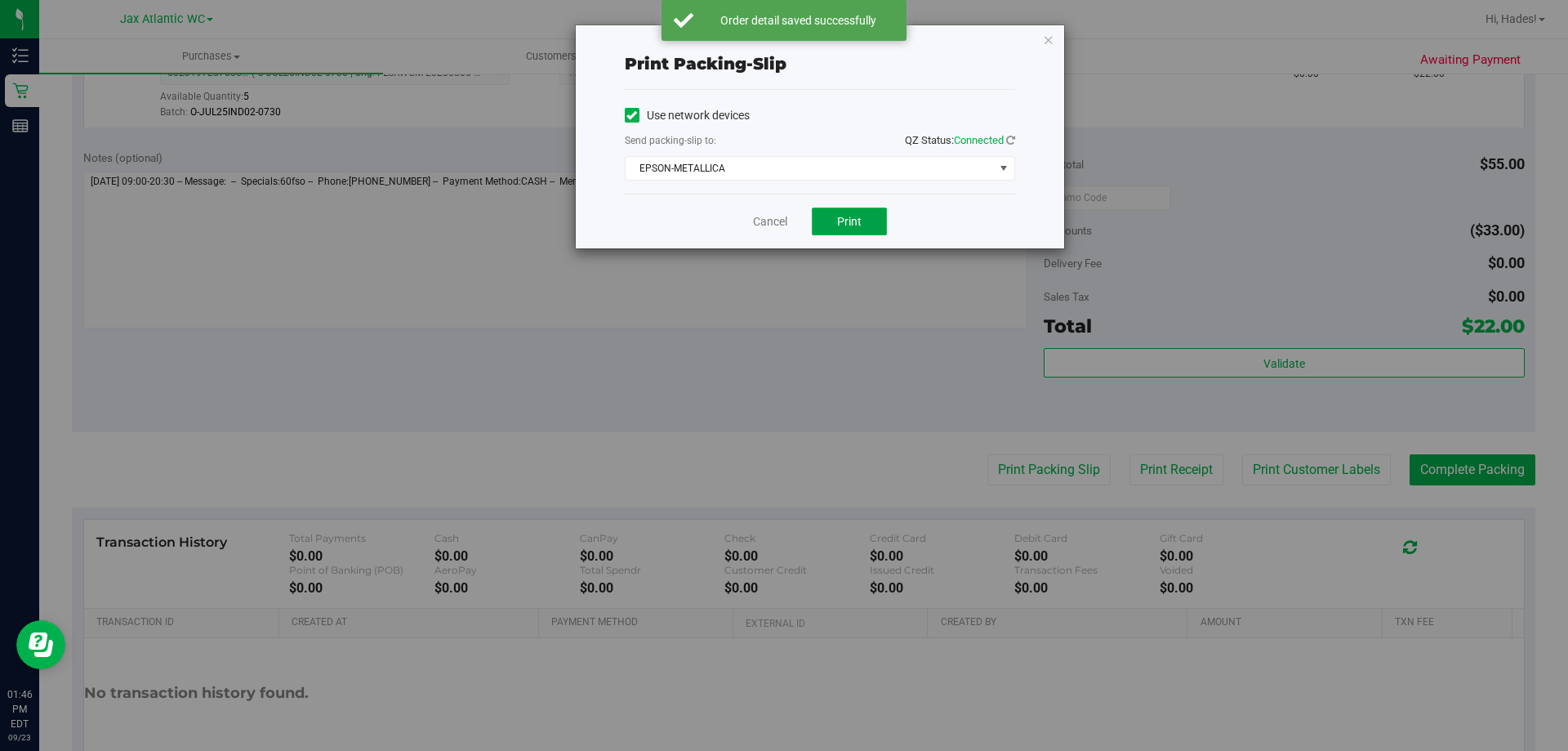
click at [867, 223] on button "Print" at bounding box center [849, 221] width 75 height 28
click at [768, 221] on link "Cancel" at bounding box center [770, 222] width 34 height 17
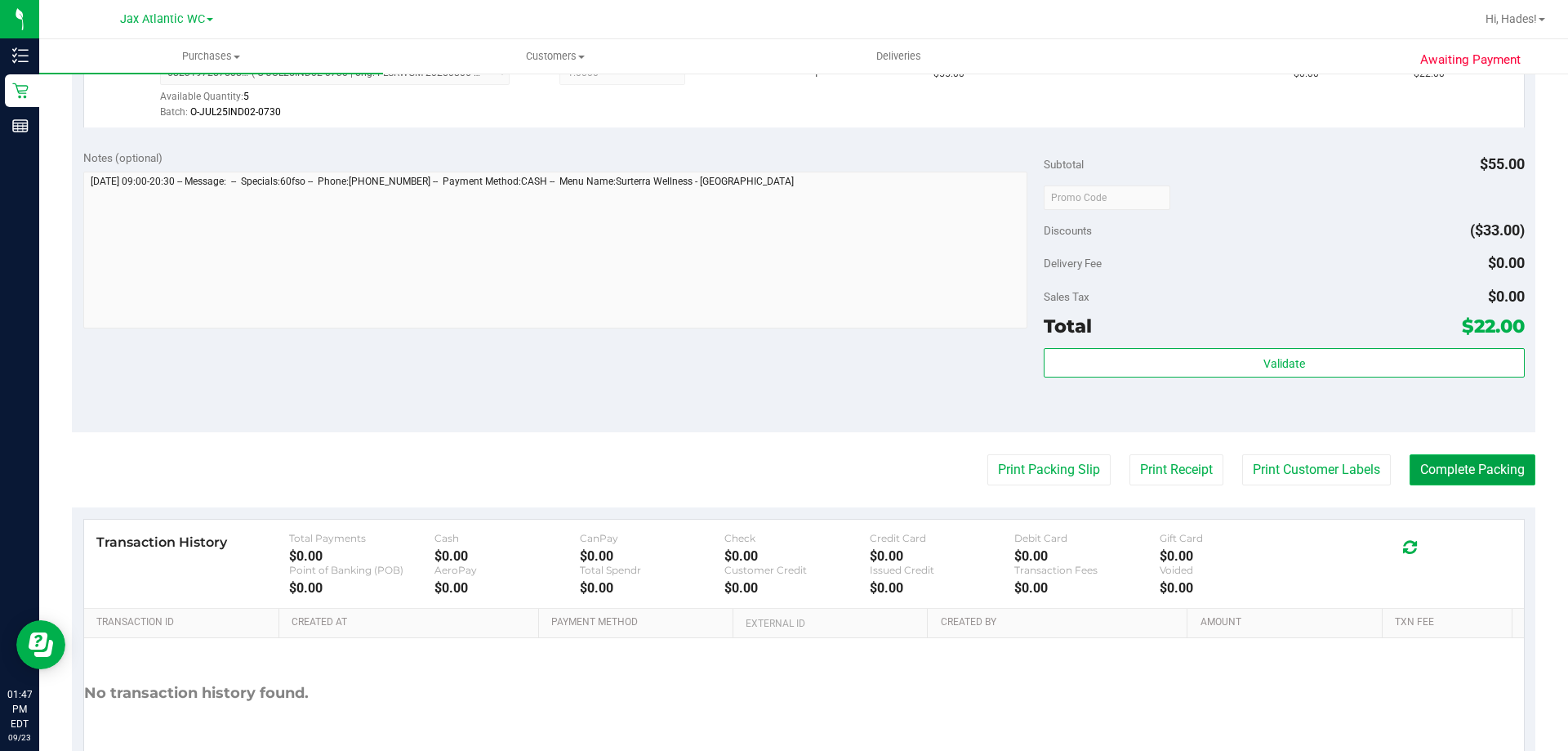
click at [1475, 471] on button "Complete Packing" at bounding box center [1472, 470] width 126 height 31
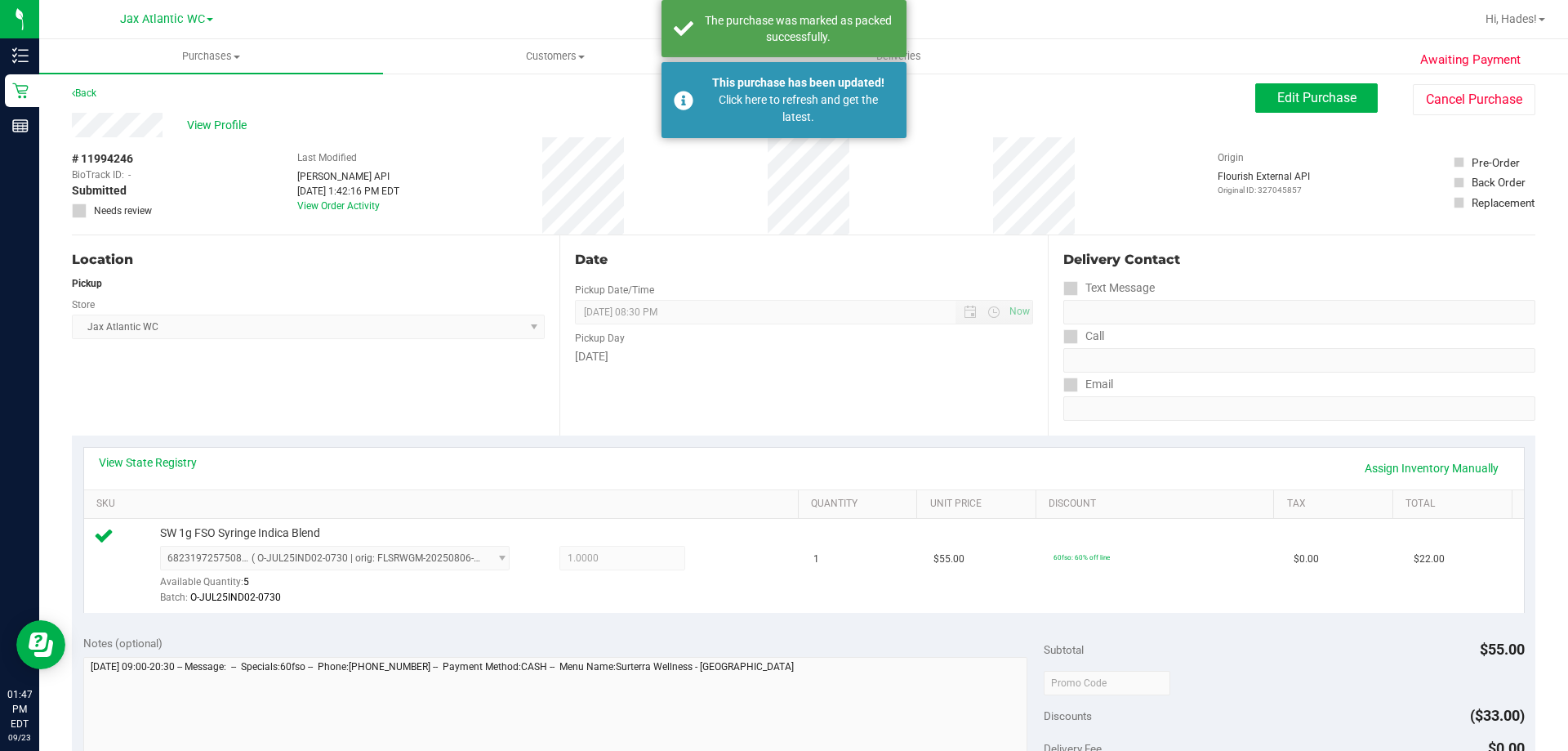
scroll to position [0, 0]
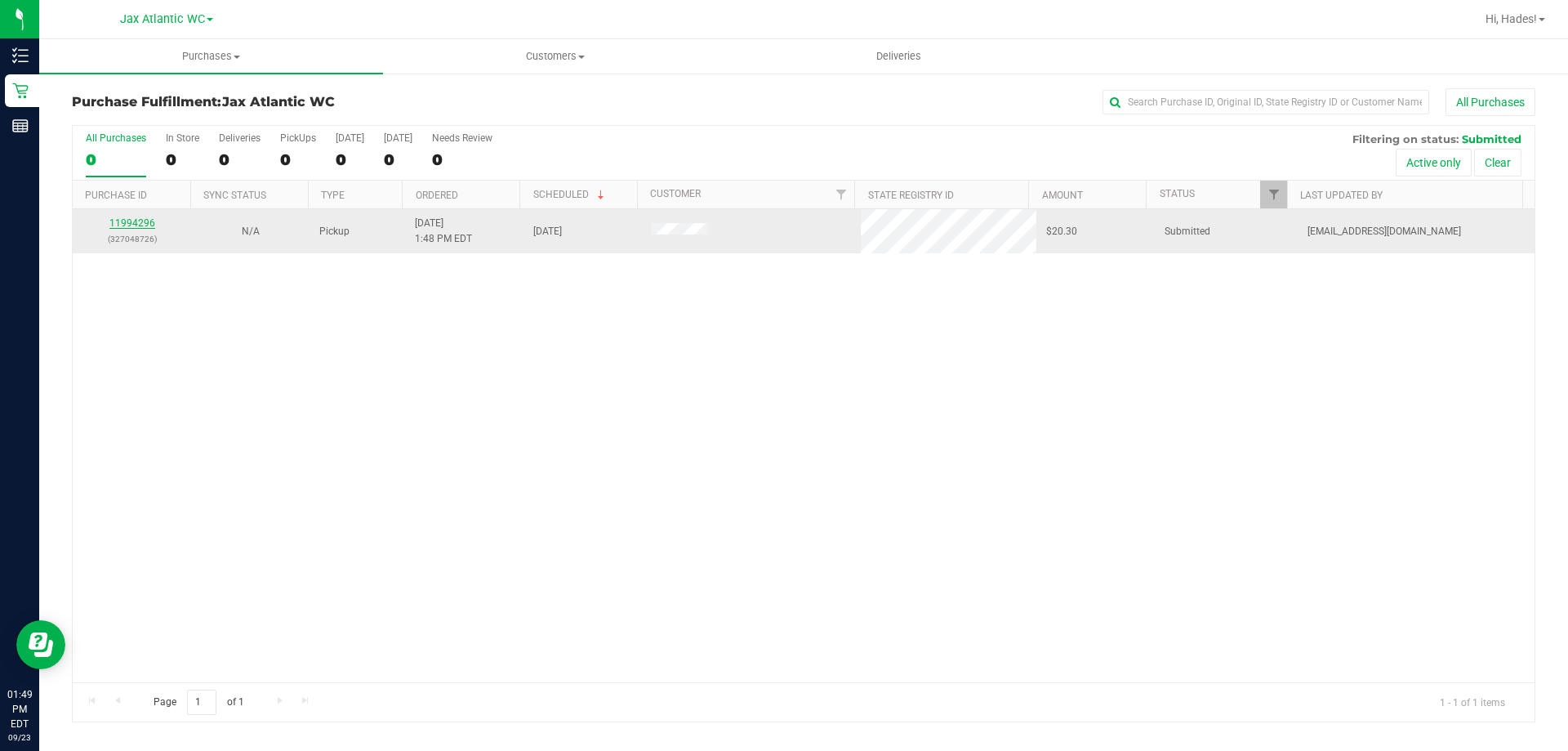
click at [141, 222] on link "11994296" at bounding box center [133, 223] width 46 height 11
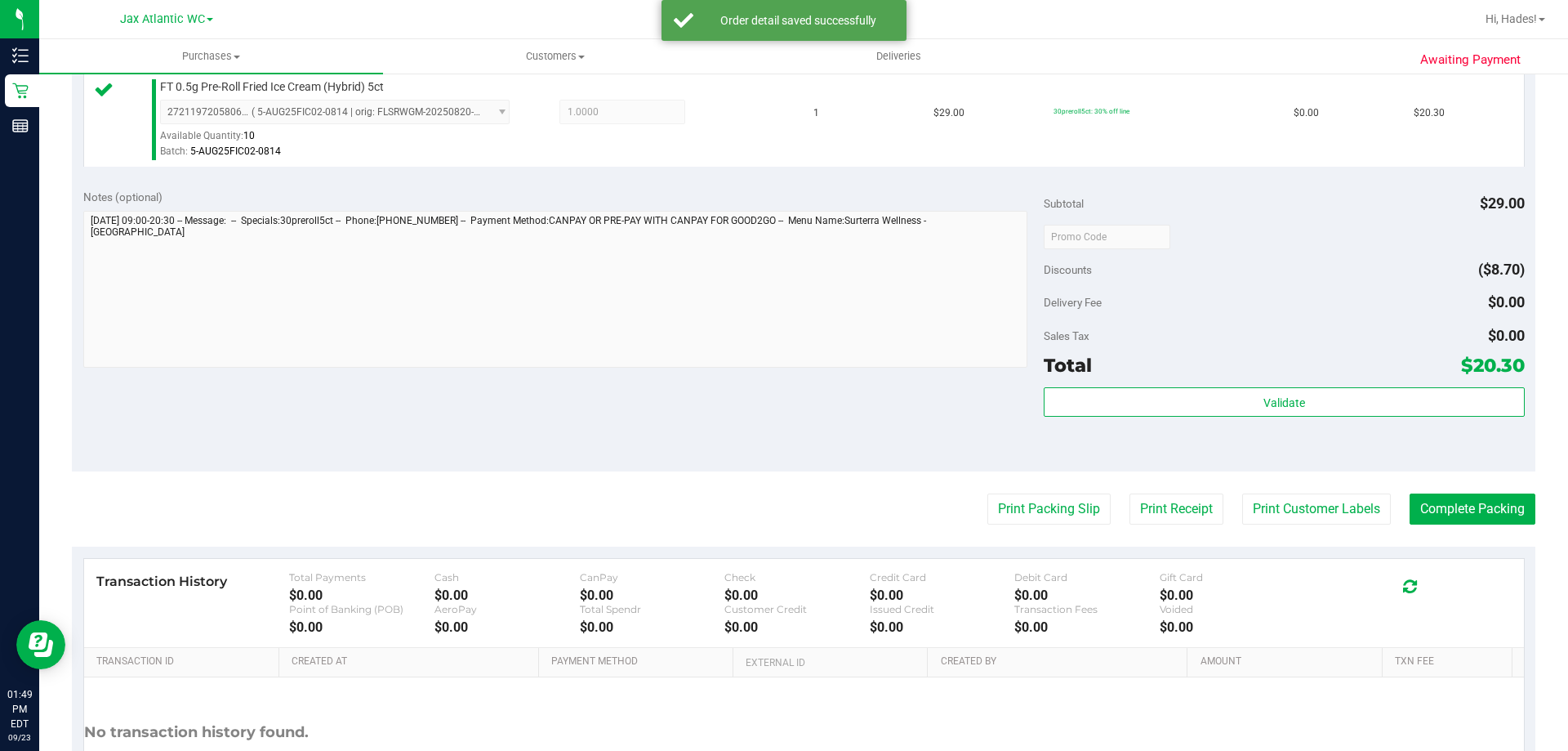
scroll to position [491, 0]
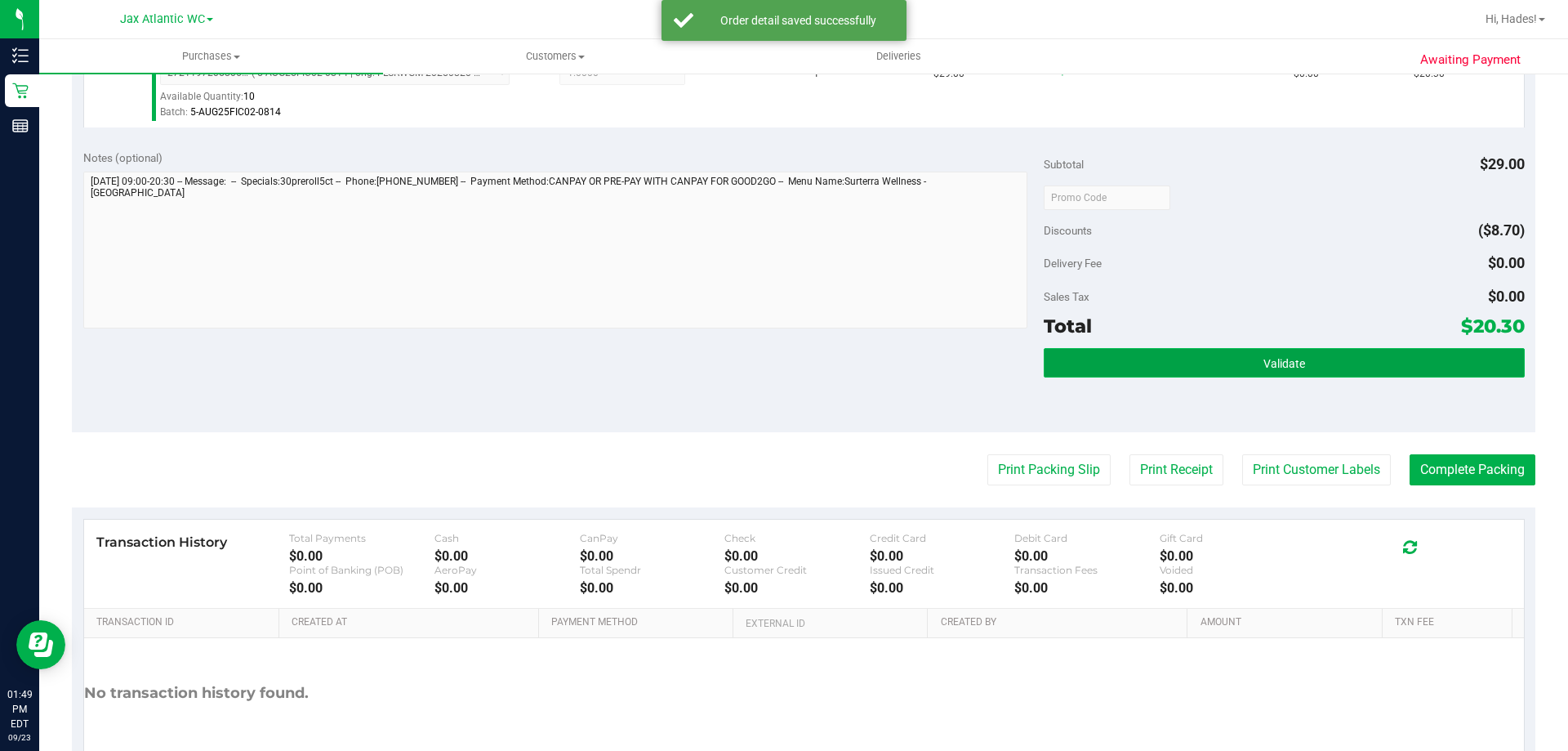
click at [1156, 351] on button "Validate" at bounding box center [1285, 363] width 480 height 29
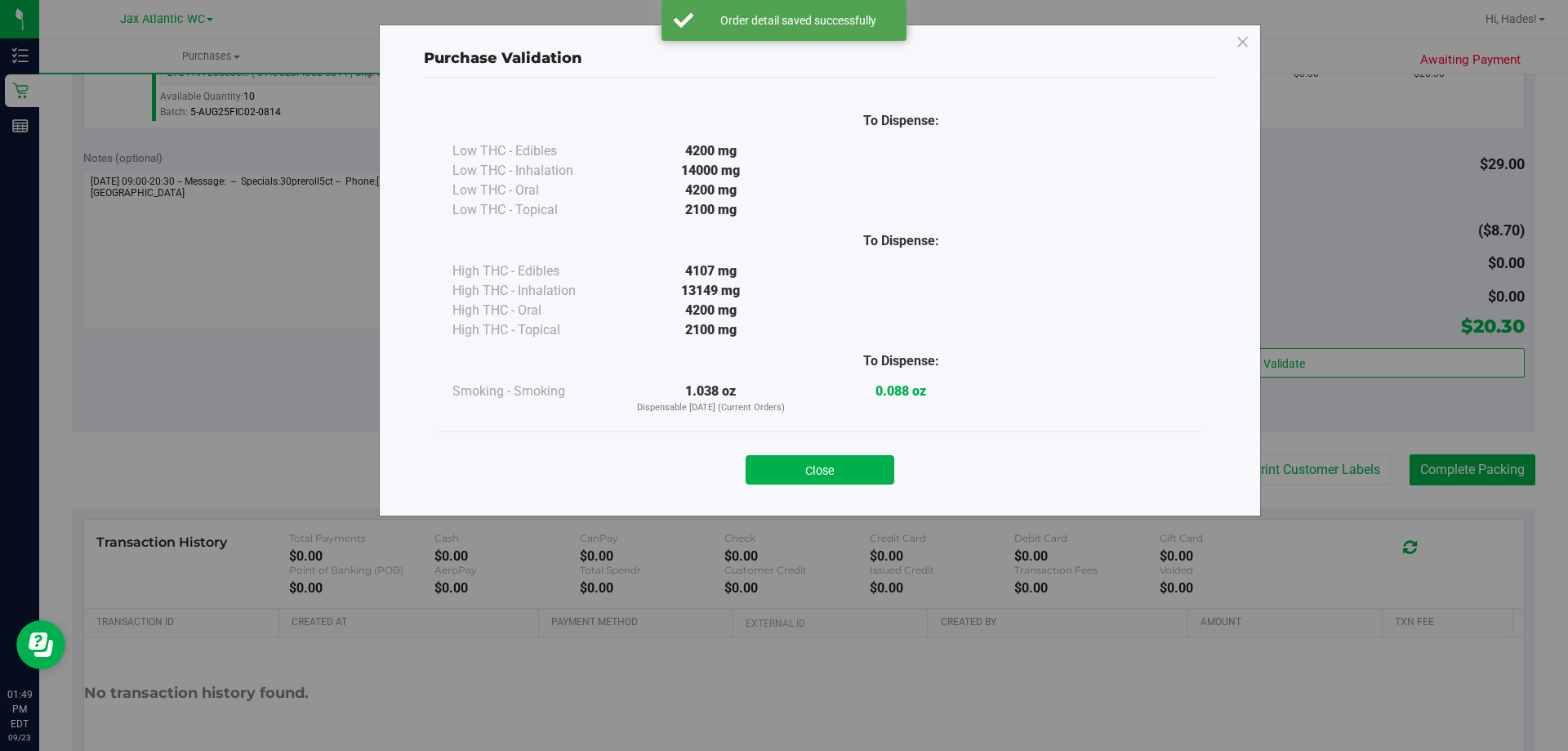
click at [864, 475] on button "Close" at bounding box center [821, 469] width 149 height 29
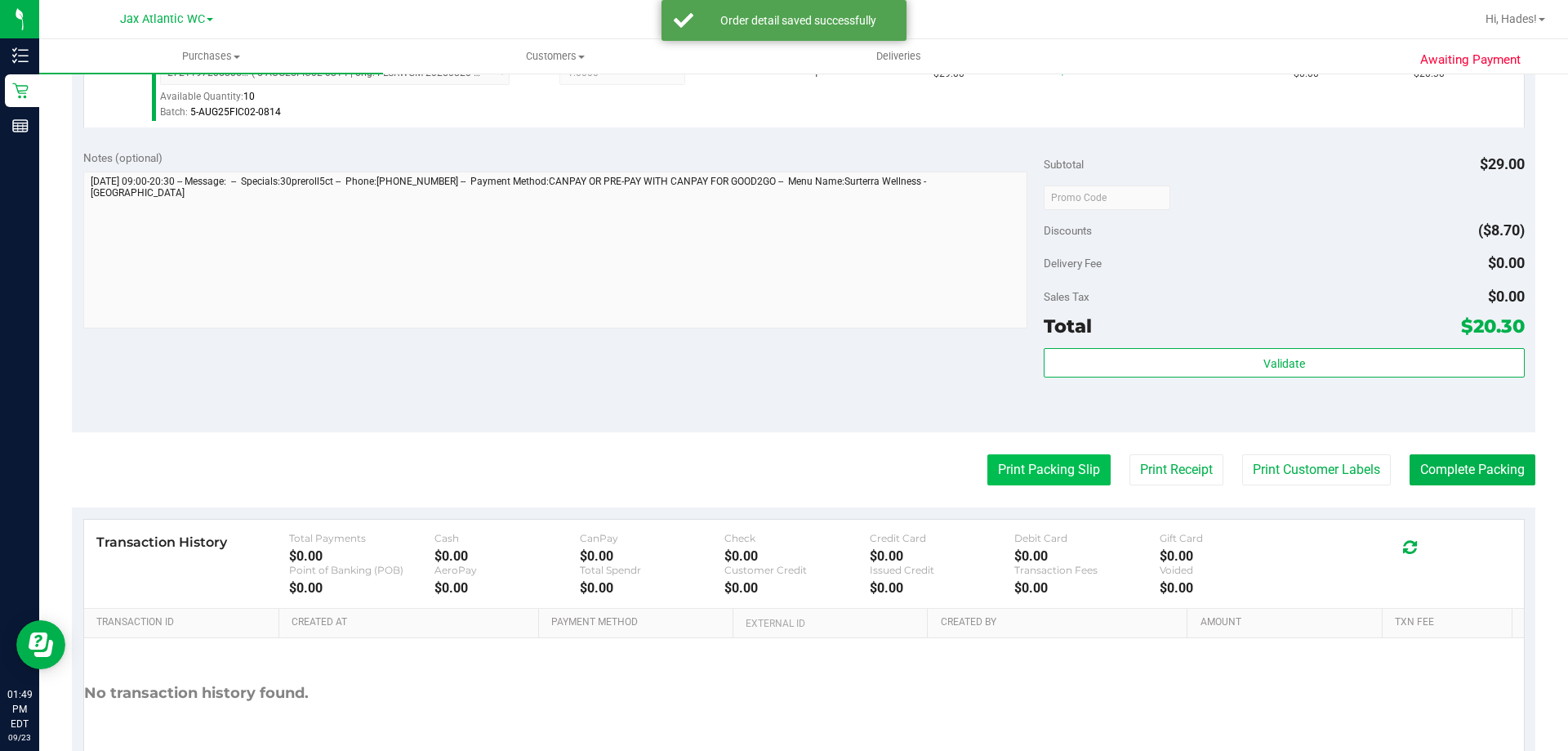
click at [1028, 484] on button "Print Packing Slip" at bounding box center [1049, 470] width 123 height 31
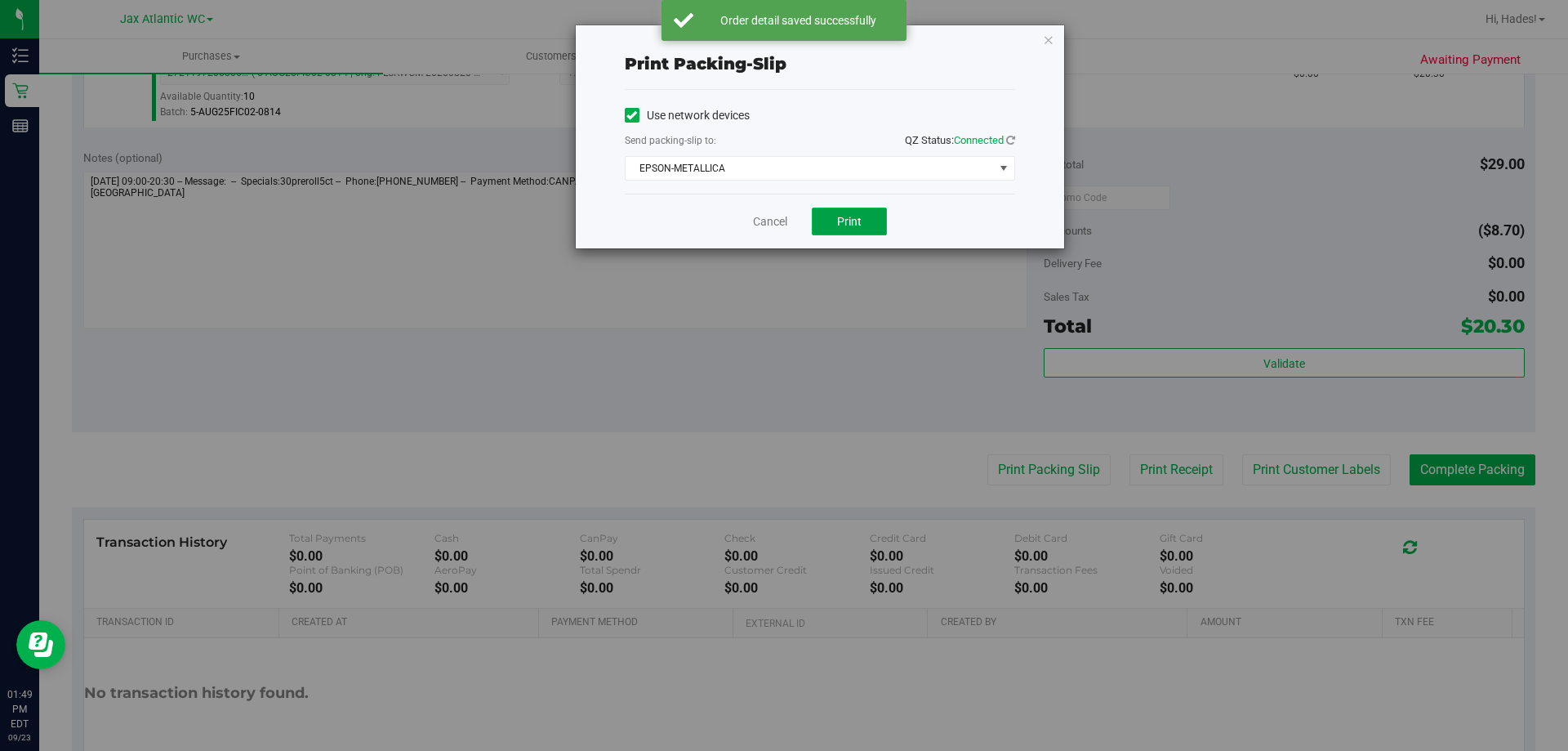
click at [850, 222] on span "Print" at bounding box center [849, 221] width 25 height 13
click at [788, 222] on div "Cancel Print" at bounding box center [820, 220] width 390 height 54
click at [774, 226] on link "Cancel" at bounding box center [770, 222] width 34 height 17
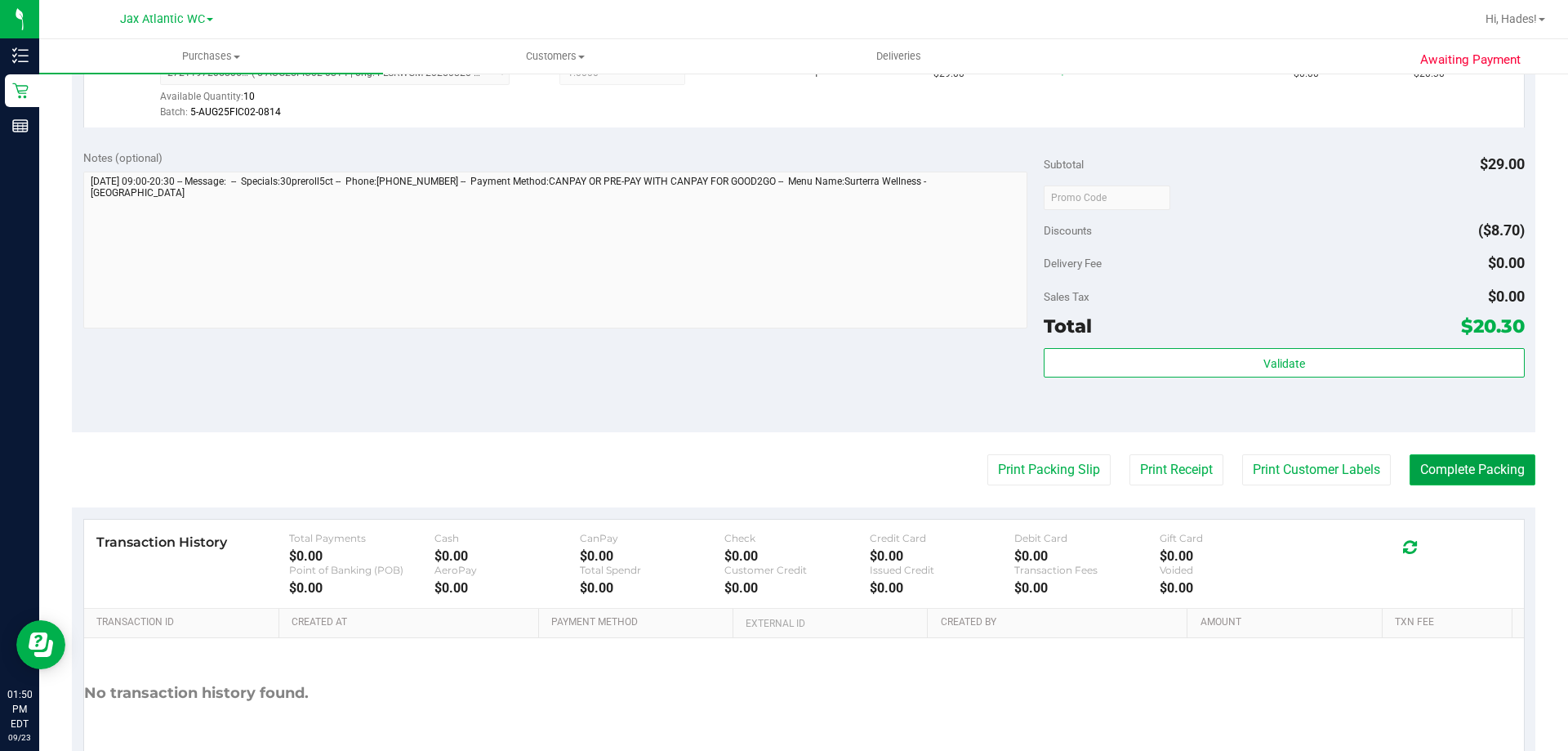
drag, startPoint x: 1424, startPoint y: 465, endPoint x: 1439, endPoint y: 469, distance: 15.5
click at [1426, 465] on button "Complete Packing" at bounding box center [1472, 470] width 126 height 31
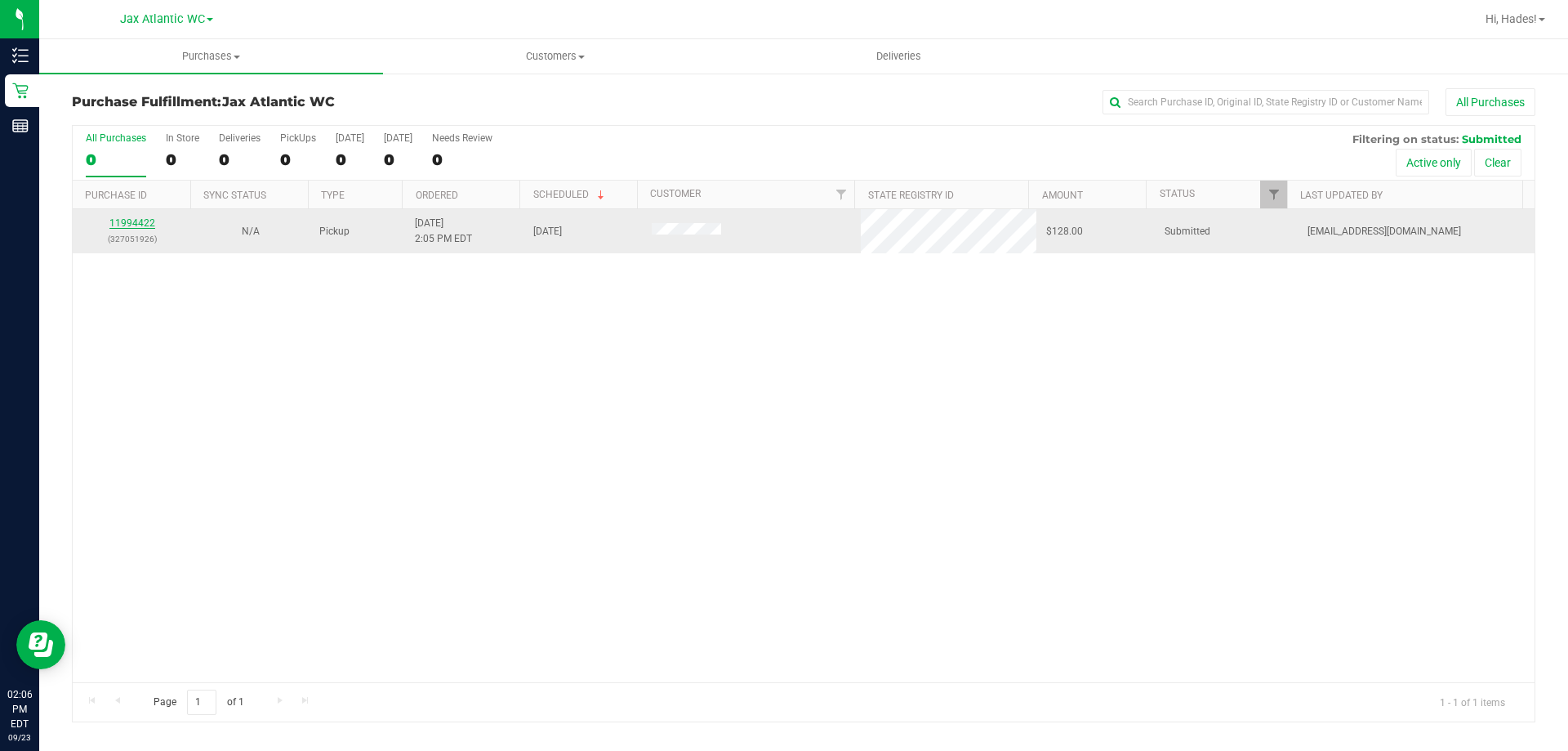
click at [129, 222] on link "11994422" at bounding box center [133, 223] width 46 height 11
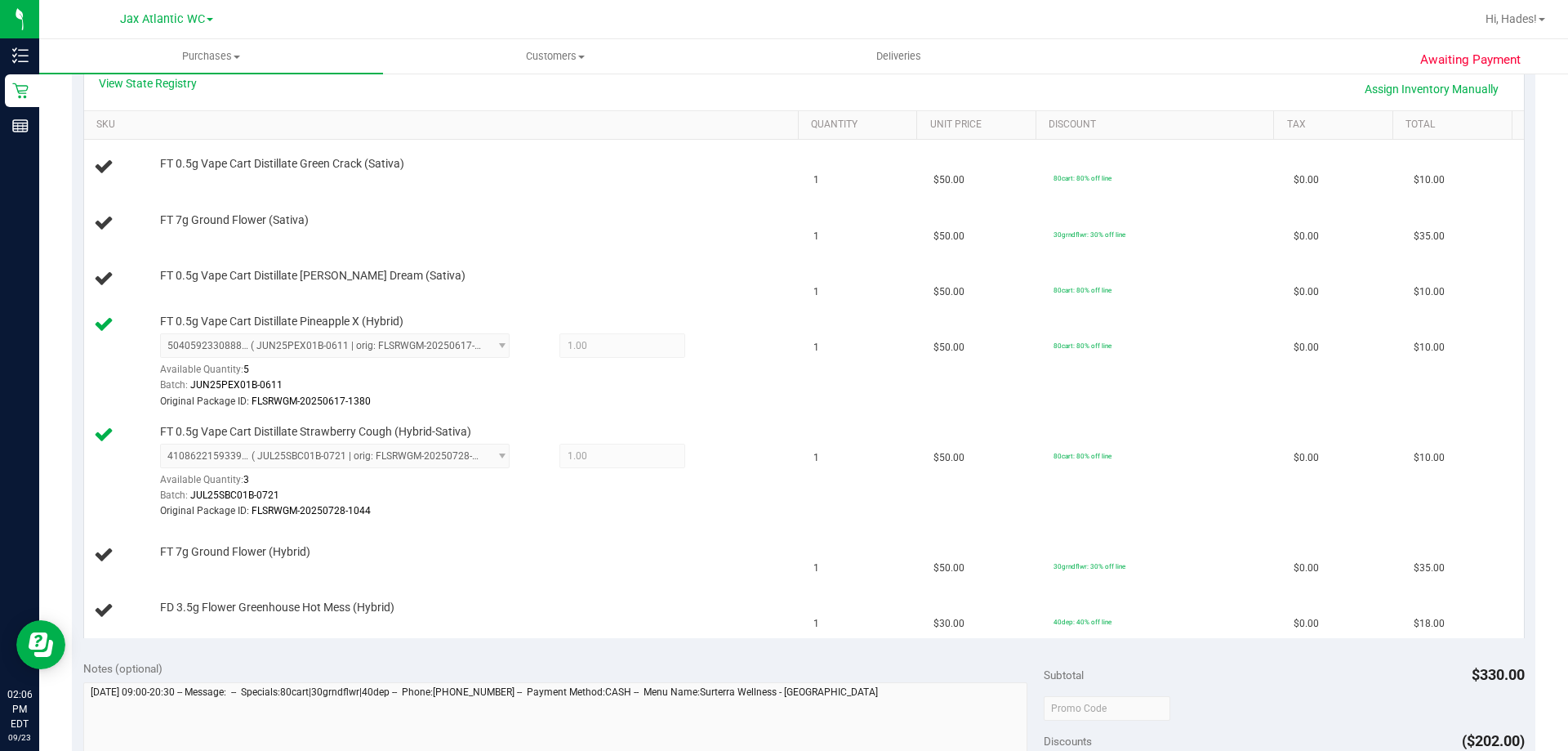
scroll to position [409, 0]
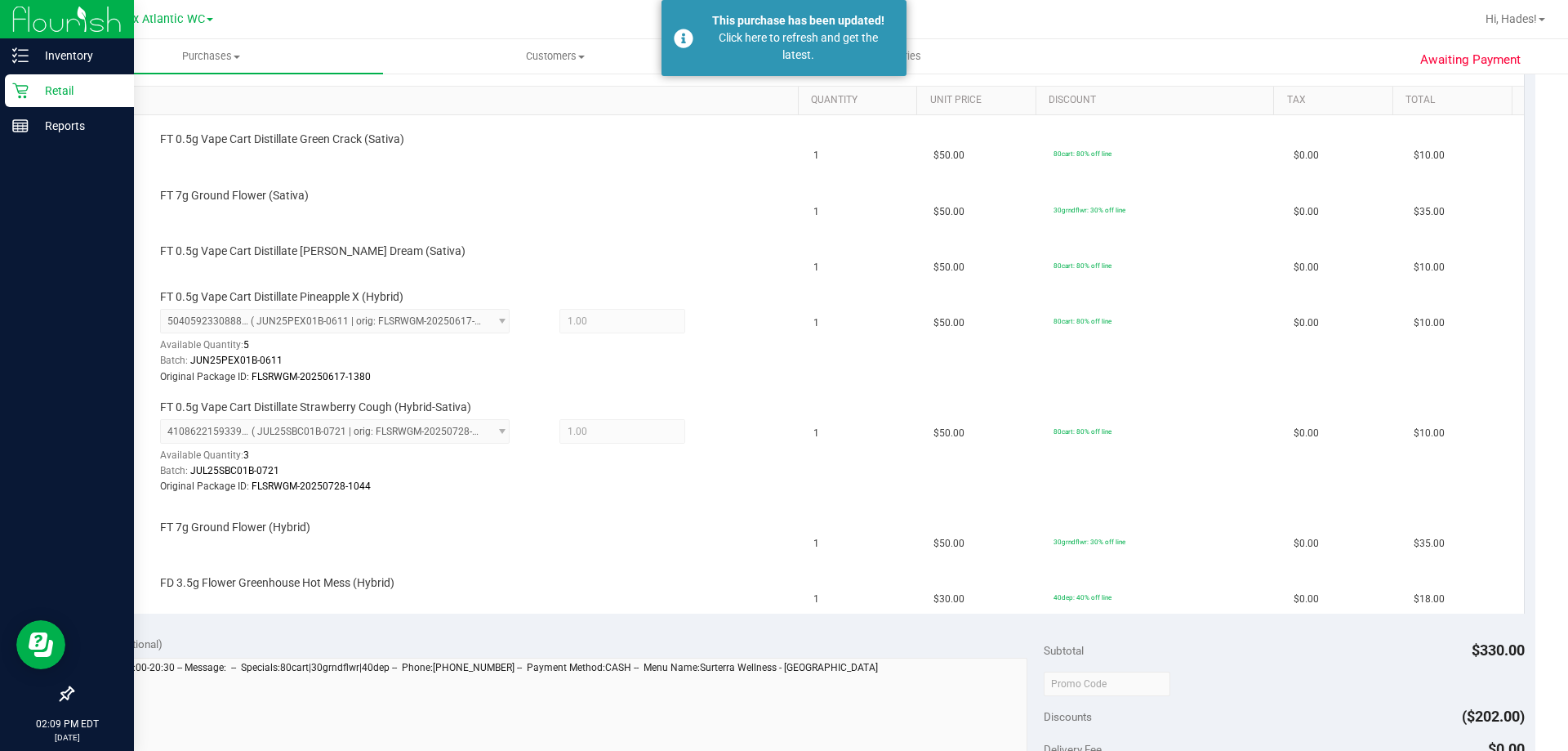
click at [26, 87] on icon at bounding box center [20, 91] width 17 height 17
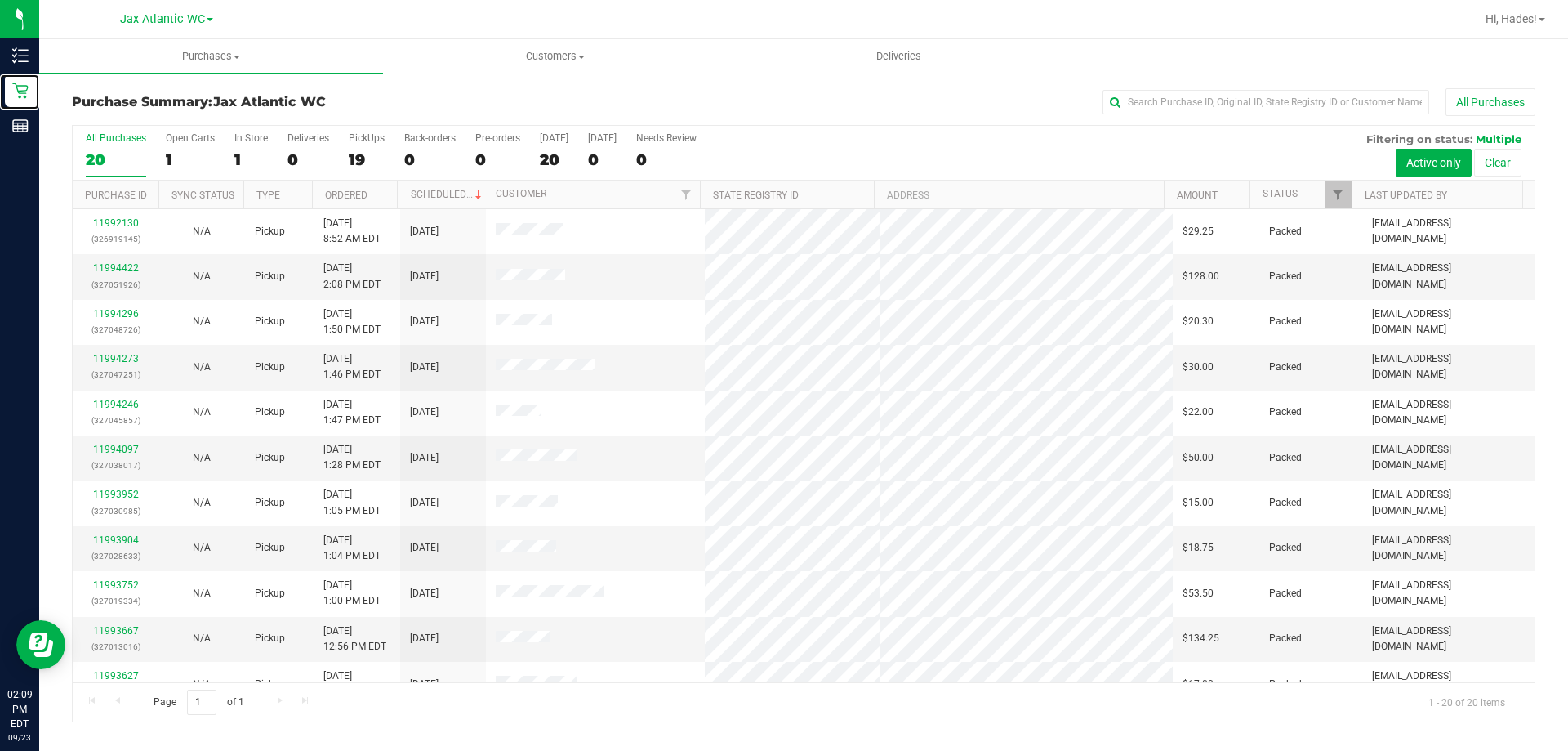
scroll to position [432, 0]
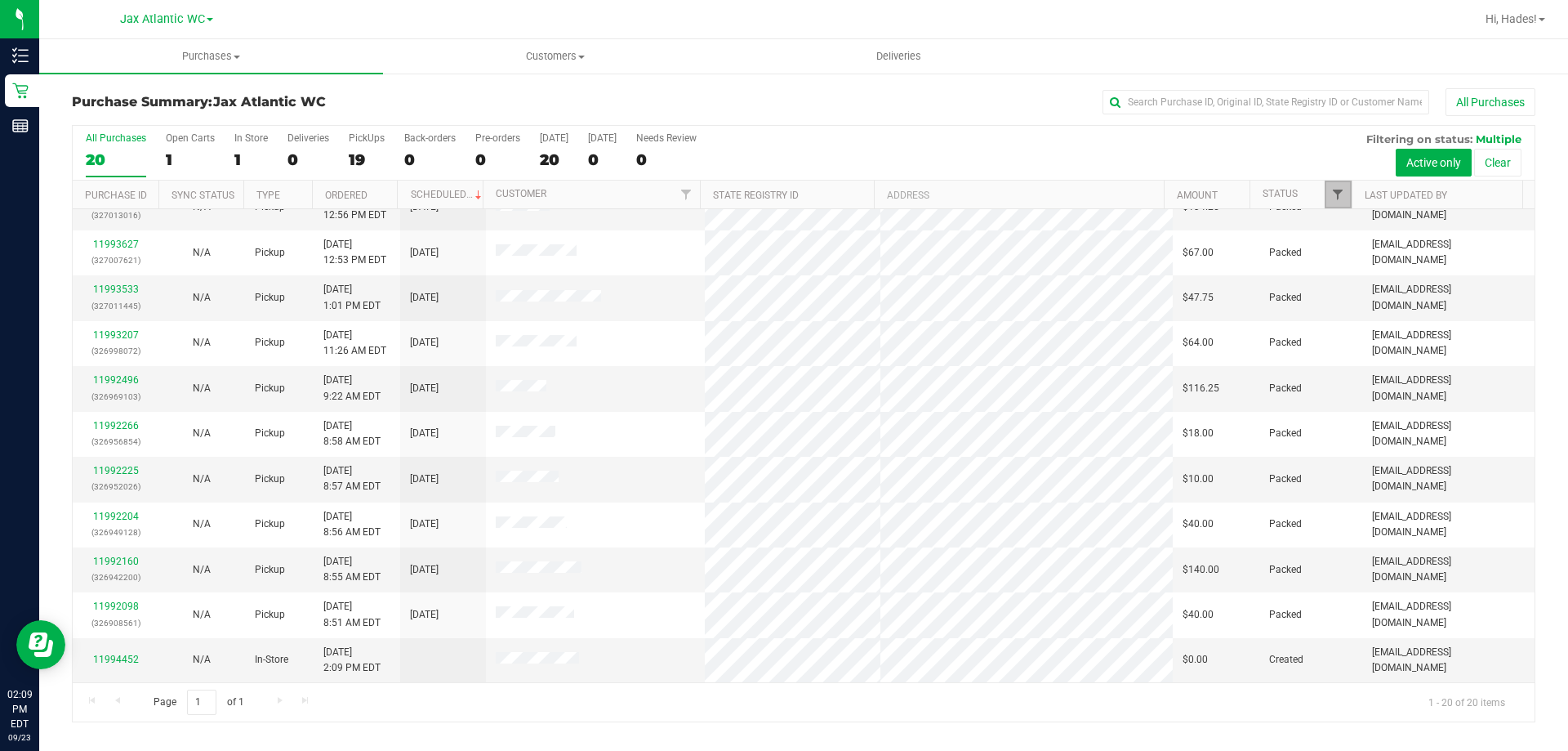
click at [1341, 195] on span "Filter" at bounding box center [1338, 194] width 13 height 13
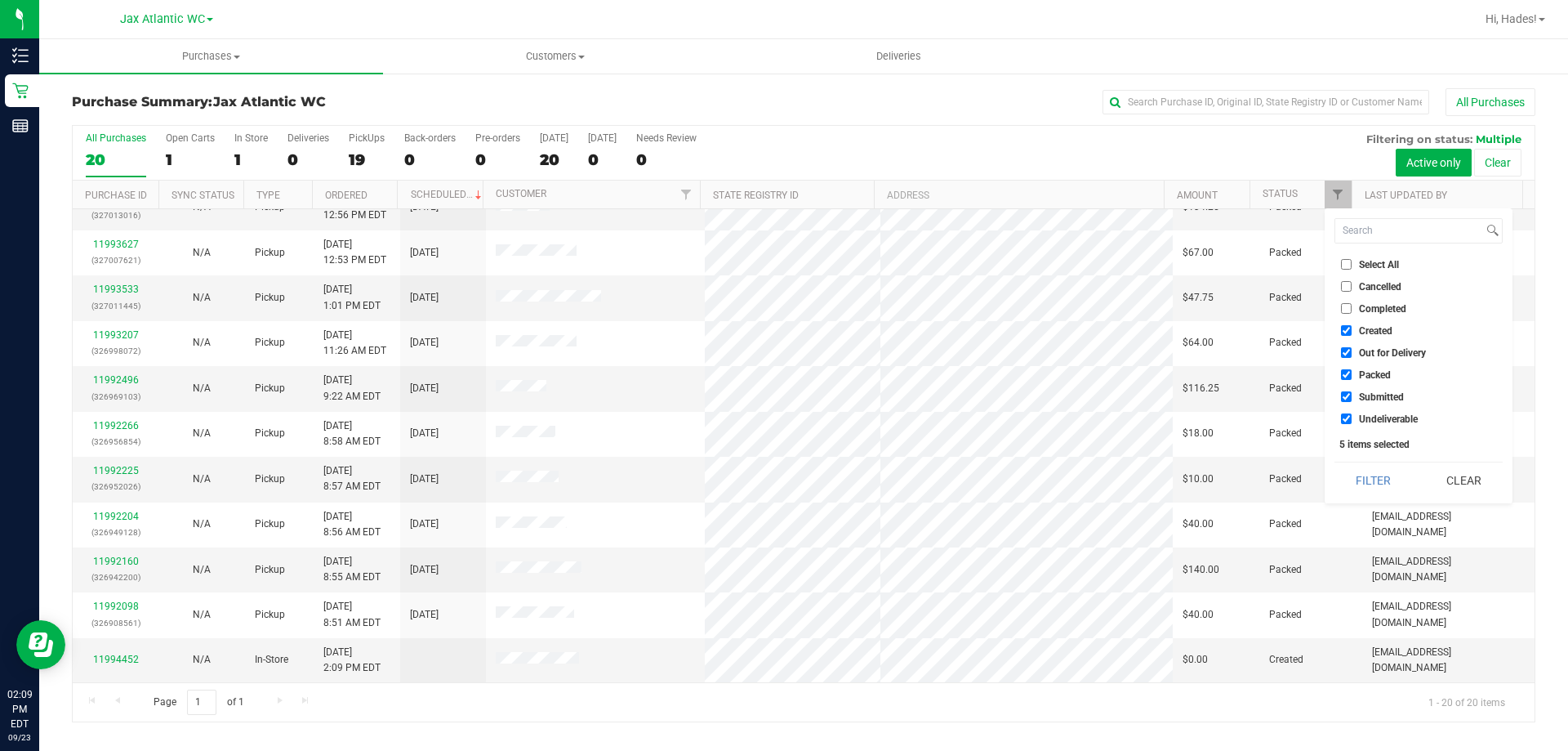
click at [1344, 324] on li "Created" at bounding box center [1419, 330] width 168 height 17
click at [1349, 332] on input "Created" at bounding box center [1347, 330] width 11 height 11
checkbox input "false"
click at [1343, 353] on input "Out for Delivery" at bounding box center [1347, 352] width 11 height 11
checkbox input "false"
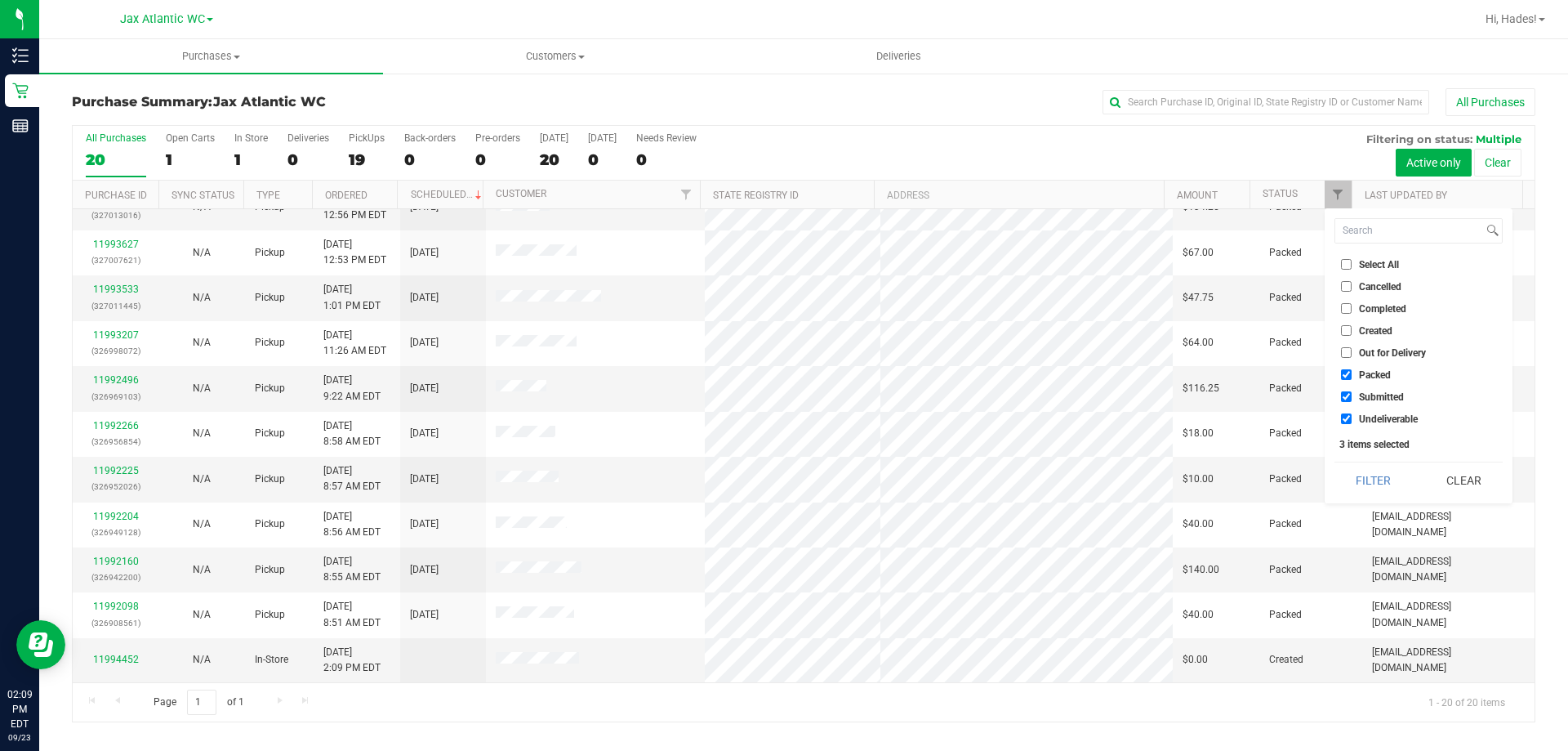
click at [1342, 377] on input "Packed" at bounding box center [1347, 375] width 11 height 11
checkbox input "false"
click at [1349, 416] on input "Undeliverable" at bounding box center [1347, 419] width 11 height 11
checkbox input "false"
click at [1373, 475] on button "Filter" at bounding box center [1374, 479] width 78 height 36
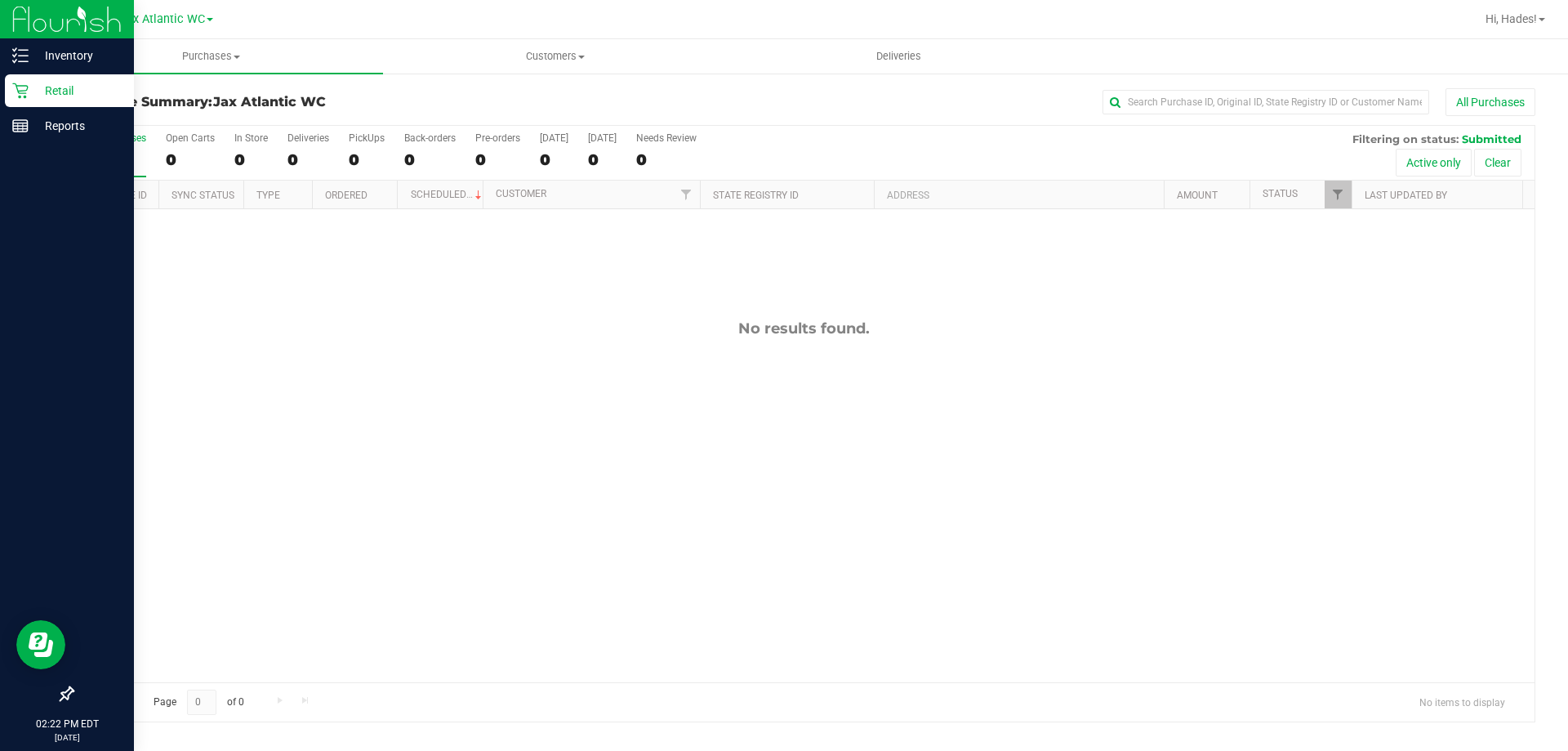
click at [86, 91] on p "Retail" at bounding box center [77, 90] width 98 height 19
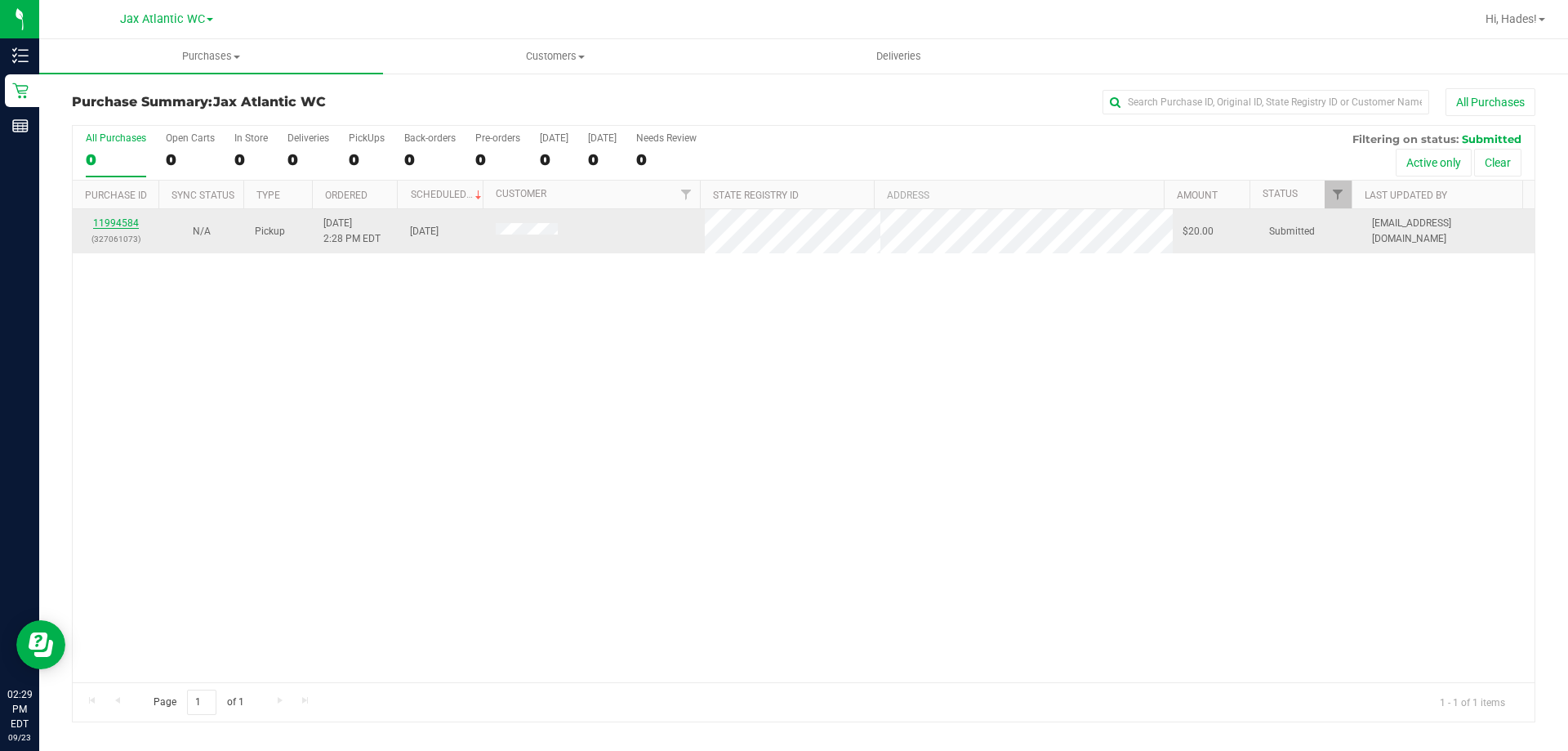
click at [120, 227] on link "11994584" at bounding box center [116, 223] width 46 height 11
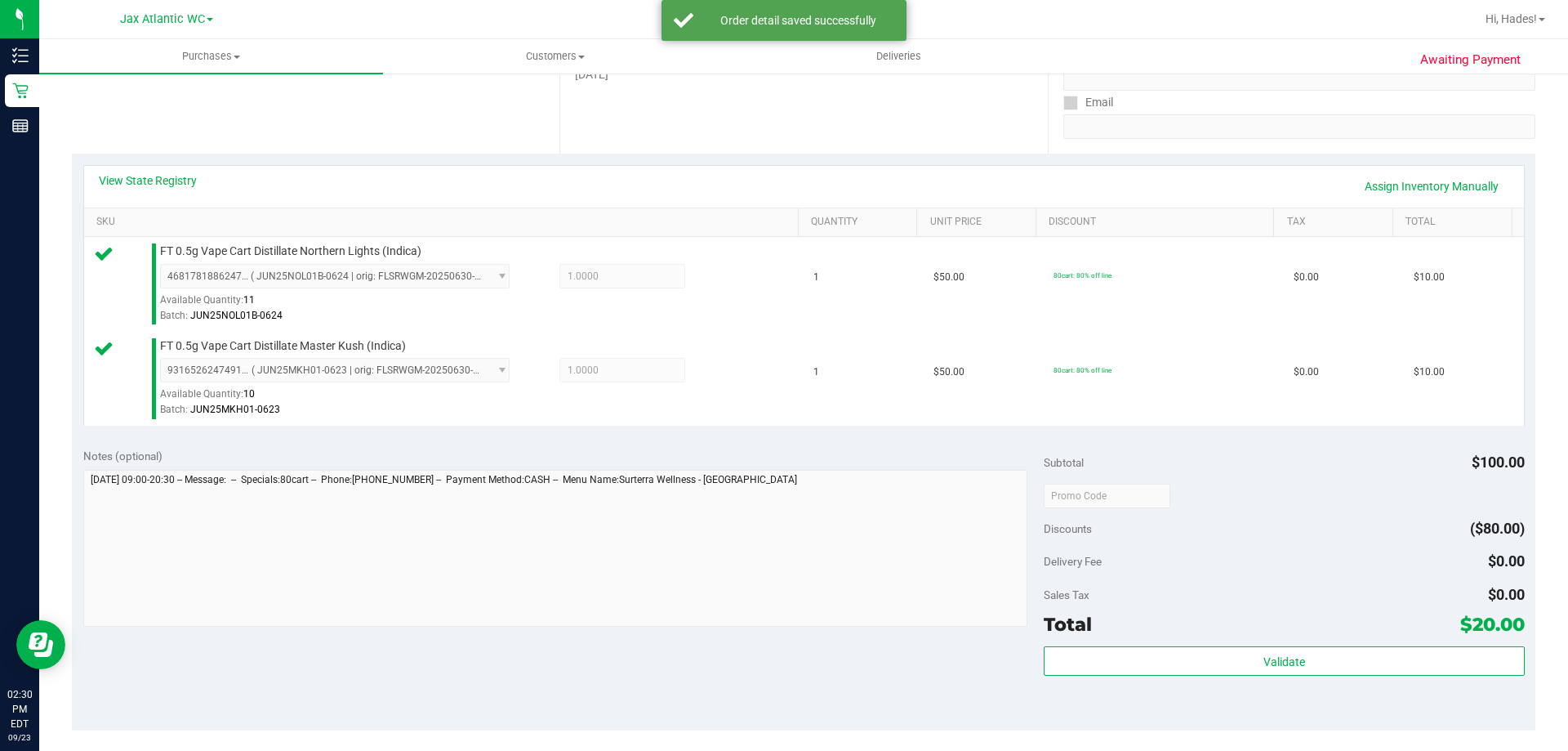
scroll to position [409, 0]
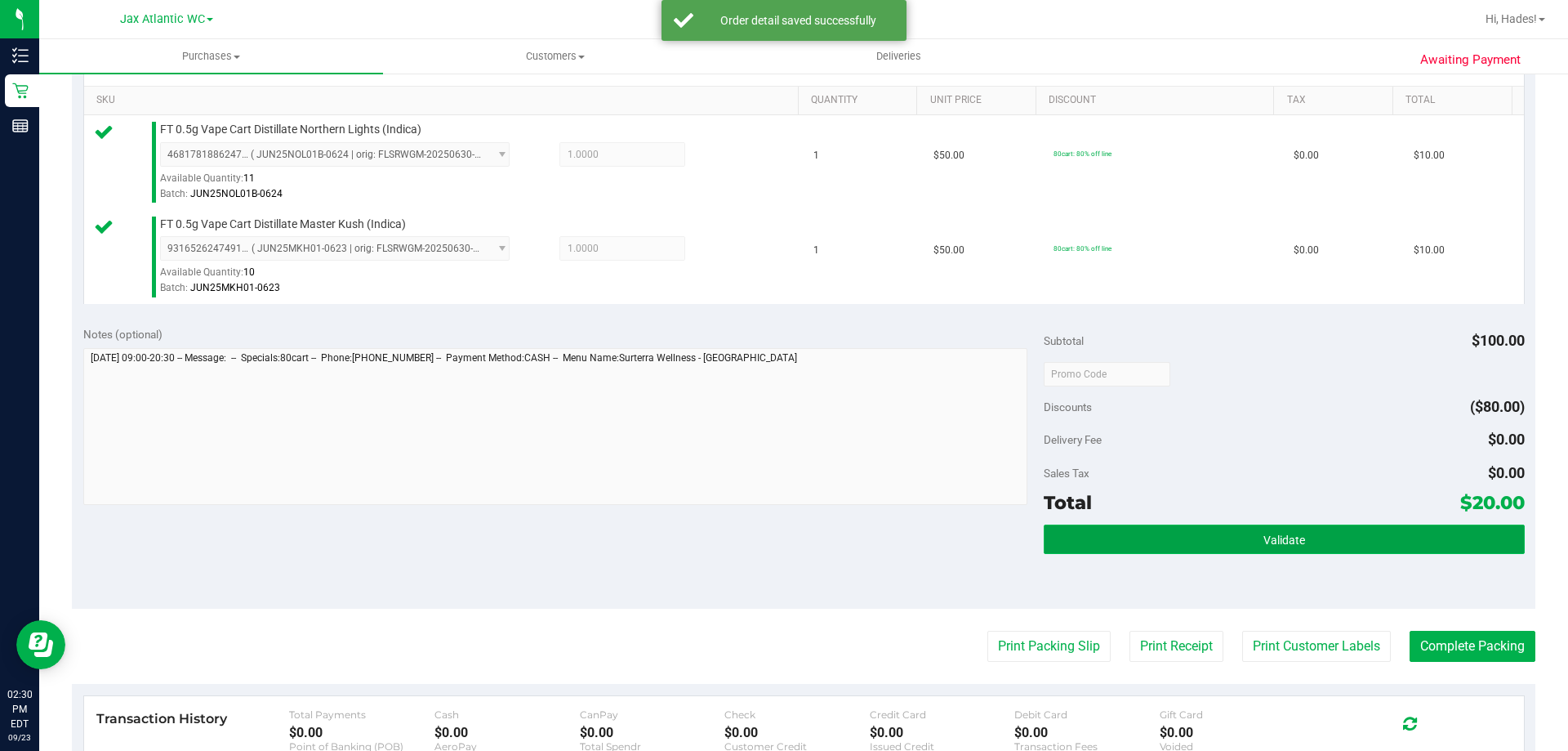
click at [1255, 547] on button "Validate" at bounding box center [1285, 539] width 480 height 29
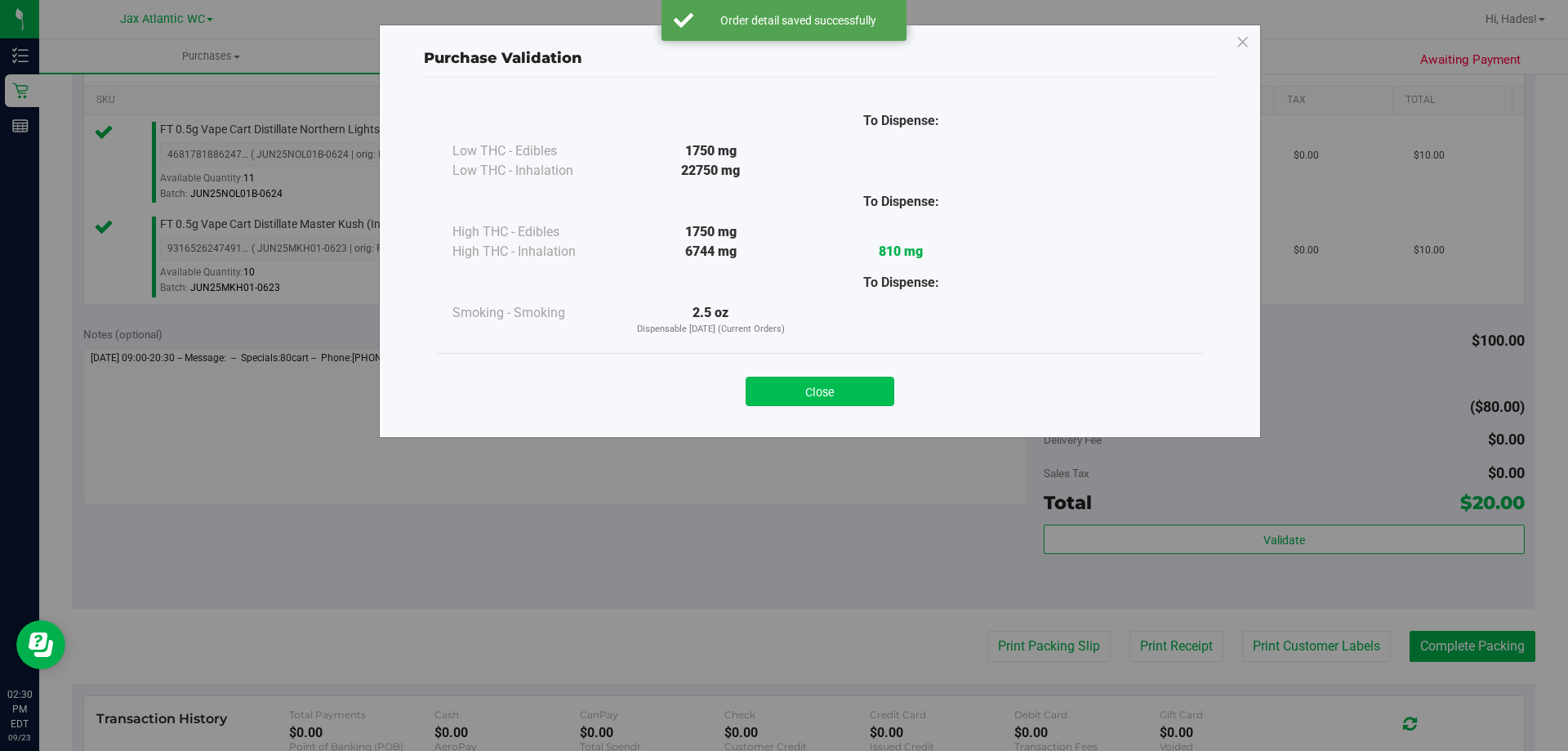
click at [822, 394] on button "Close" at bounding box center [821, 391] width 149 height 29
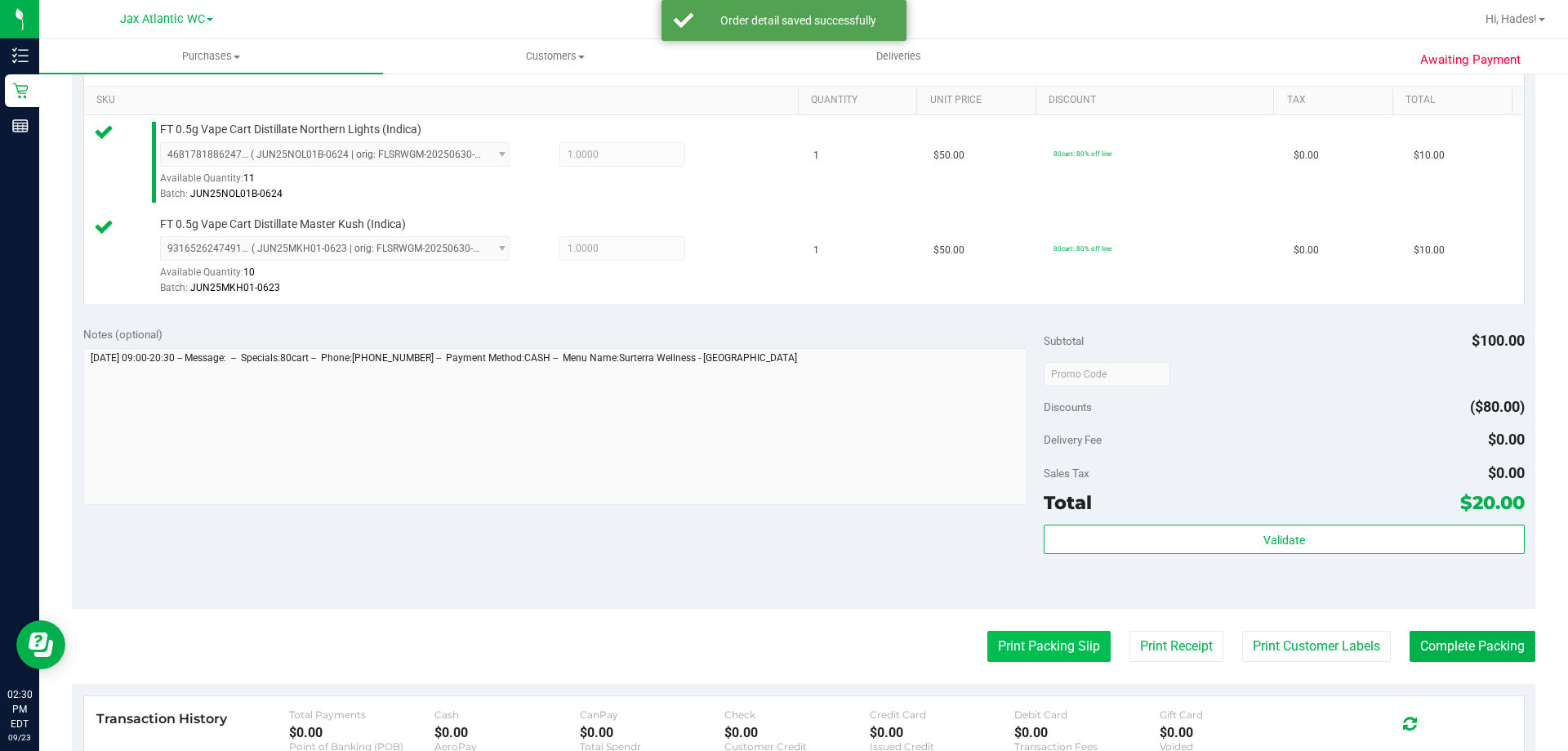
click at [1030, 645] on button "Print Packing Slip" at bounding box center [1049, 646] width 123 height 31
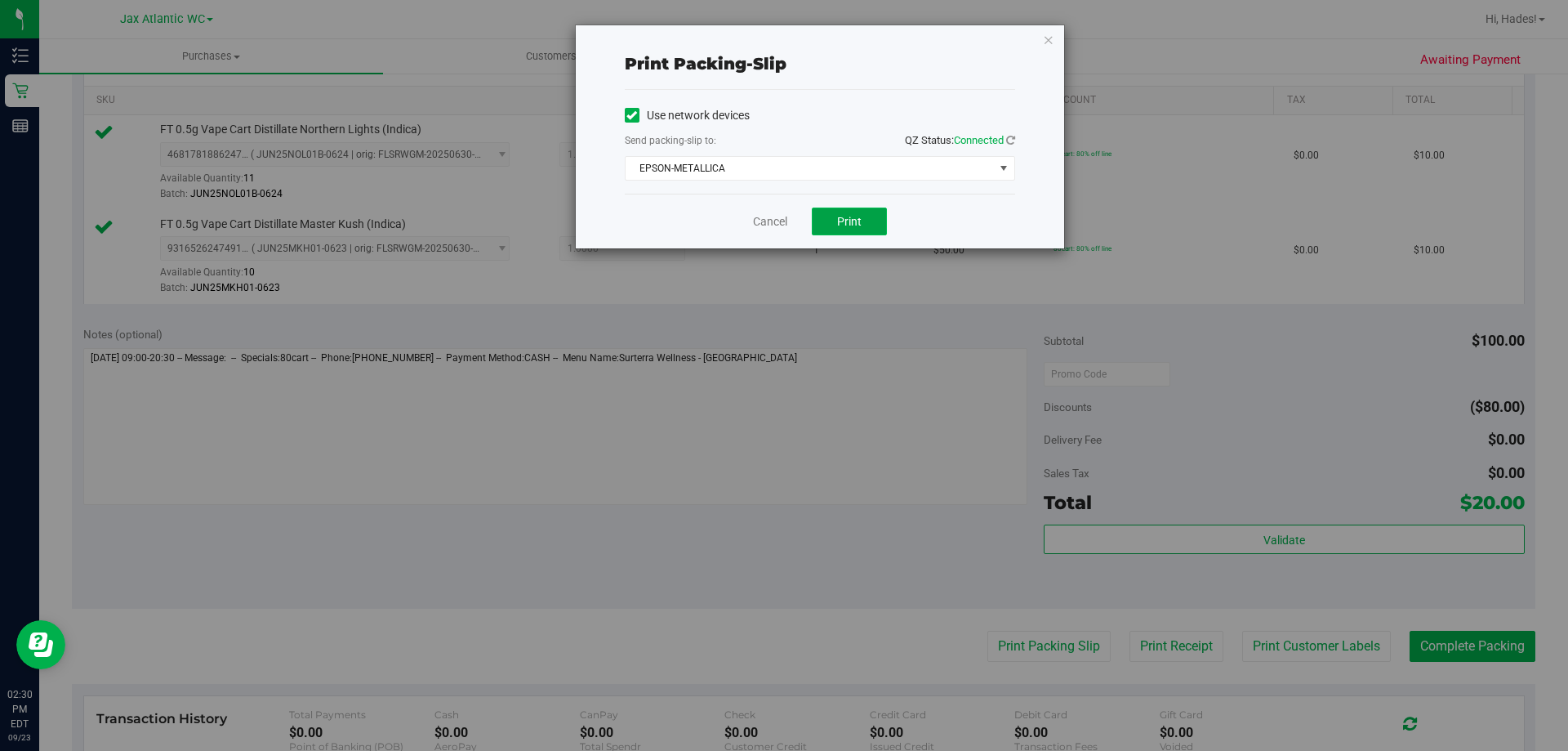
click at [857, 217] on span "Print" at bounding box center [849, 221] width 25 height 13
click at [769, 223] on link "Cancel" at bounding box center [770, 222] width 34 height 17
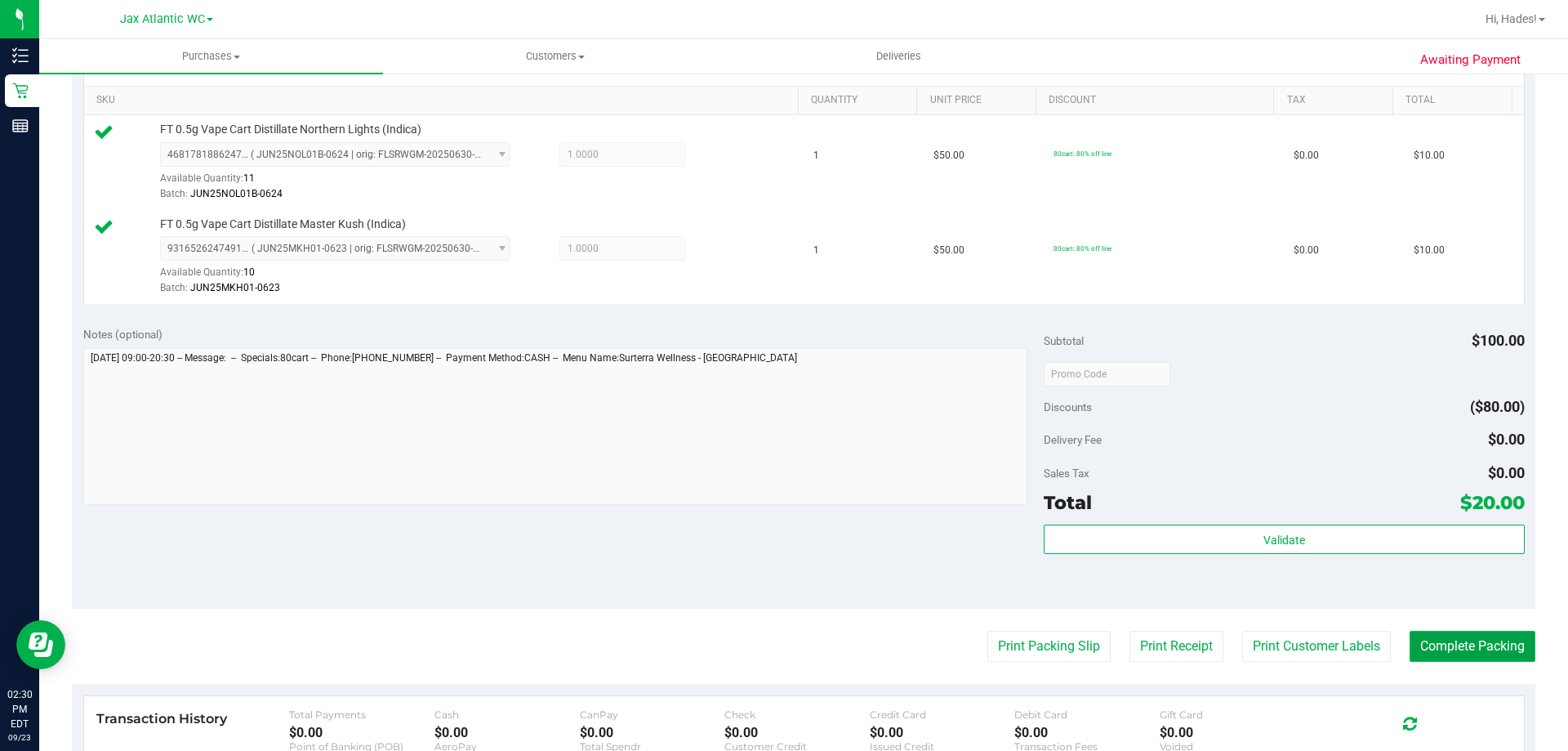
click at [1470, 652] on button "Complete Packing" at bounding box center [1472, 646] width 126 height 31
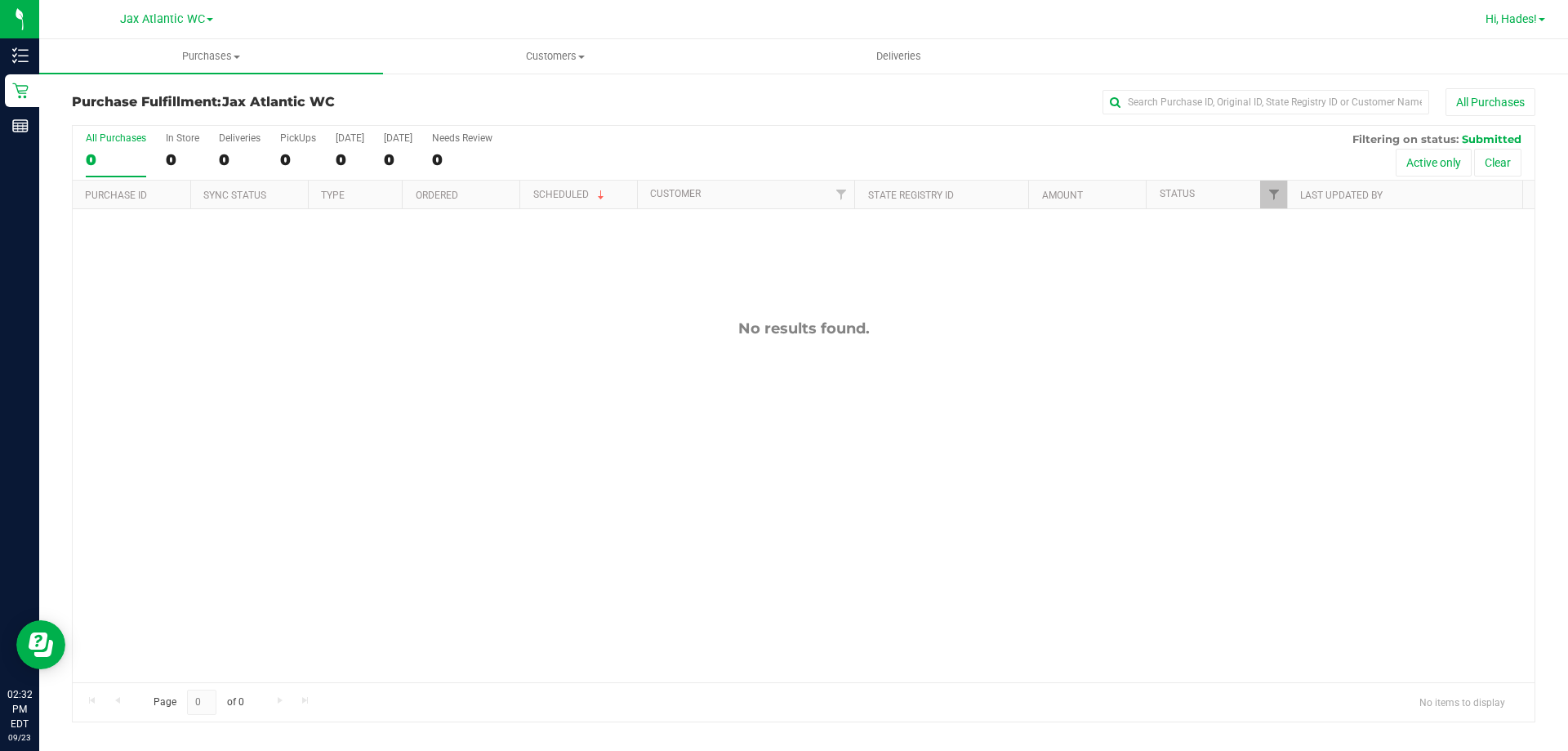
click at [1540, 21] on span at bounding box center [1542, 20] width 6 height 4
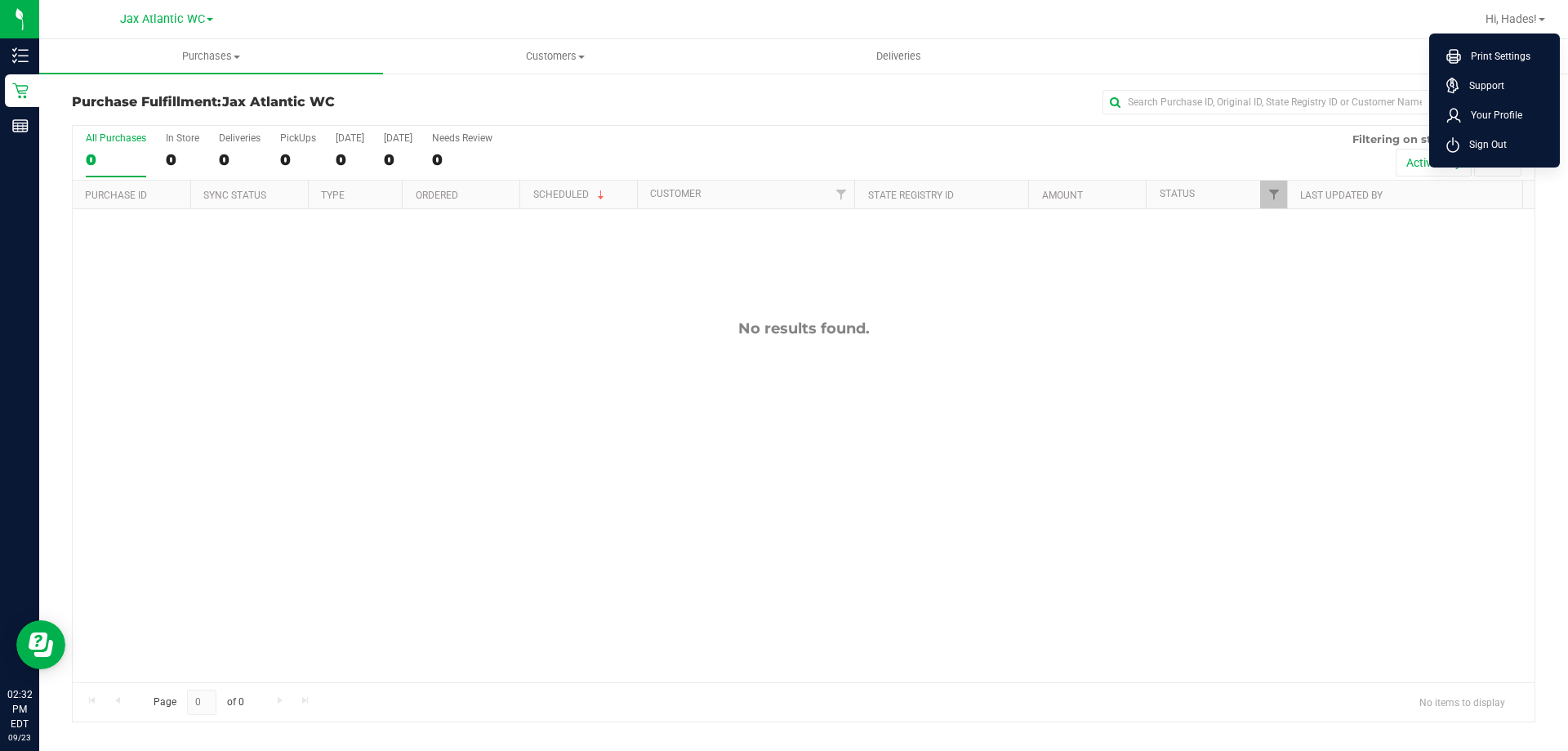
click at [1486, 135] on li "Sign Out" at bounding box center [1494, 144] width 122 height 29
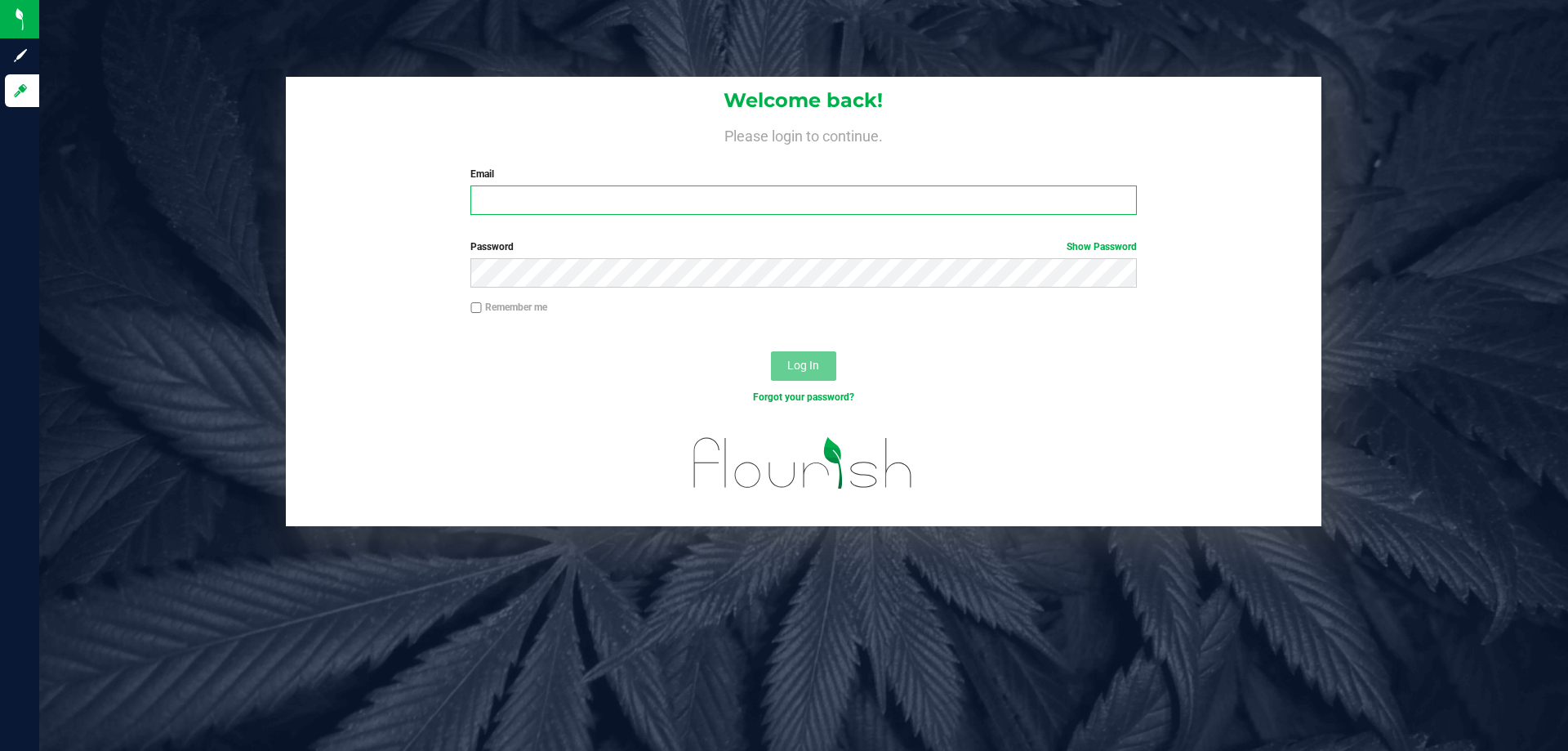
click at [523, 191] on input "Email" at bounding box center [803, 201] width 666 height 29
type input "[EMAIL_ADDRESS][DOMAIN_NAME]"
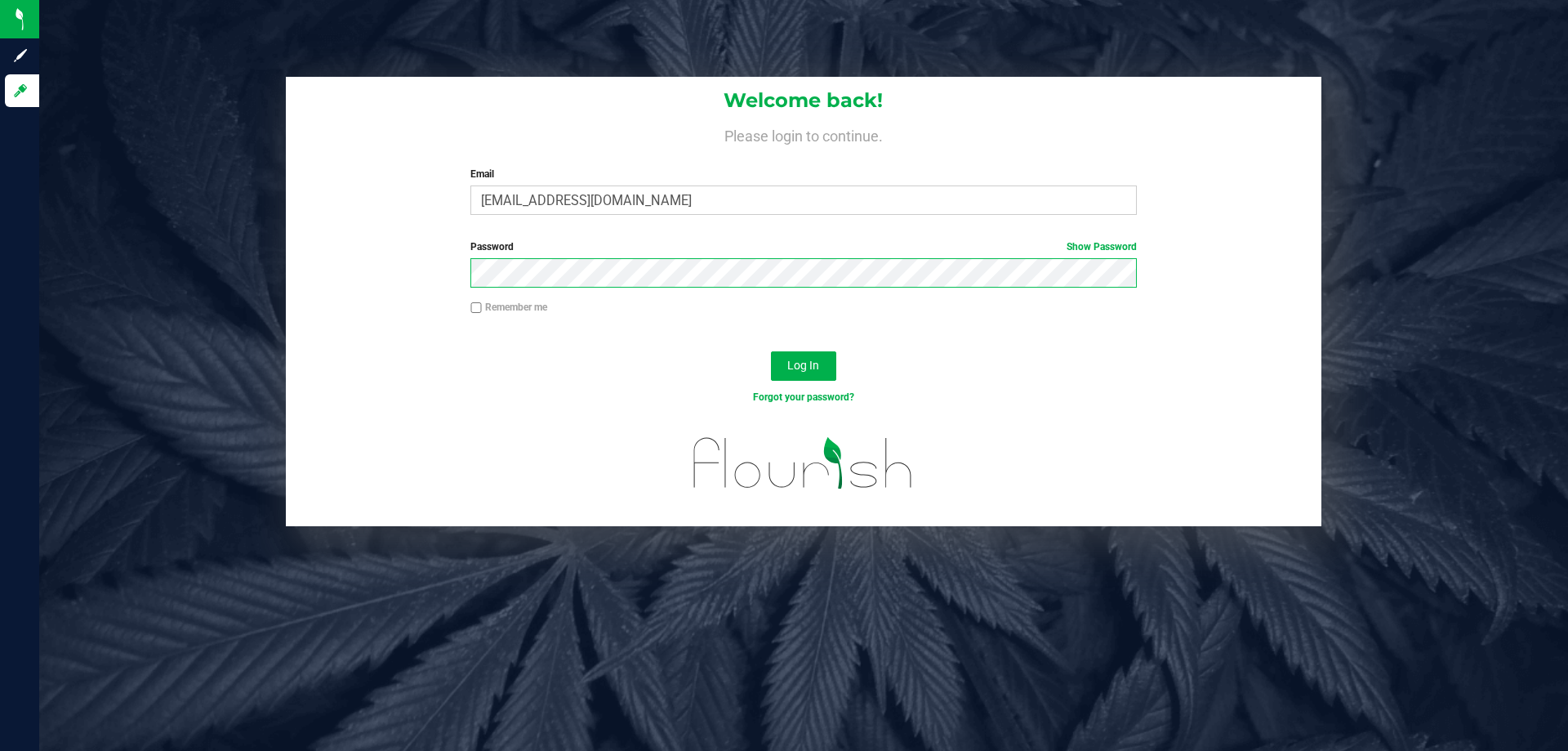
click at [771, 352] on button "Log In" at bounding box center [803, 366] width 65 height 29
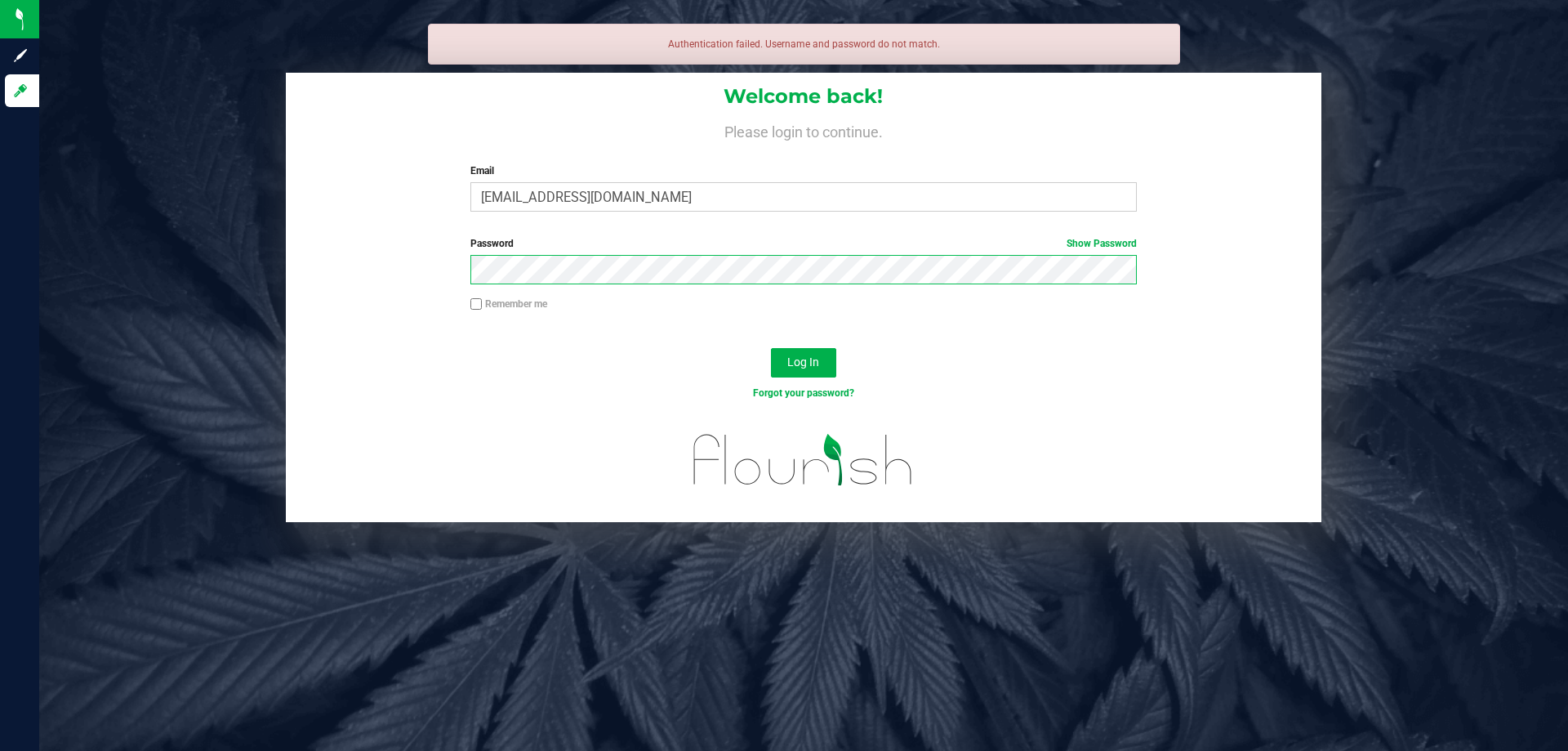
click at [771, 348] on button "Log In" at bounding box center [803, 363] width 65 height 29
